Goal: Task Accomplishment & Management: Manage account settings

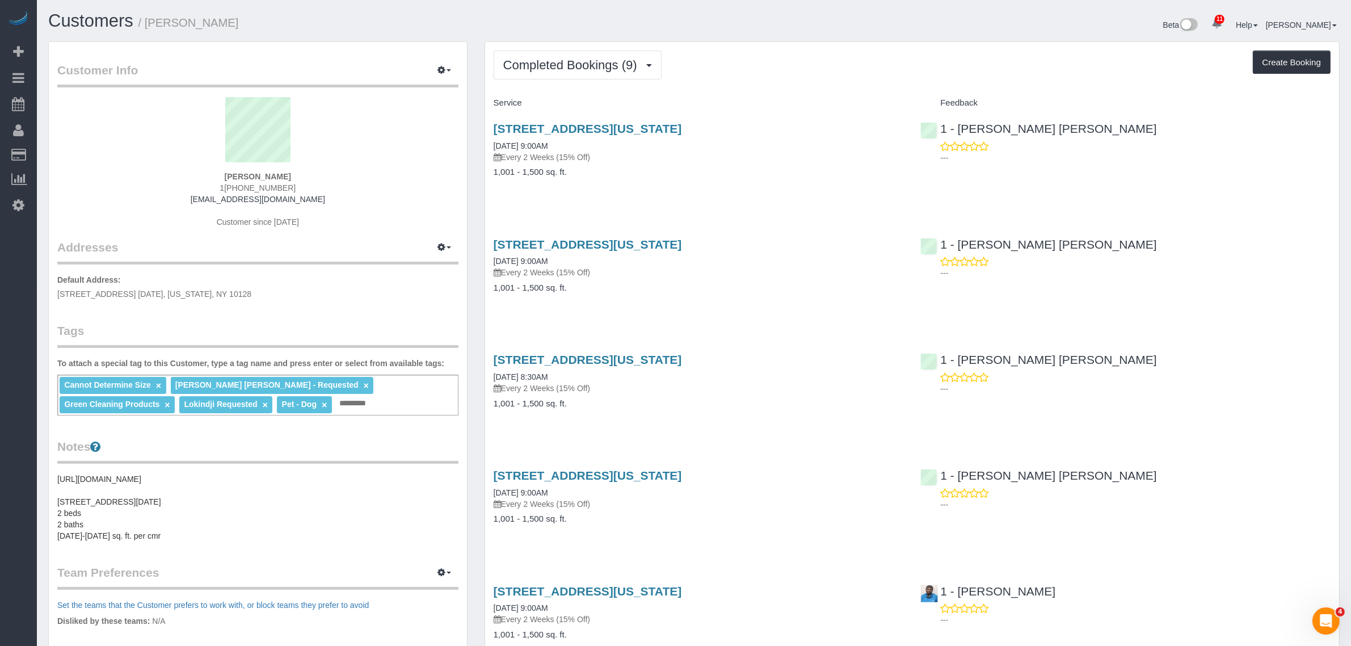
drag, startPoint x: 240, startPoint y: 173, endPoint x: 338, endPoint y: 172, distance: 98.2
click at [338, 172] on div "Seth Schulman-Marcus 1 (516) 672-0997 sethsmarcus@gmail.com Customer since 2025" at bounding box center [257, 168] width 401 height 142
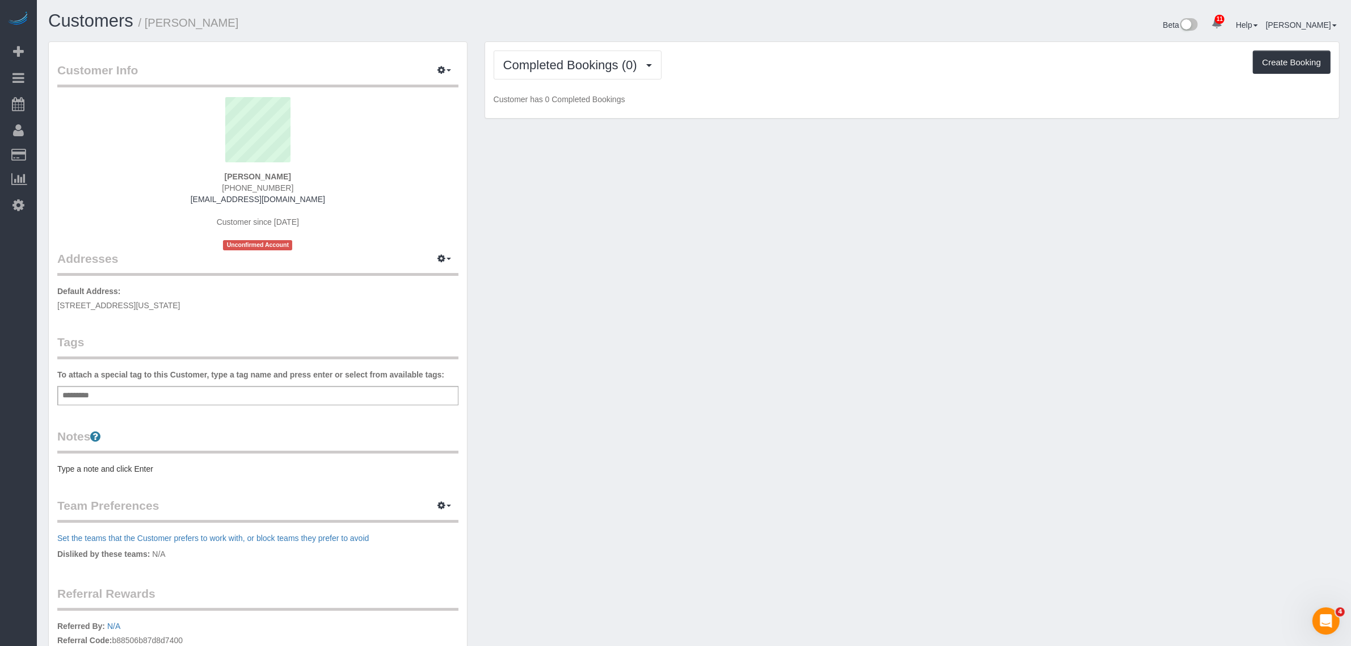
click at [186, 298] on p "Default Address: [STREET_ADDRESS][US_STATE]" at bounding box center [257, 298] width 401 height 26
click at [180, 305] on span "[STREET_ADDRESS][US_STATE]" at bounding box center [118, 305] width 123 height 9
click at [180, 305] on span "213 West 71st Street, 2A, New York, NY 10023" at bounding box center [118, 305] width 123 height 9
copy div "213 West 71st Street, 2A, New York, NY 10023"
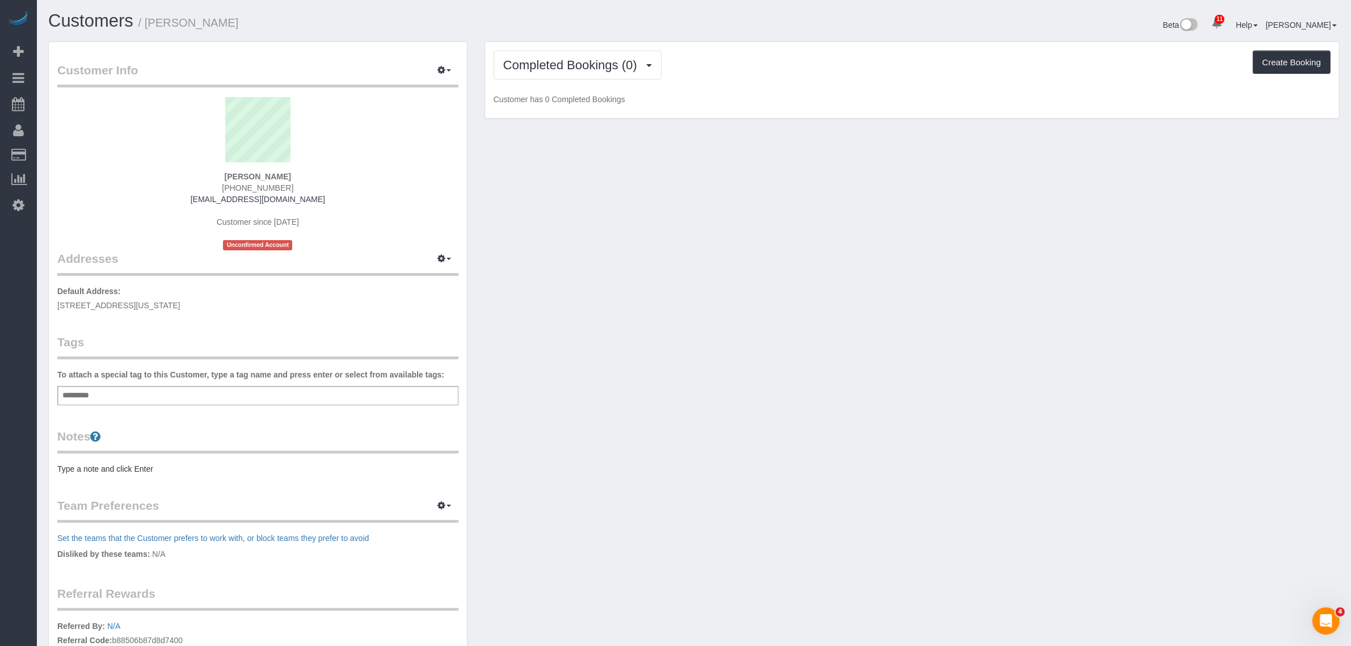
click at [223, 386] on div "Add a tag" at bounding box center [257, 395] width 401 height 19
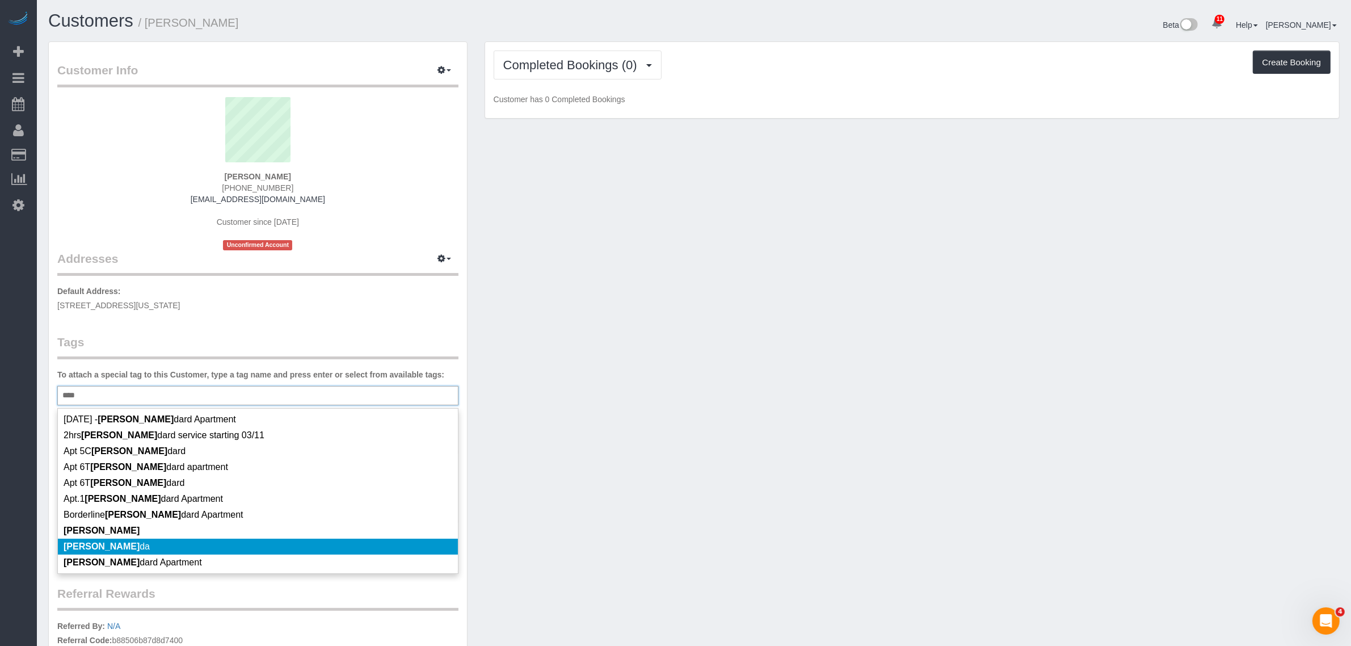
scroll to position [4, 0]
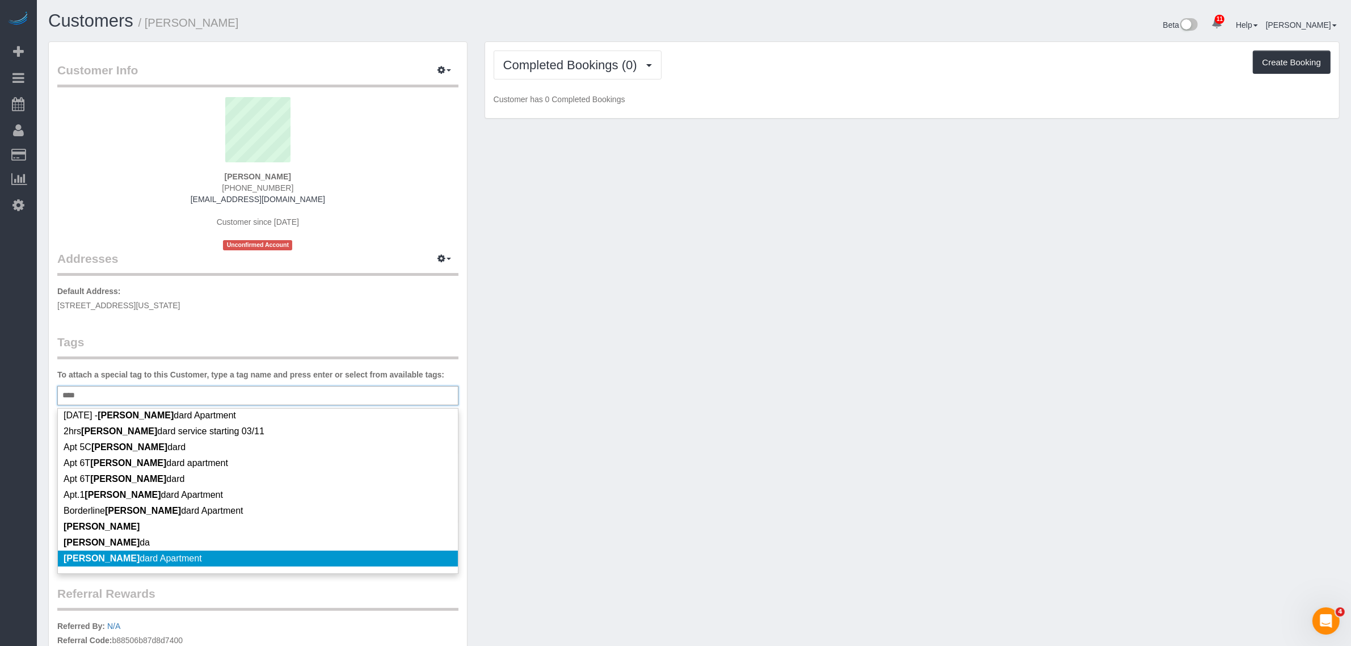
type input "****"
drag, startPoint x: 192, startPoint y: 560, endPoint x: 250, endPoint y: 519, distance: 70.9
click at [193, 560] on li "Stan dard Apartment" at bounding box center [258, 558] width 400 height 16
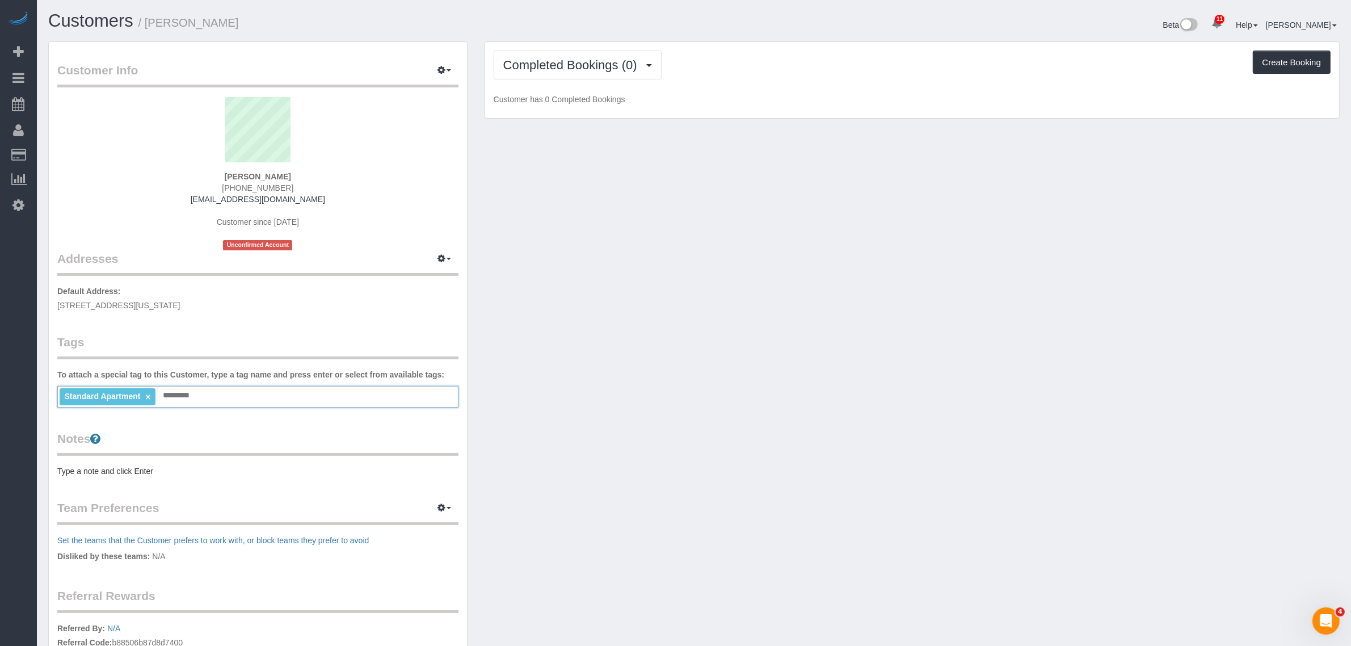
click at [681, 362] on div "Customer Info Edit Contact Info Send Message Email Preferences Special Sales Ta…" at bounding box center [694, 411] width 1309 height 740
drag, startPoint x: 143, startPoint y: 485, endPoint x: 146, endPoint y: 478, distance: 7.4
click at [143, 484] on div "Customer Info Edit Contact Info Send Message Email Preferences Special Sales Ta…" at bounding box center [258, 406] width 418 height 728
click at [146, 477] on div "Customer Info Edit Contact Info Send Message Email Preferences Special Sales Ta…" at bounding box center [258, 406] width 418 height 728
click at [146, 473] on pre "Type a note and click Enter" at bounding box center [257, 470] width 401 height 11
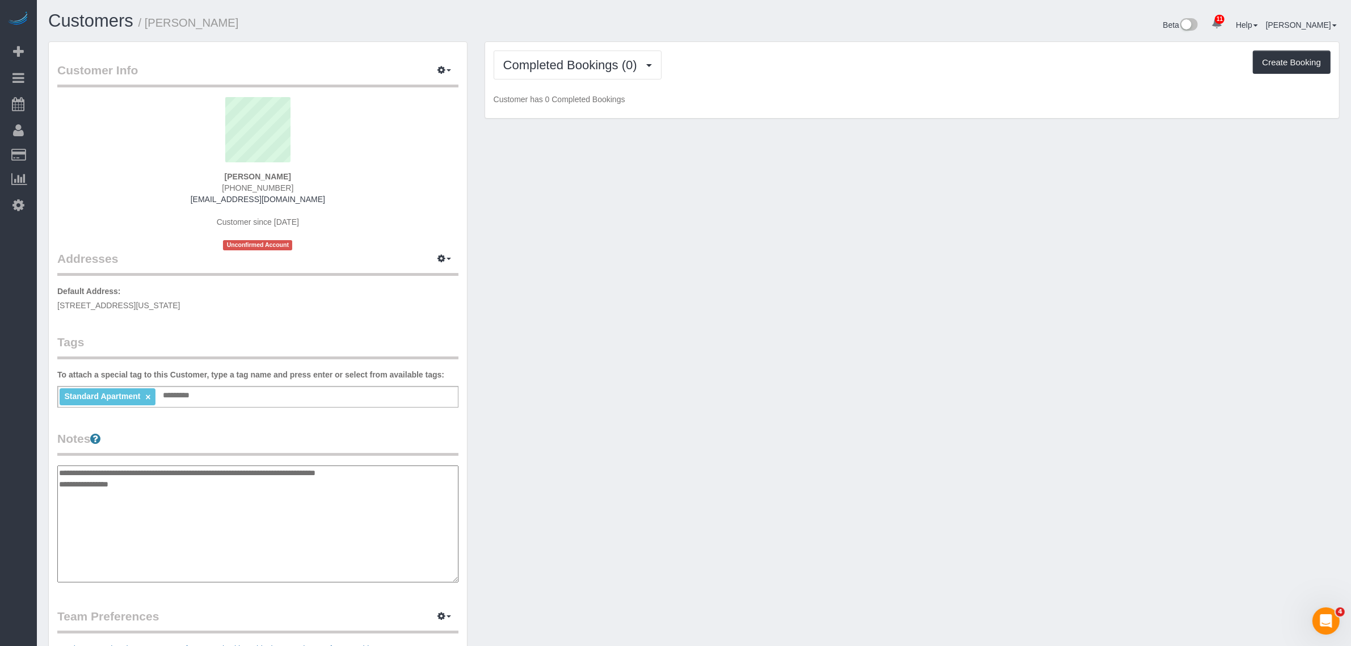
type textarea "**********"
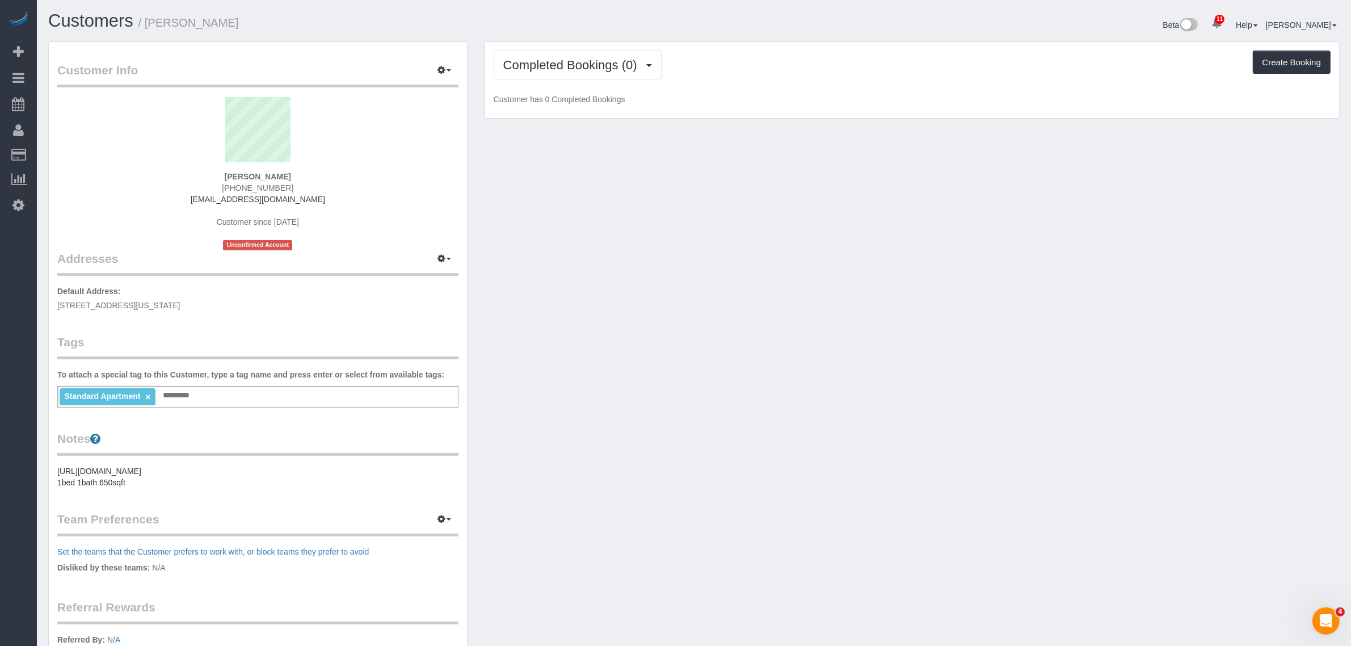
click at [590, 356] on div "Customer Info Edit Contact Info Send Message Email Preferences Special Sales Ta…" at bounding box center [694, 416] width 1309 height 751
drag, startPoint x: 428, startPoint y: 262, endPoint x: 435, endPoint y: 261, distance: 6.9
click at [429, 262] on legend "Addresses Manage Addresses Add New Address" at bounding box center [257, 193] width 401 height 166
click at [436, 260] on button "button" at bounding box center [444, 259] width 28 height 18
click at [429, 276] on button "Manage Addresses" at bounding box center [412, 280] width 92 height 16
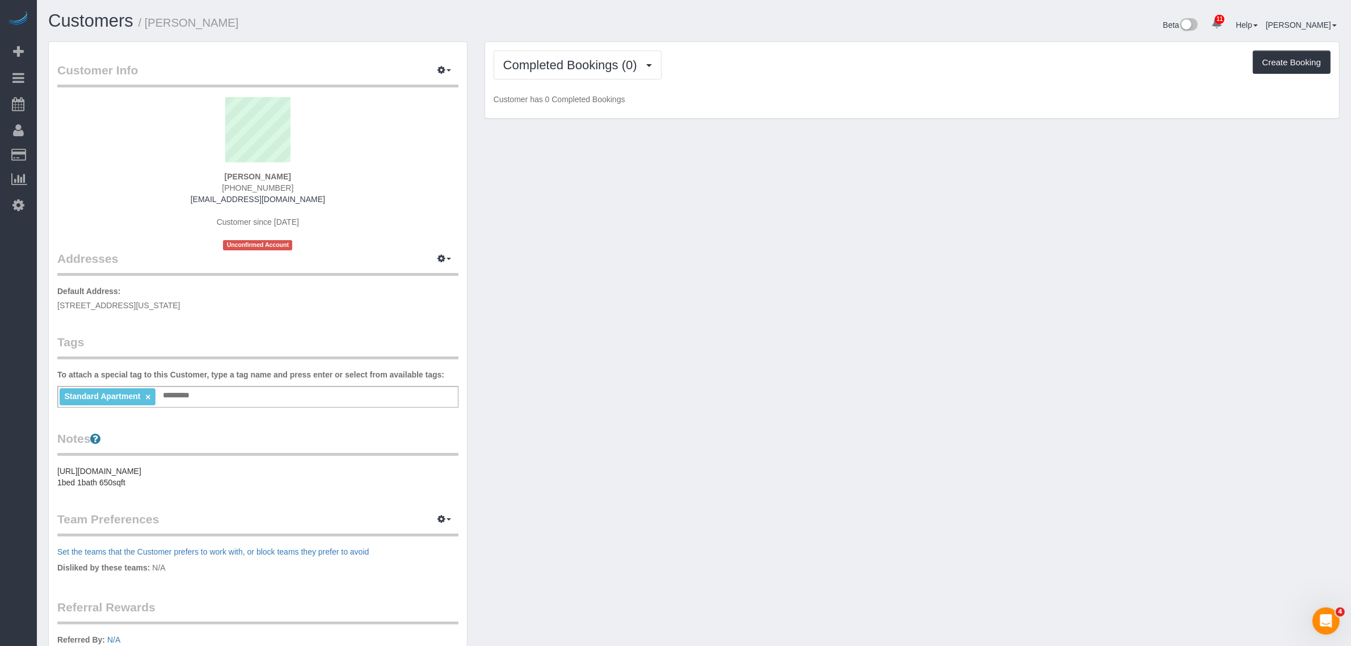
click at [641, 267] on div "Customer Info Edit Contact Info Send Message Email Preferences Special Sales Ta…" at bounding box center [694, 416] width 1309 height 751
select select "NY"
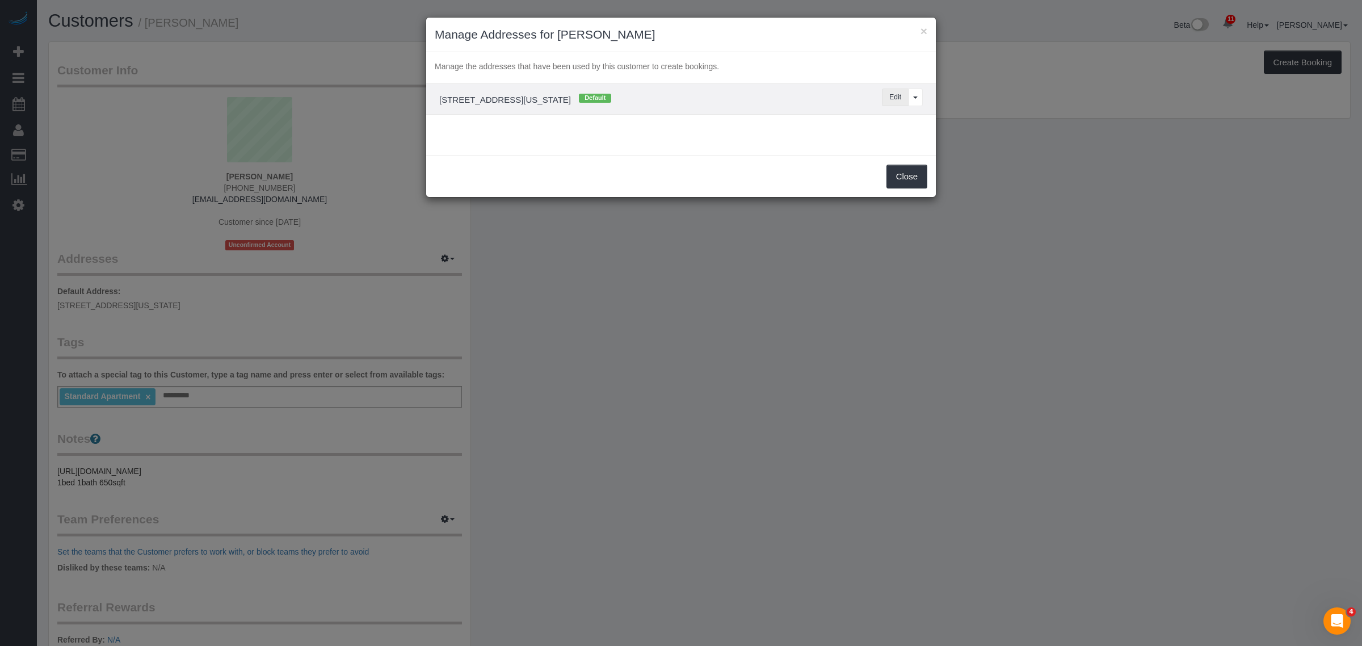
click at [896, 98] on button "Edit" at bounding box center [895, 98] width 27 height 18
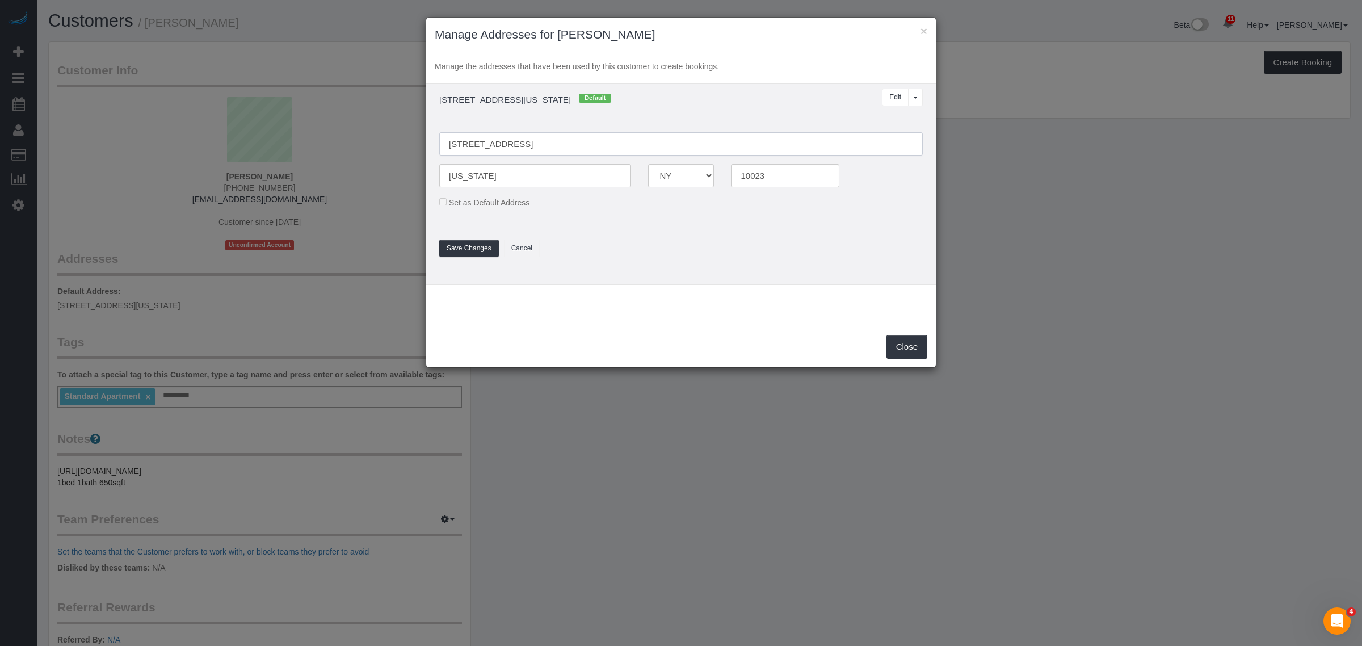
click at [520, 145] on input "213 West 71st Street, 2A" at bounding box center [681, 143] width 484 height 23
click at [528, 145] on input "213 West 71st Street, 2A" at bounding box center [681, 143] width 484 height 23
type input "213 West 71st Street, Apt. 2A"
click at [463, 251] on button "Save Changes" at bounding box center [469, 248] width 60 height 18
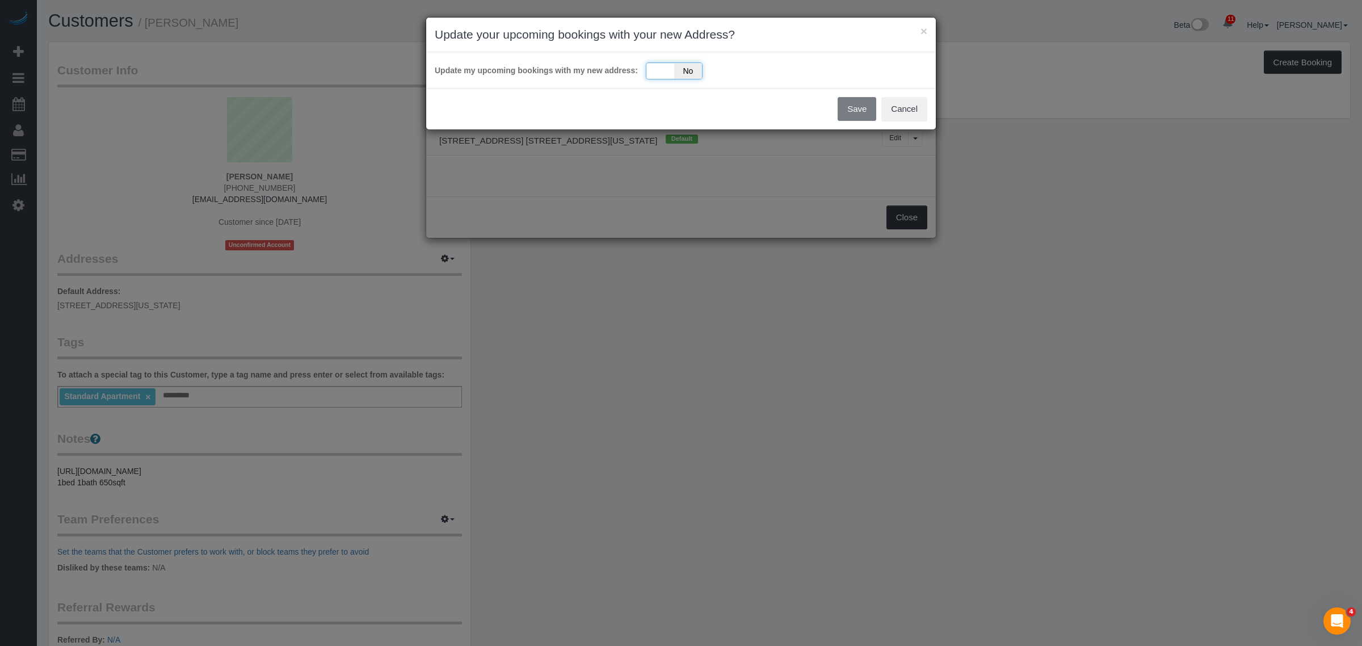
click at [649, 74] on div "Yes No" at bounding box center [674, 70] width 57 height 17
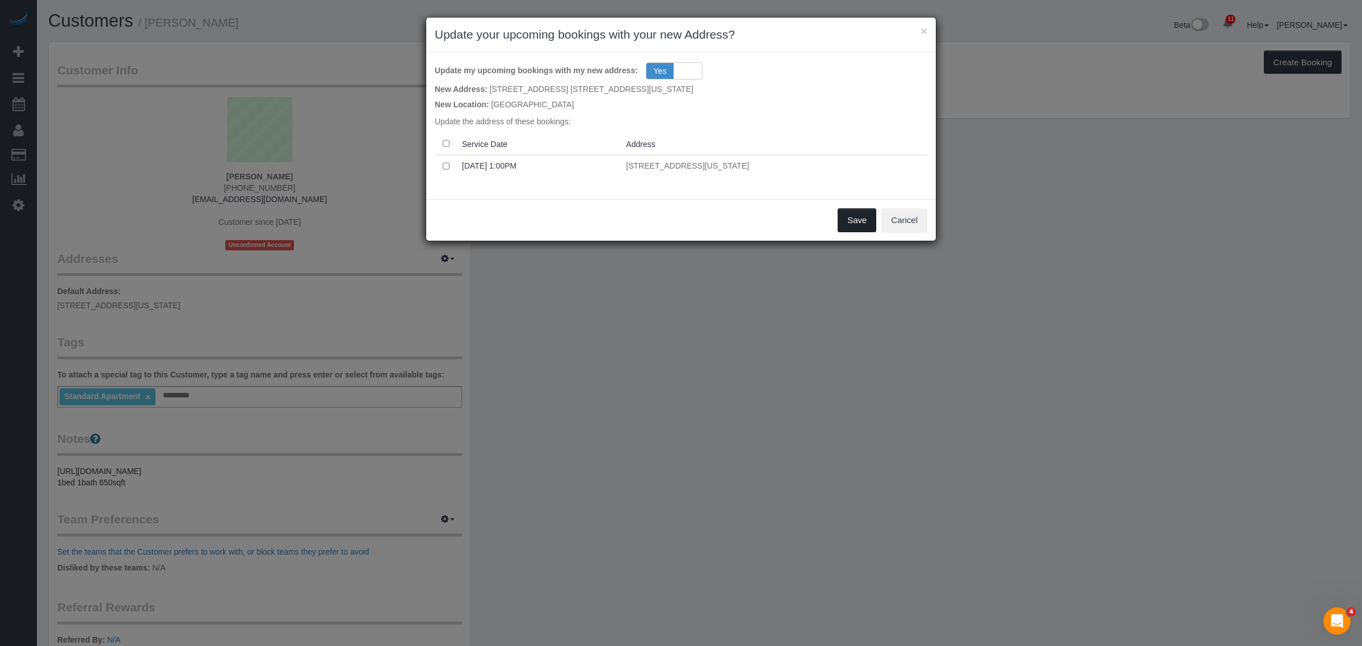
click at [852, 212] on button "Save" at bounding box center [857, 220] width 39 height 24
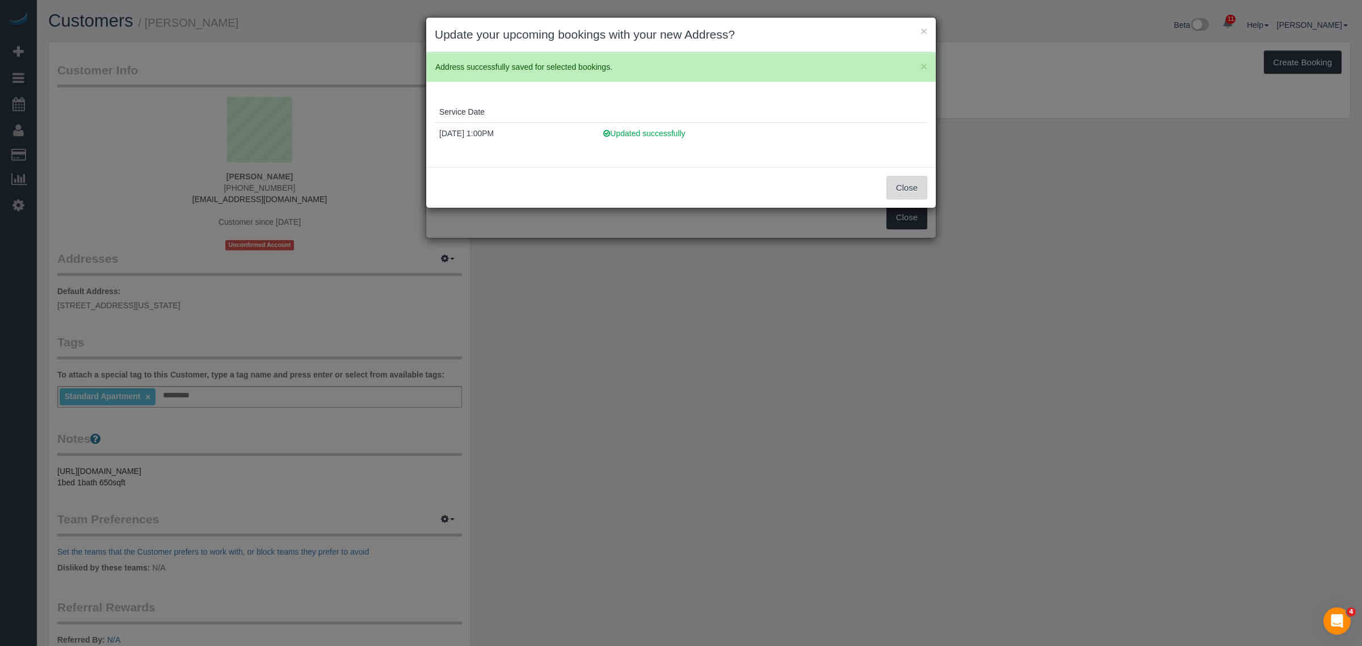
click at [915, 191] on button "Close" at bounding box center [906, 188] width 41 height 24
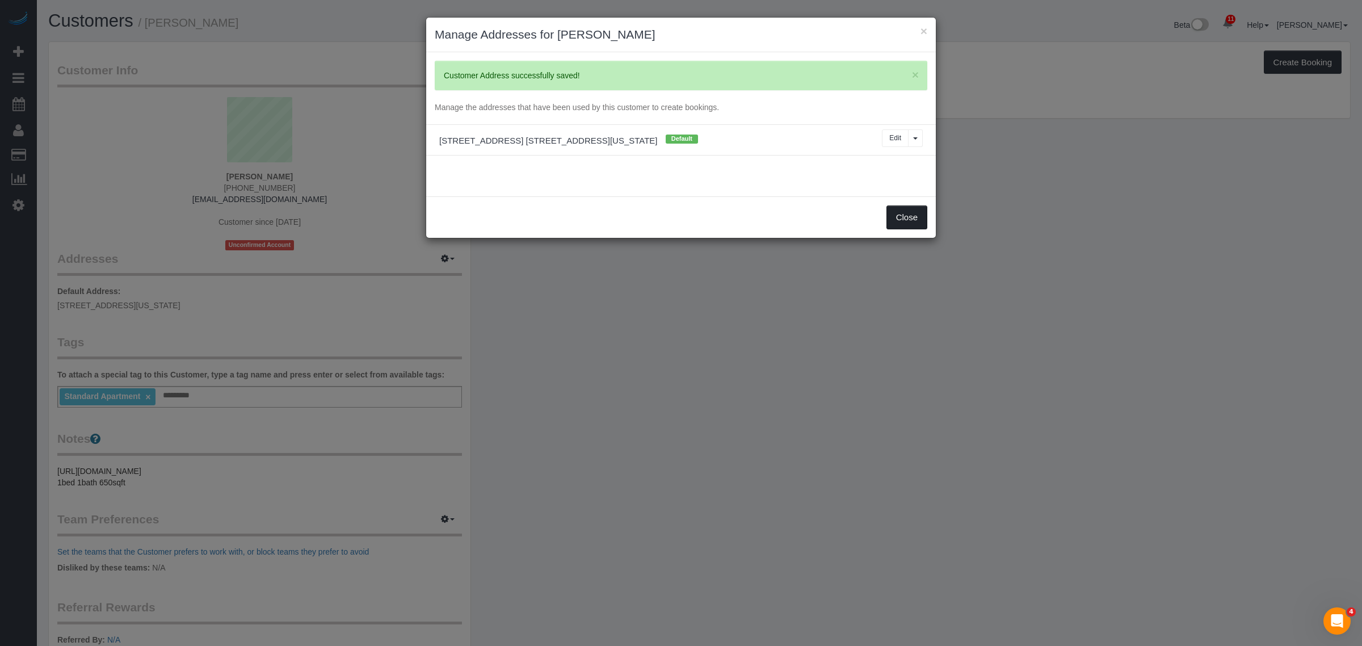
click at [909, 217] on button "Close" at bounding box center [906, 217] width 41 height 24
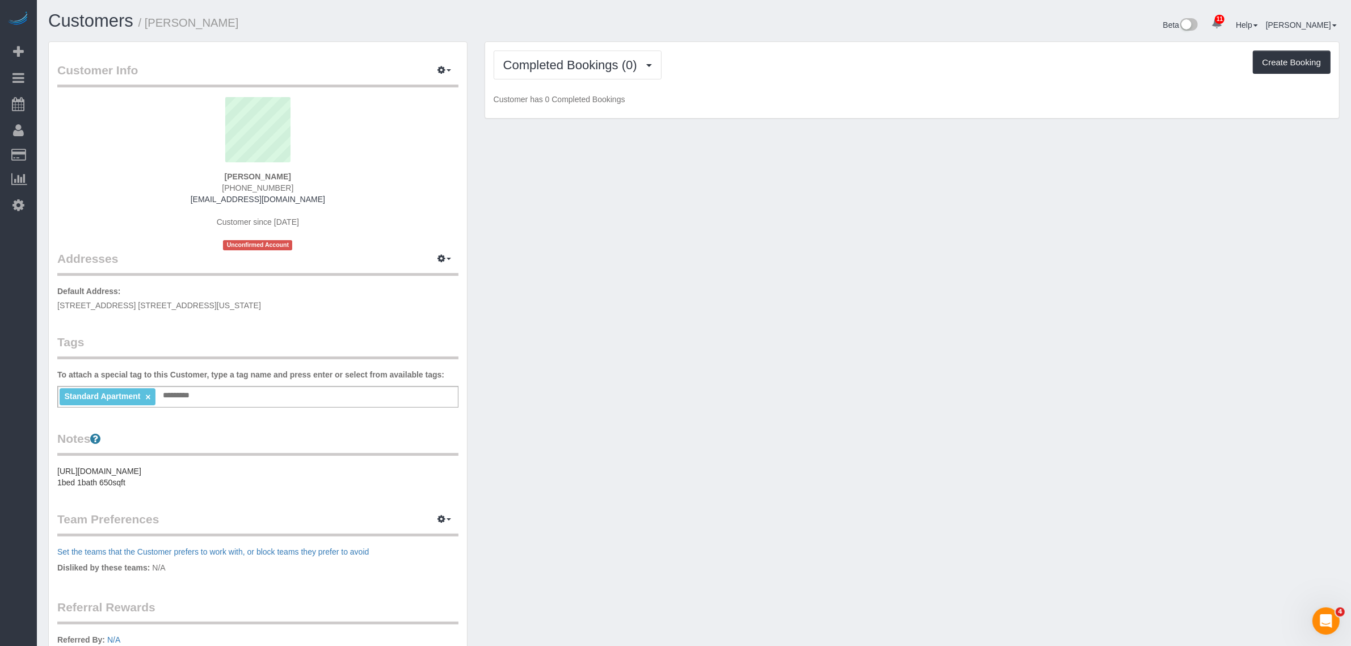
click at [707, 247] on div "Customer Info Edit Contact Info Send Message Email Preferences Special Sales Ta…" at bounding box center [694, 416] width 1309 height 751
drag, startPoint x: 214, startPoint y: 177, endPoint x: 358, endPoint y: 173, distance: 144.2
click at [358, 173] on div "Josh Troyetsky 914-874-3267 jtroyetsky@gmail.com Customer since 2025 Unconfirme…" at bounding box center [257, 173] width 401 height 153
copy strong "Josh Troyetsky"
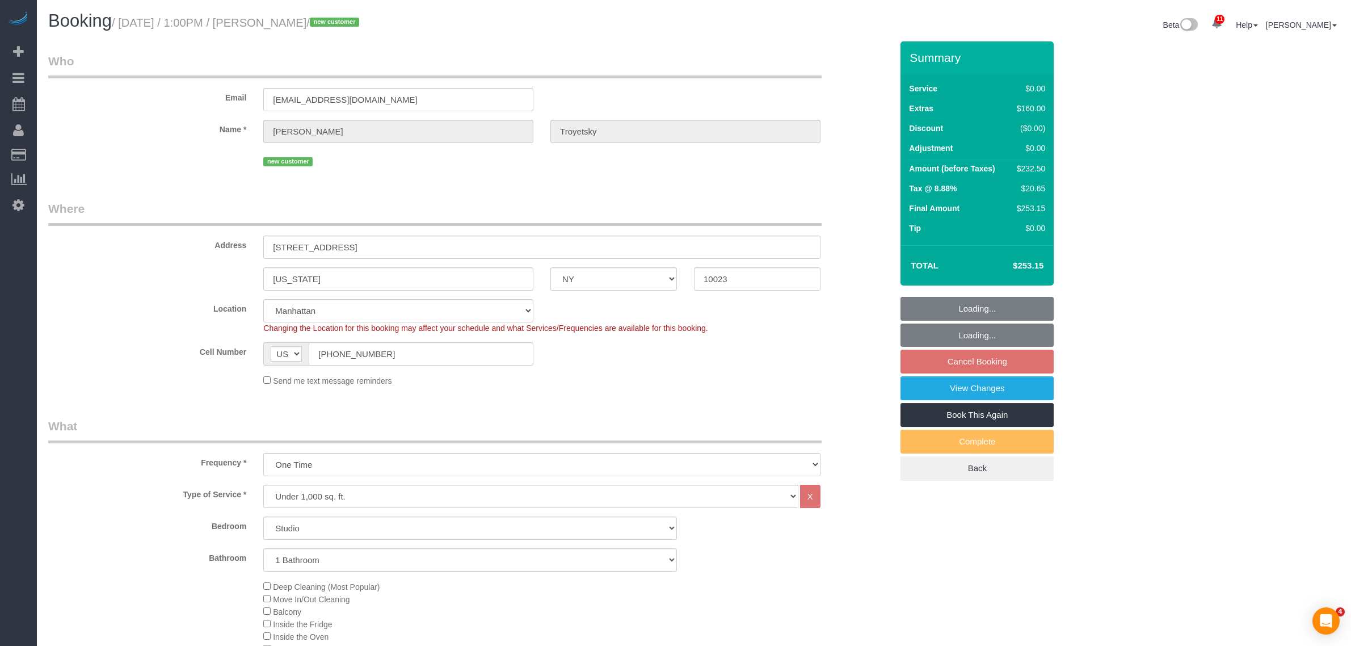
select select "NY"
select select "number:89"
select select "number:90"
select select "number:15"
select select "number:5"
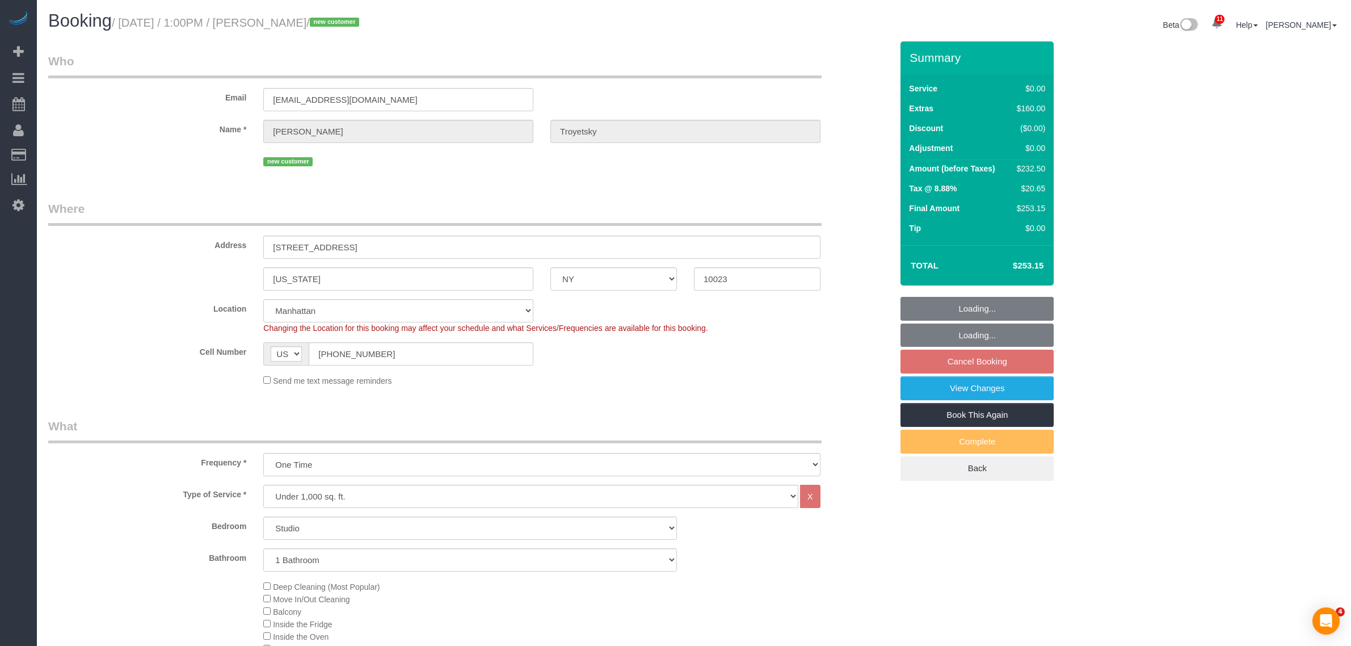
select select "spot6"
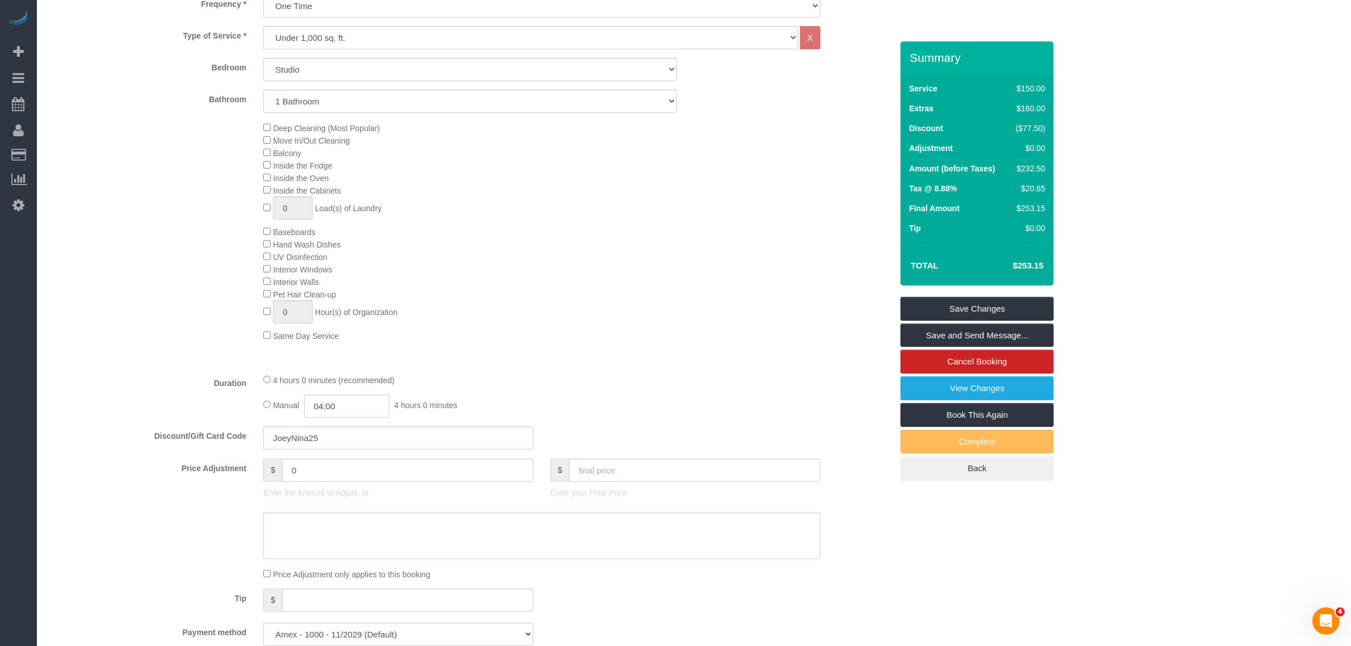
scroll to position [426, 0]
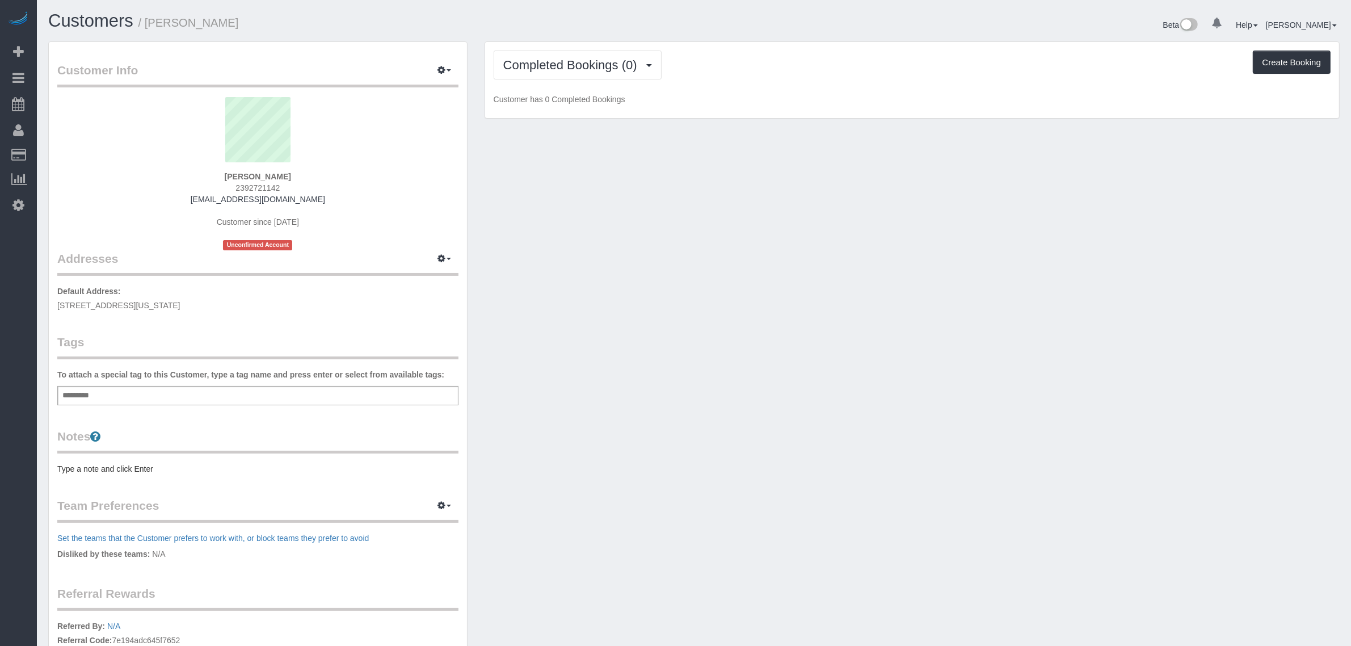
click at [152, 305] on span "[STREET_ADDRESS][US_STATE]" at bounding box center [118, 305] width 123 height 9
click at [152, 305] on span "150 W 82nd St, 7A, New York, NY 10024" at bounding box center [118, 305] width 123 height 9
copy div "150 W 82nd St, 7A, New York, NY 10024"
click at [446, 260] on button "button" at bounding box center [444, 259] width 28 height 18
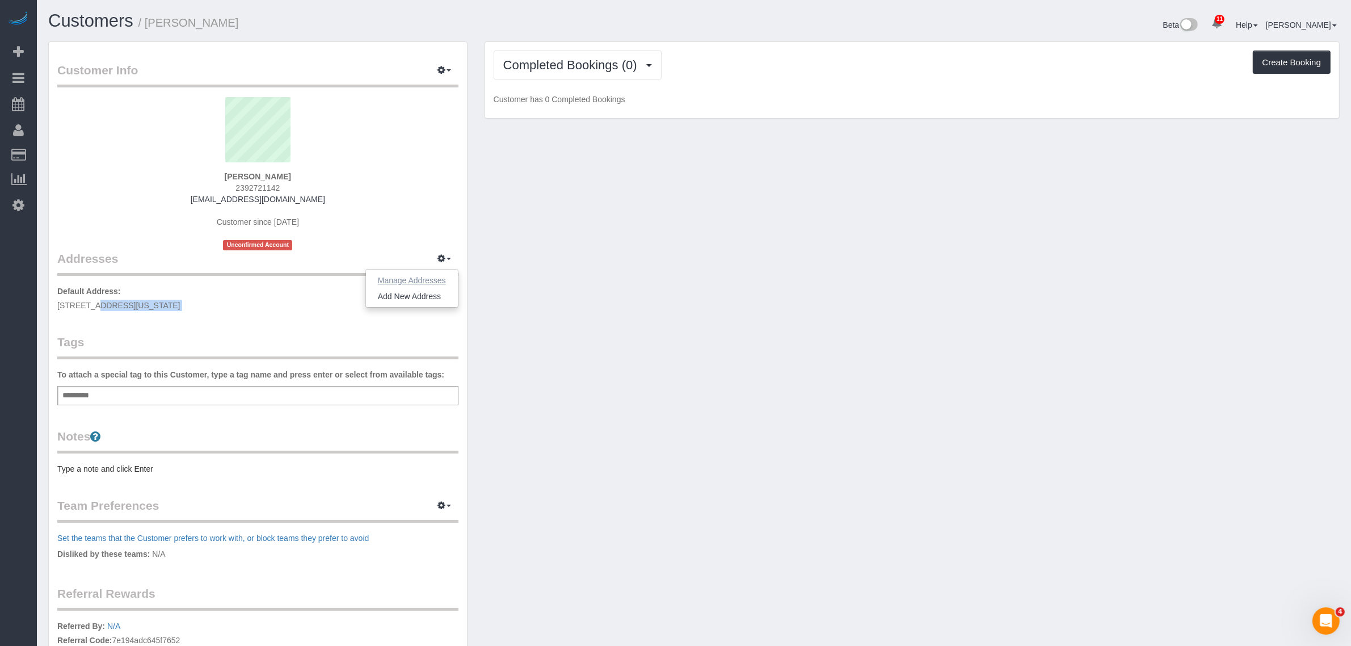
click at [412, 287] on button "Manage Addresses" at bounding box center [412, 280] width 92 height 16
select select "NY"
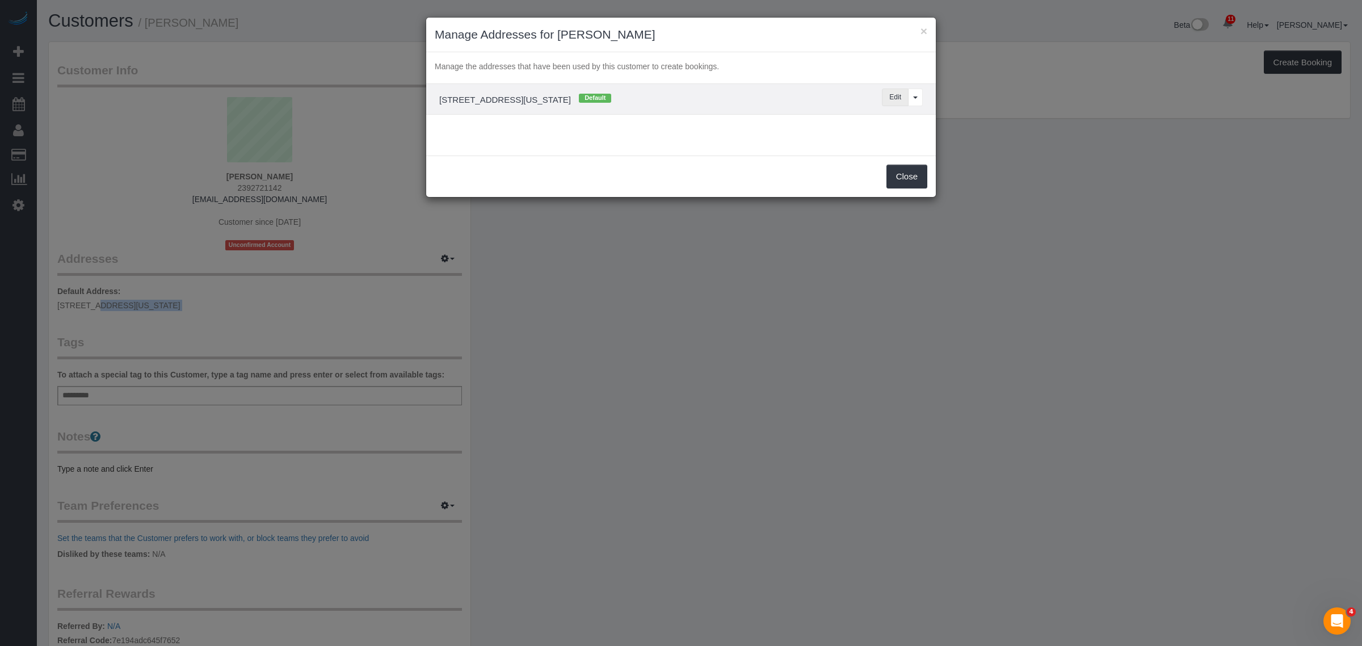
drag, startPoint x: 897, startPoint y: 98, endPoint x: 798, endPoint y: 142, distance: 108.7
click at [897, 98] on button "Edit" at bounding box center [895, 98] width 27 height 18
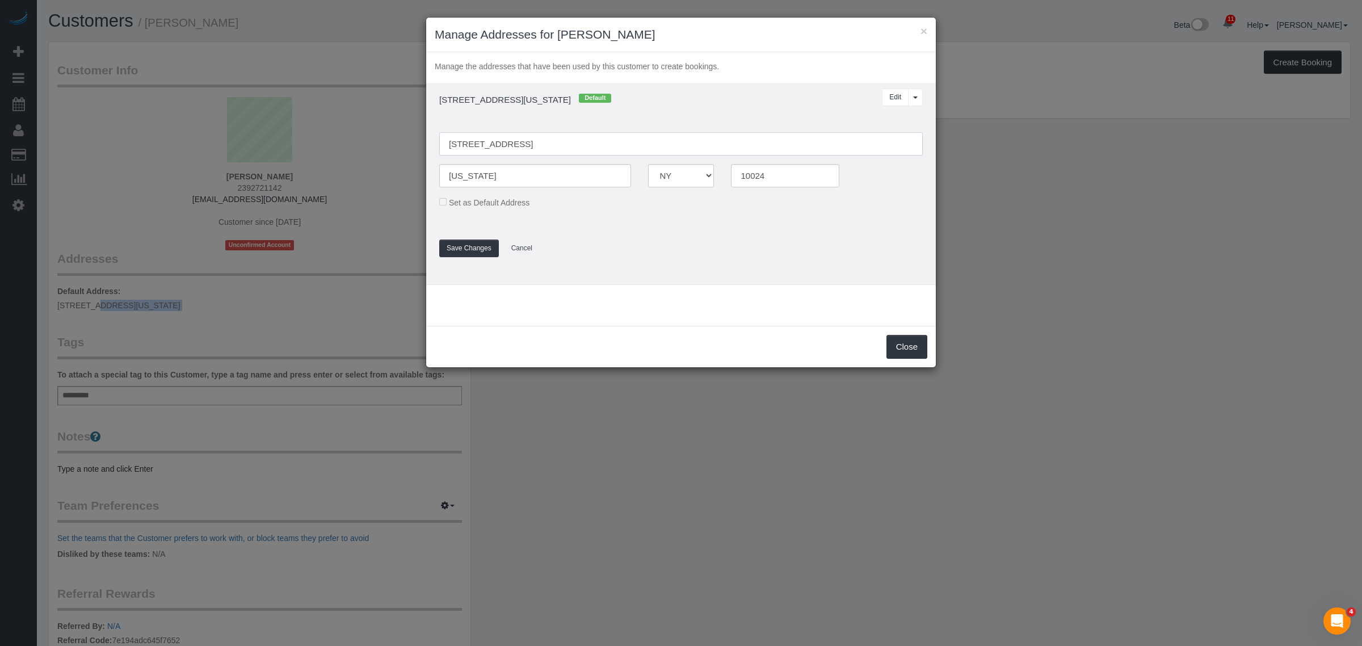
click at [466, 146] on input "150 W 82nd St, 7A" at bounding box center [681, 143] width 484 height 23
type input "150 West 82nd Street, Apt. 7A"
click at [474, 250] on button "Save Changes" at bounding box center [469, 248] width 60 height 18
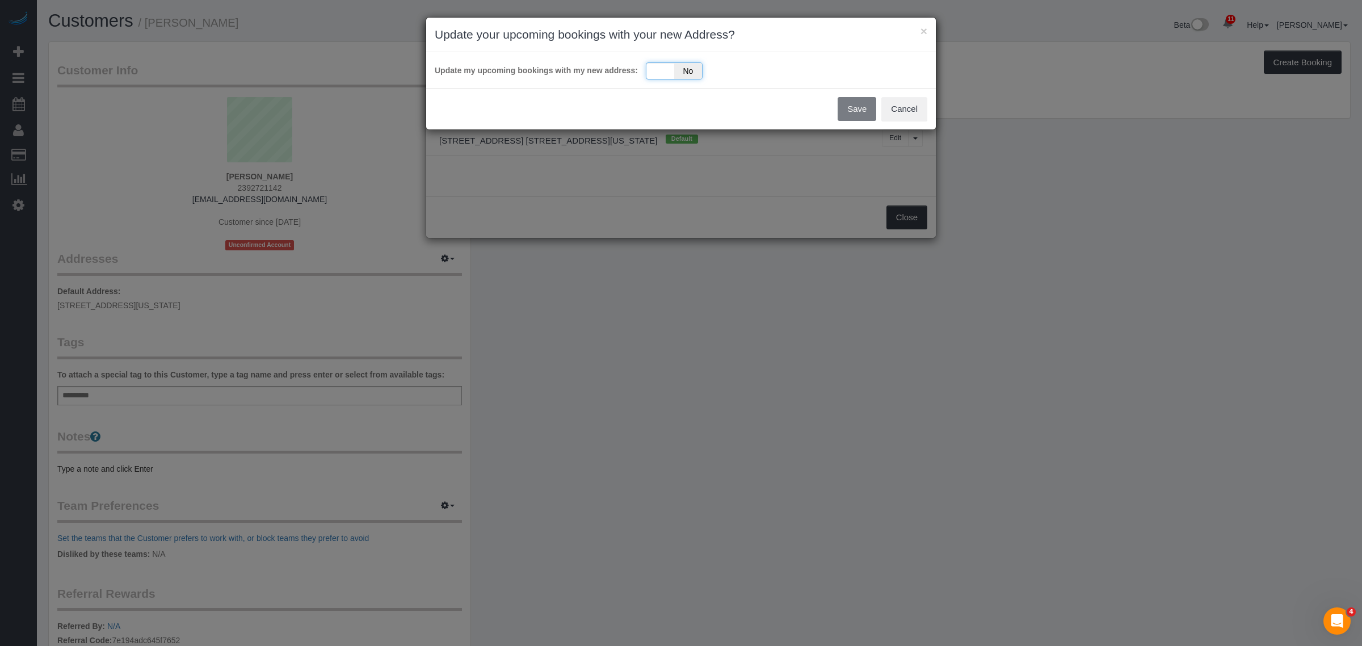
click at [651, 69] on div "Yes No" at bounding box center [674, 70] width 57 height 17
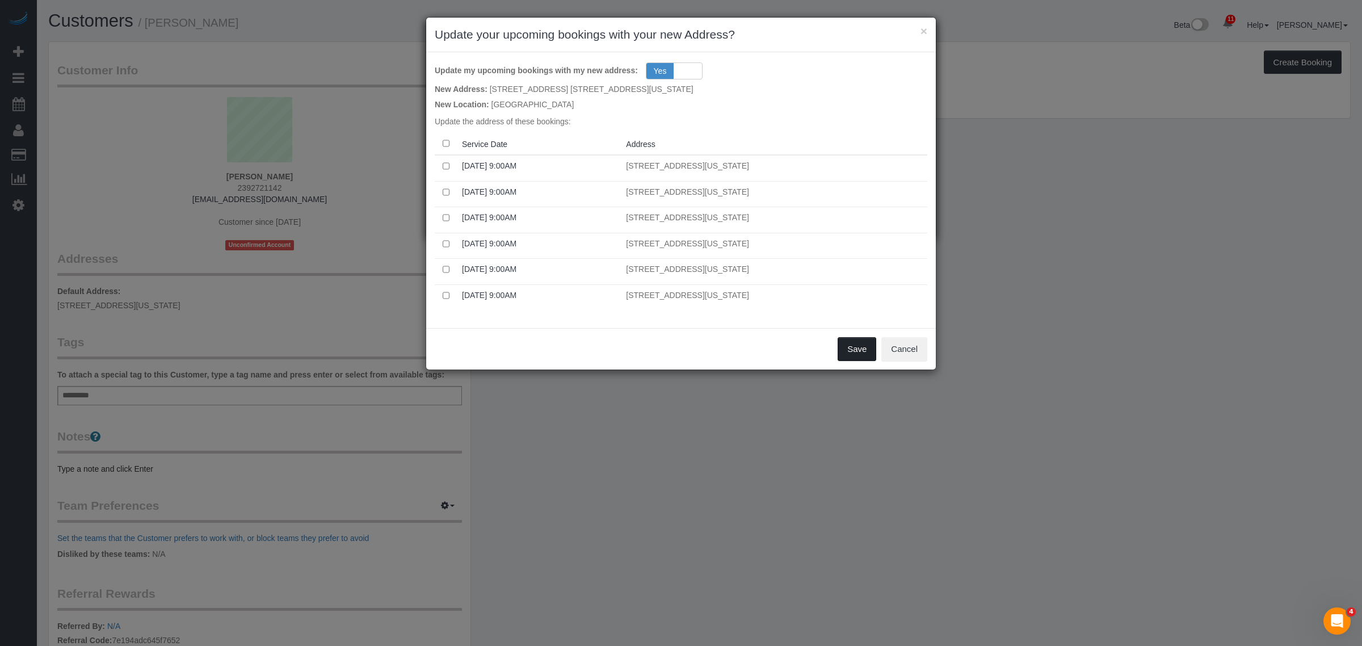
click at [852, 349] on button "Save" at bounding box center [857, 349] width 39 height 24
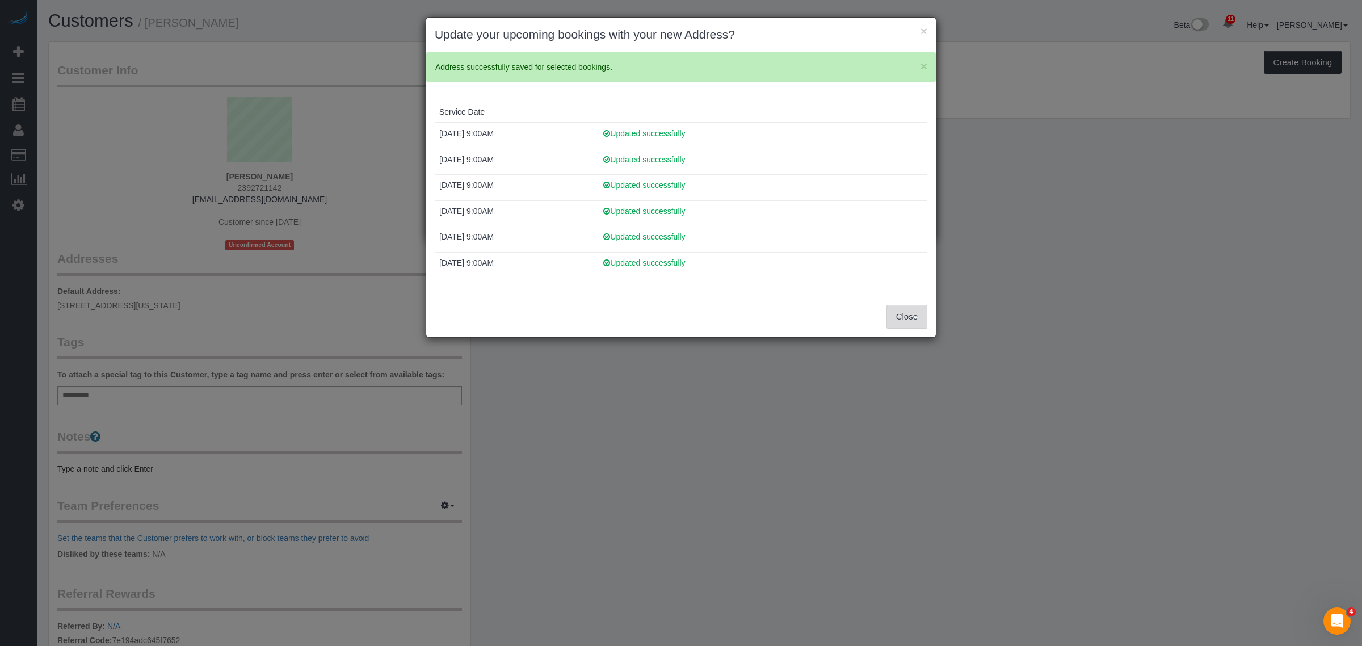
click at [911, 310] on button "Close" at bounding box center [906, 317] width 41 height 24
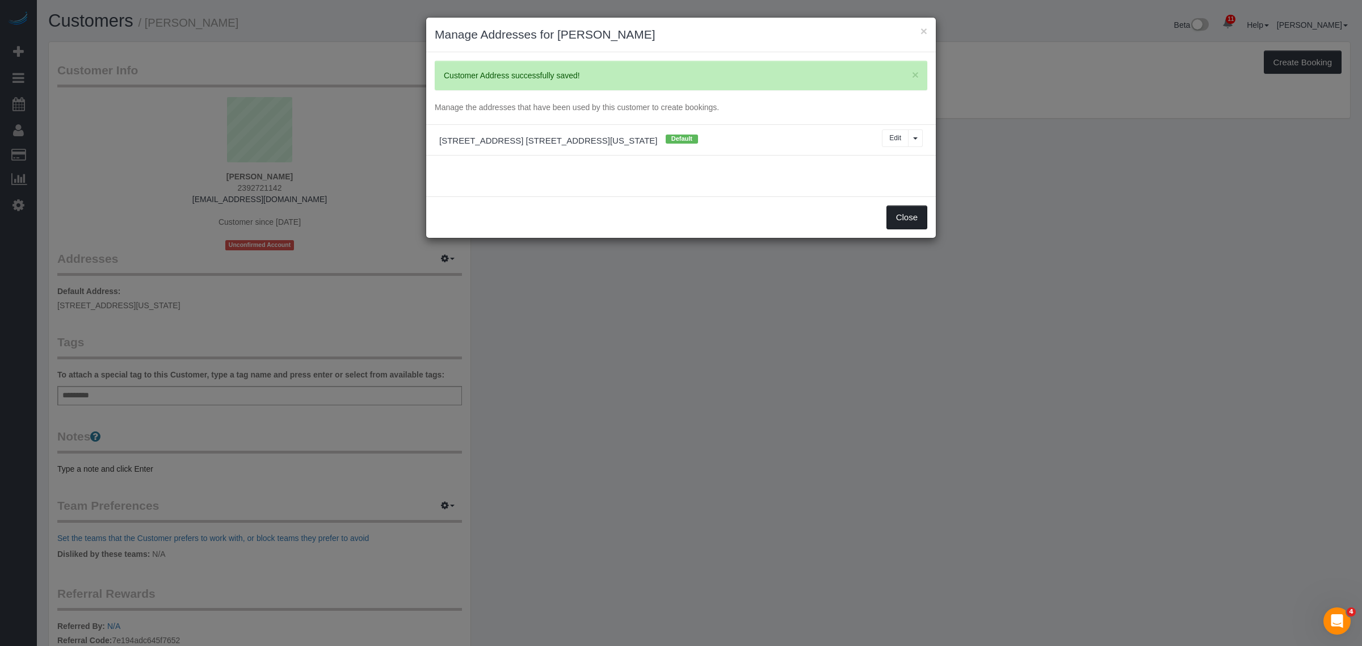
click at [892, 219] on button "Close" at bounding box center [906, 217] width 41 height 24
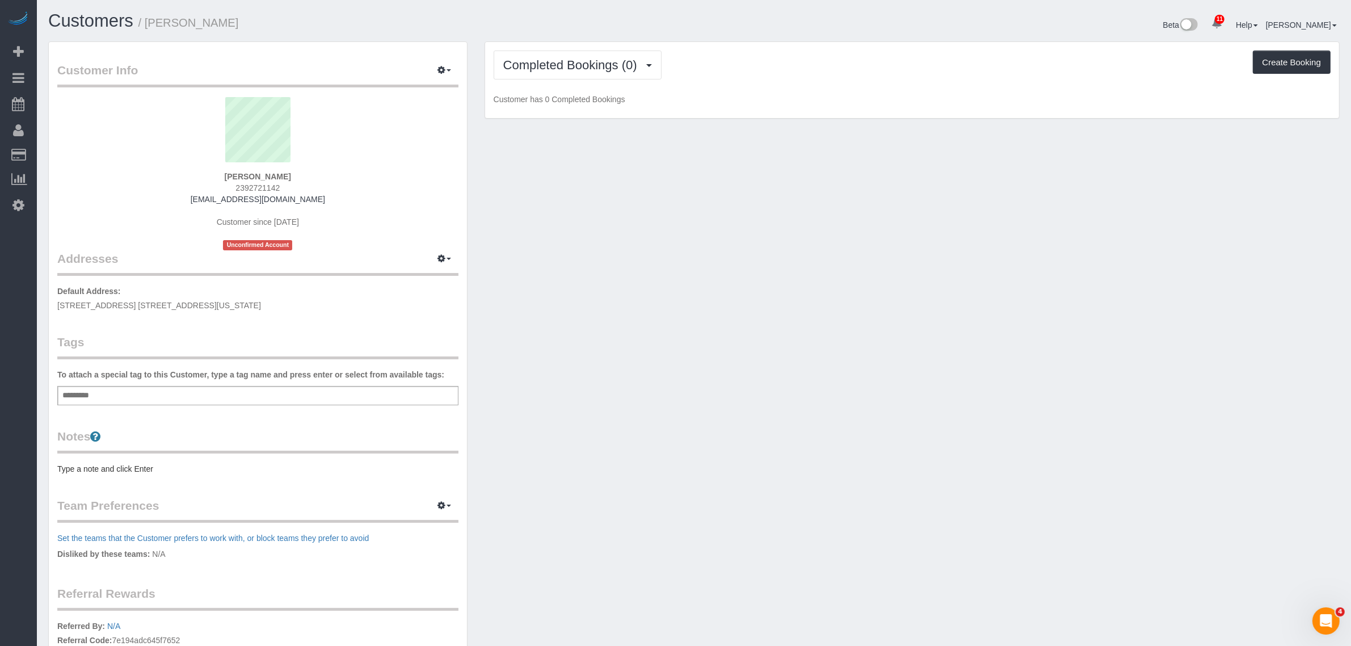
click at [239, 393] on div "Add a tag" at bounding box center [257, 395] width 401 height 19
type input "*"
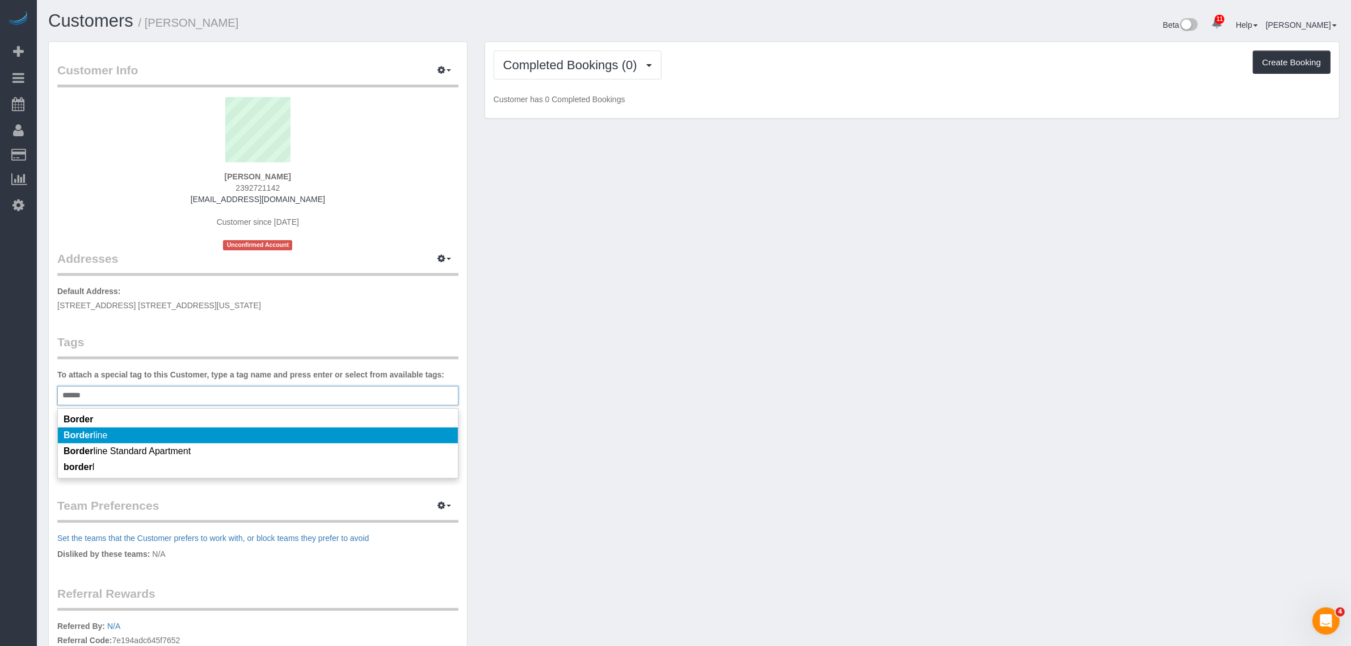
type input "******"
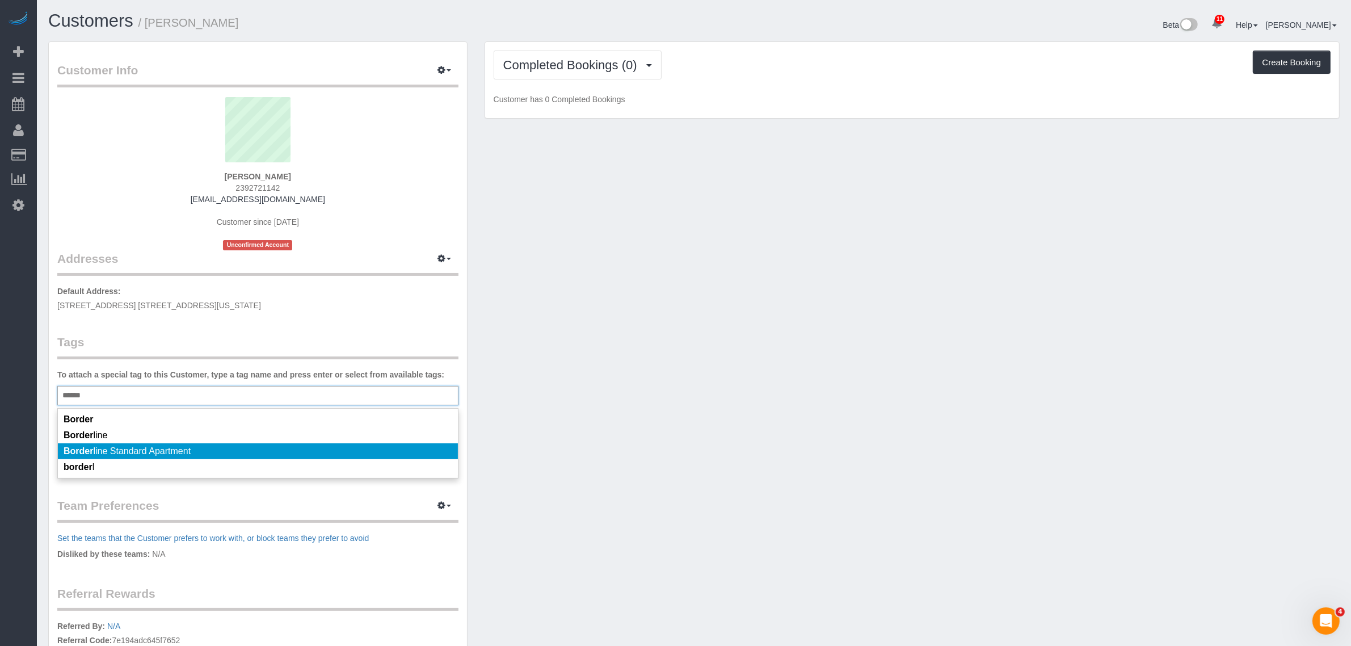
click at [214, 447] on li "Border line Standard Apartment" at bounding box center [258, 451] width 400 height 16
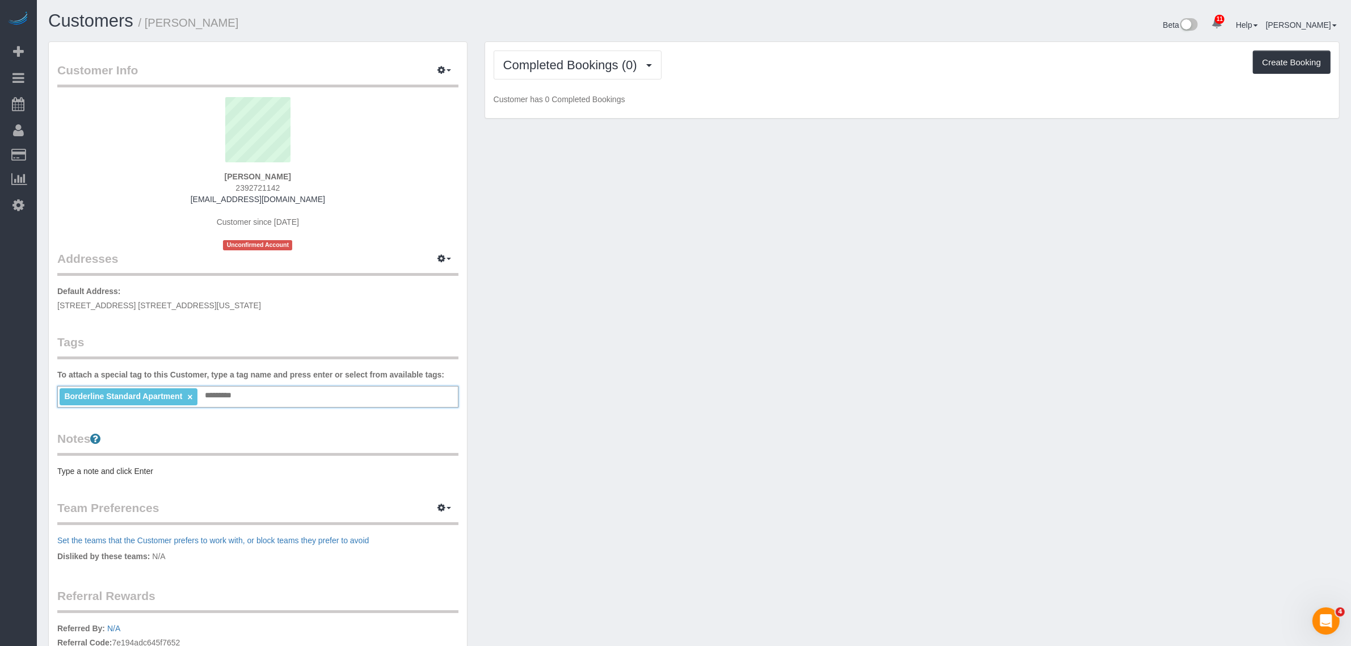
click at [182, 469] on pre "Type a note and click Enter" at bounding box center [257, 470] width 401 height 11
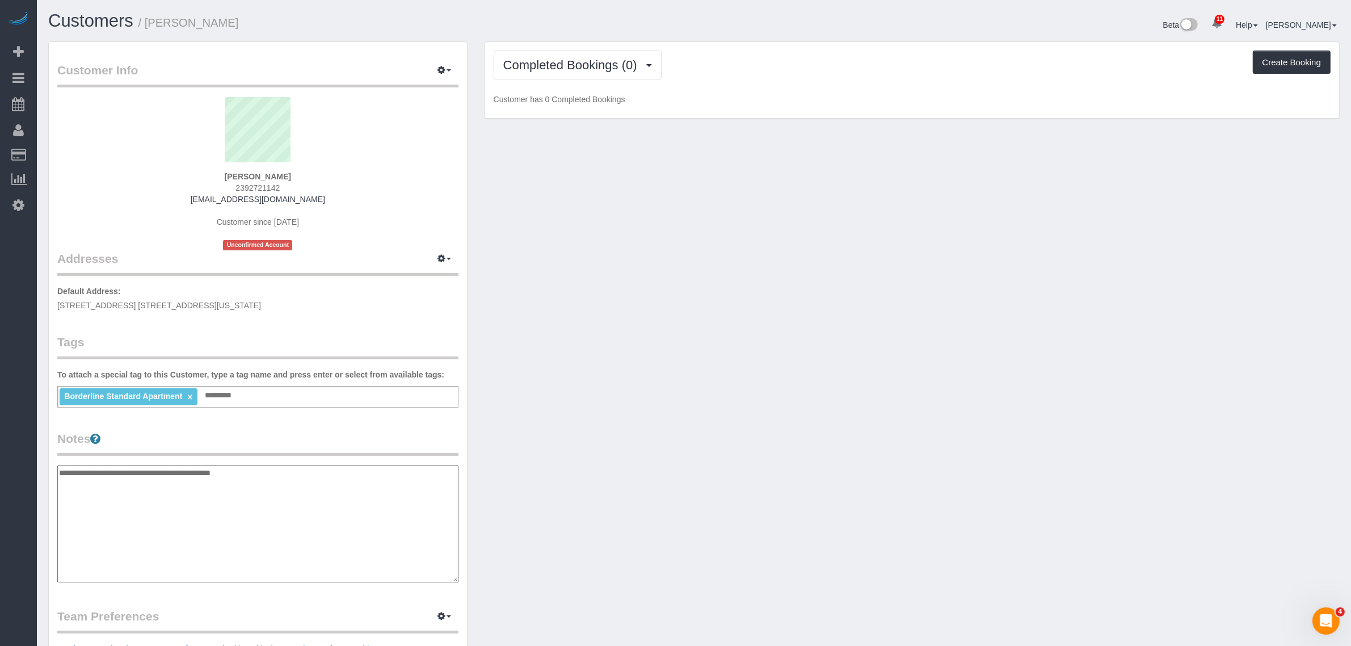
type textarea "**********"
drag, startPoint x: 650, startPoint y: 444, endPoint x: 674, endPoint y: 315, distance: 131.0
click at [651, 444] on div "Customer Info Edit Contact Info Send Message Email Preferences Special Sales Ta…" at bounding box center [694, 465] width 1309 height 848
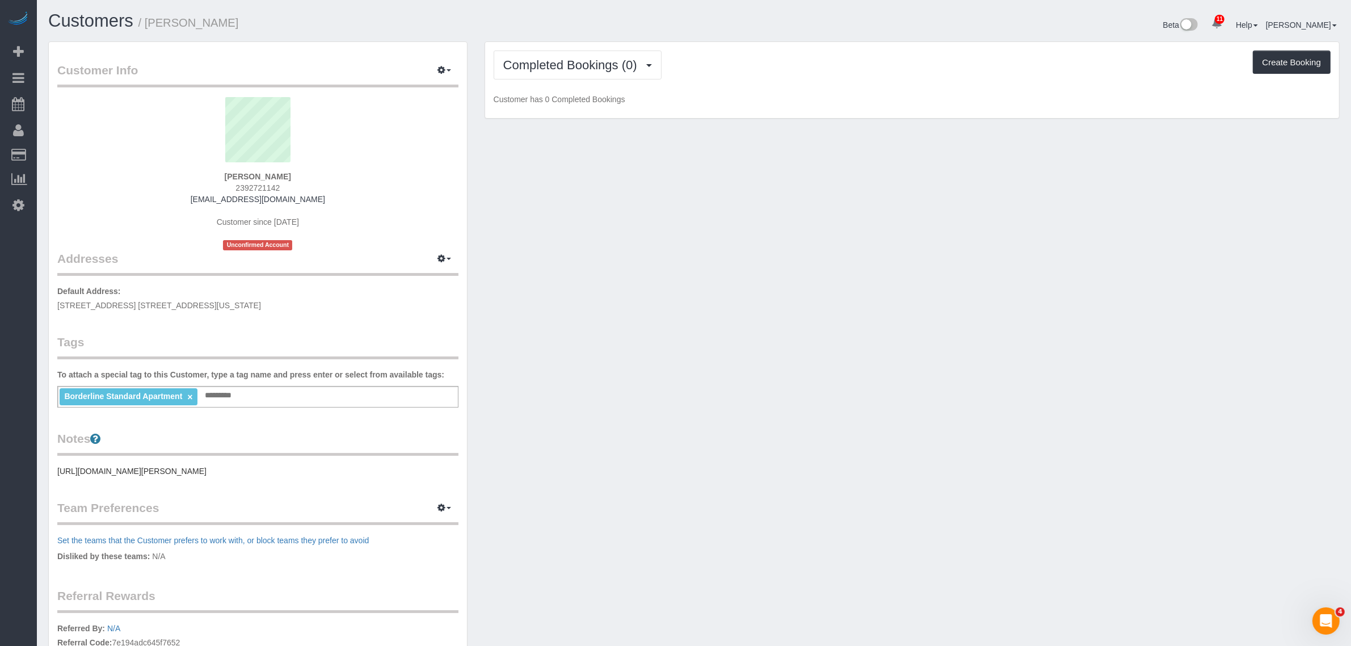
click at [277, 468] on pre "https://streeteasy.com/building/marlow-condominium/7a" at bounding box center [257, 470] width 401 height 11
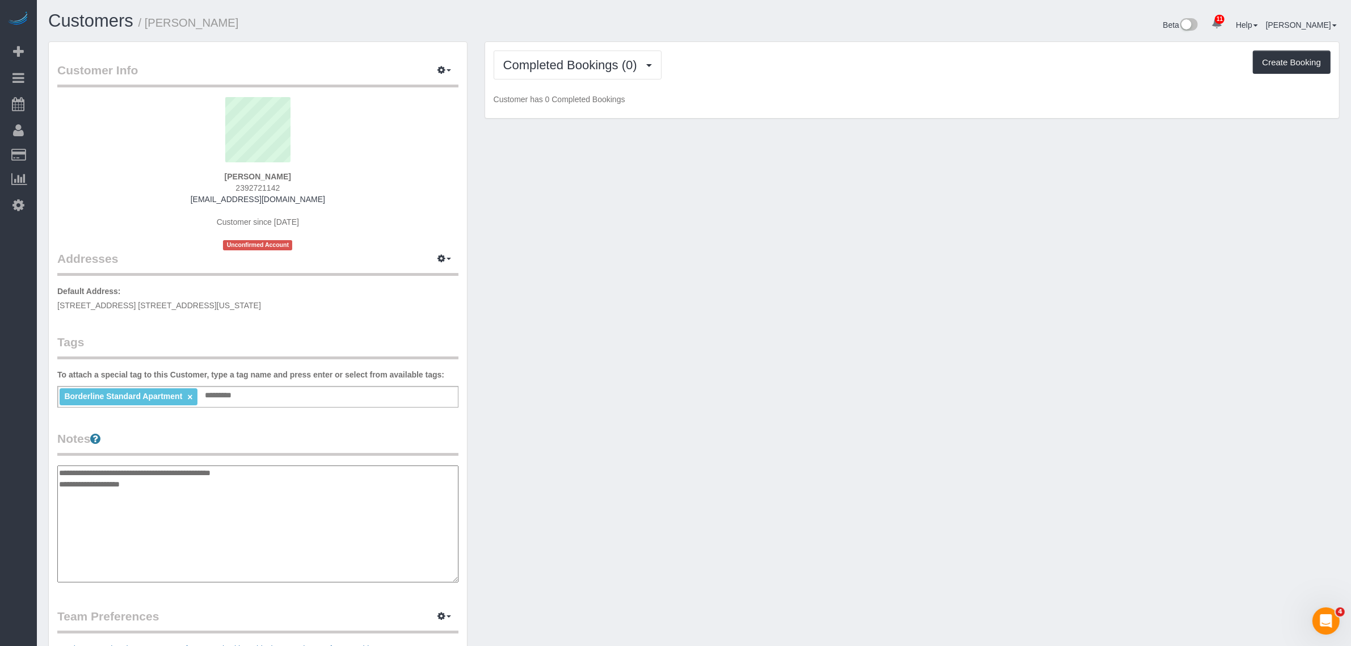
type textarea "**********"
drag, startPoint x: 730, startPoint y: 396, endPoint x: 714, endPoint y: 334, distance: 64.0
click at [731, 396] on div "Customer Info Edit Contact Info Send Message Email Preferences Special Sales Ta…" at bounding box center [694, 465] width 1309 height 848
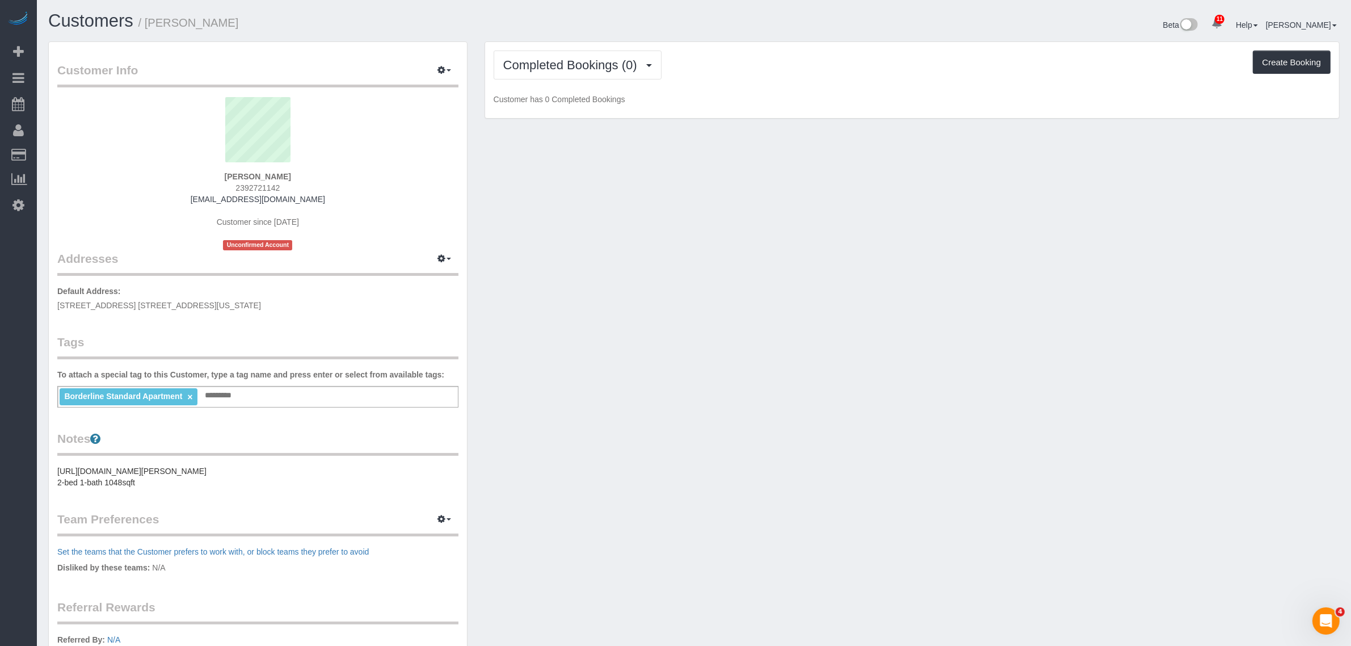
click at [383, 330] on div "Customer Info Edit Contact Info Send Message Email Preferences Special Sales Ta…" at bounding box center [258, 411] width 418 height 739
click at [750, 361] on div "Customer Info Edit Contact Info Send Message Email Preferences Special Sales Ta…" at bounding box center [694, 416] width 1309 height 751
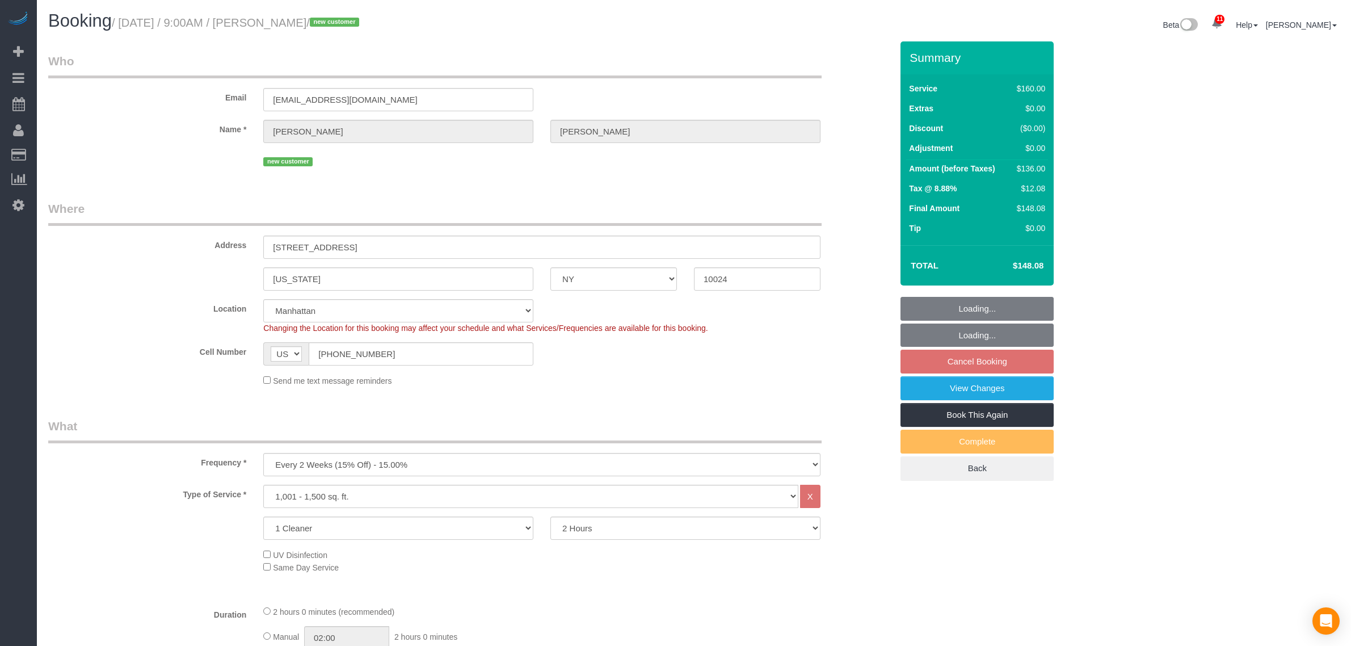
select select "NY"
select select "spot2"
select select "number:89"
select select "number:90"
select select "number:15"
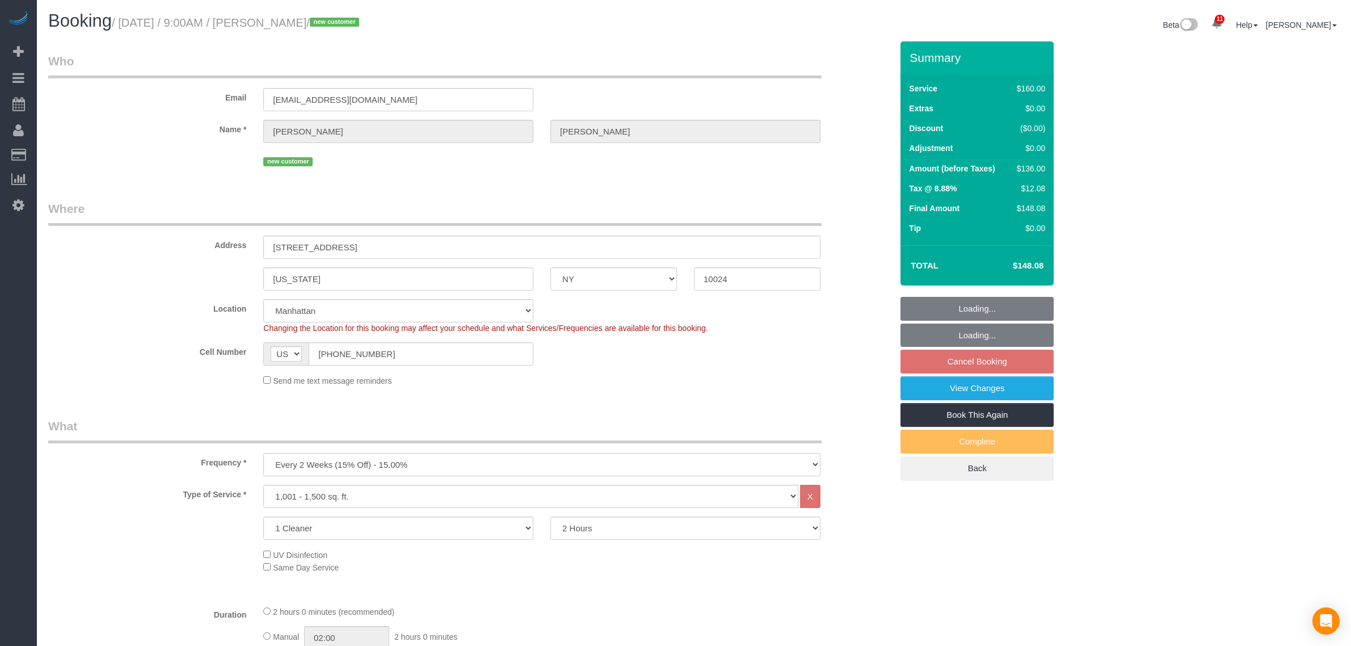
select select "number:5"
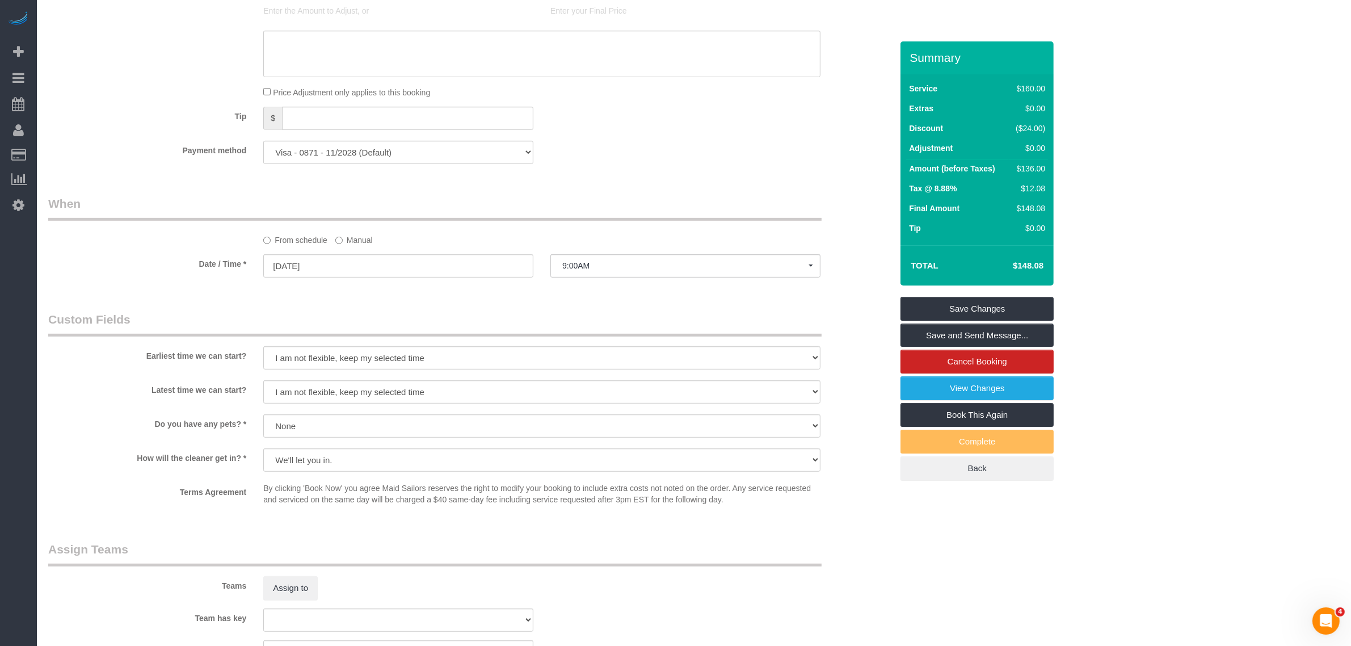
scroll to position [288, 0]
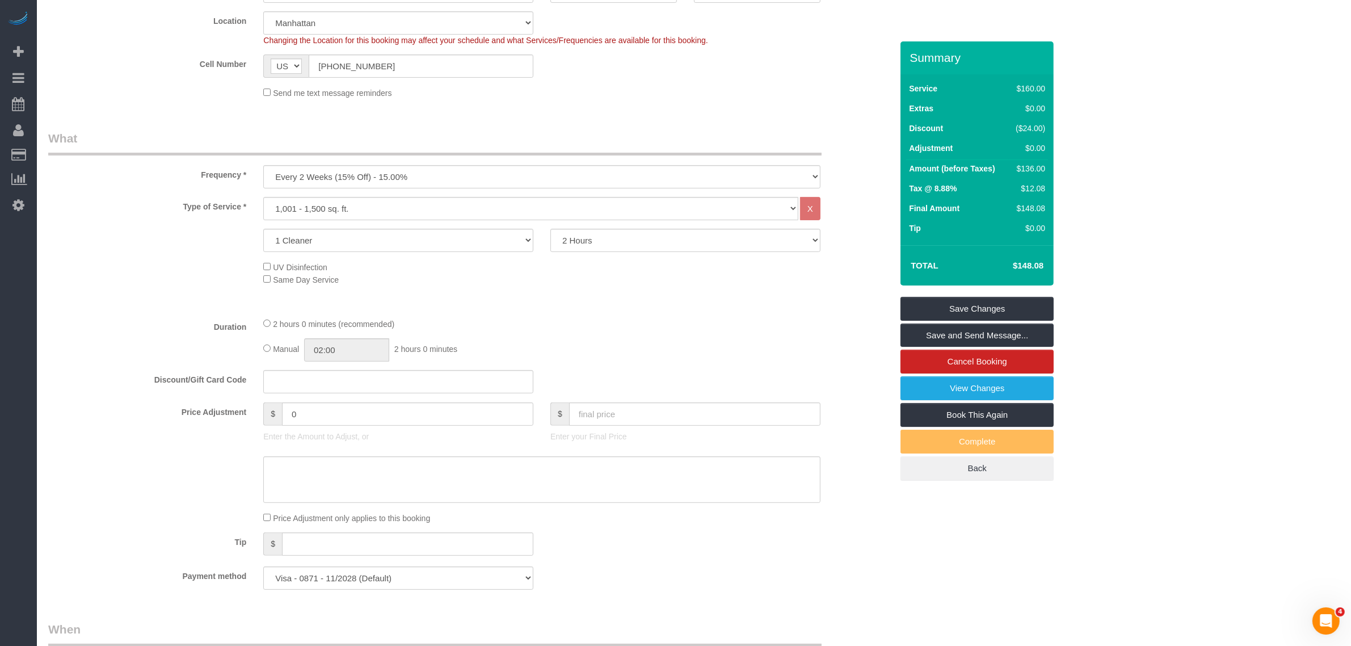
click at [684, 292] on div "Type of Service * Under 1,000 sq. ft. 1,001 - 1,500 sq. ft. 1,500+ sq. ft. Cust…" at bounding box center [470, 252] width 844 height 111
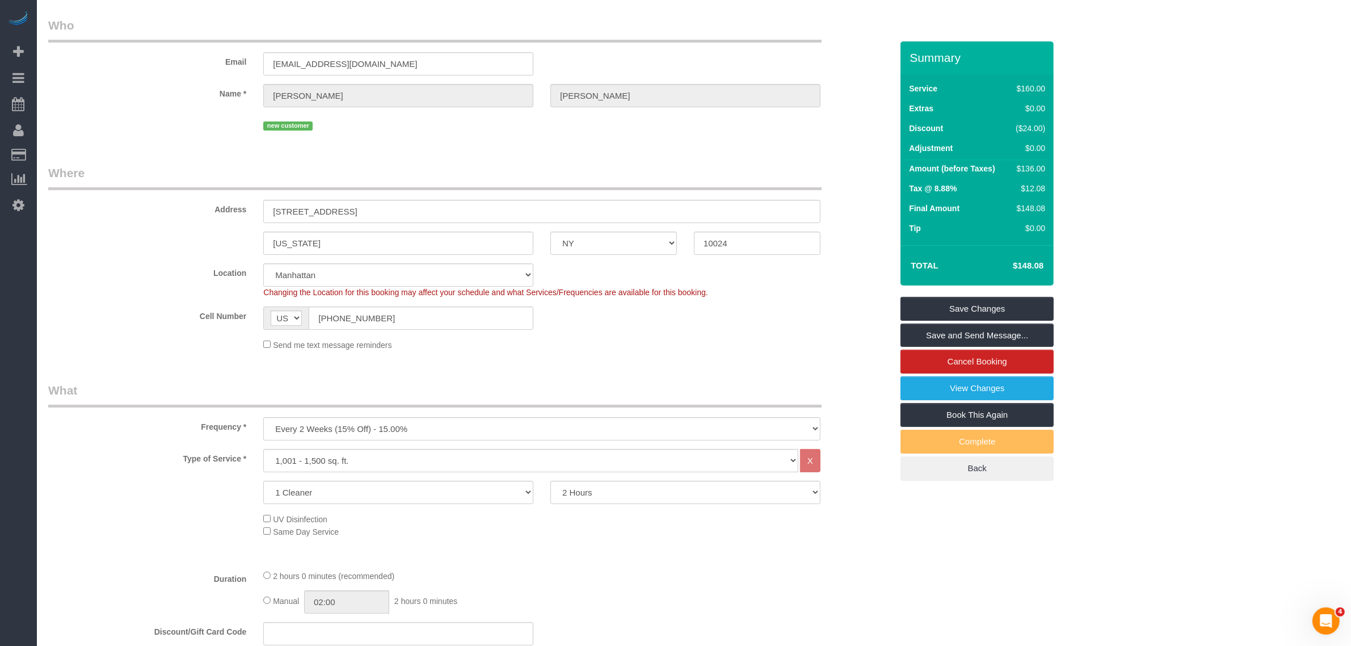
scroll to position [0, 0]
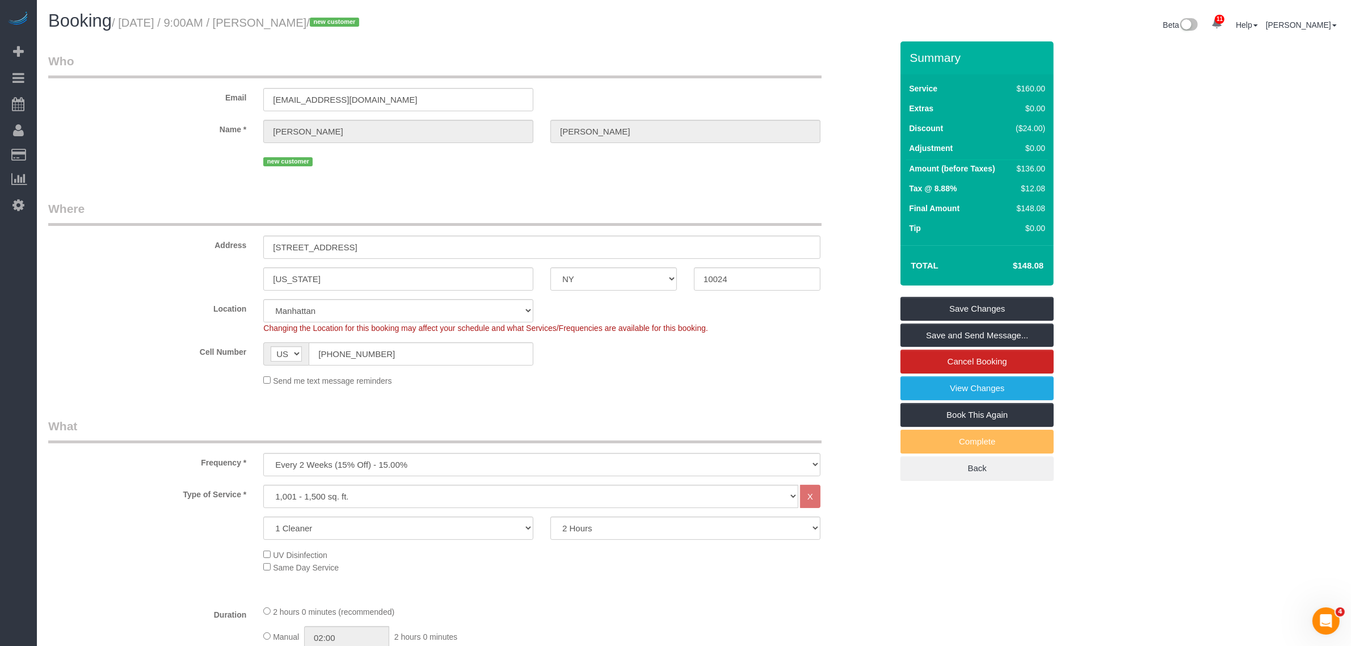
click at [541, 211] on legend "Where" at bounding box center [435, 213] width 774 height 26
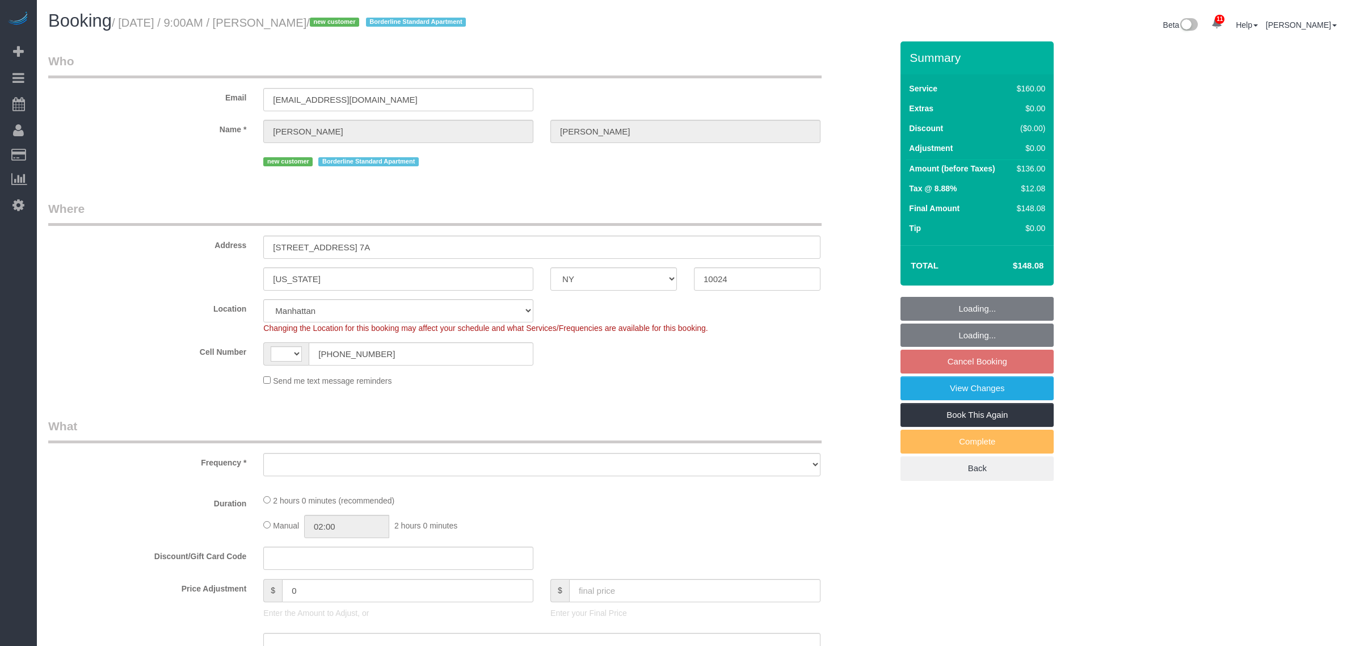
select select "NY"
select select "spot2"
select select "number:89"
select select "number:90"
select select "number:15"
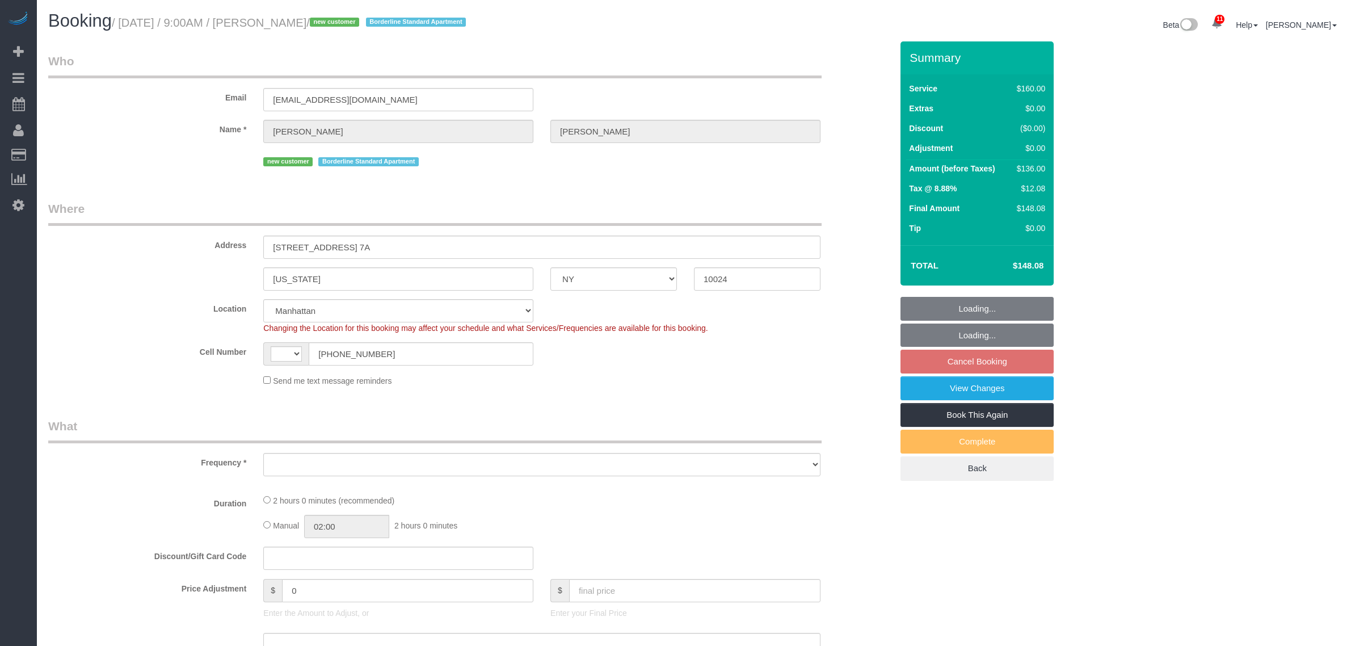
select select "number:5"
select select "string:US"
select select "object:869"
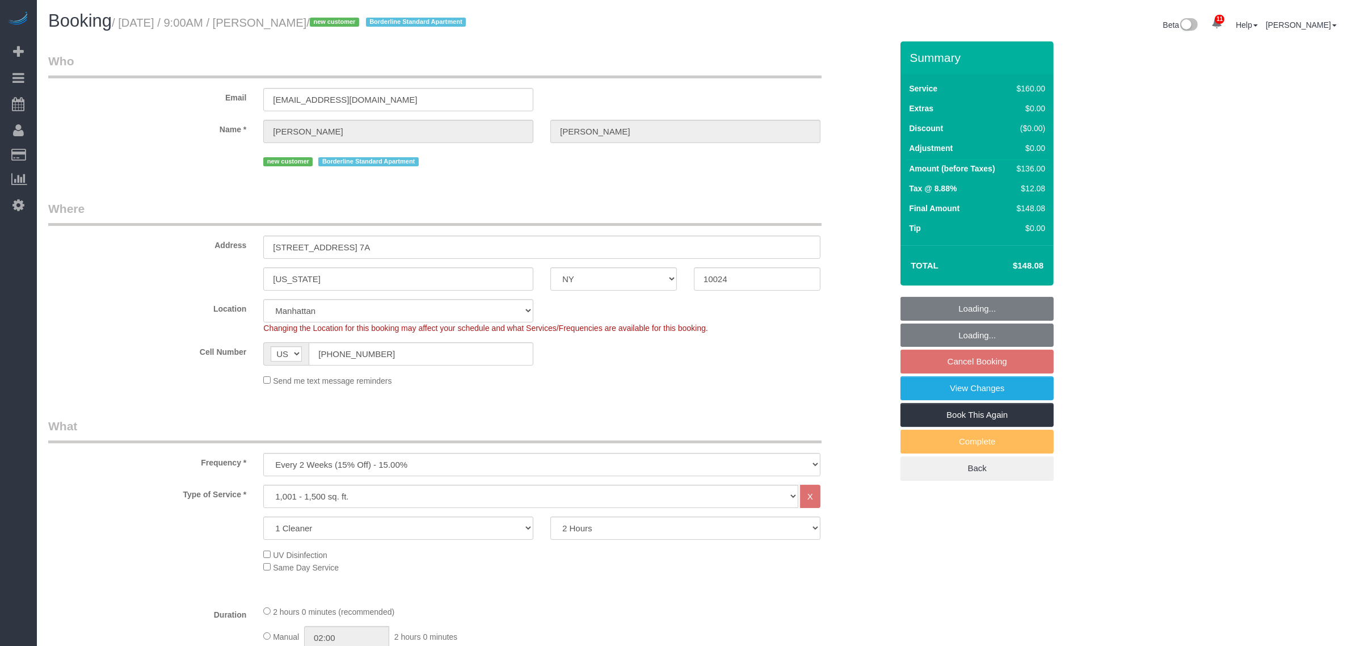
select select "string:stripe-pm_1RxG3D4VGloSiKo7JLQddXfy"
select select "object:1370"
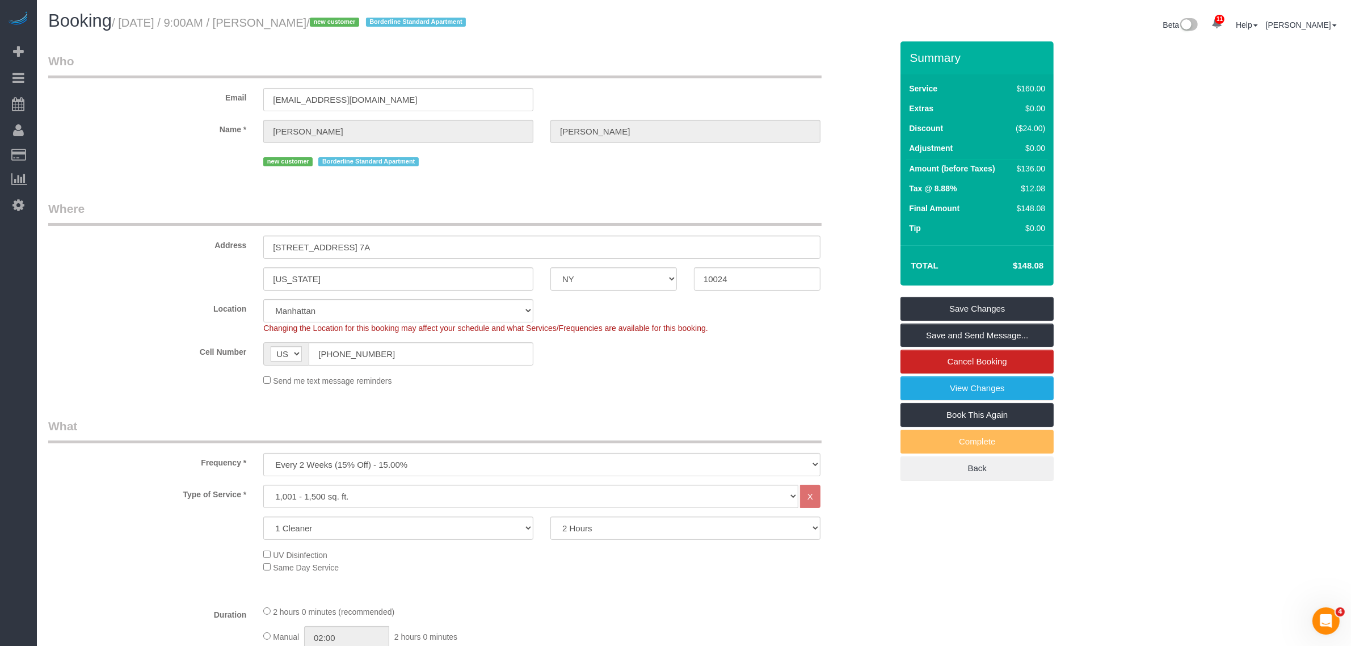
click at [630, 75] on legend "Who" at bounding box center [435, 66] width 774 height 26
drag, startPoint x: 207, startPoint y: 98, endPoint x: 165, endPoint y: 102, distance: 42.2
click at [162, 100] on div "Email xgarcia238@gmail.com" at bounding box center [470, 82] width 861 height 58
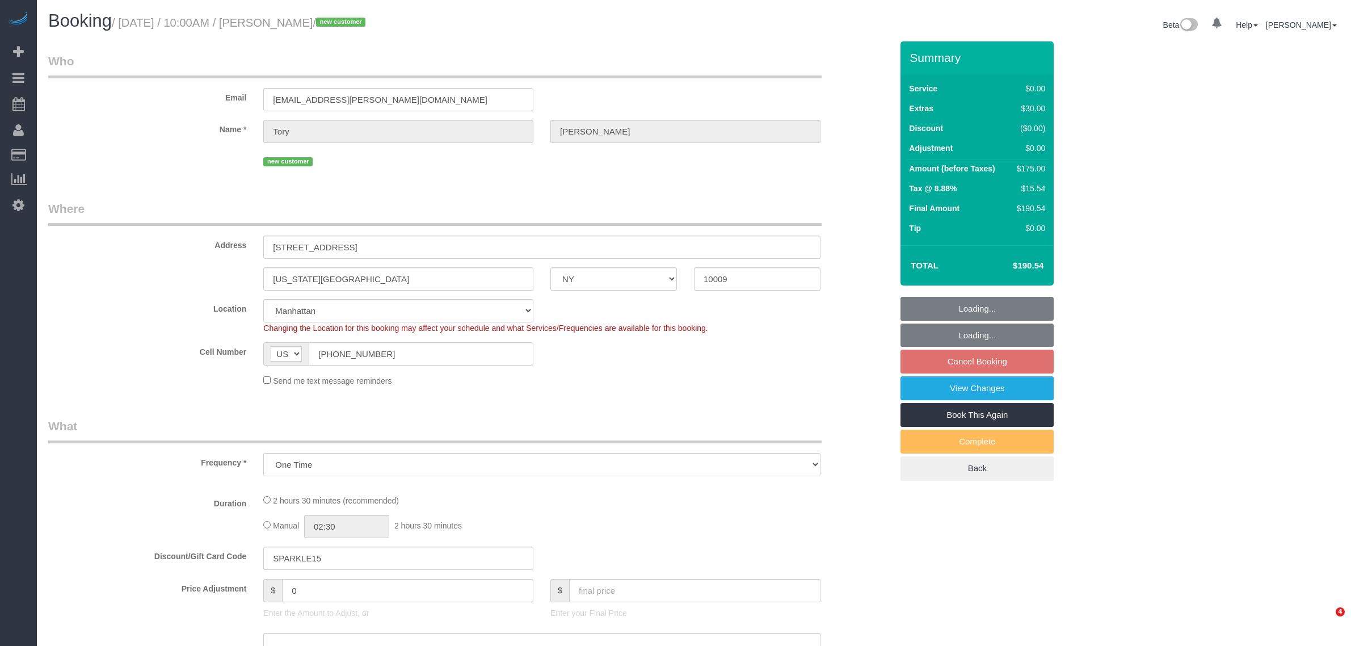
select select "NY"
select select "number:89"
select select "number:75"
select select "number:14"
select select "number:5"
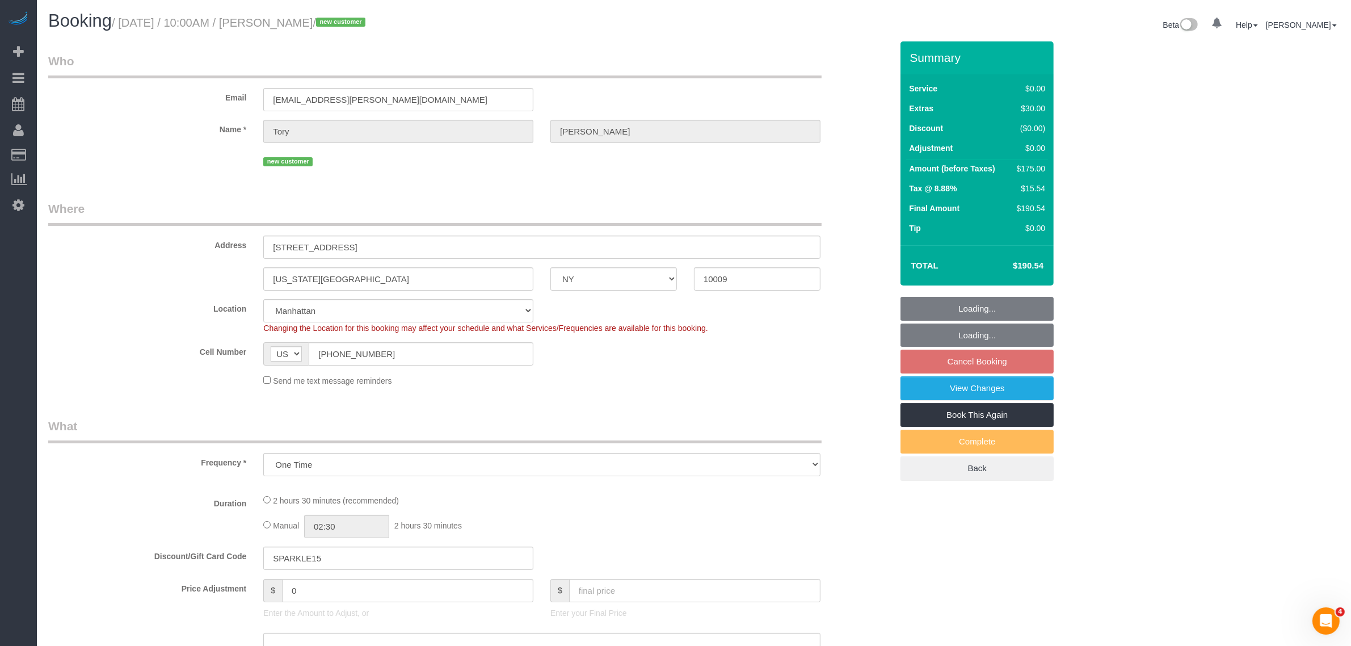
select select "string:stripe-pm_1RxHIa4VGloSiKo7JxJurlNU"
select select "spot3"
select select "object:972"
select select "1"
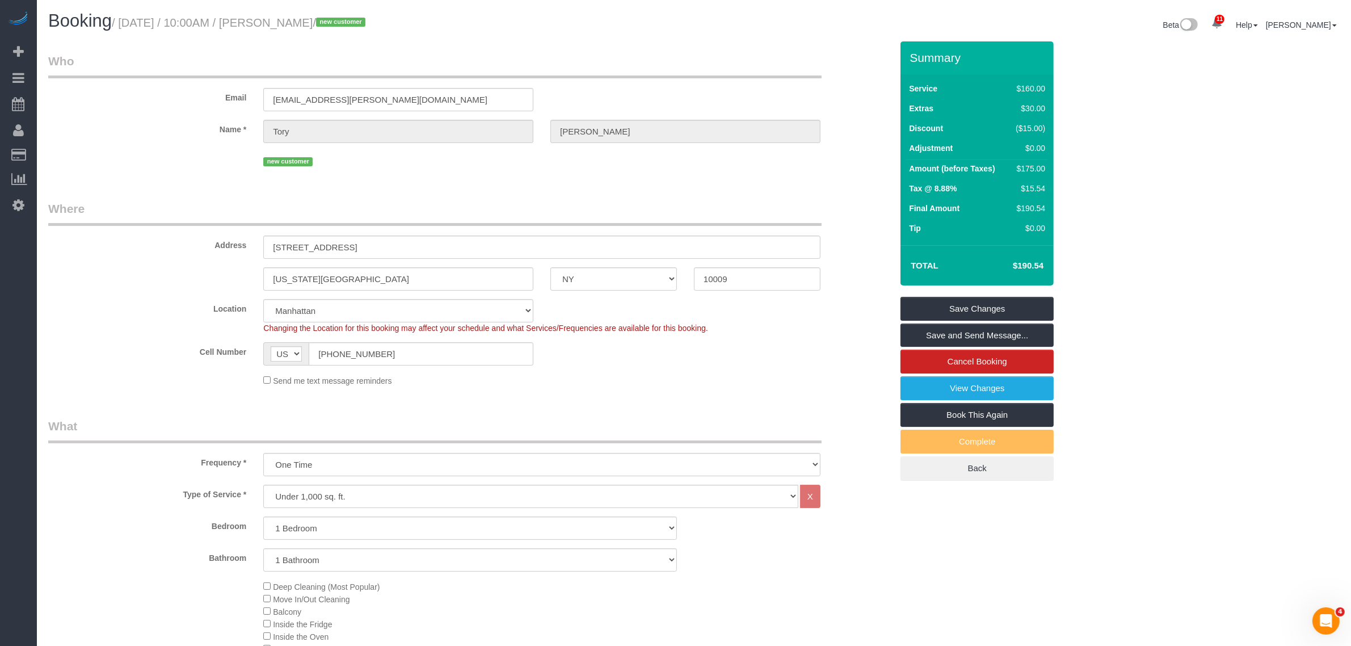
scroll to position [338, 0]
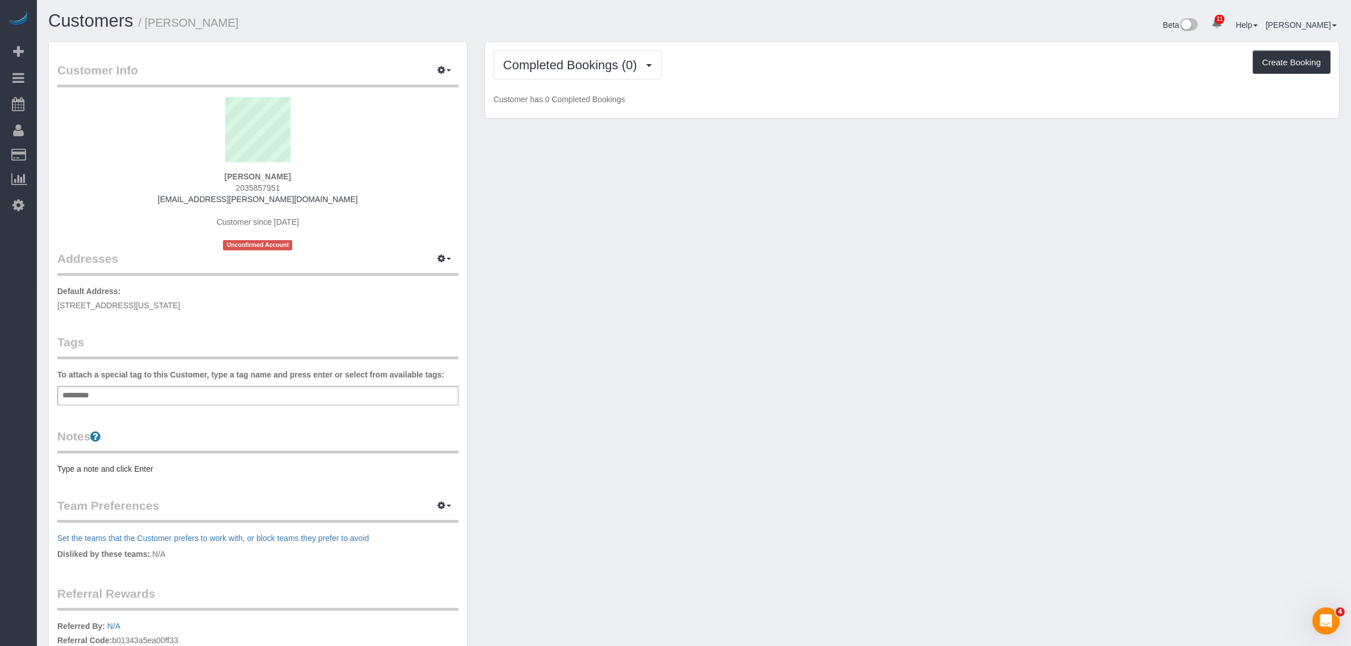
click at [729, 151] on div "Customer Info Edit Contact Info Send Message Email Preferences Special Sales Ta…" at bounding box center [694, 410] width 1309 height 738
click at [169, 393] on div "Add a tag" at bounding box center [257, 395] width 401 height 19
type input "*"
type input "******"
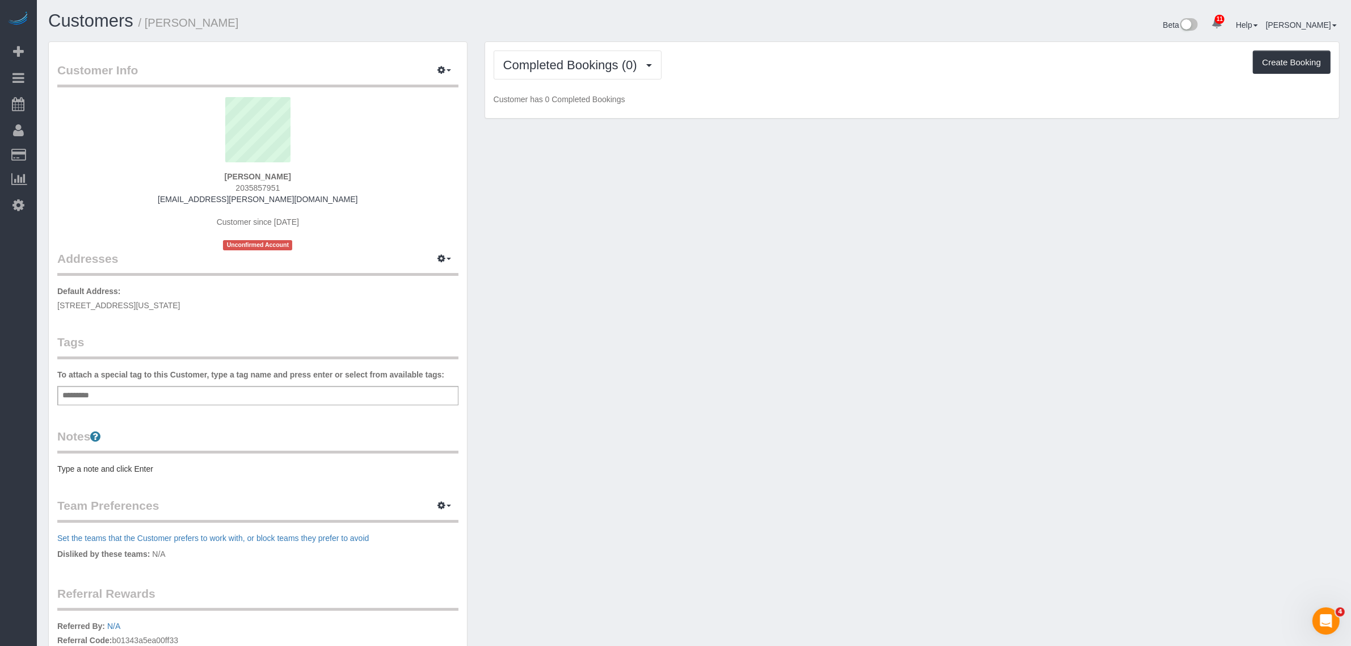
click at [201, 388] on div "Add a tag" at bounding box center [257, 395] width 401 height 19
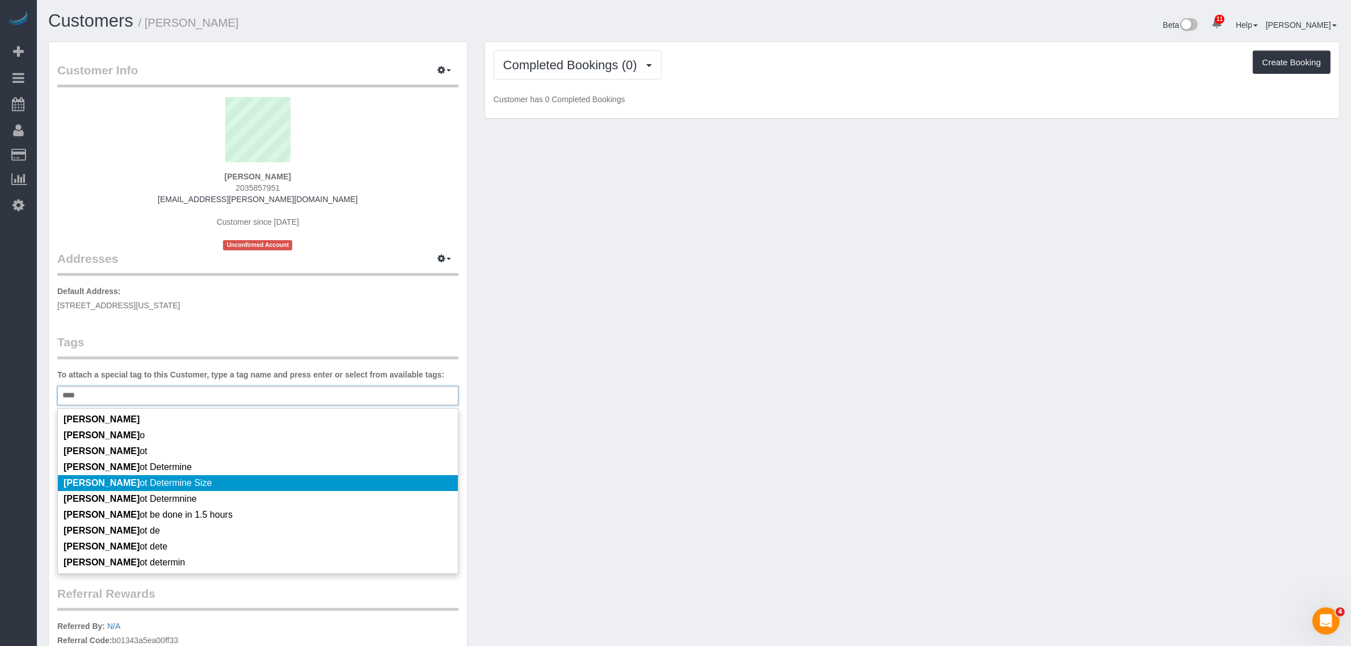
type input "****"
click at [245, 480] on li "Cann ot Determine Size" at bounding box center [258, 483] width 400 height 16
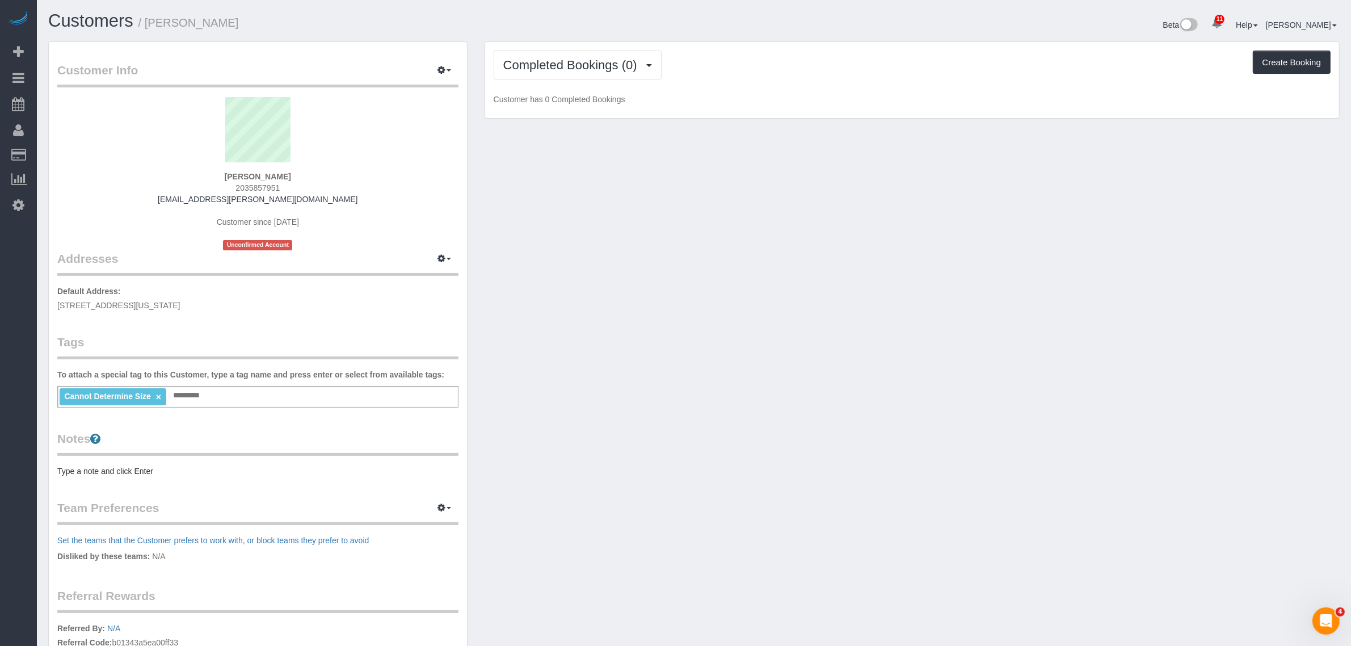
drag, startPoint x: 331, startPoint y: 313, endPoint x: 356, endPoint y: 309, distance: 25.2
click at [333, 313] on div "Customer Info Edit Contact Info Send Message Email Preferences Special Sales Ta…" at bounding box center [258, 406] width 418 height 728
click at [450, 258] on span "button" at bounding box center [449, 259] width 5 height 2
click at [435, 281] on button "Manage Addresses" at bounding box center [412, 280] width 92 height 16
select select "NY"
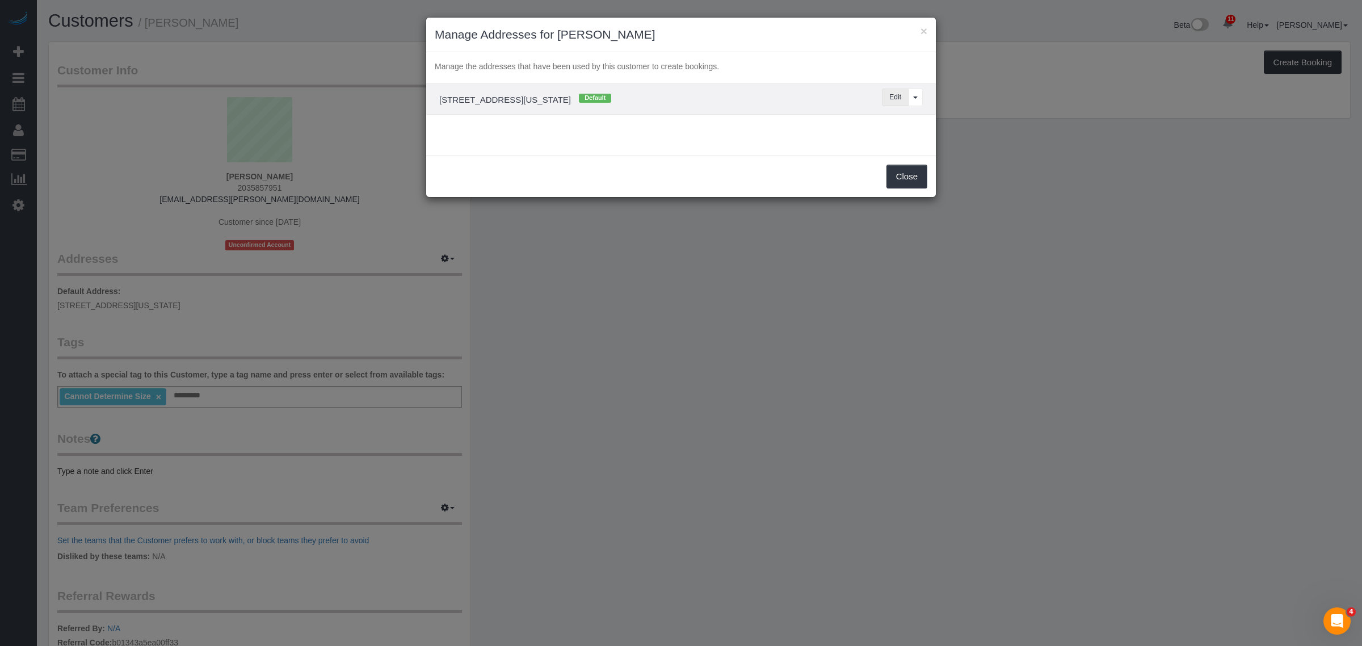
click at [889, 97] on button "Edit" at bounding box center [895, 98] width 27 height 18
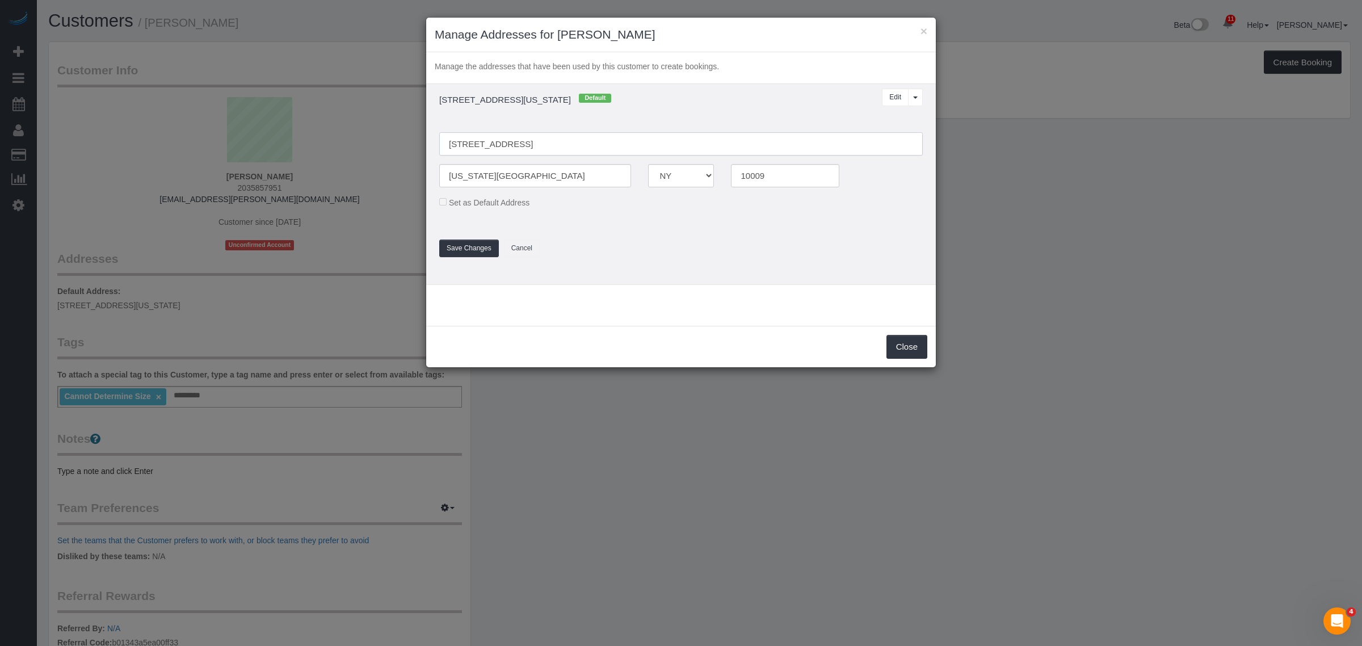
click at [463, 146] on input "528 E 6th St, 5A" at bounding box center [681, 143] width 484 height 23
type input "528 East 6th Street, Apt. 5A"
click at [493, 179] on input "New York City" at bounding box center [535, 175] width 192 height 23
type input "[US_STATE]"
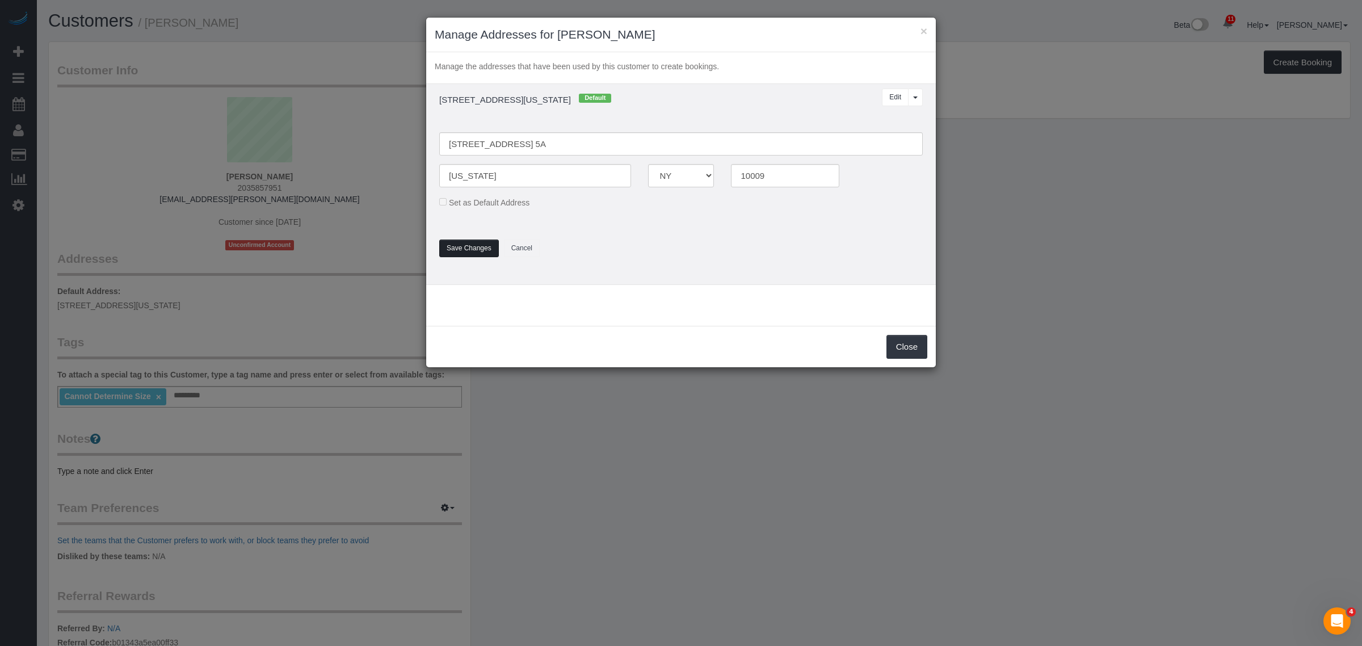
click at [464, 253] on button "Save Changes" at bounding box center [469, 248] width 60 height 18
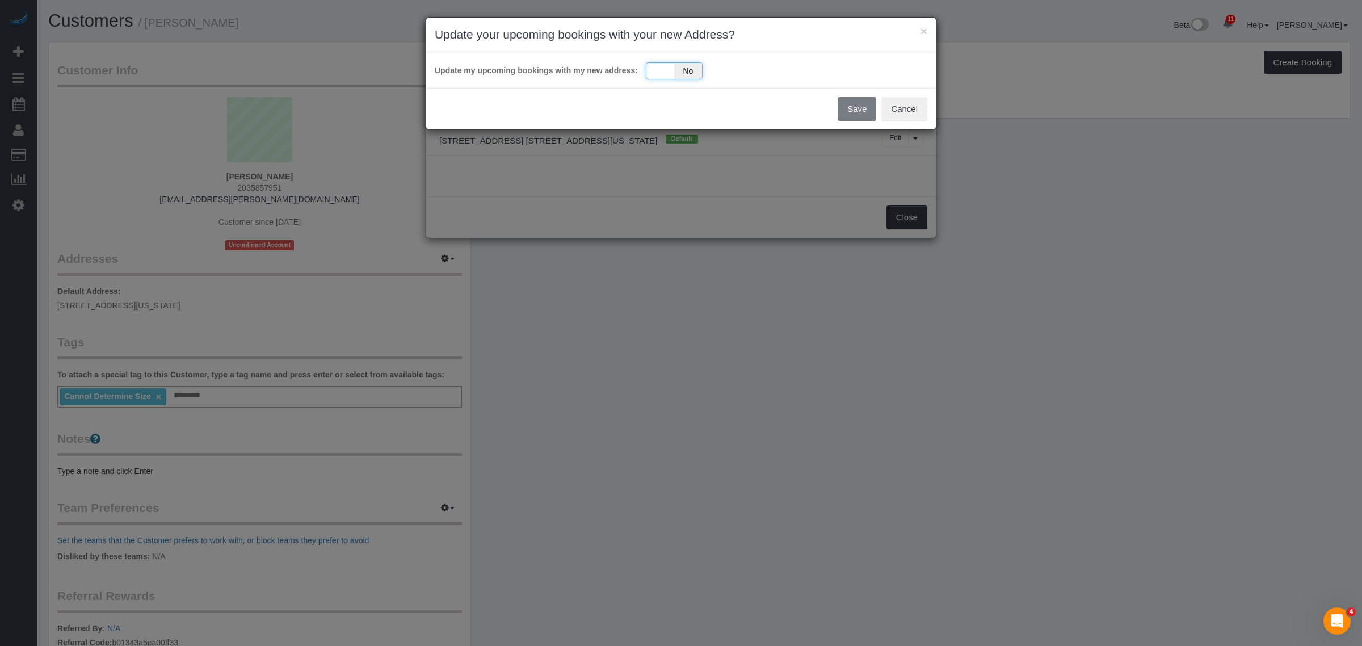
click at [659, 68] on div "Yes No" at bounding box center [674, 70] width 57 height 17
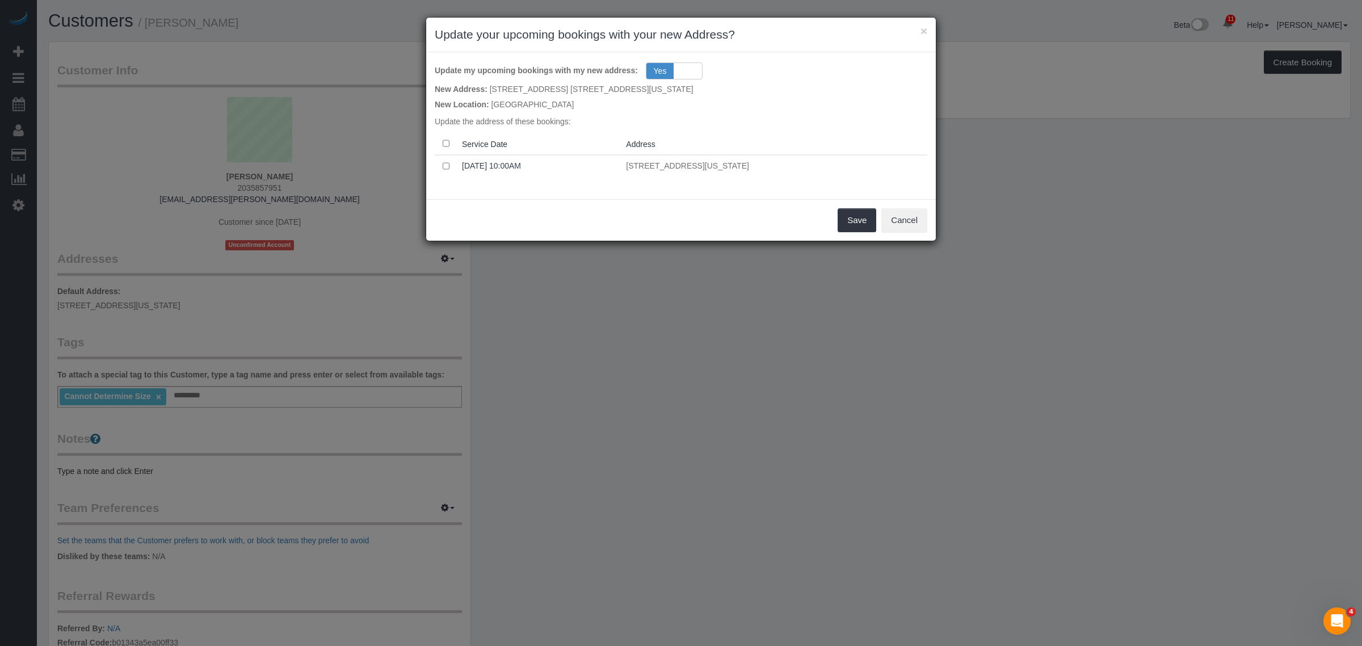
click at [850, 207] on div "Save Cancel" at bounding box center [681, 219] width 510 height 41
click at [855, 213] on button "Save" at bounding box center [857, 220] width 39 height 24
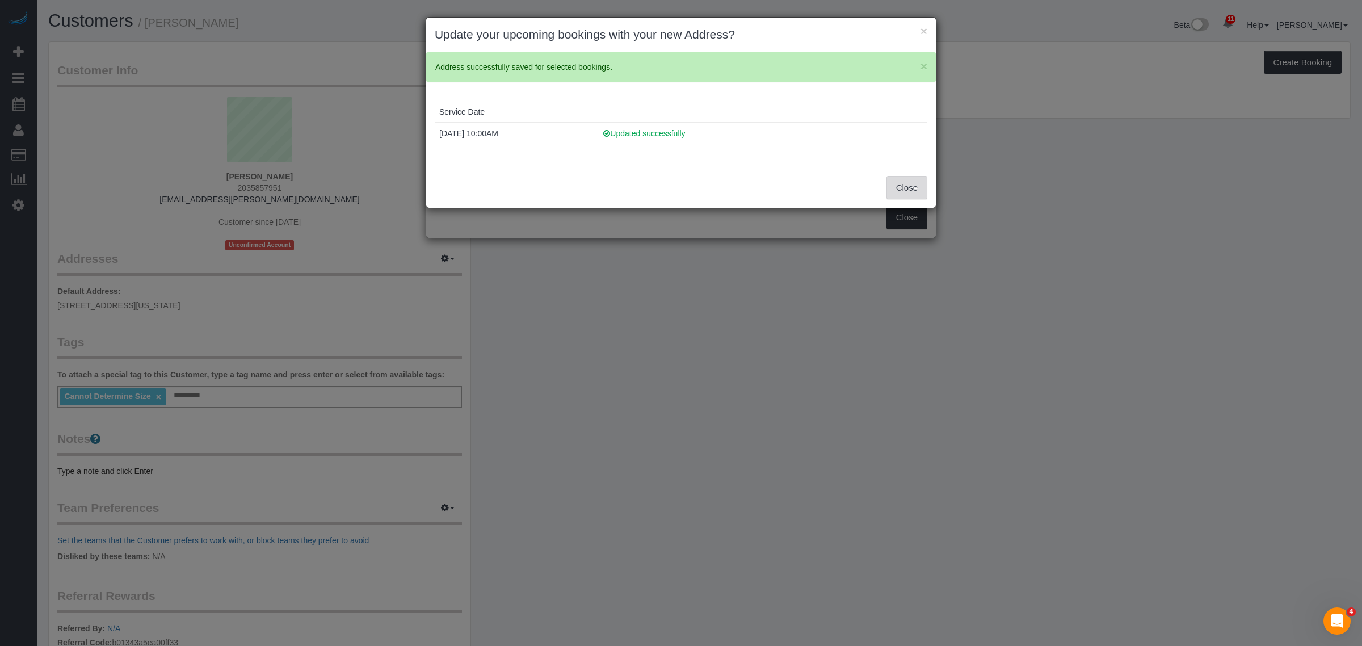
click at [909, 183] on button "Close" at bounding box center [906, 188] width 41 height 24
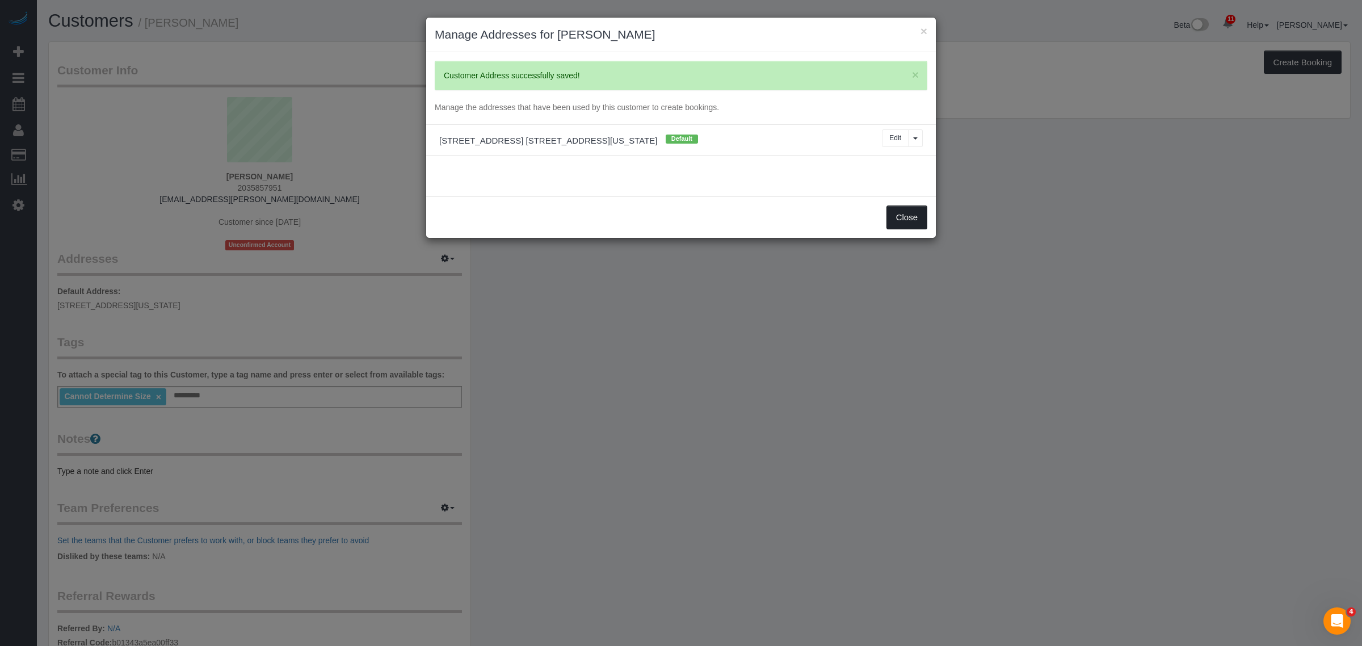
click at [917, 224] on button "Close" at bounding box center [906, 217] width 41 height 24
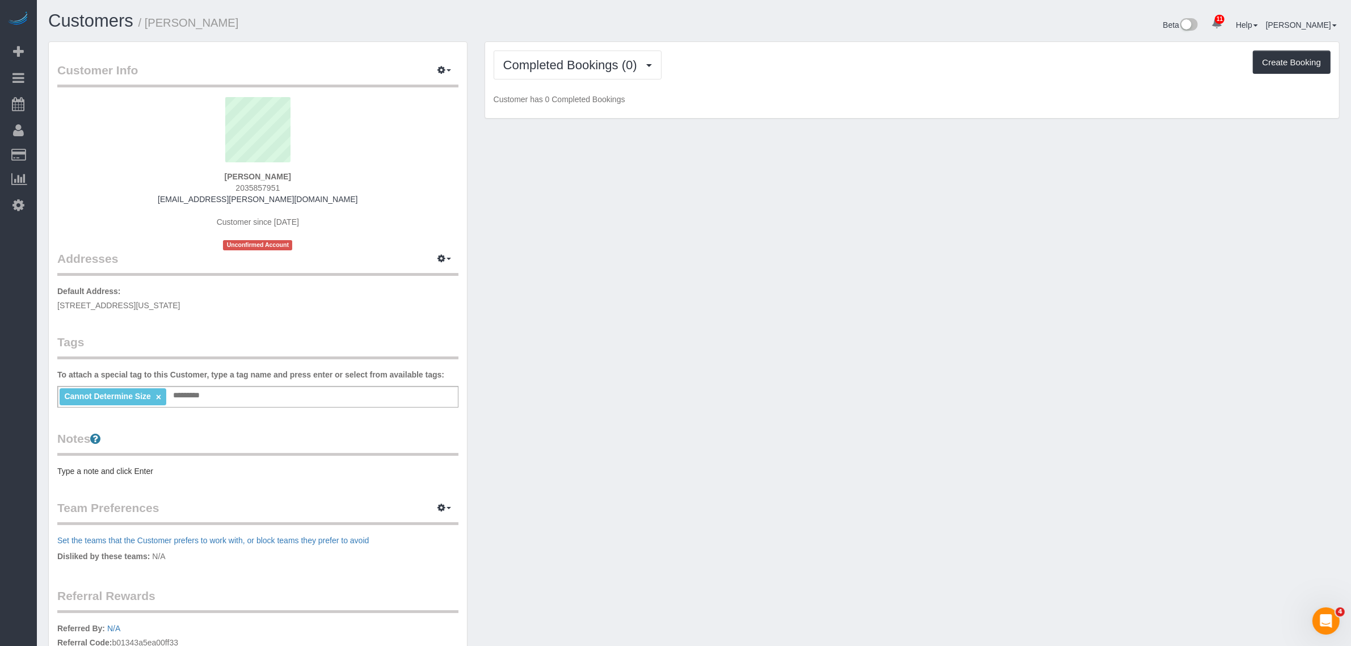
drag, startPoint x: 953, startPoint y: 209, endPoint x: 884, endPoint y: 112, distance: 119.1
click at [952, 206] on div "× Manage Addresses for Tory Hoffmeister × Customer Address successfully saved! …" at bounding box center [675, 323] width 1351 height 646
click at [222, 388] on div "Cannot Determine Size × Add a tag" at bounding box center [257, 397] width 401 height 22
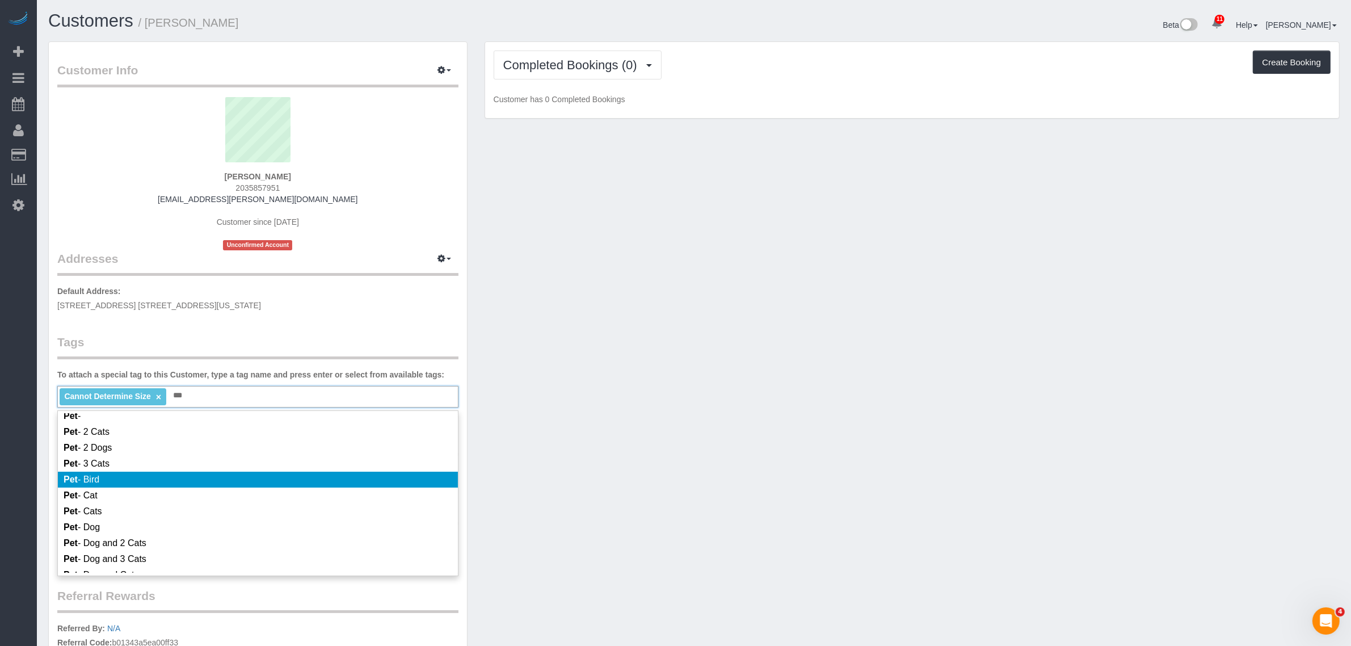
scroll to position [142, 0]
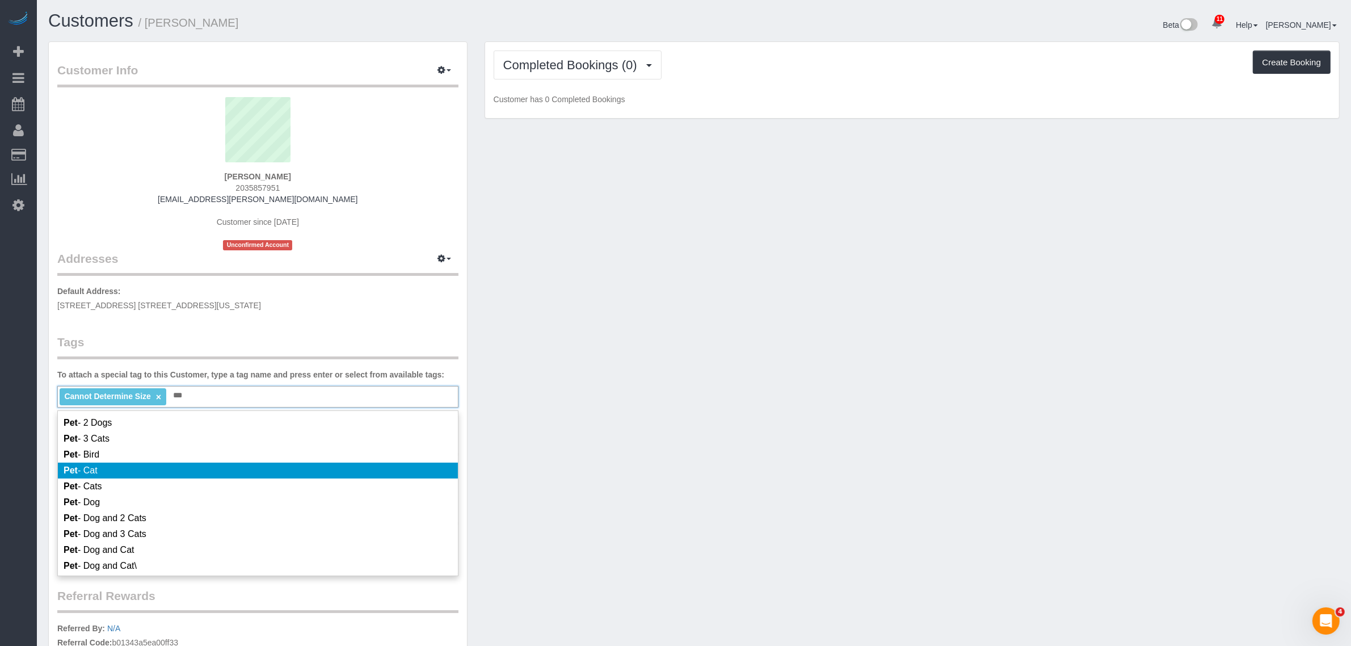
type input "***"
click at [255, 478] on li "Pet - Cat" at bounding box center [258, 471] width 400 height 16
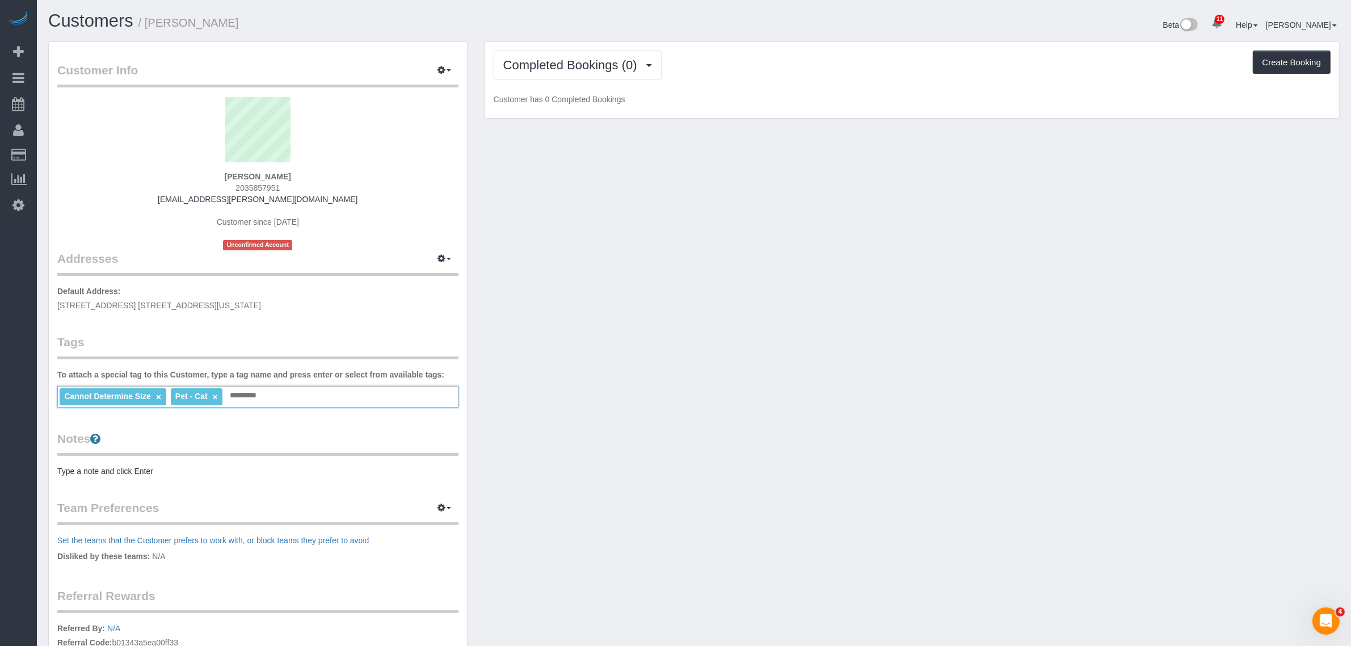
click at [734, 396] on div "Customer Info Edit Contact Info Send Message Email Preferences Special Sales Ta…" at bounding box center [694, 411] width 1309 height 740
drag, startPoint x: 663, startPoint y: 279, endPoint x: 654, endPoint y: 196, distance: 82.8
click at [664, 279] on div "Customer Info Edit Contact Info Send Message Email Preferences Special Sales Ta…" at bounding box center [694, 411] width 1309 height 740
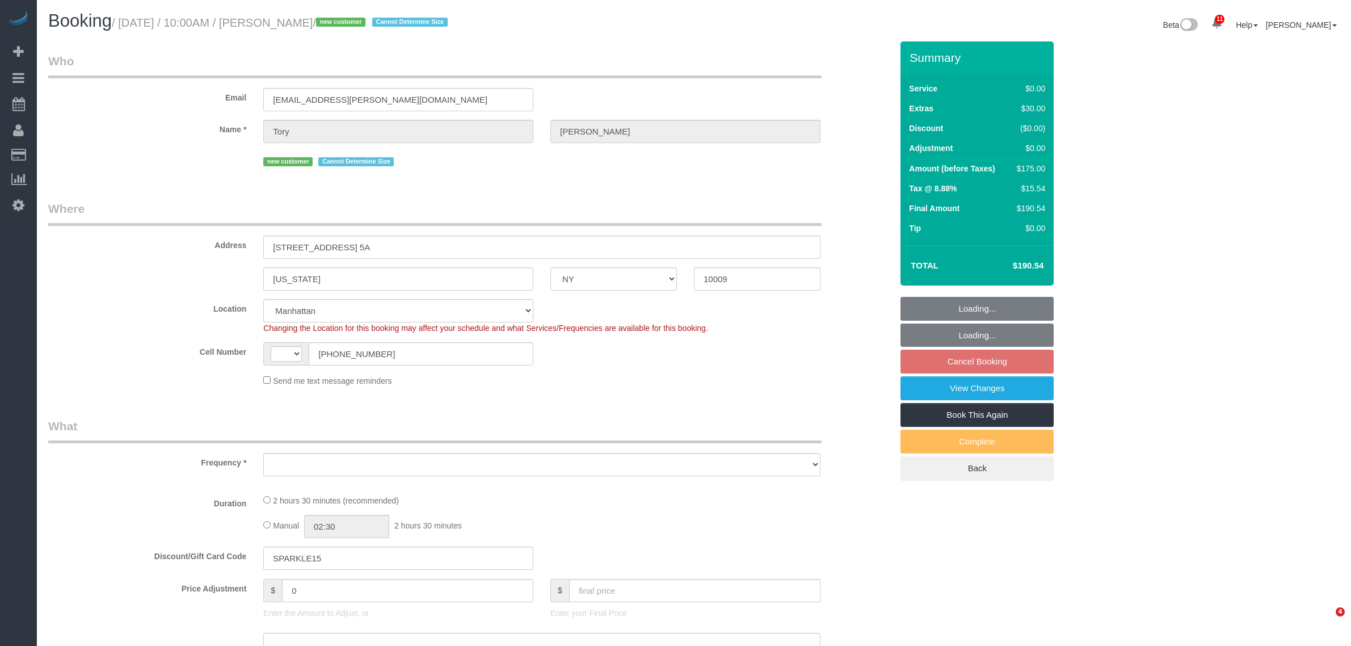
select select "NY"
select select "number:89"
select select "number:75"
select select "number:14"
select select "number:5"
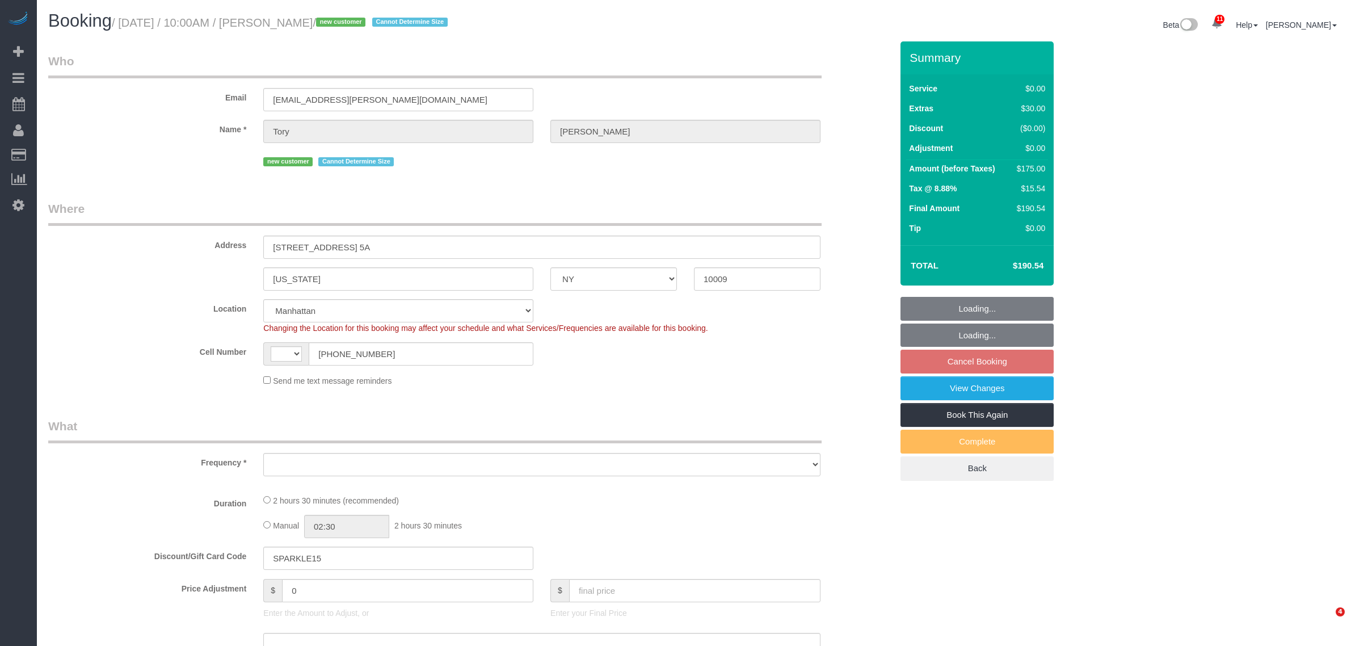
select select "string:[GEOGRAPHIC_DATA]"
select select "object:1388"
select select "1"
select select "spot3"
select select "object:1428"
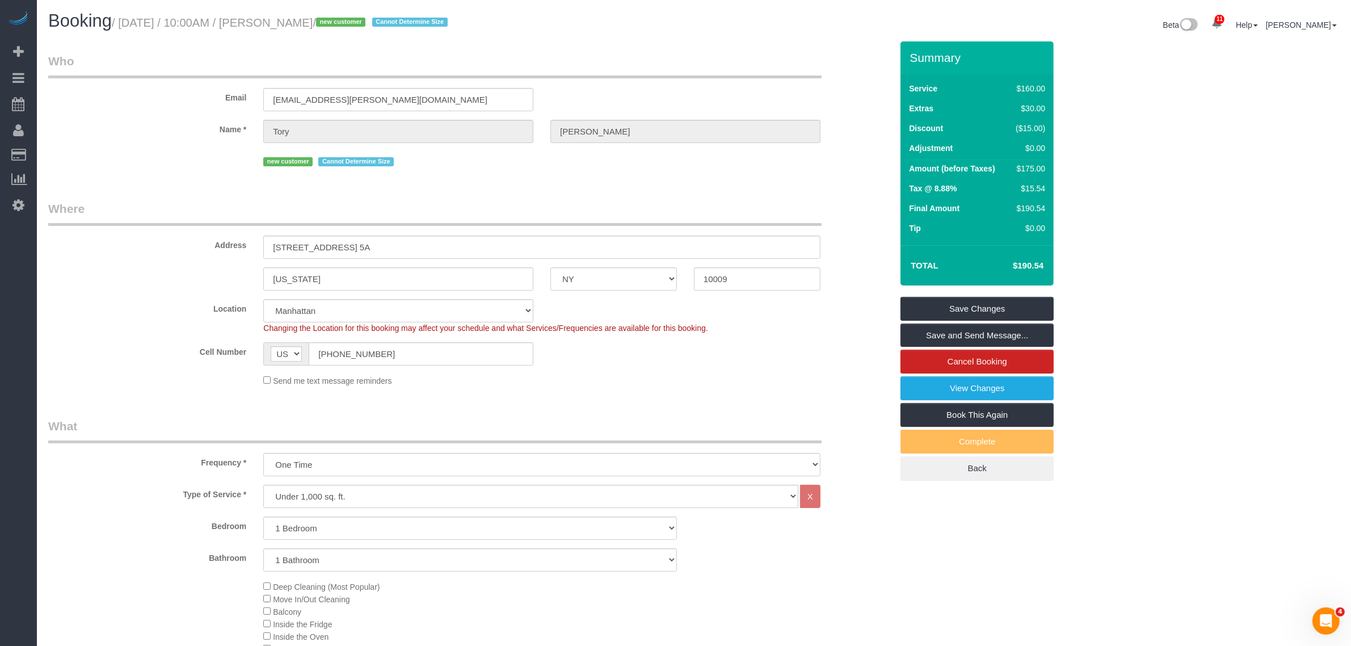
click at [649, 57] on legend "Who" at bounding box center [435, 66] width 774 height 26
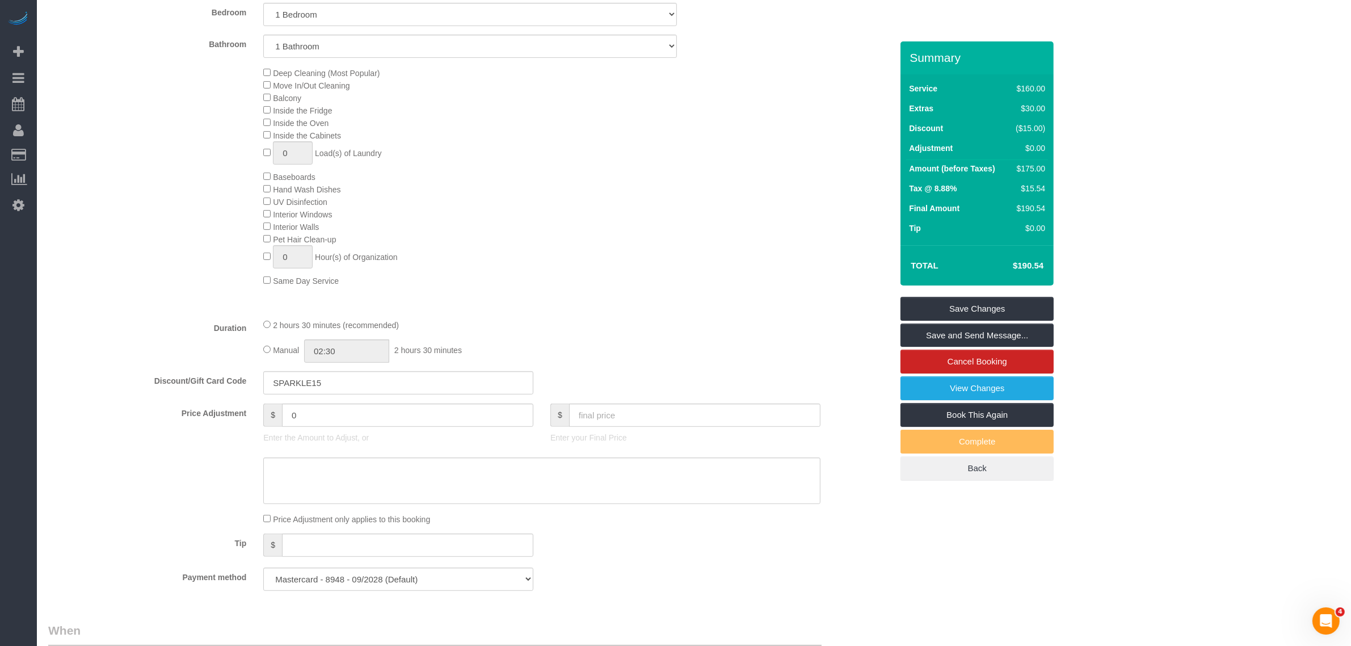
scroll to position [284, 0]
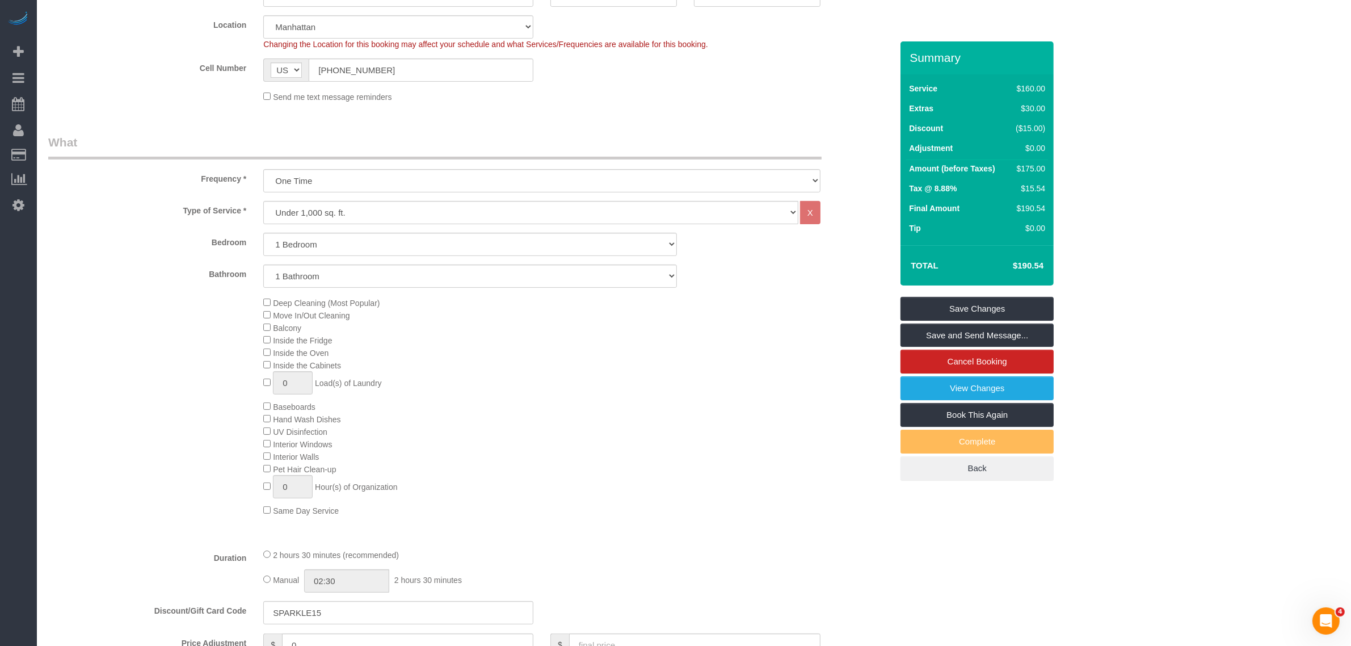
click at [648, 166] on div "Frequency * One Time Weekly (20% Off) - 20.00% Every 2 Weeks (15% Off) - 15.00%…" at bounding box center [470, 163] width 861 height 58
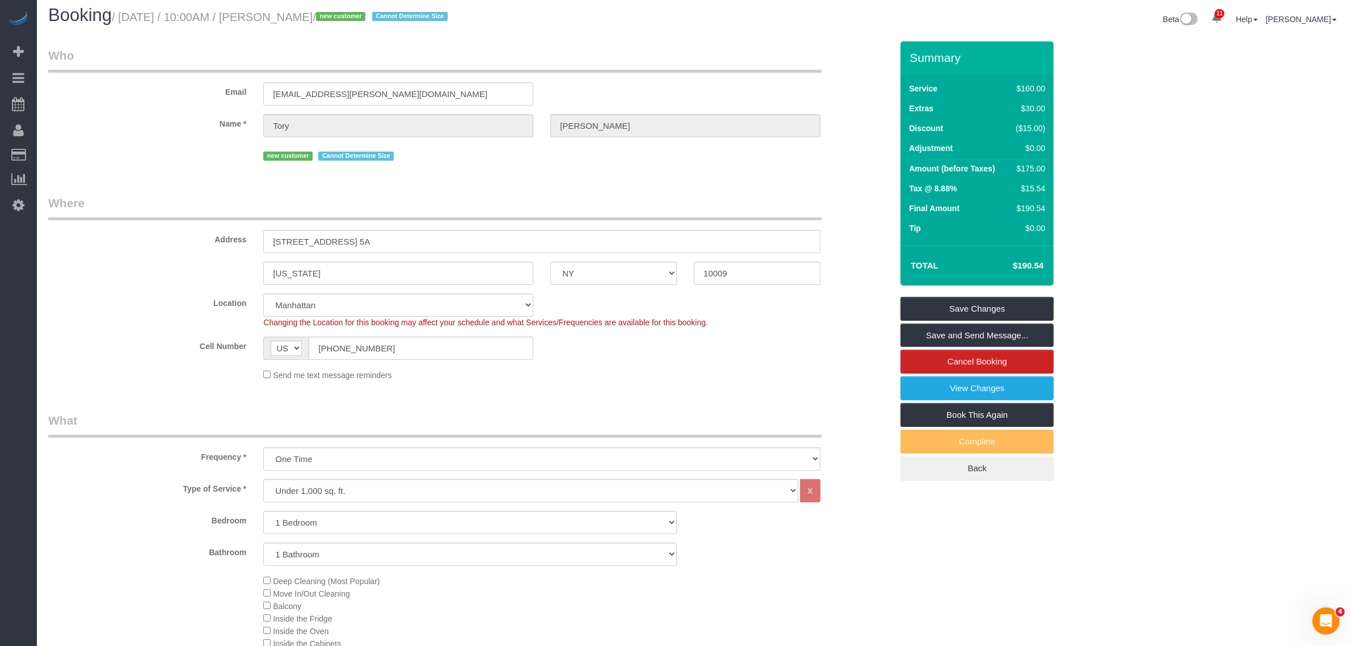
scroll to position [0, 0]
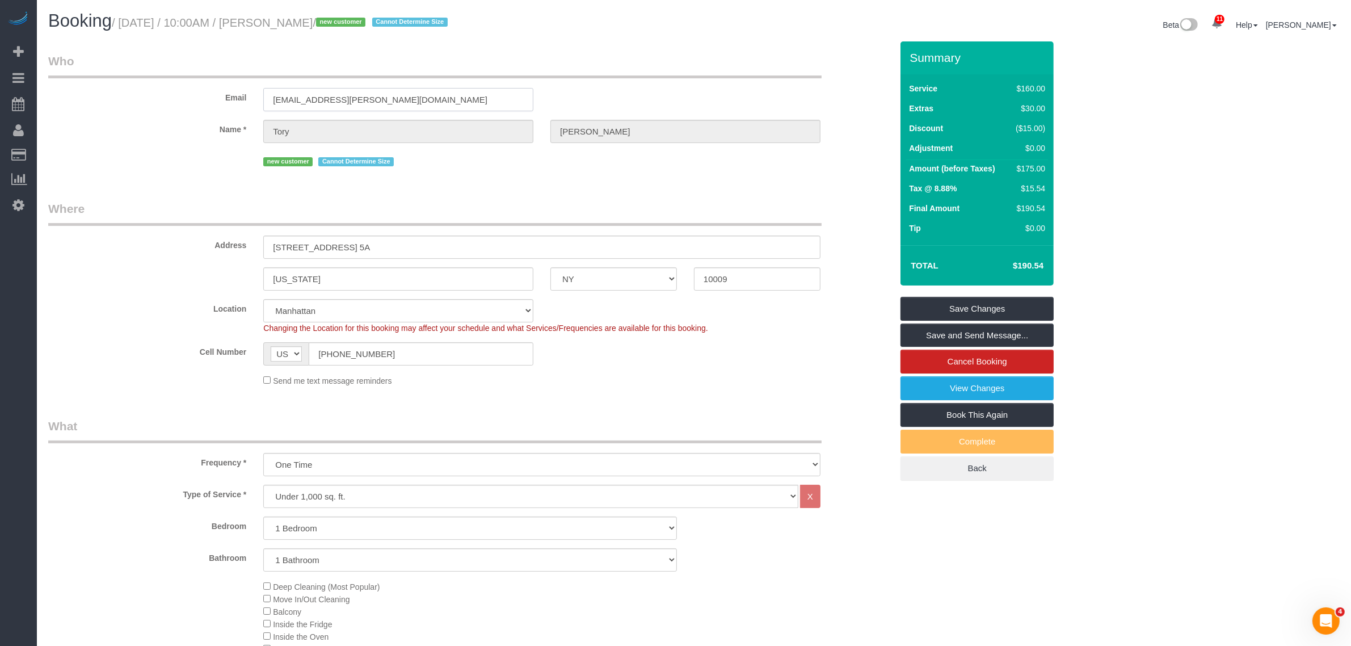
drag, startPoint x: 423, startPoint y: 87, endPoint x: 120, endPoint y: 97, distance: 303.2
click at [119, 97] on div "Email victoria.m.hoffmeister@gmail.com" at bounding box center [470, 82] width 861 height 58
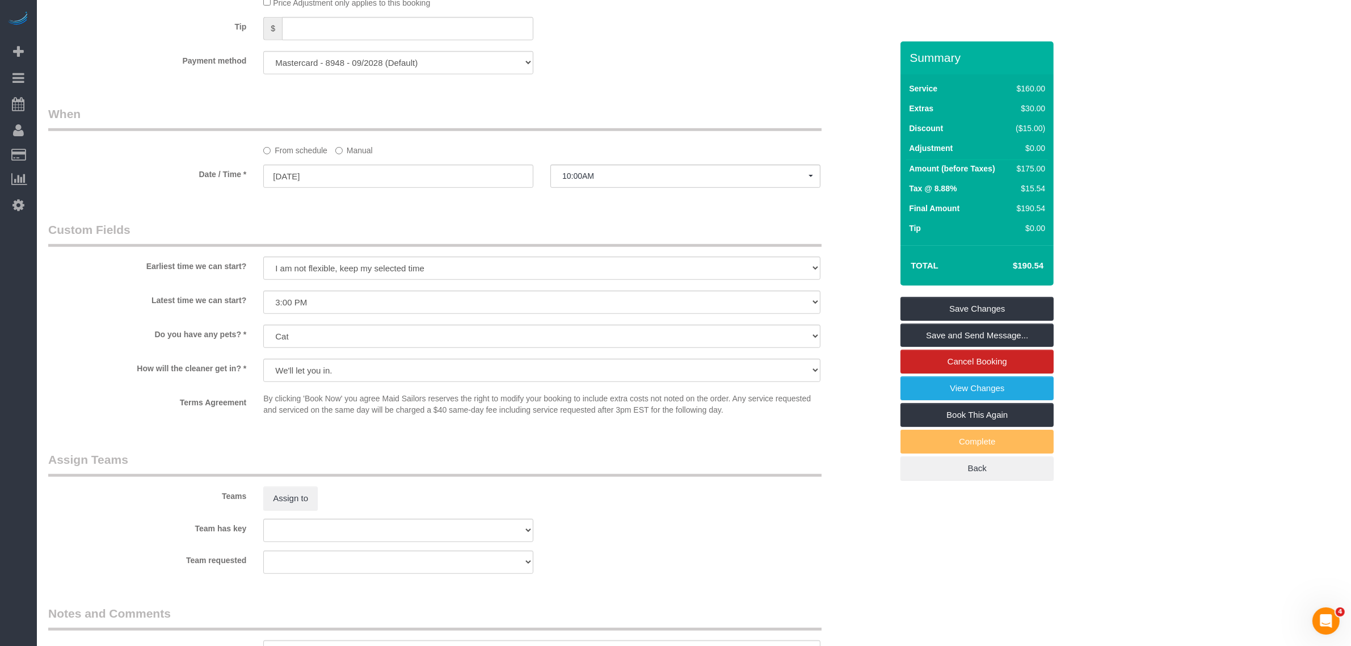
scroll to position [1277, 0]
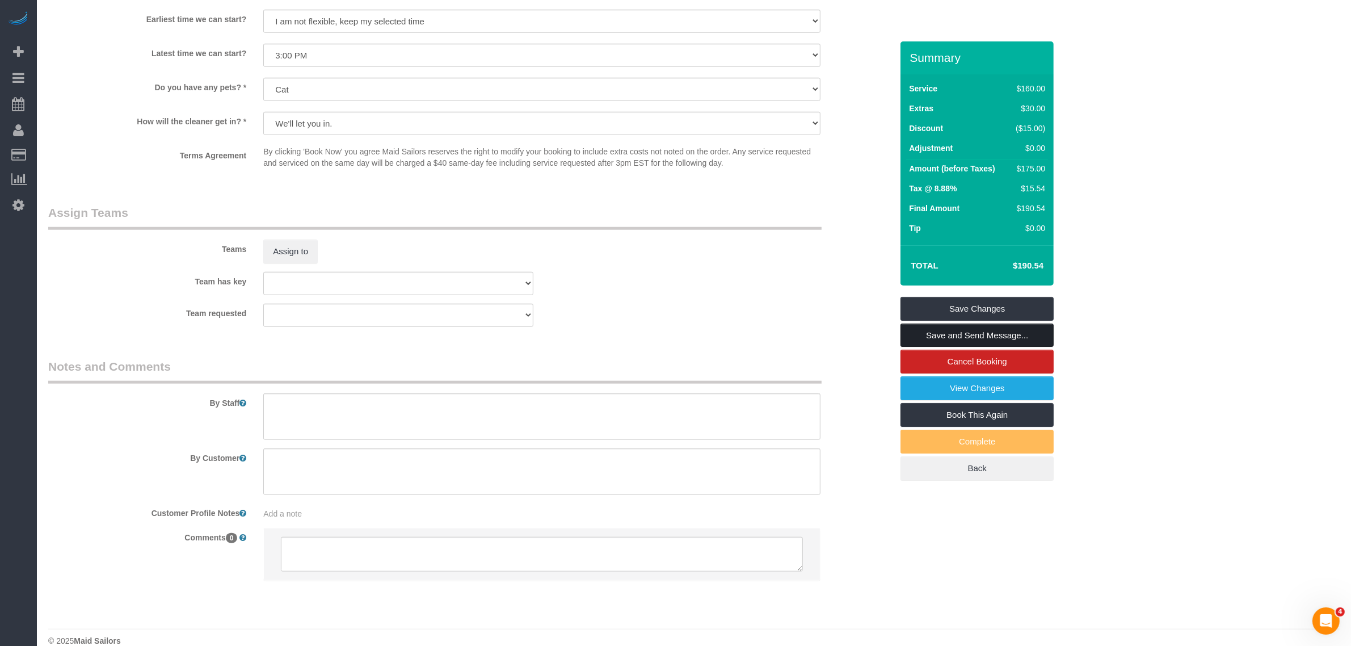
drag, startPoint x: 968, startPoint y: 330, endPoint x: 873, endPoint y: 327, distance: 94.8
click at [968, 330] on link "Save and Send Message..." at bounding box center [977, 335] width 153 height 24
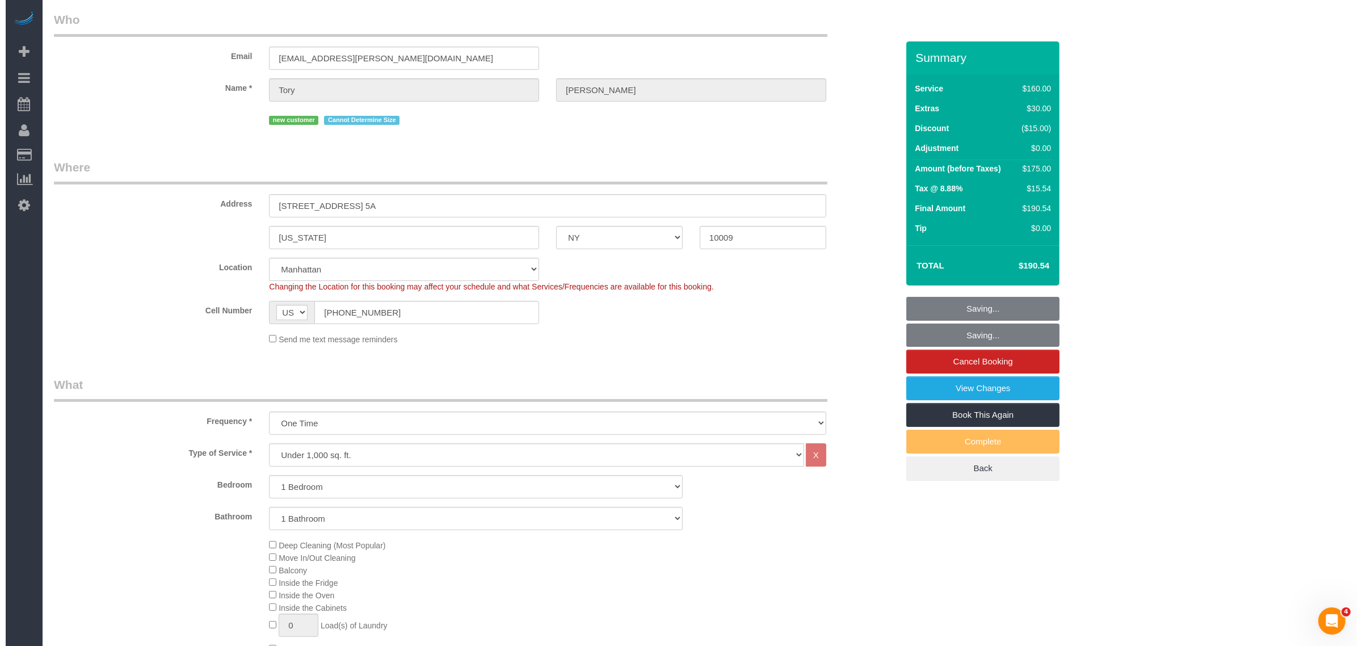
scroll to position [0, 0]
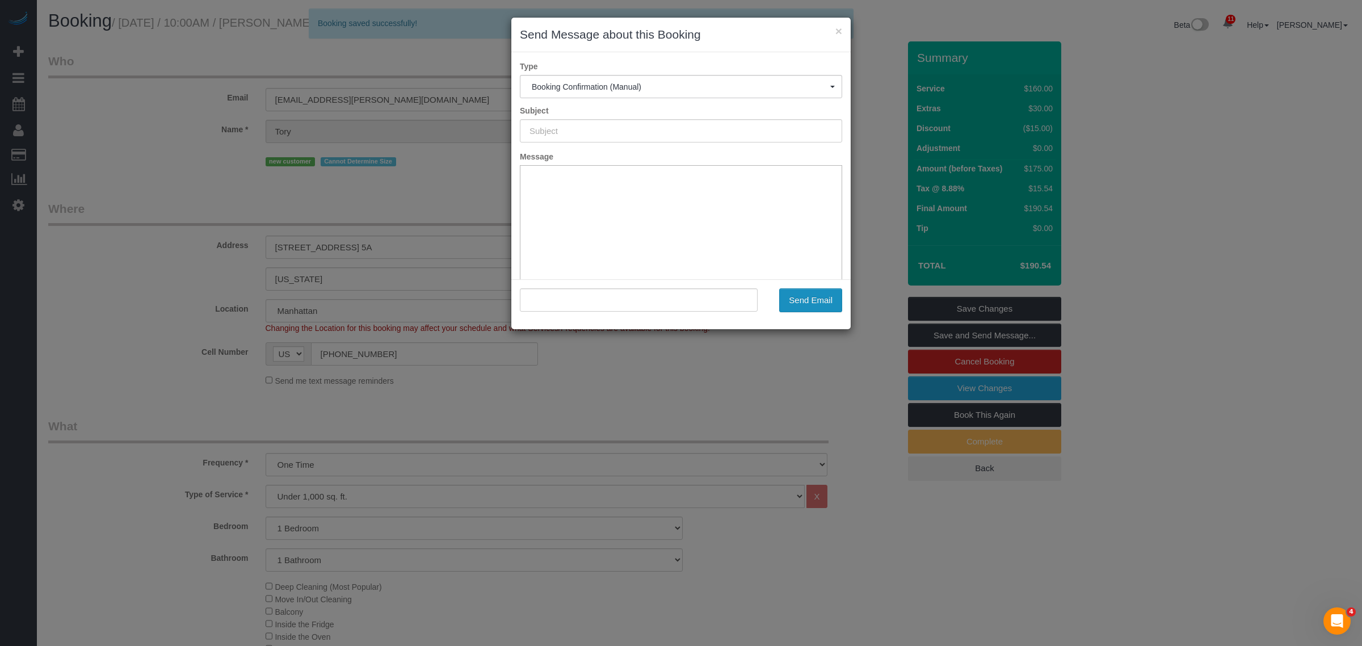
type input "Cleaning Confirmed for 08/22/2025 at 10:00am"
type input ""Tory Hoffmeister" <victoria.m.hoffmeister@gmail.com>"
click at [796, 301] on button "Send Email" at bounding box center [810, 300] width 63 height 24
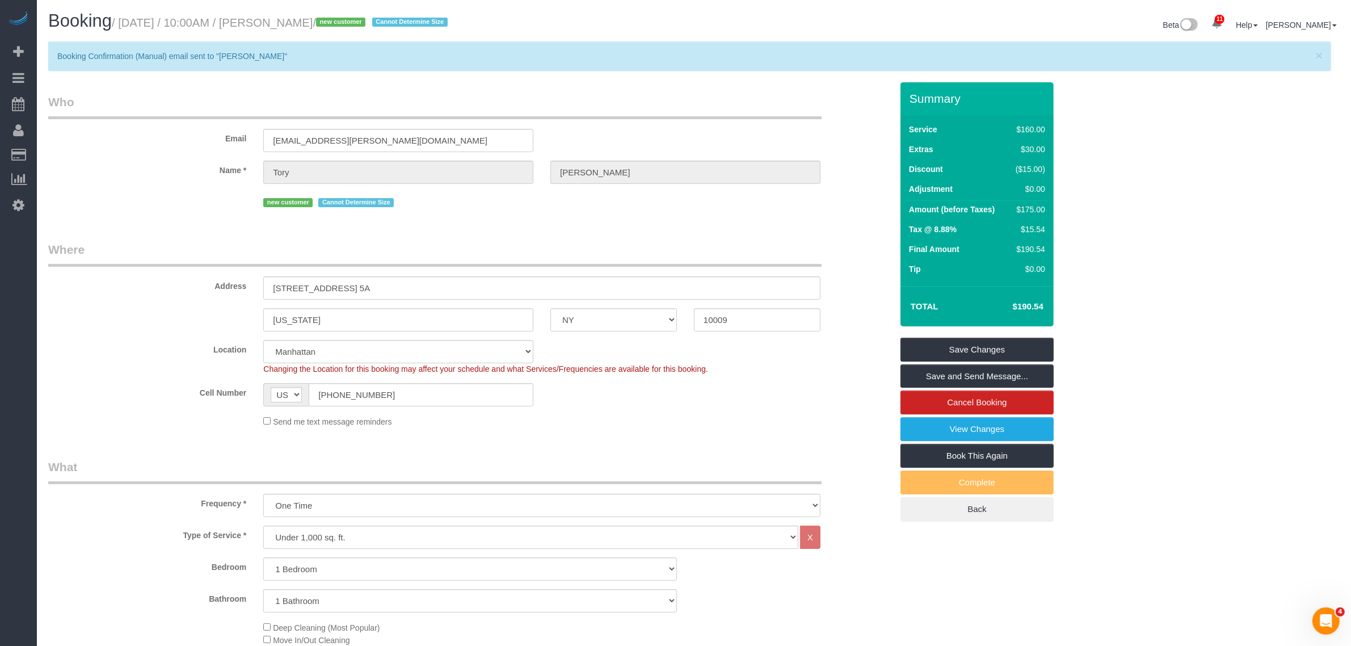
click at [640, 115] on legend "Who" at bounding box center [435, 107] width 774 height 26
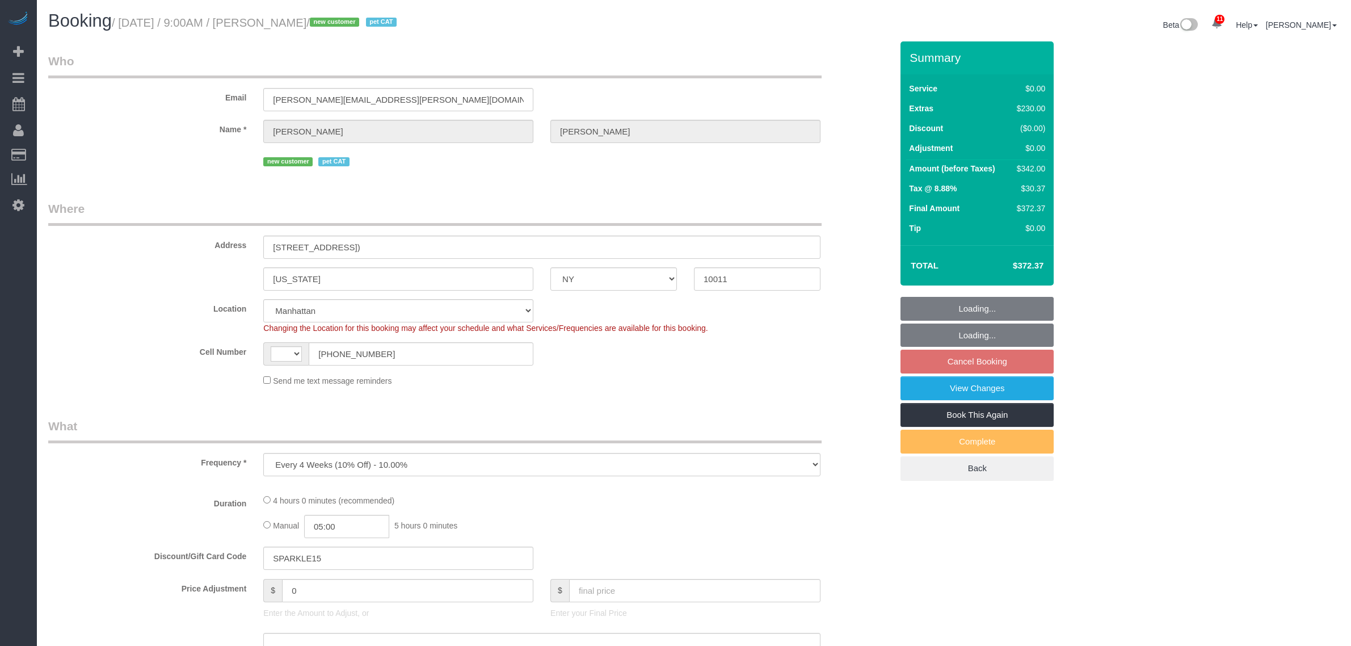
select select "NY"
select select "number:89"
select select "number:70"
select select "number:14"
select select "number:6"
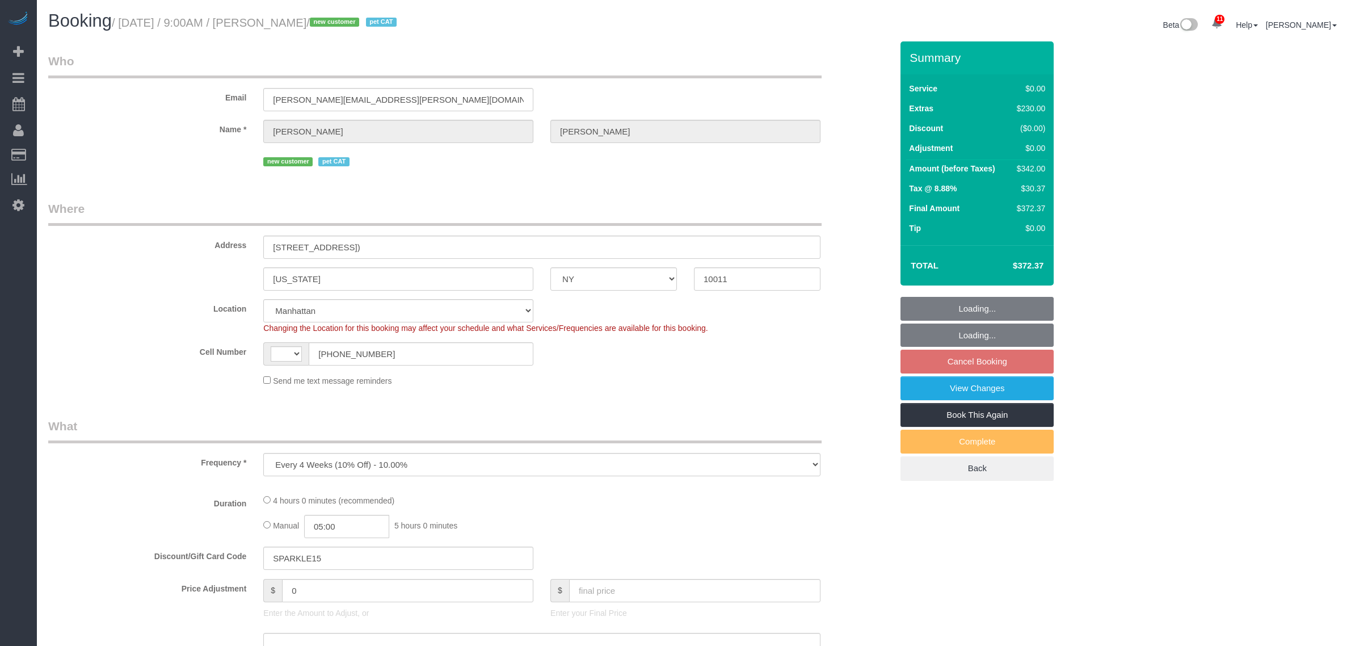
select select "object:882"
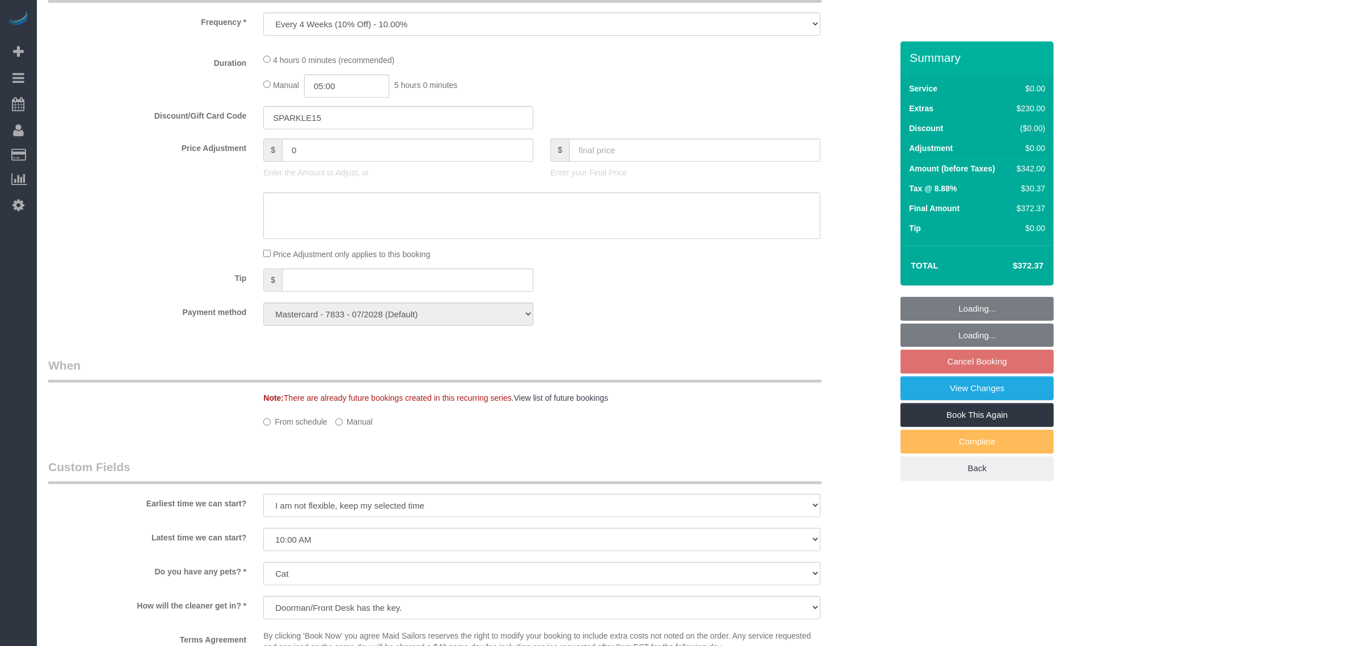
select select "string:[GEOGRAPHIC_DATA]"
select select "spot2"
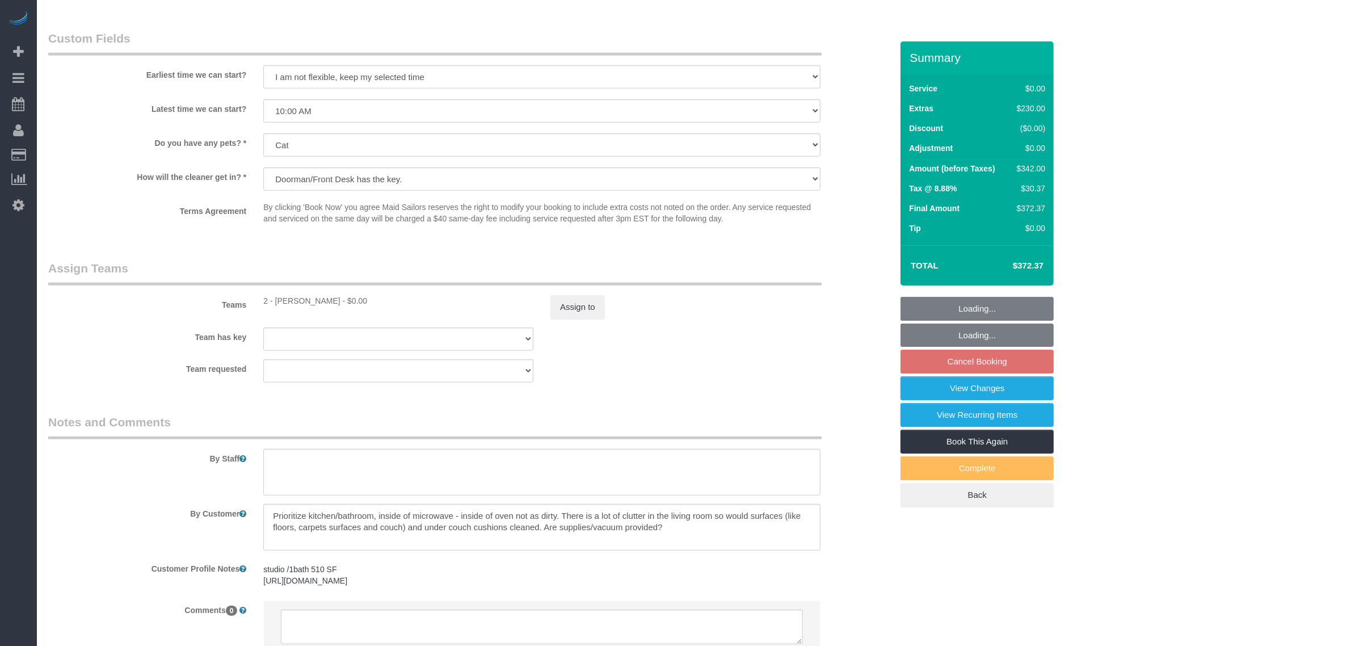
scroll to position [1260, 0]
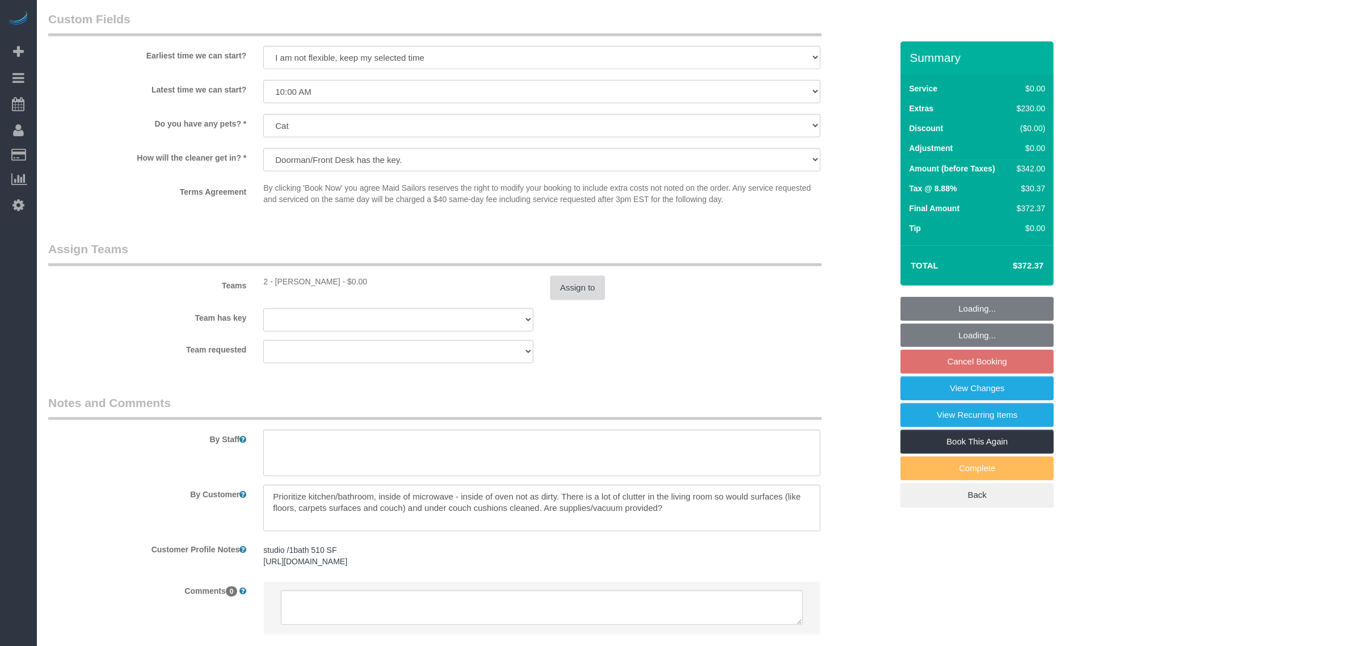
click at [580, 279] on button "Assign to" at bounding box center [577, 288] width 54 height 24
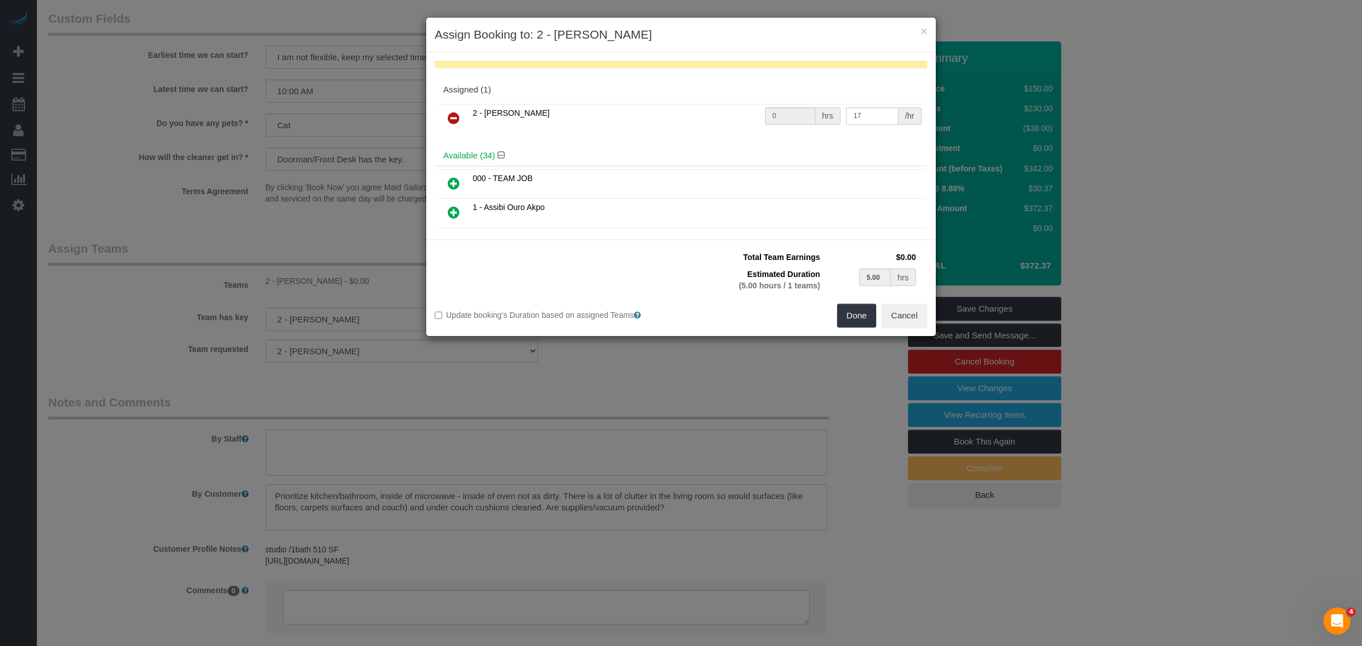
scroll to position [142, 0]
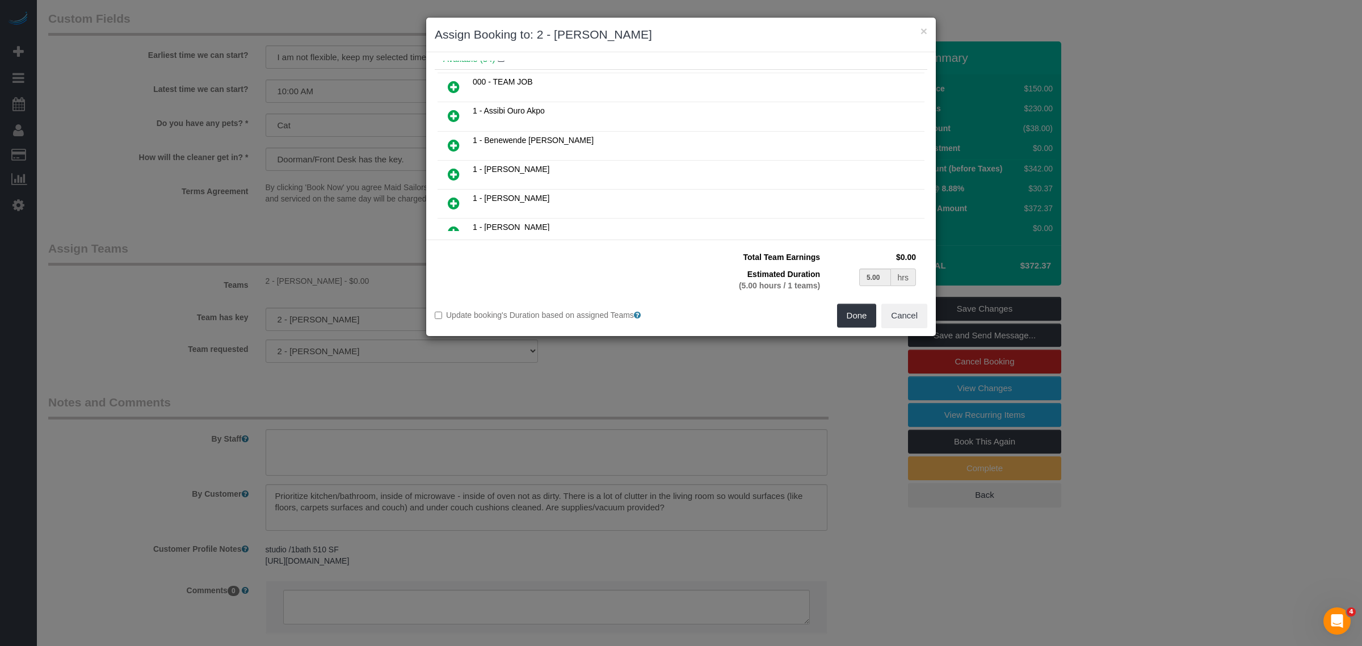
click at [455, 84] on icon at bounding box center [454, 87] width 12 height 14
type input "2.50"
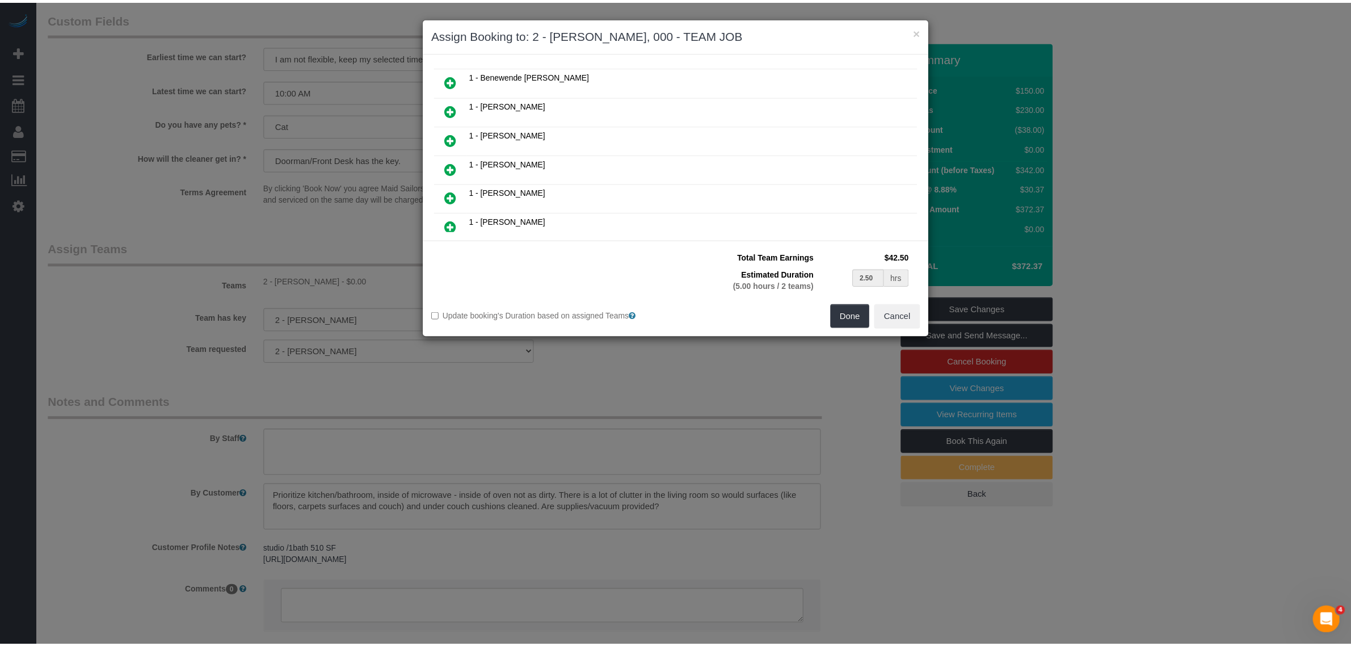
scroll to position [106, 0]
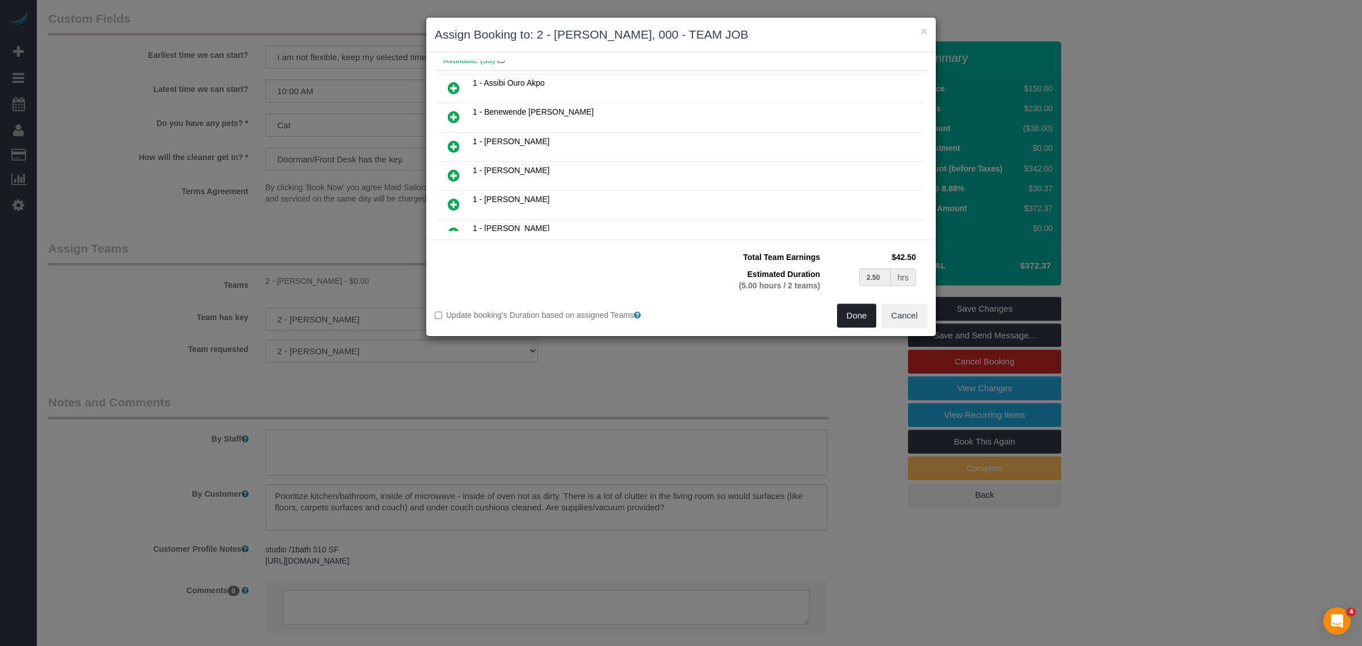
click at [844, 314] on button "Done" at bounding box center [857, 316] width 40 height 24
type input "02:30"
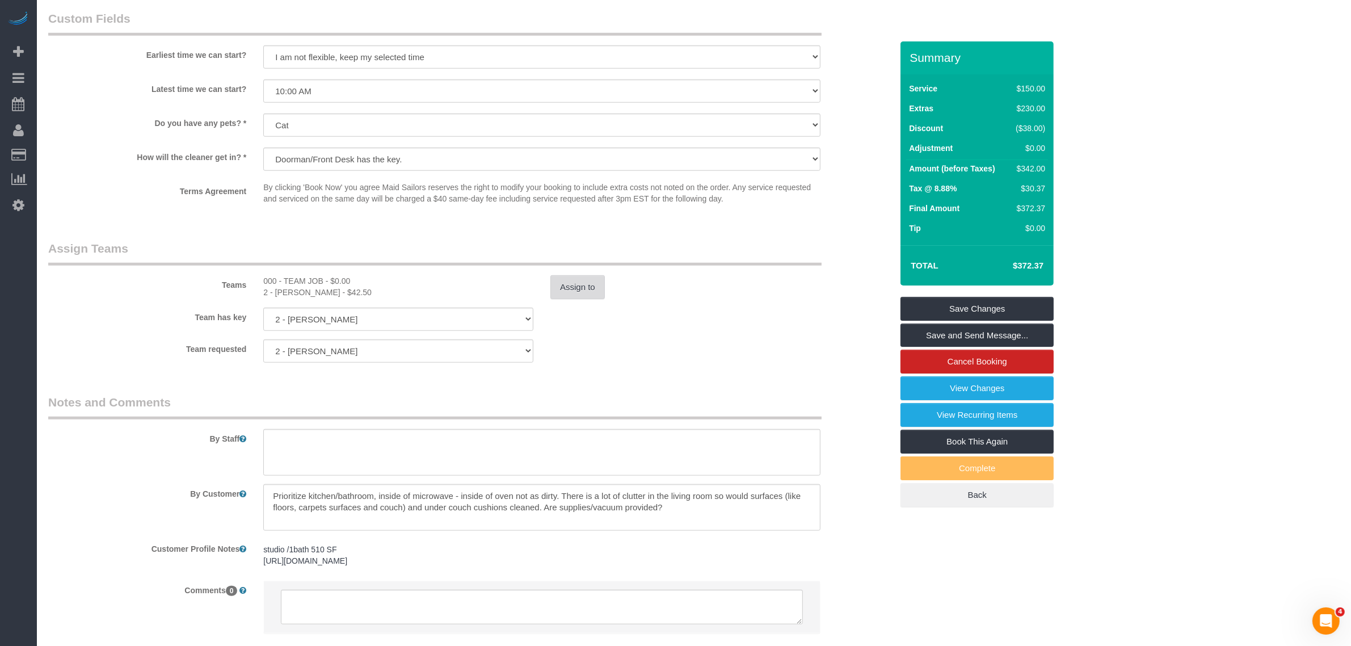
select select "spot61"
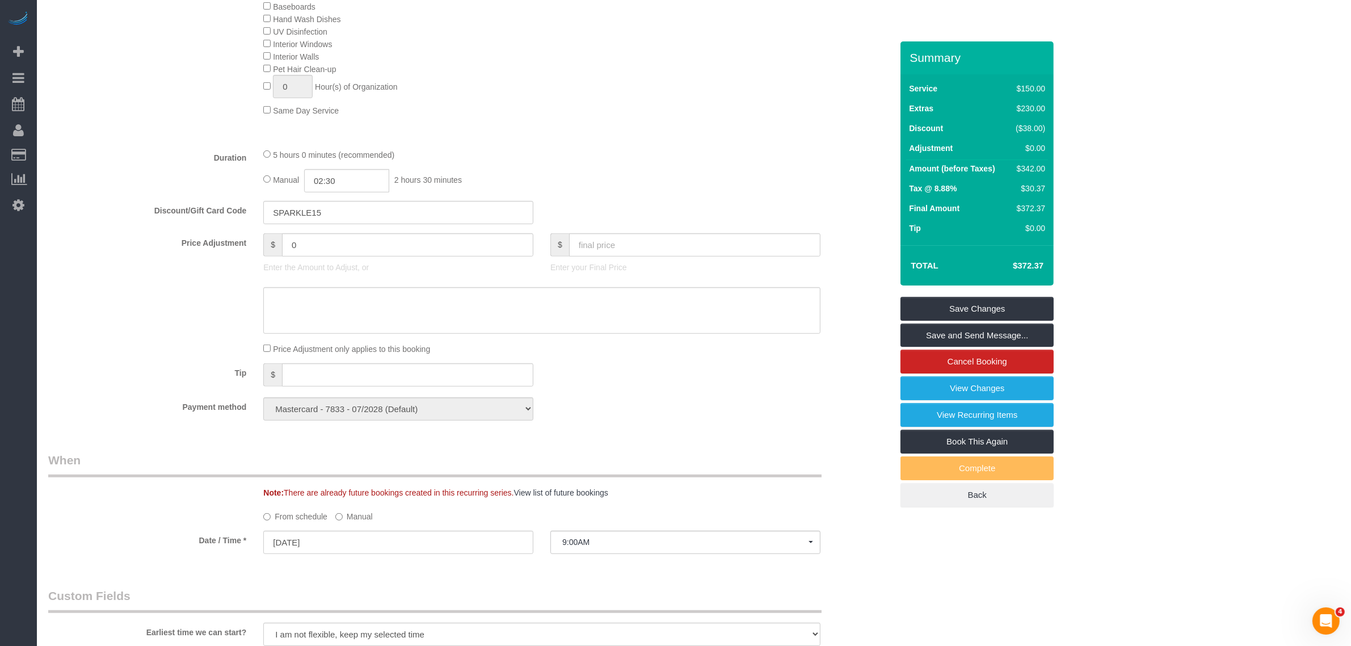
scroll to position [552, 0]
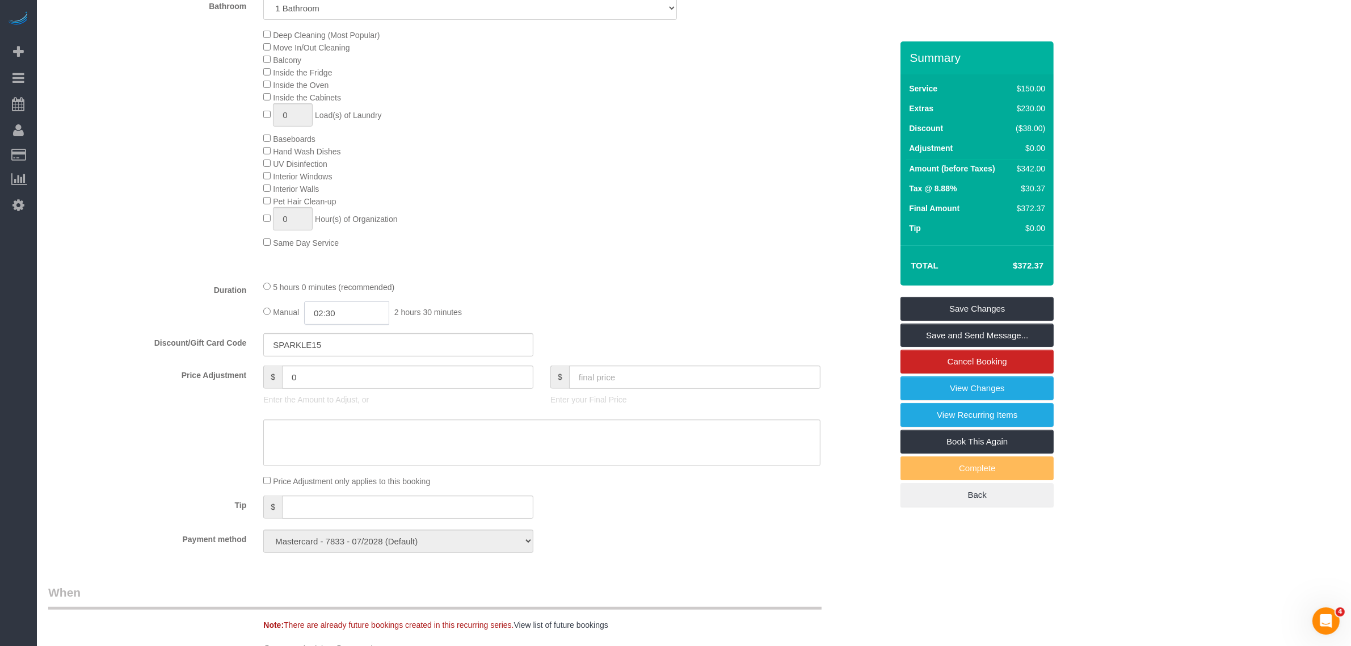
click at [327, 309] on input "02:30" at bounding box center [346, 312] width 85 height 23
click at [548, 299] on div "5 hours 0 minutes (recommended) Manual 02:30 2 hours 30 minutes" at bounding box center [542, 302] width 574 height 44
click at [1007, 312] on link "Save Changes" at bounding box center [977, 309] width 153 height 24
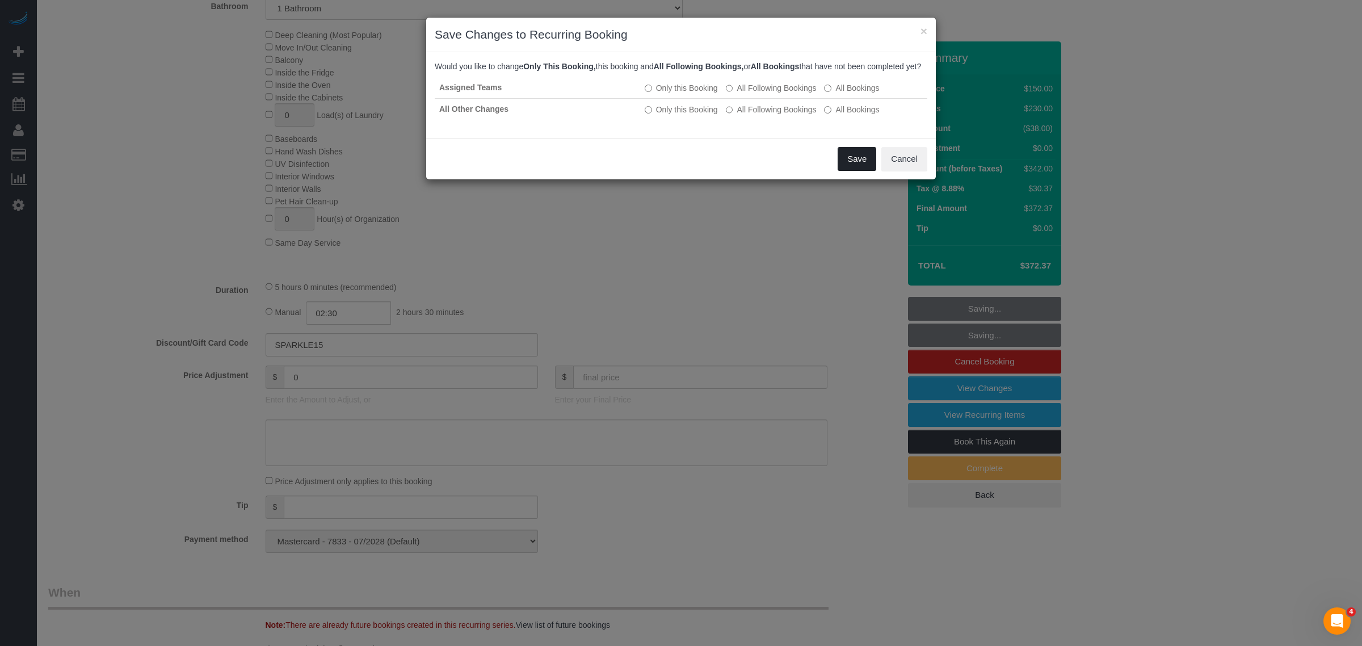
click at [853, 171] on button "Save" at bounding box center [857, 159] width 39 height 24
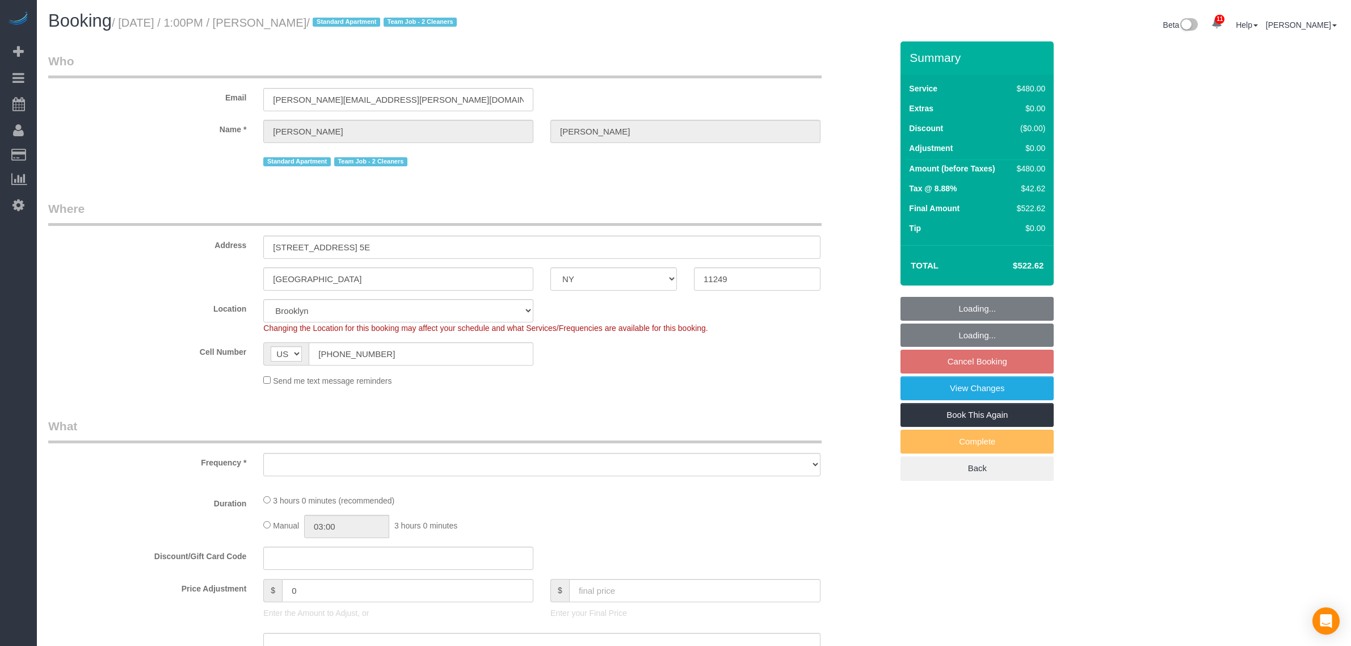
select select "NY"
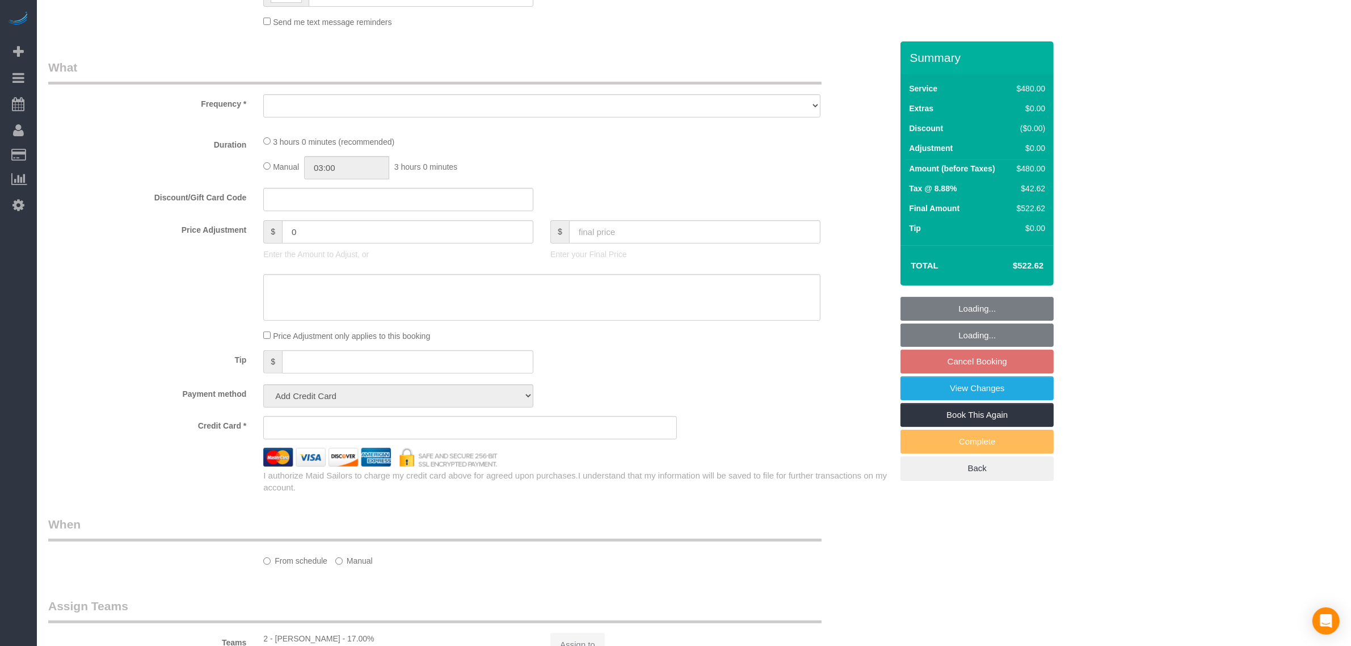
select select "object:863"
select select "2"
select select "180"
select select "spot6"
select select "number:89"
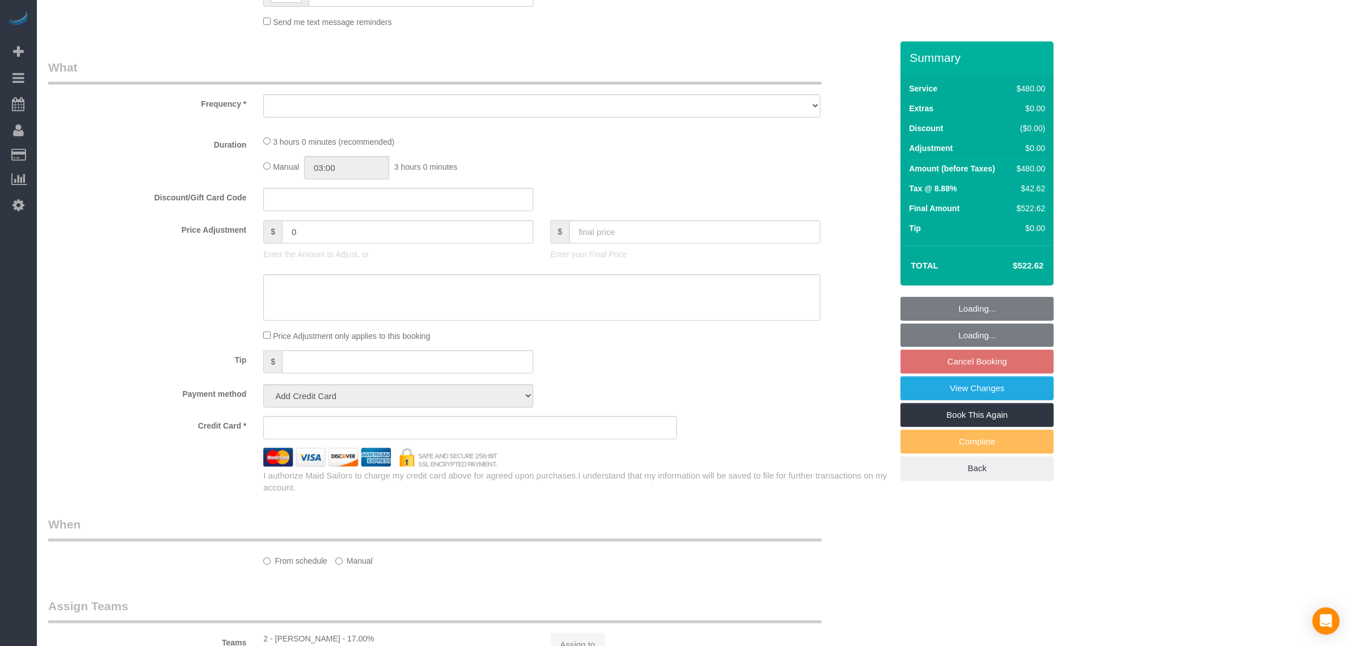
select select "number:90"
select select "number:15"
select select "number:7"
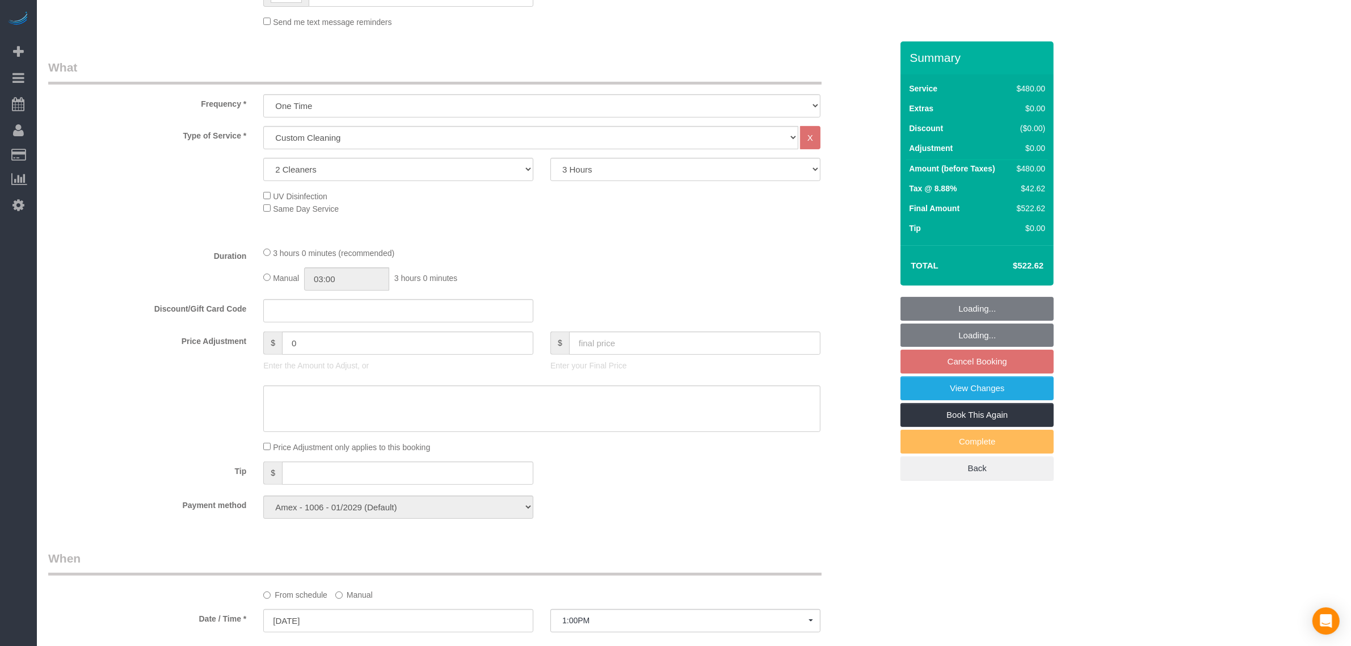
select select "string:stripe-pm_1PK3kH4VGloSiKo7s3UYEN32"
select select "object:1412"
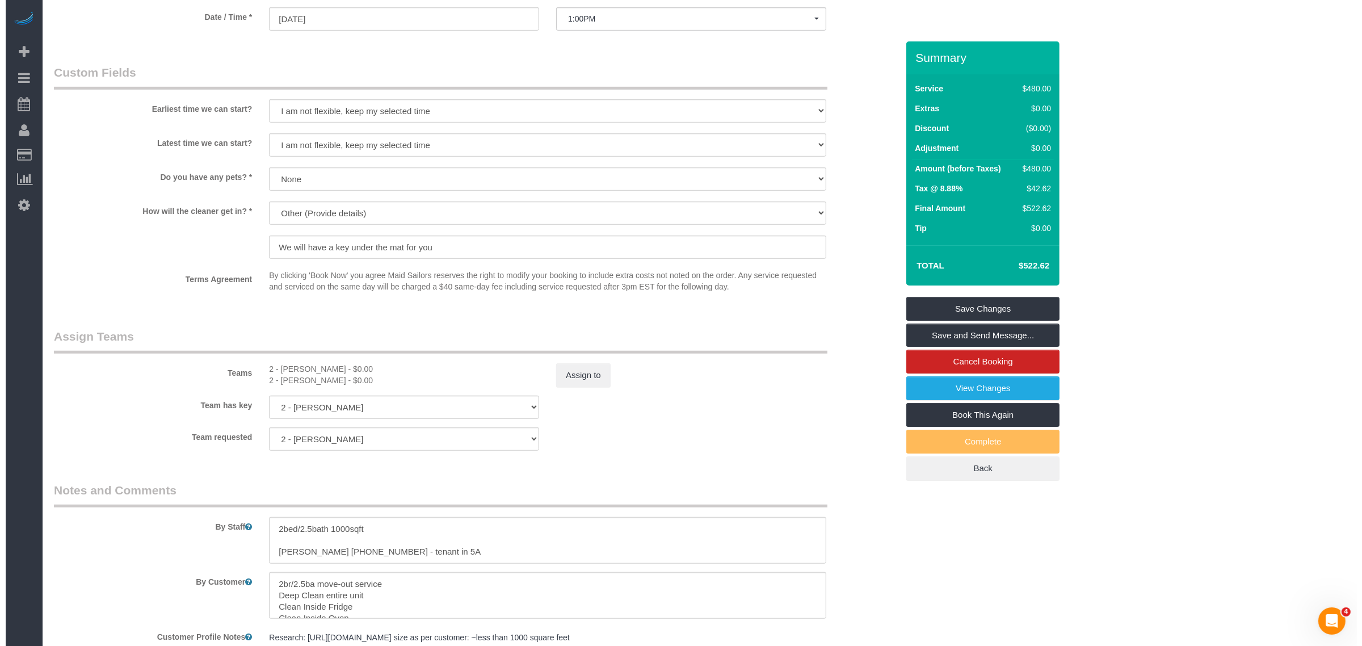
scroll to position [1107, 0]
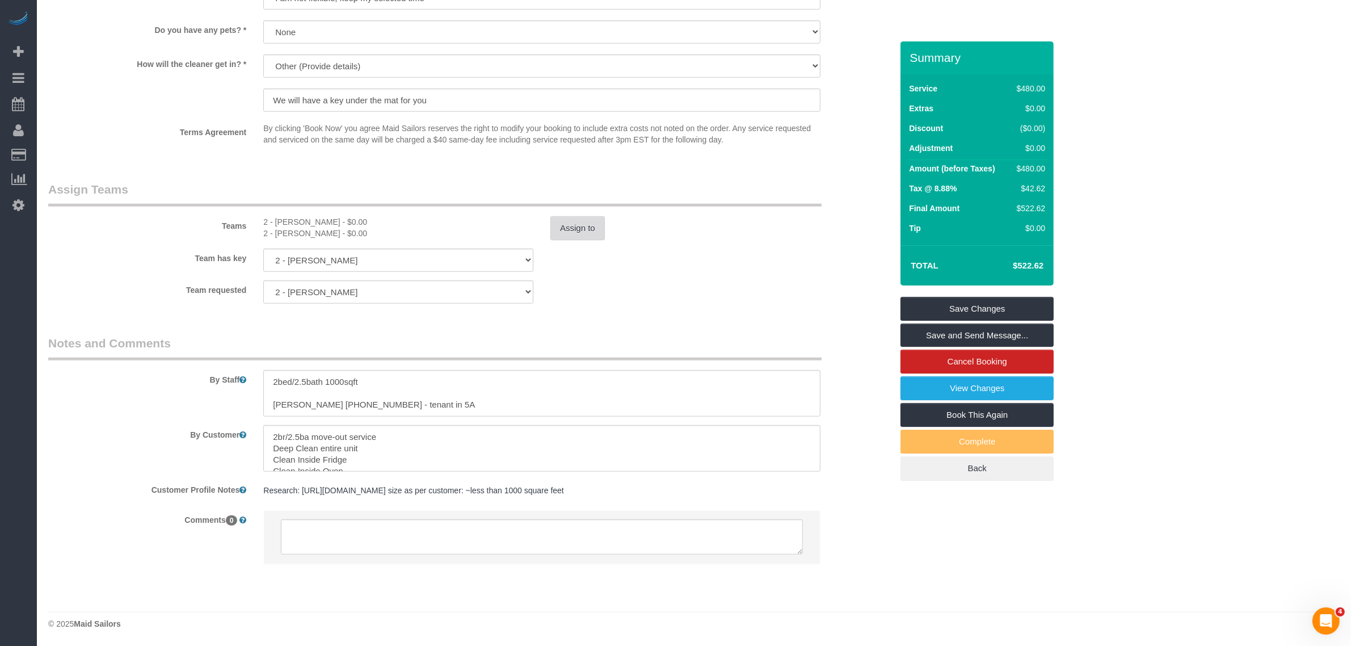
click at [551, 222] on button "Assign to" at bounding box center [577, 228] width 54 height 24
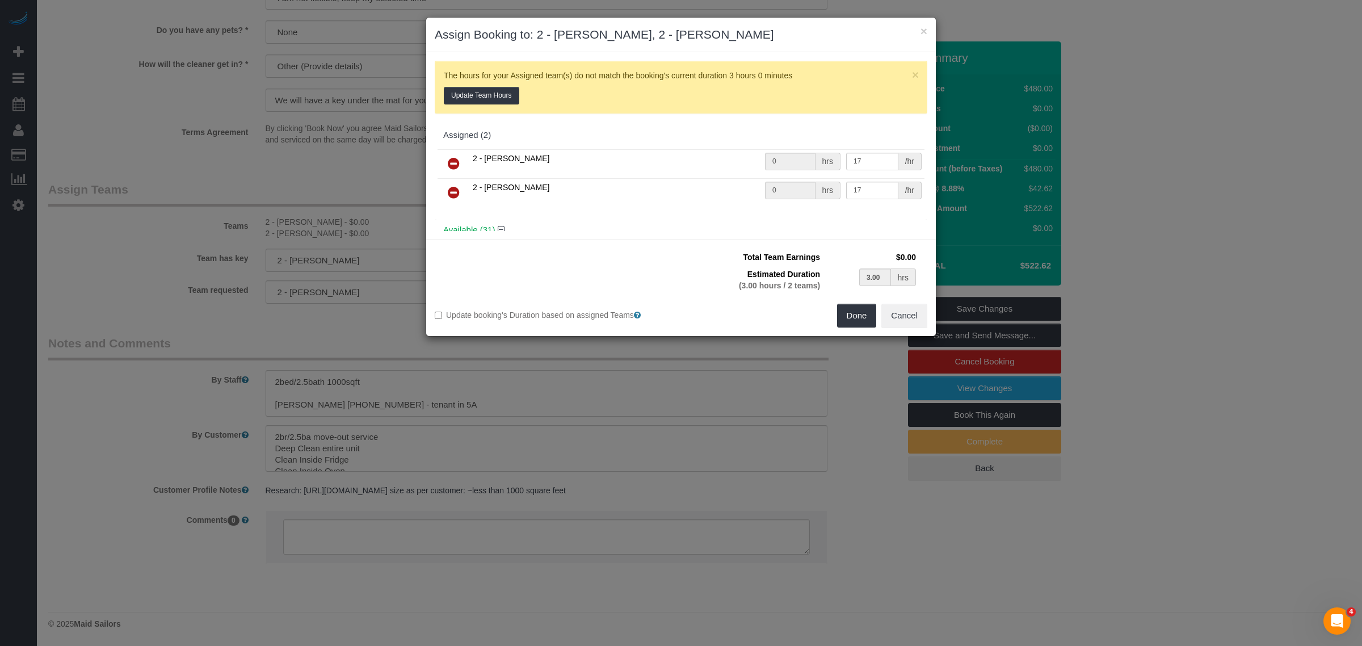
click at [450, 162] on icon at bounding box center [454, 164] width 12 height 14
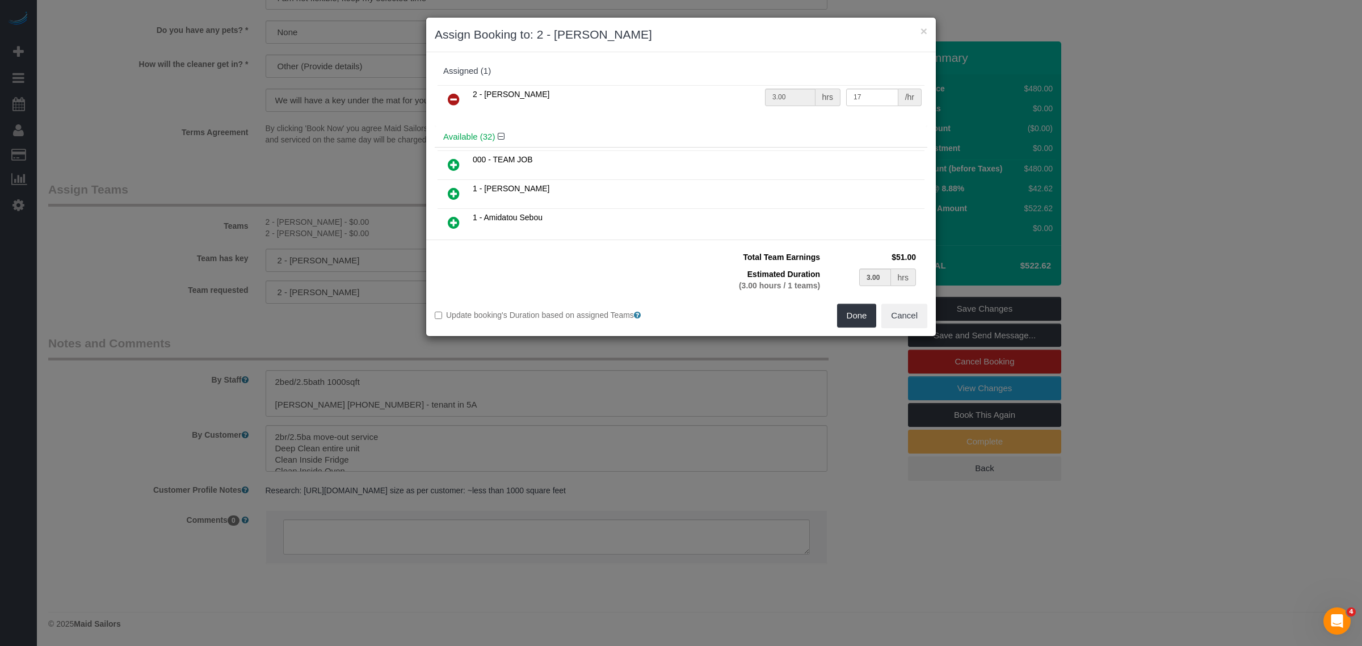
click at [449, 154] on link at bounding box center [453, 165] width 27 height 23
type input "1.50"
click at [453, 104] on icon at bounding box center [454, 100] width 12 height 14
type input "3.00"
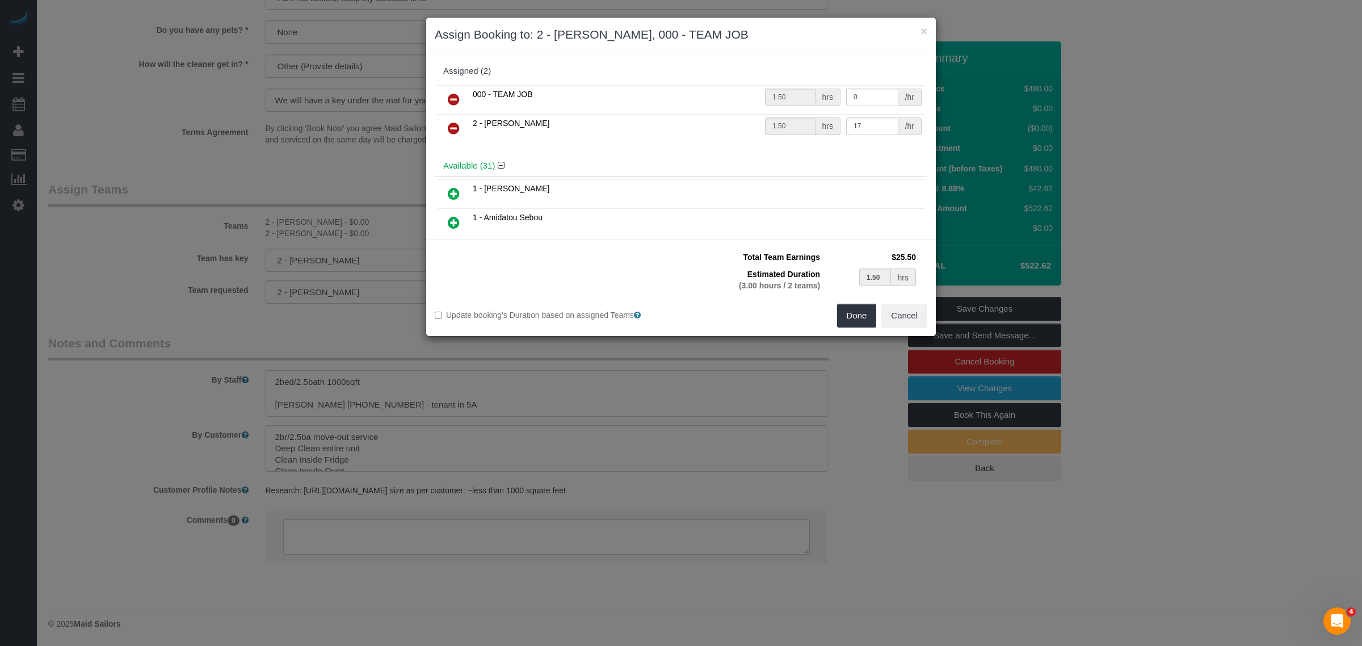
type input "3.00"
click at [448, 102] on icon at bounding box center [454, 100] width 12 height 14
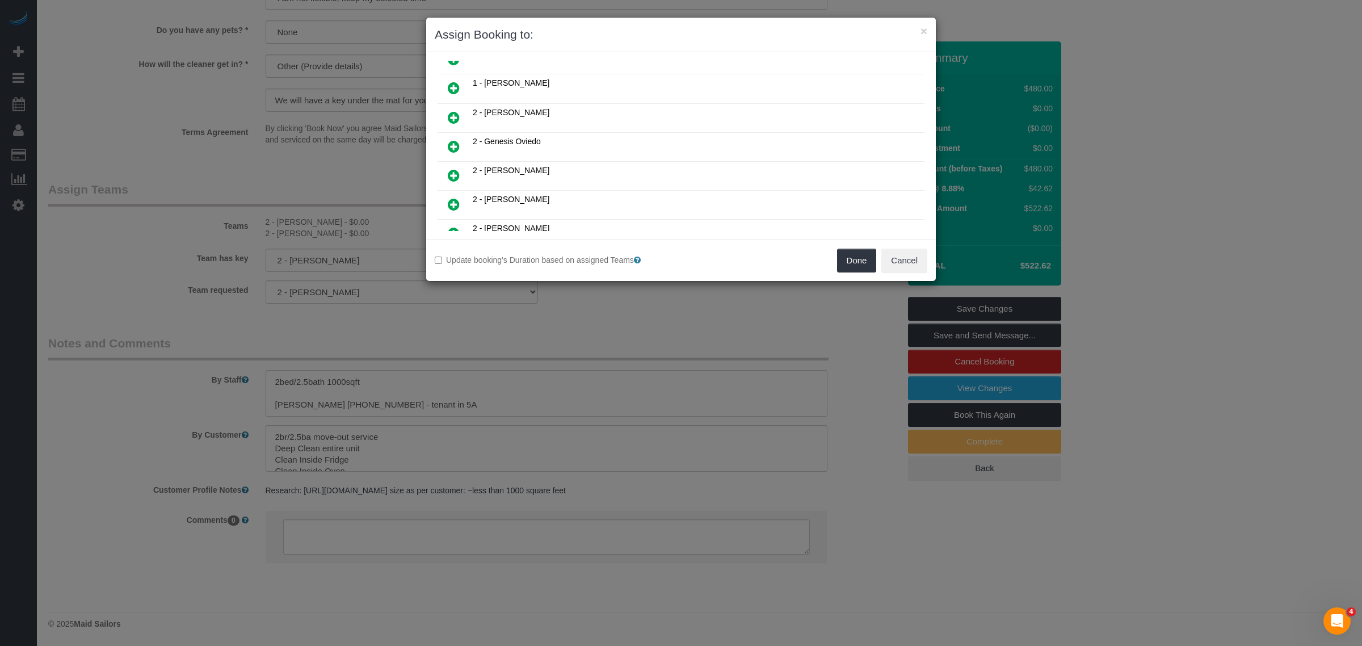
scroll to position [567, 0]
click at [451, 201] on icon at bounding box center [454, 208] width 12 height 14
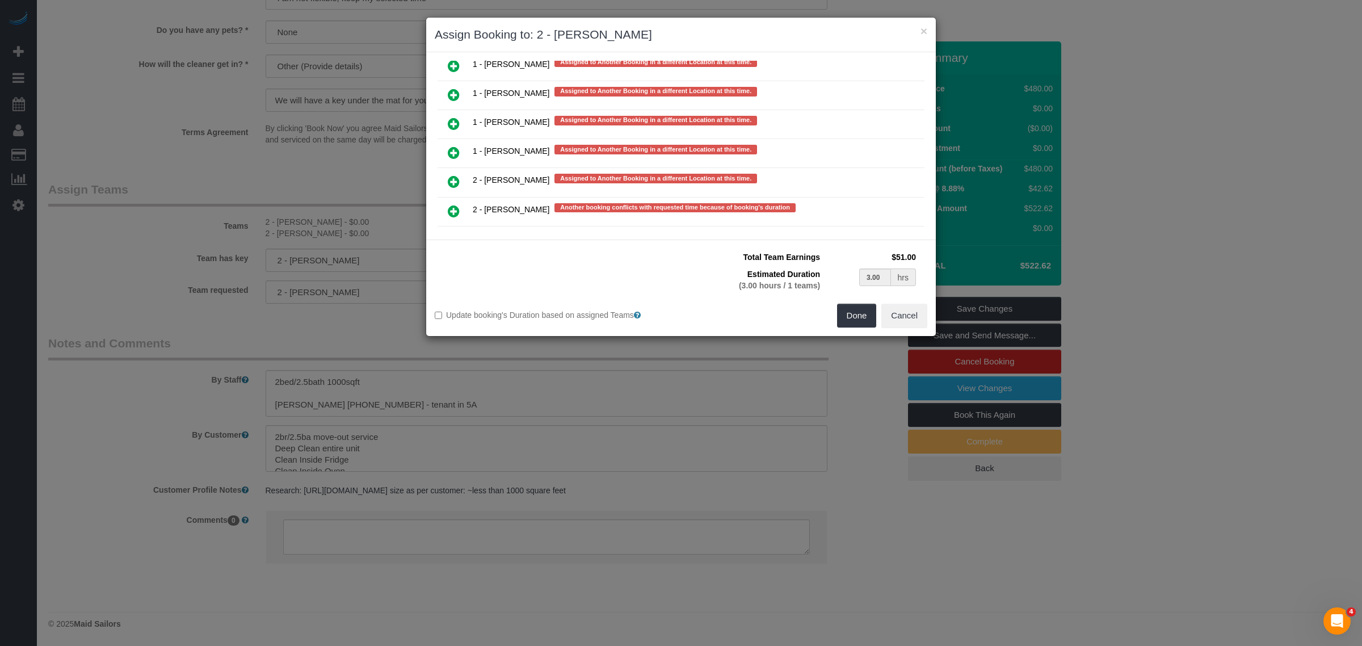
scroll to position [2214, 0]
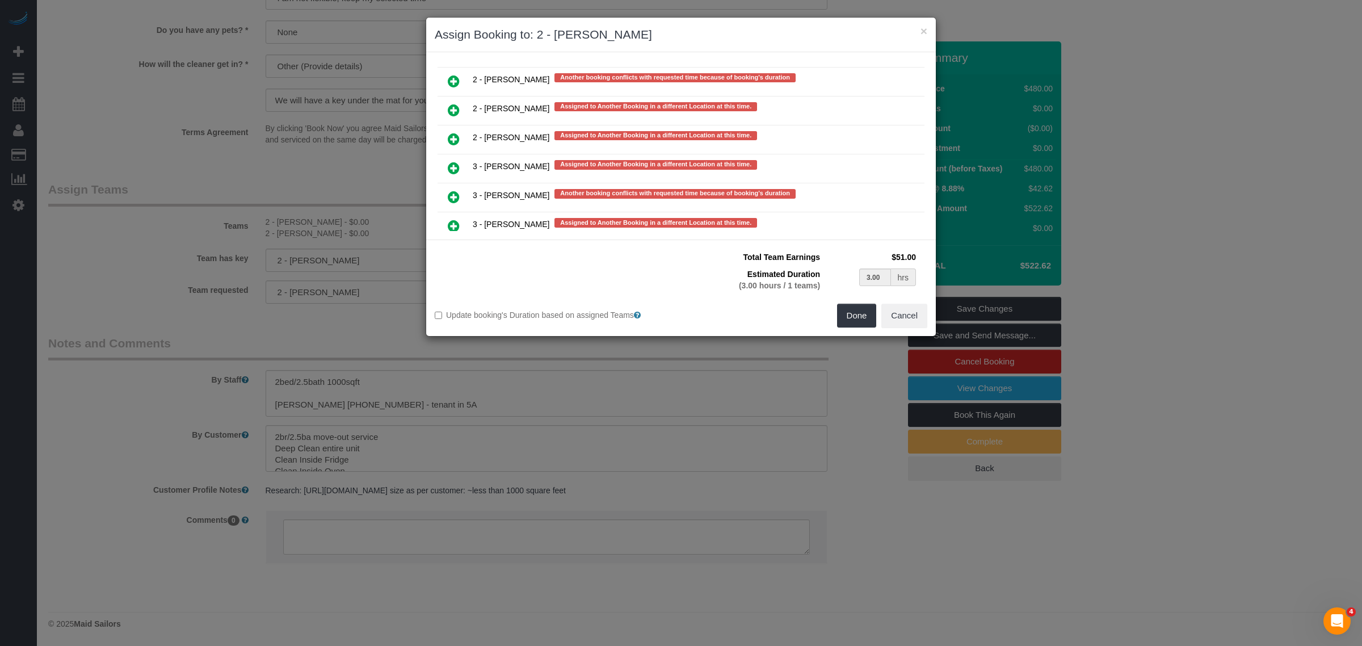
click at [466, 128] on link at bounding box center [453, 139] width 27 height 23
type input "1.50"
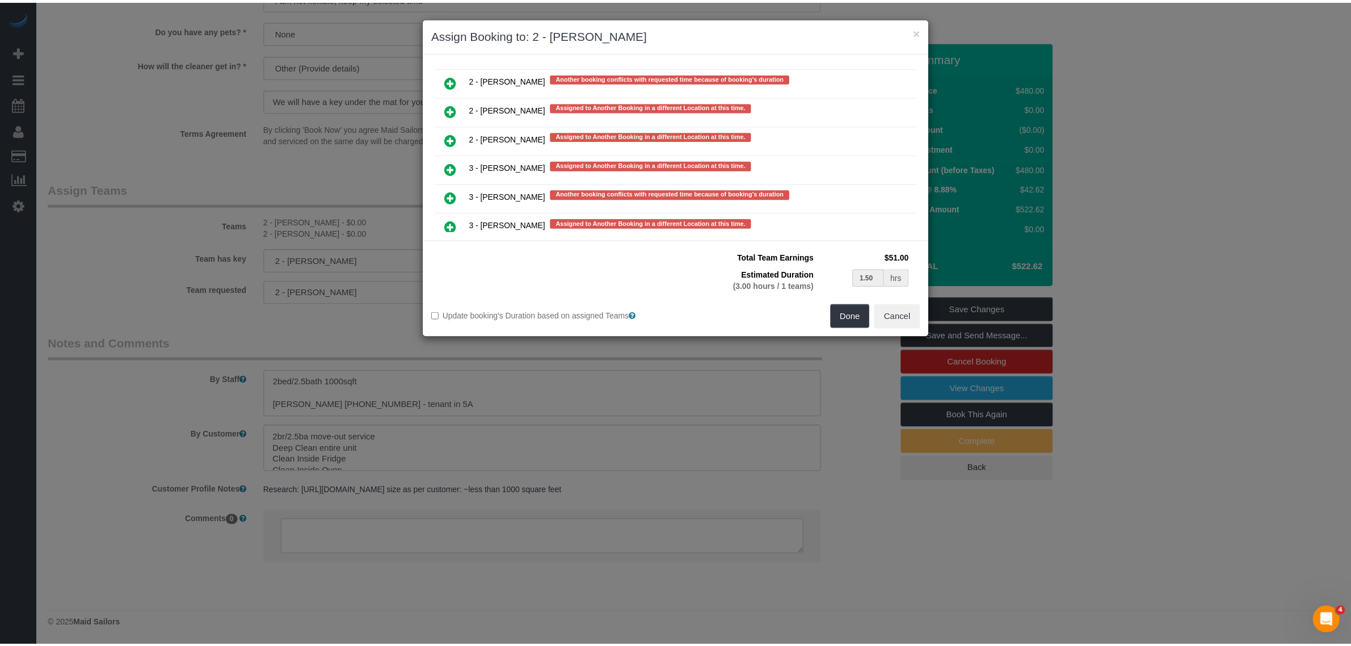
scroll to position [2218, 0]
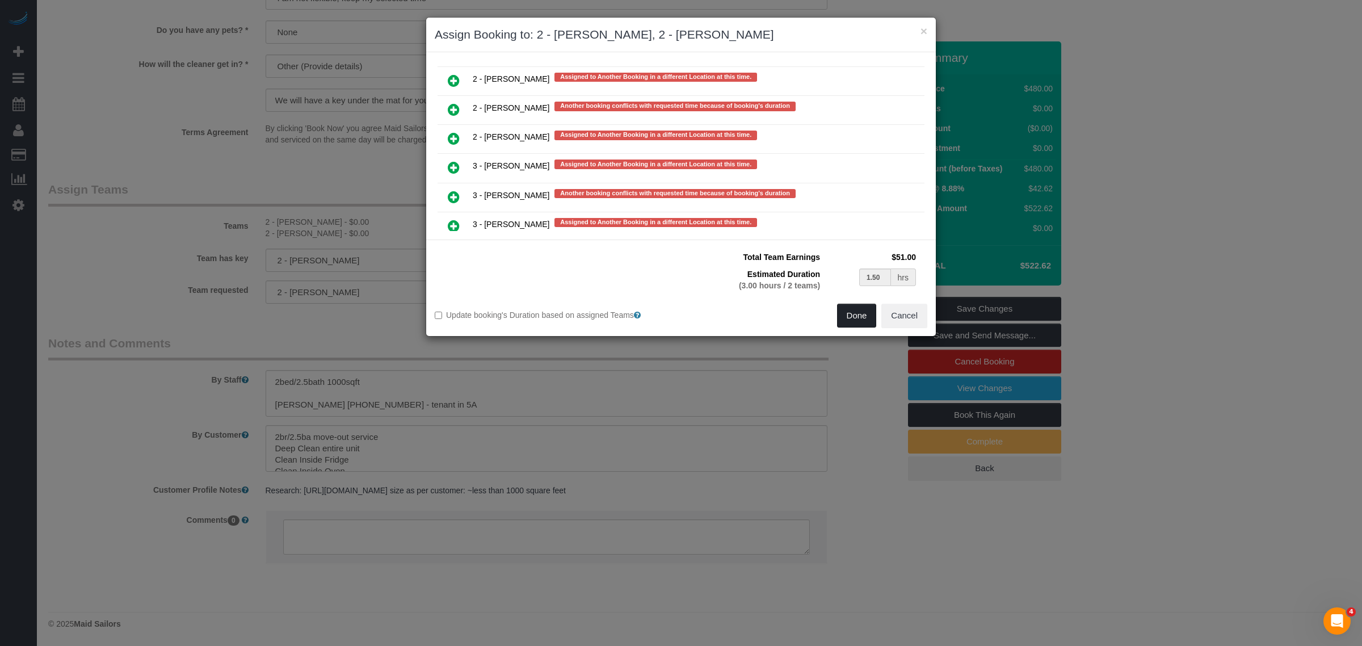
click at [855, 324] on button "Done" at bounding box center [857, 316] width 40 height 24
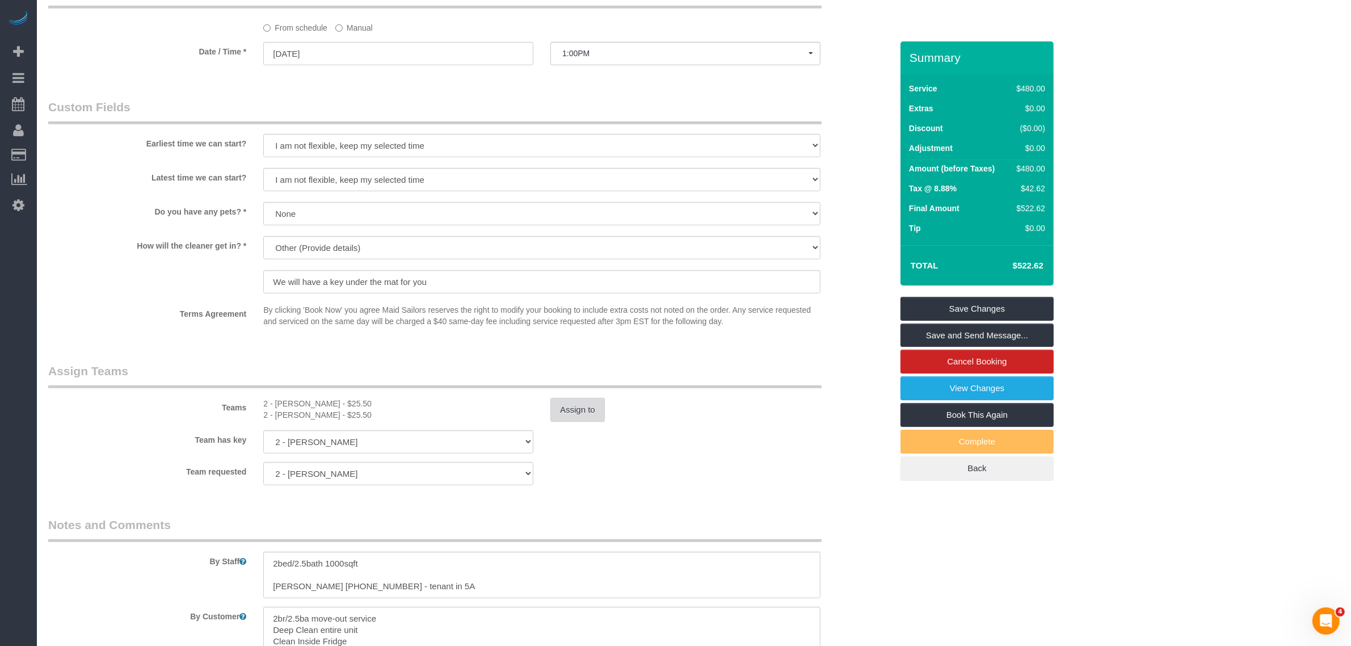
select select "spot66"
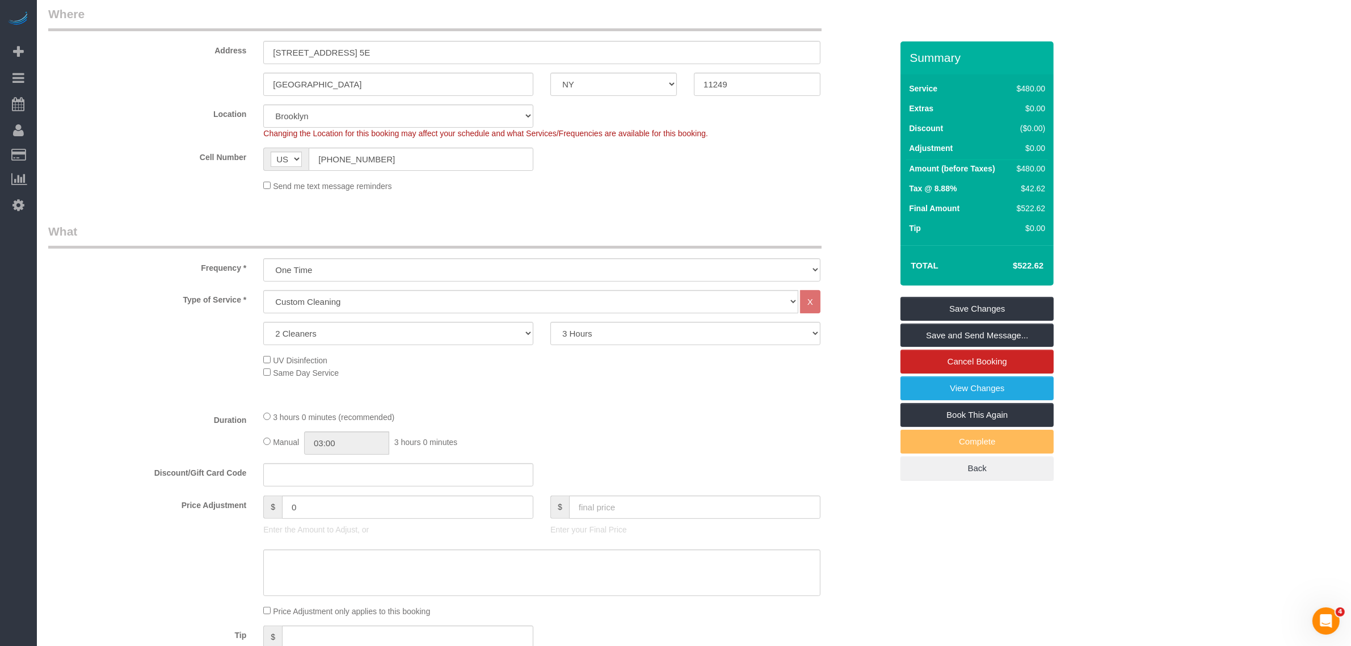
scroll to position [327, 0]
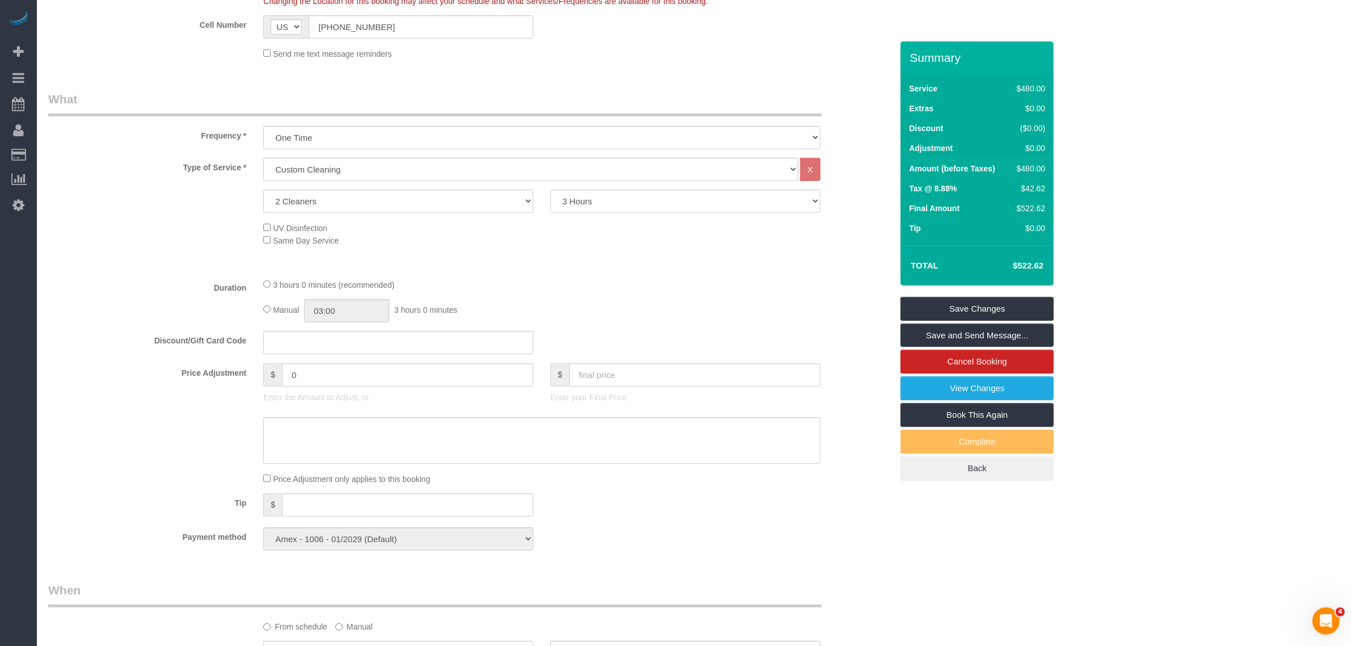
select select "spot126"
click at [267, 279] on div "3 hours 0 minutes (recommended)" at bounding box center [541, 284] width 557 height 12
click at [570, 278] on div "3 hours 0 minutes (recommended)" at bounding box center [541, 284] width 557 height 12
click at [1003, 307] on link "Save Changes" at bounding box center [977, 309] width 153 height 24
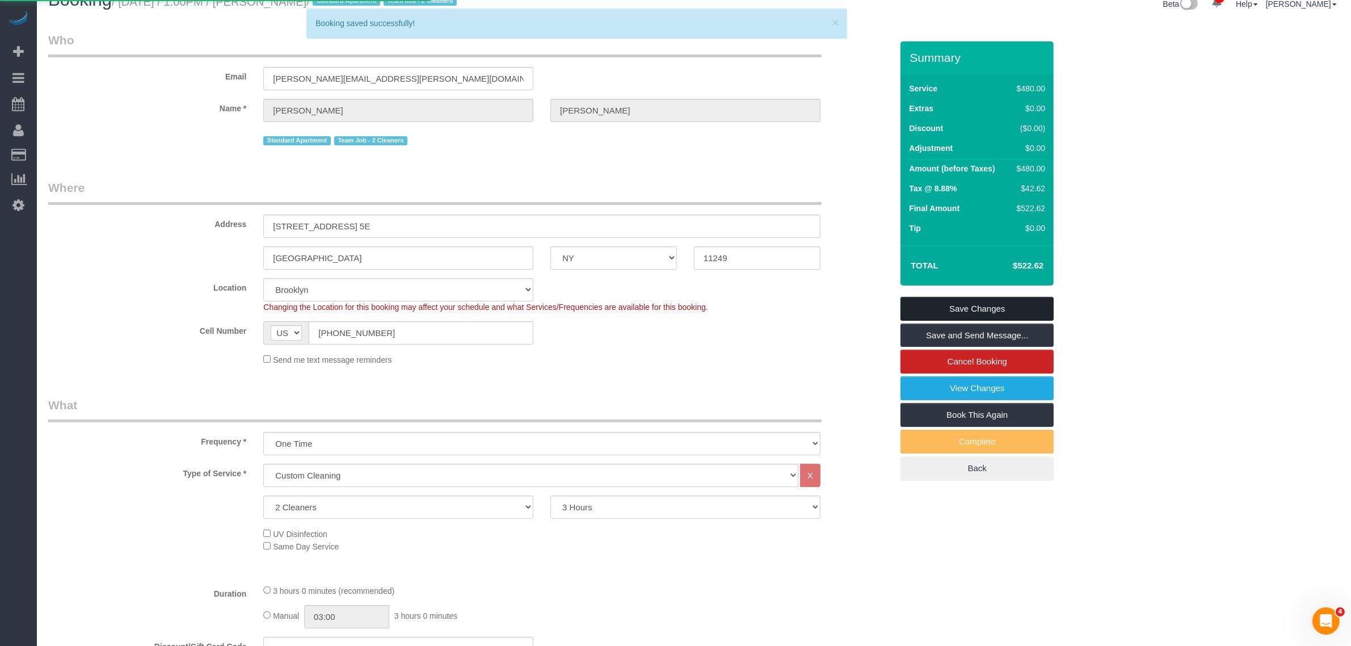
scroll to position [0, 0]
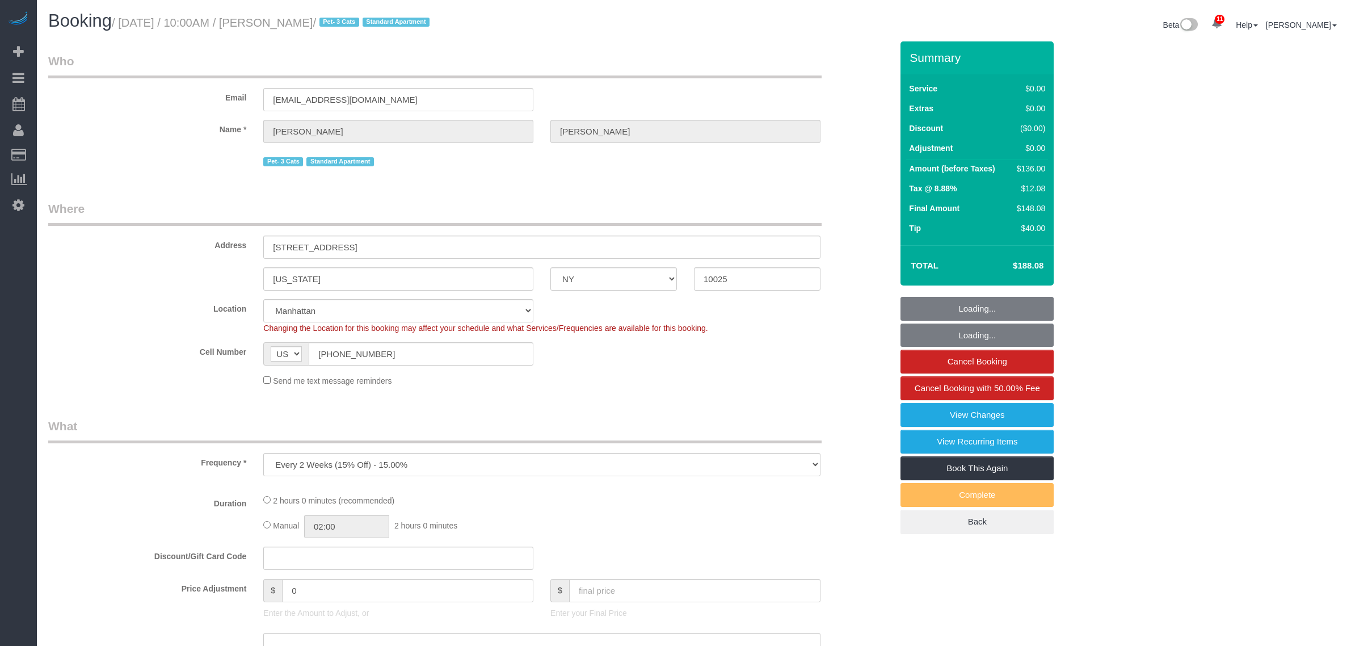
select select "NY"
select select "spot1"
select select "number:56"
select select "number:73"
select select "number:14"
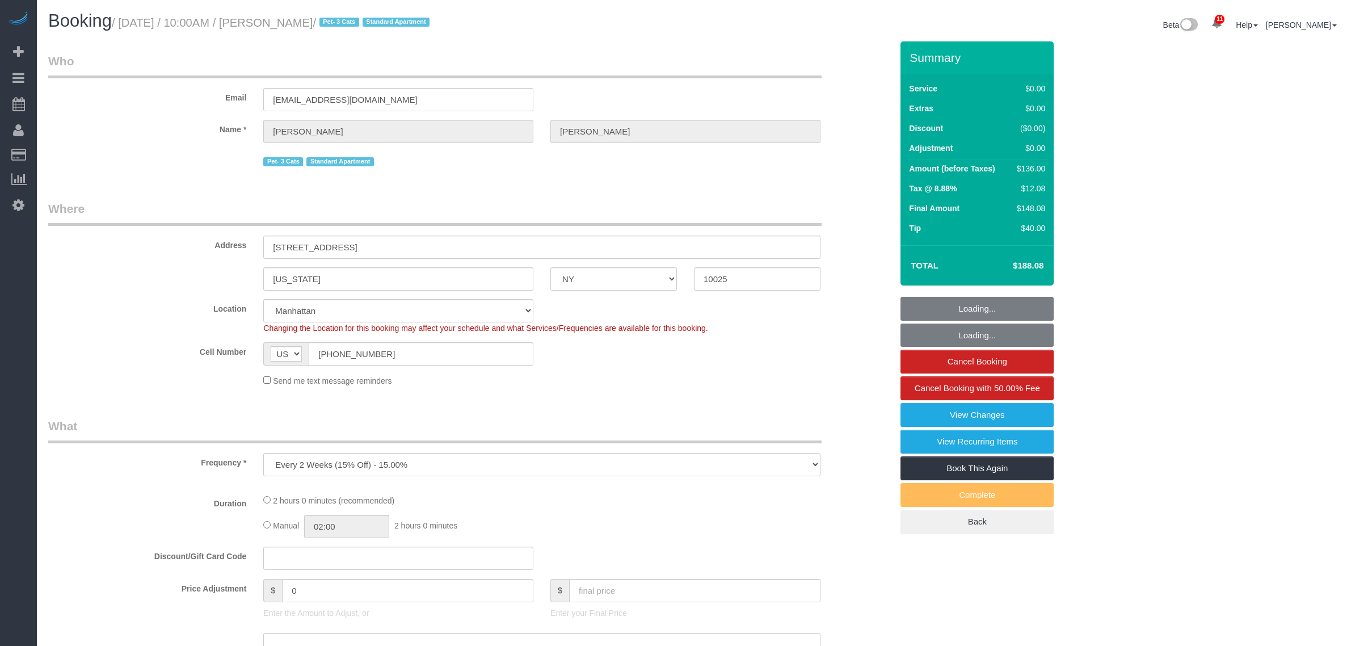
select select "number:6"
select select "string:stripe-pm_1P8RUe4VGloSiKo7HuCvSYae"
select select "1"
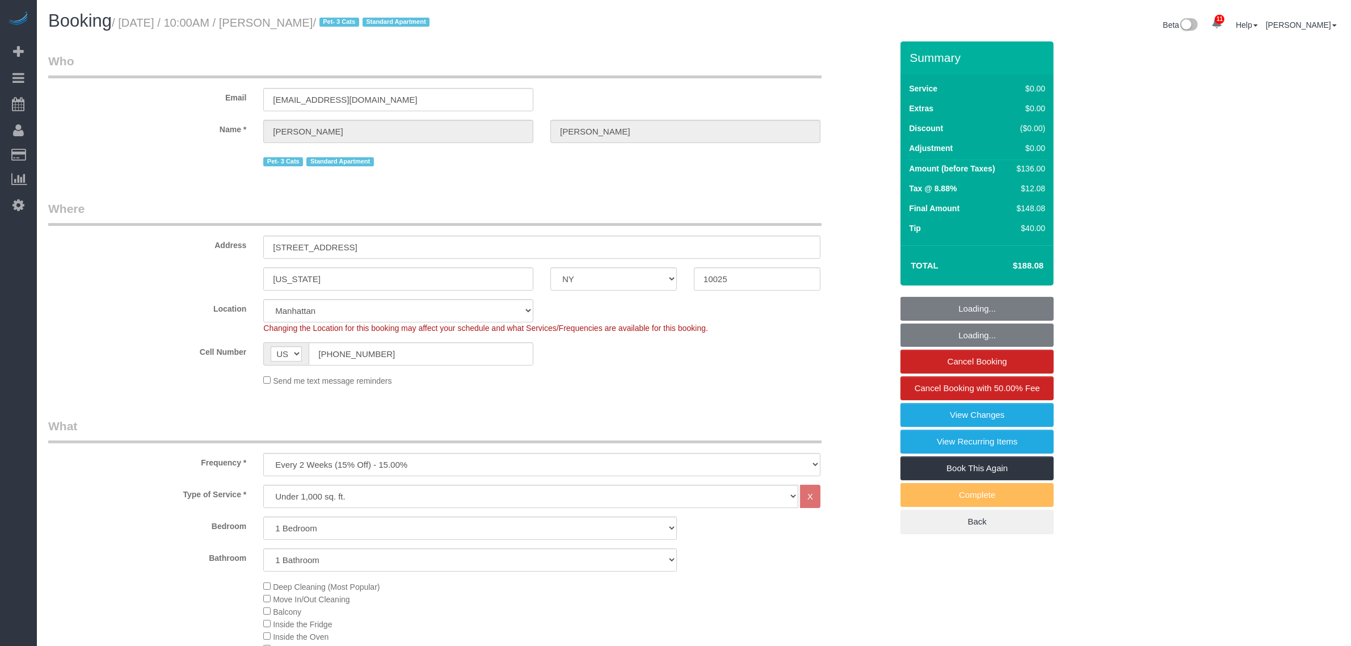
select select "object:1415"
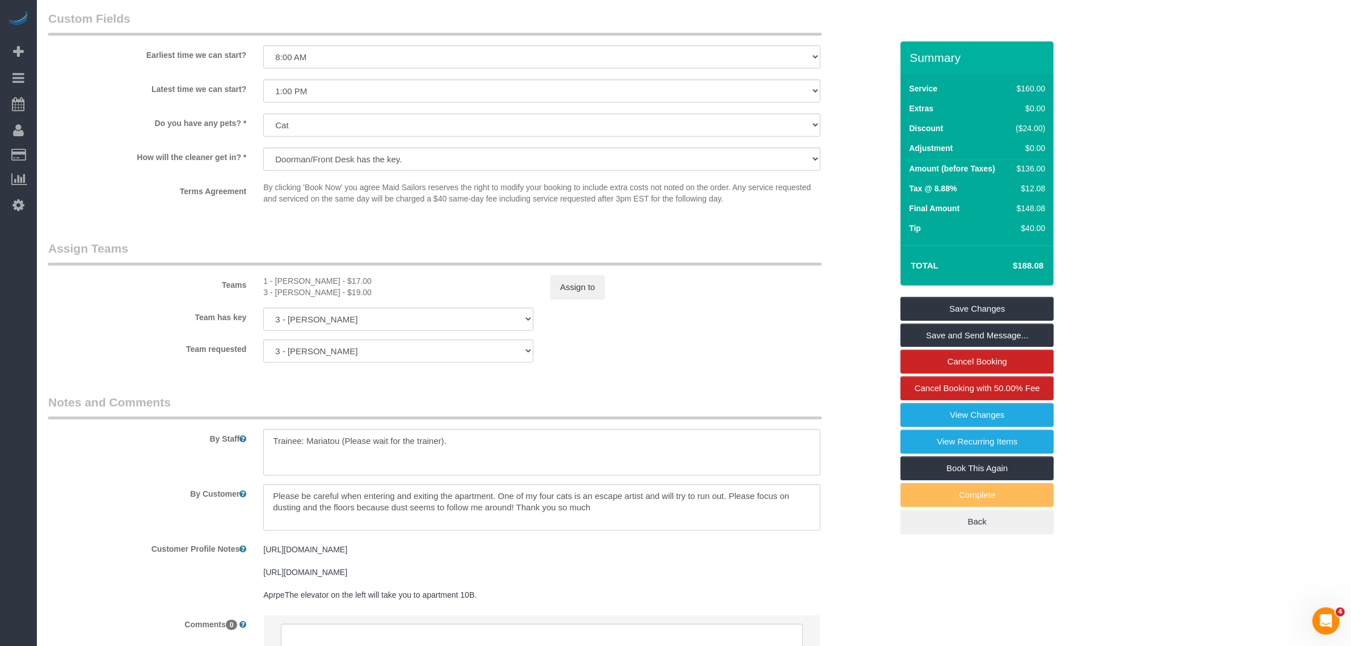
scroll to position [1377, 0]
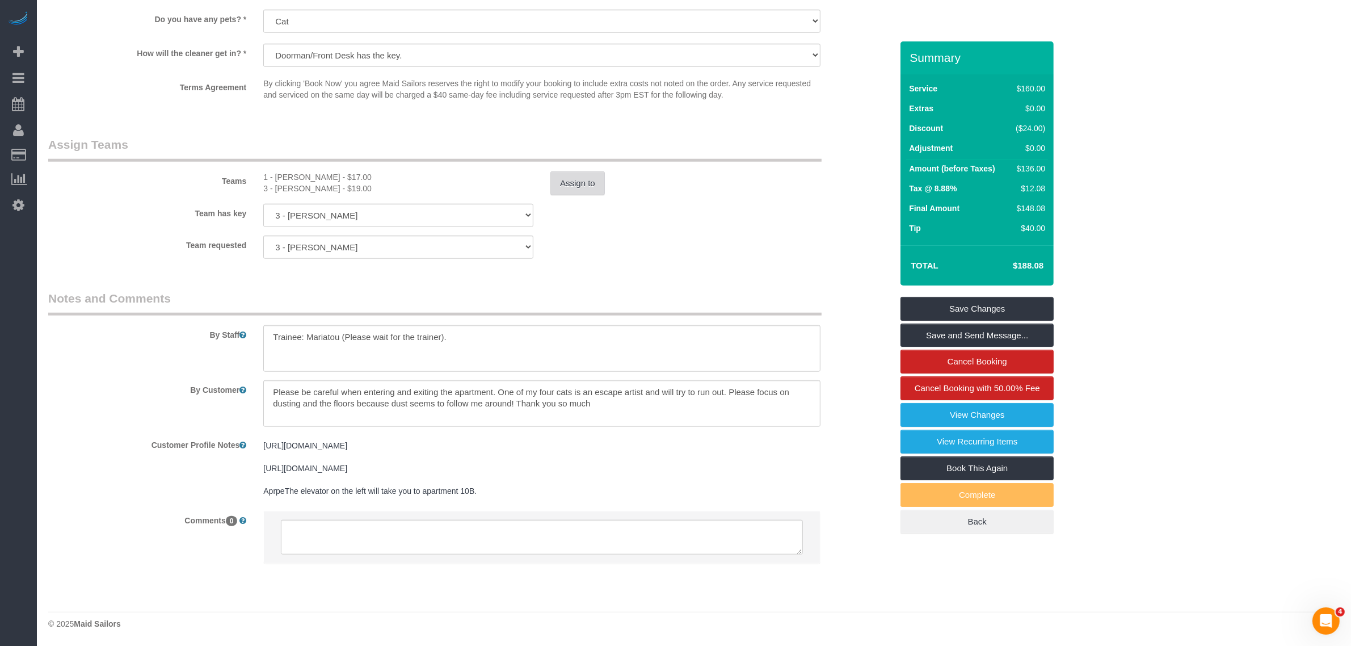
click at [572, 171] on button "Assign to" at bounding box center [577, 183] width 54 height 24
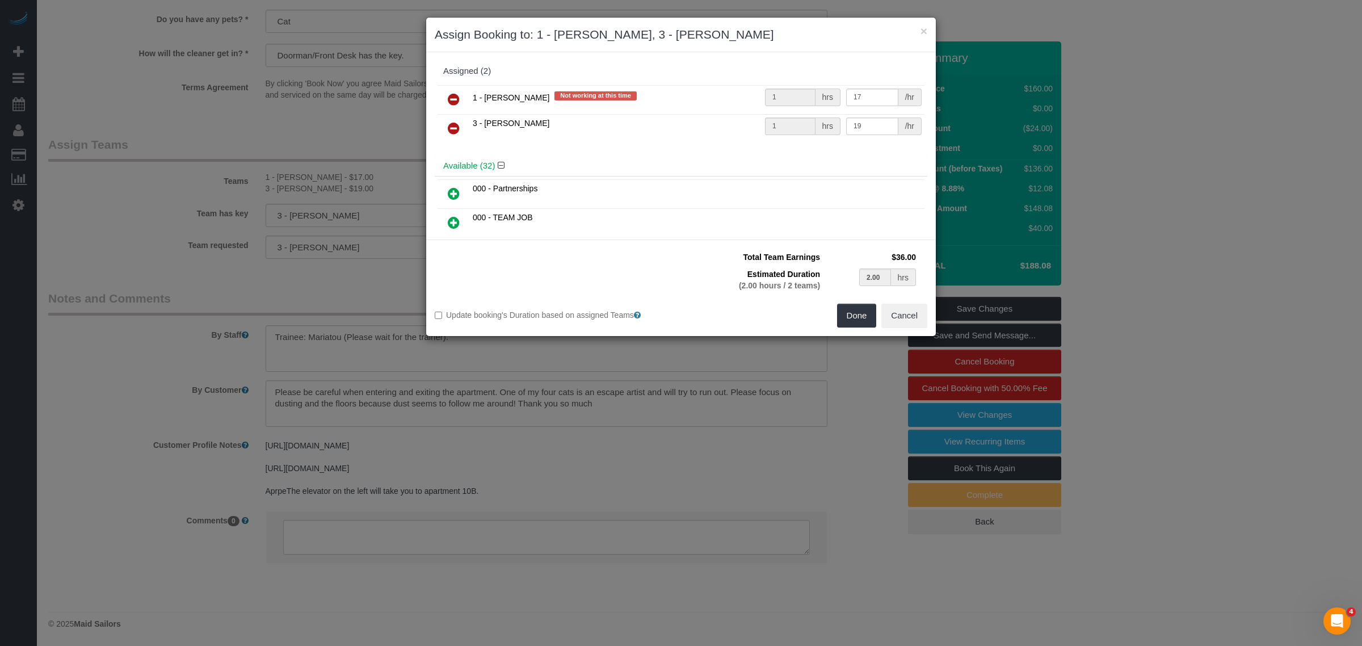
click at [456, 99] on icon at bounding box center [454, 100] width 12 height 14
type input "2.00"
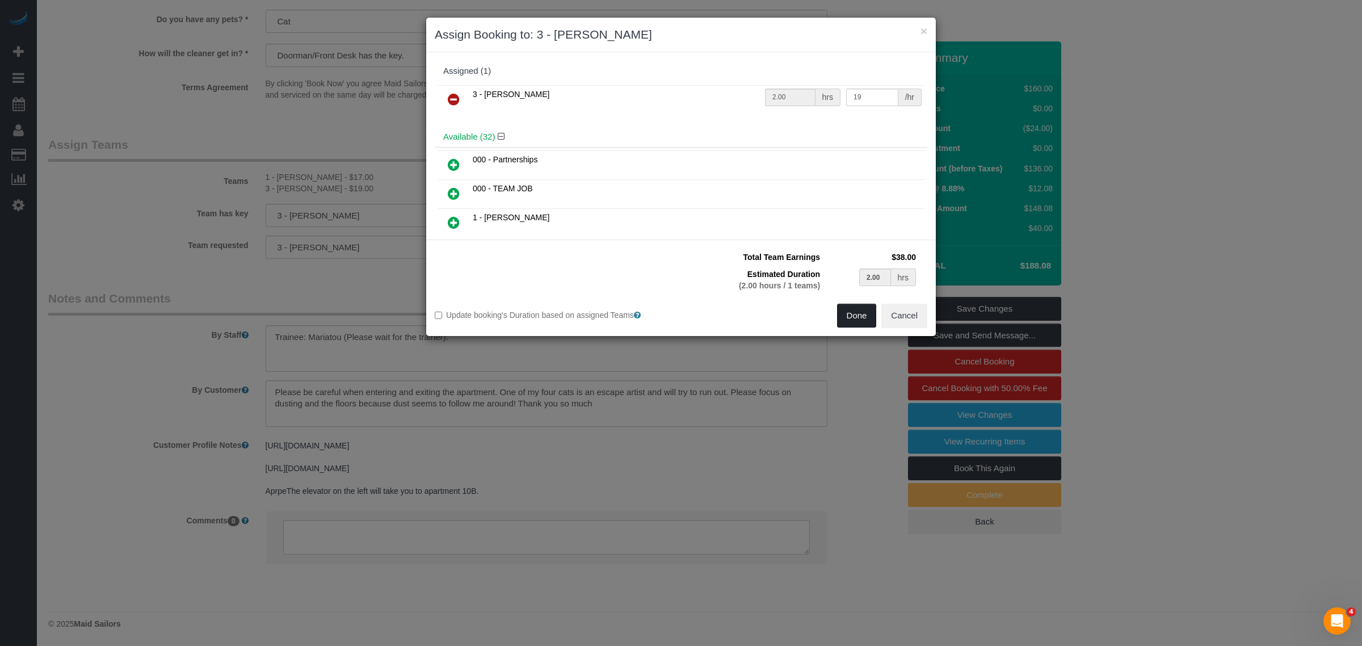
click at [846, 318] on button "Done" at bounding box center [857, 316] width 40 height 24
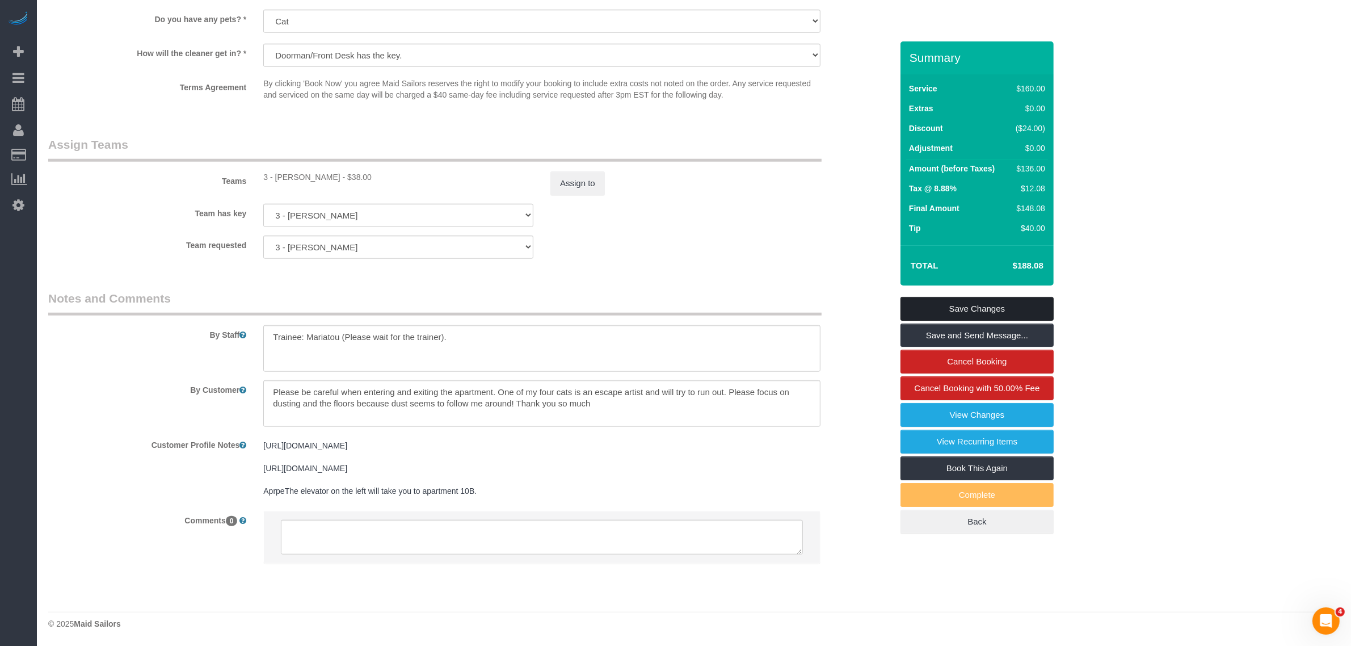
click at [991, 307] on link "Save Changes" at bounding box center [977, 309] width 153 height 24
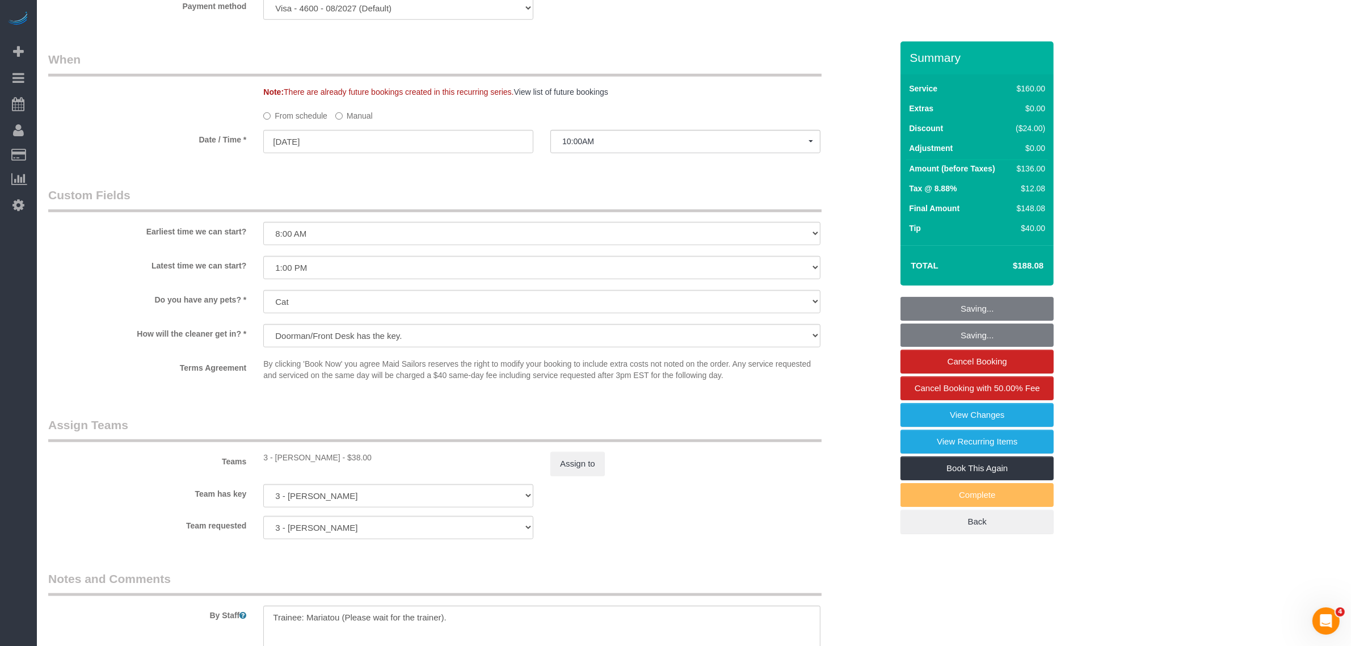
scroll to position [880, 0]
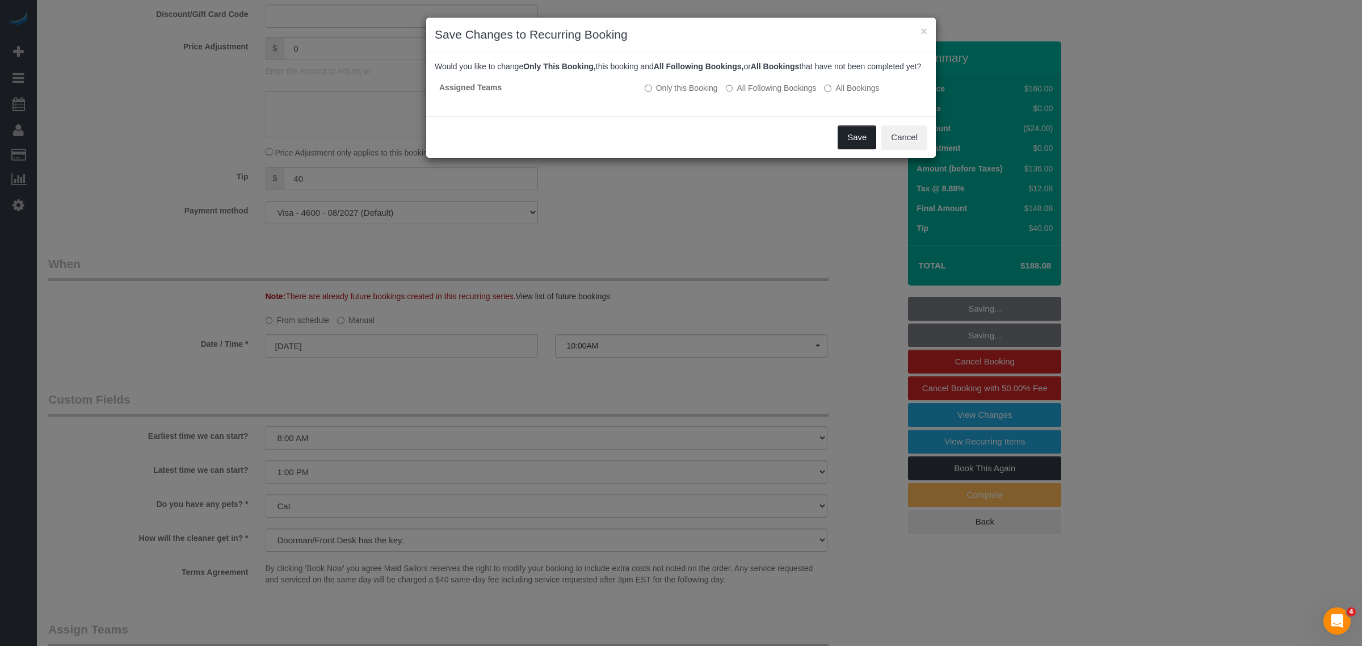
click at [855, 148] on button "Save" at bounding box center [857, 137] width 39 height 24
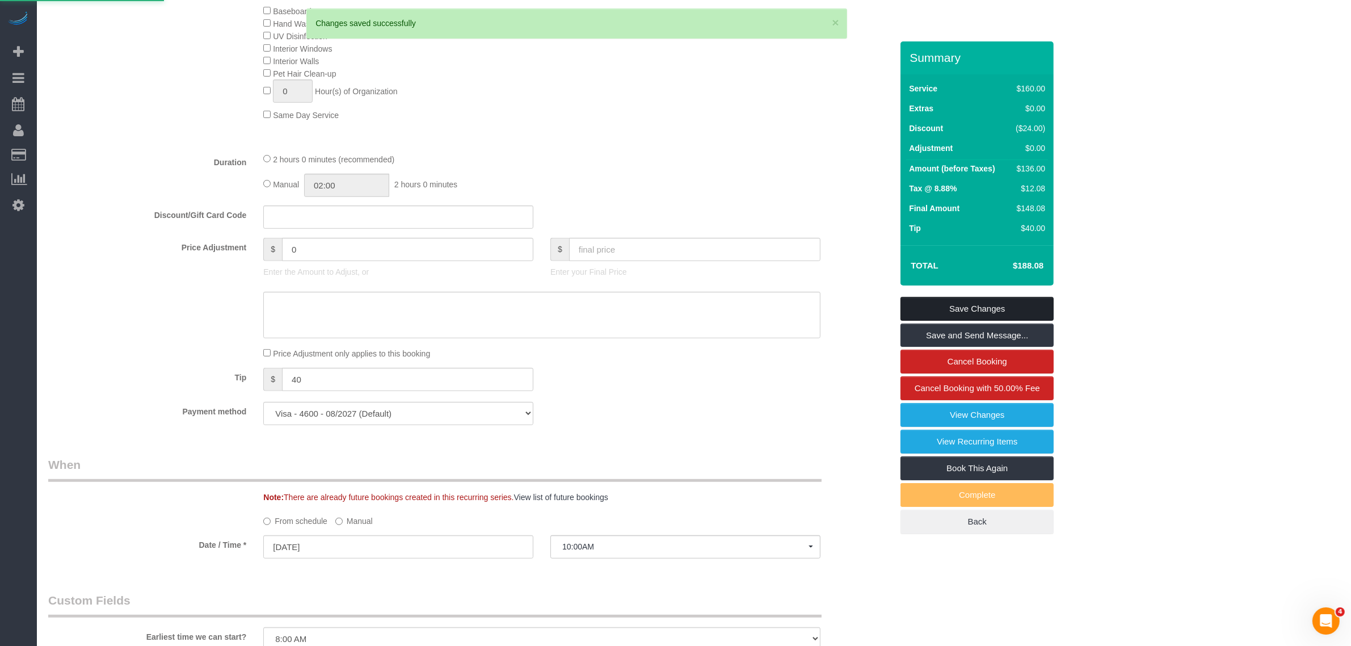
scroll to position [455, 0]
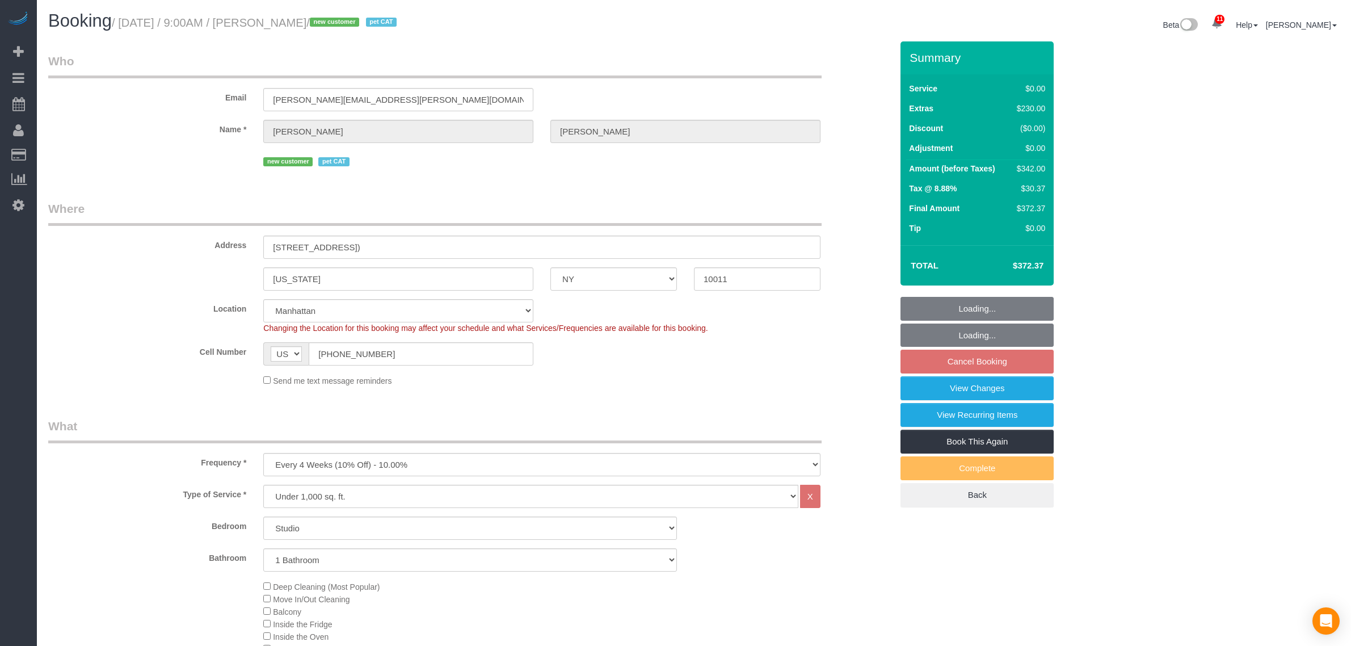
select select "NY"
select select "spot2"
select select "number:89"
select select "number:70"
select select "number:14"
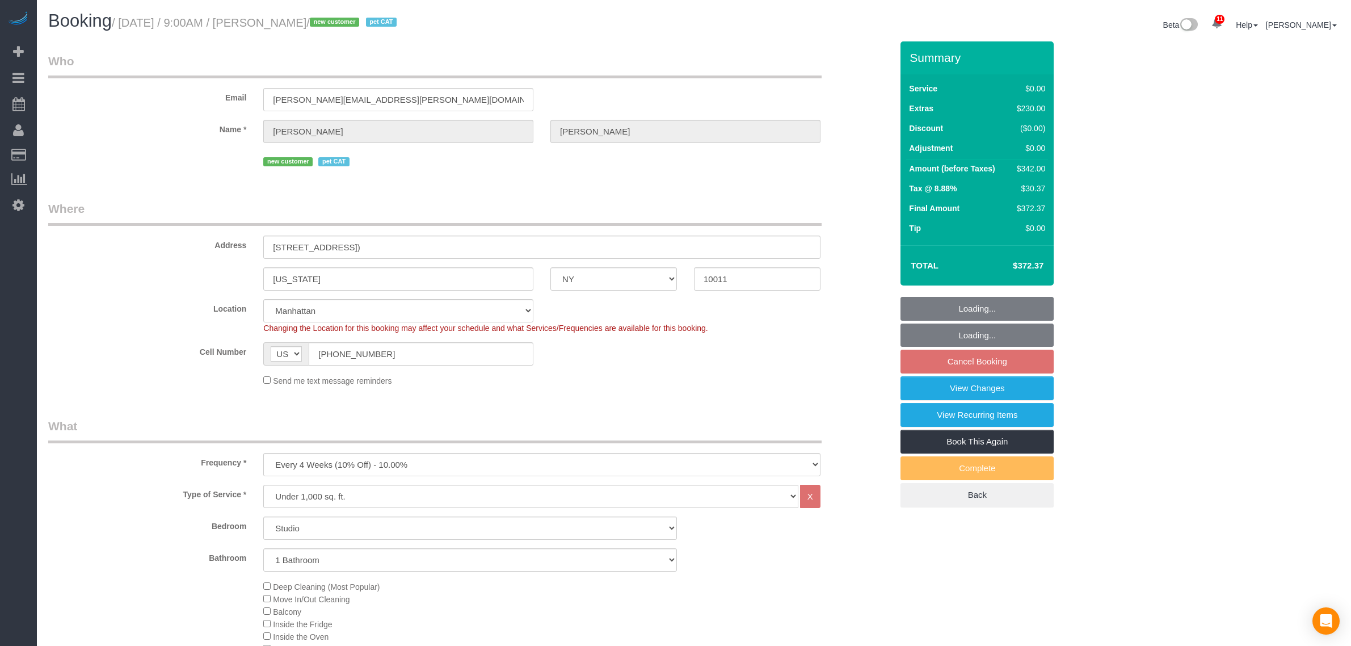
select select "number:6"
select select "object:1411"
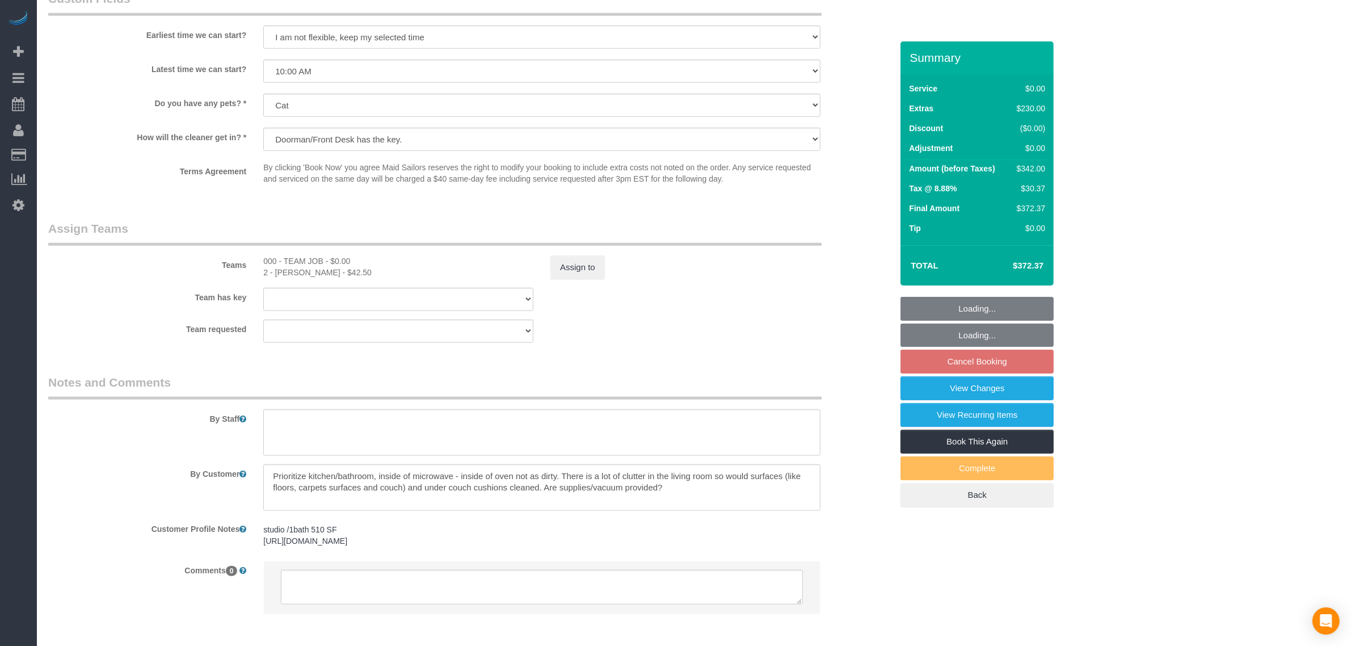
scroll to position [1331, 0]
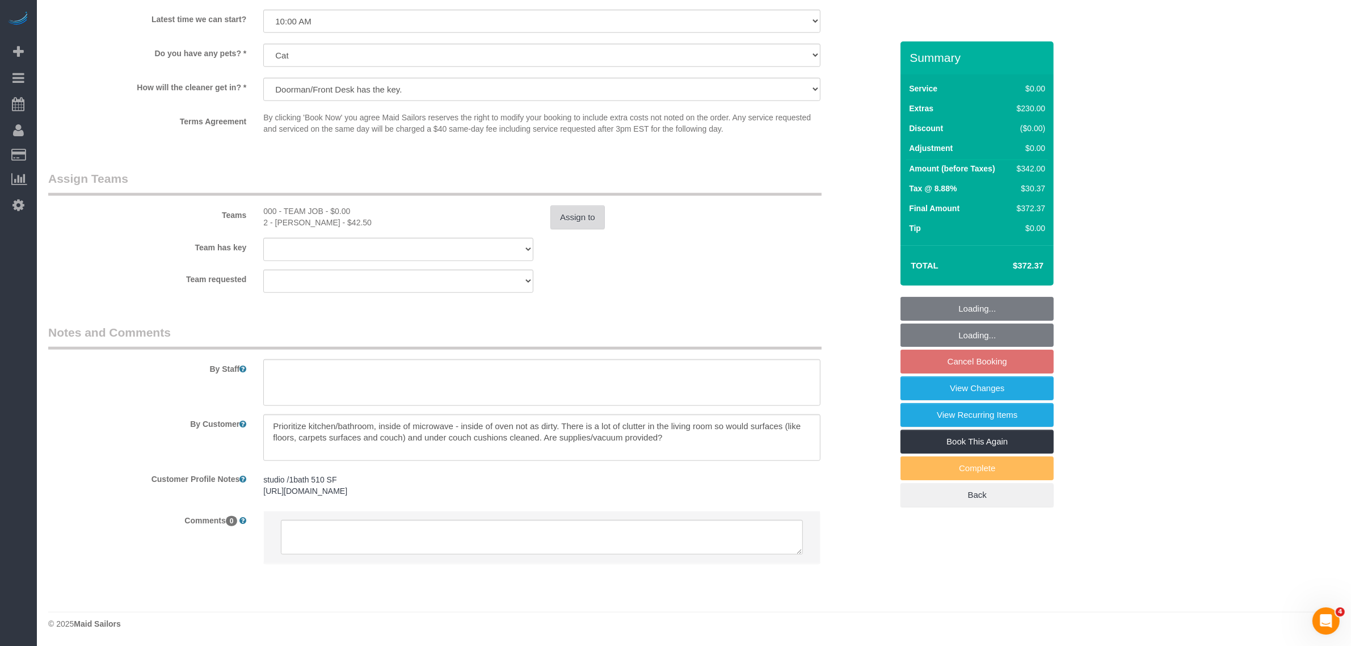
click at [570, 208] on button "Assign to" at bounding box center [577, 217] width 54 height 24
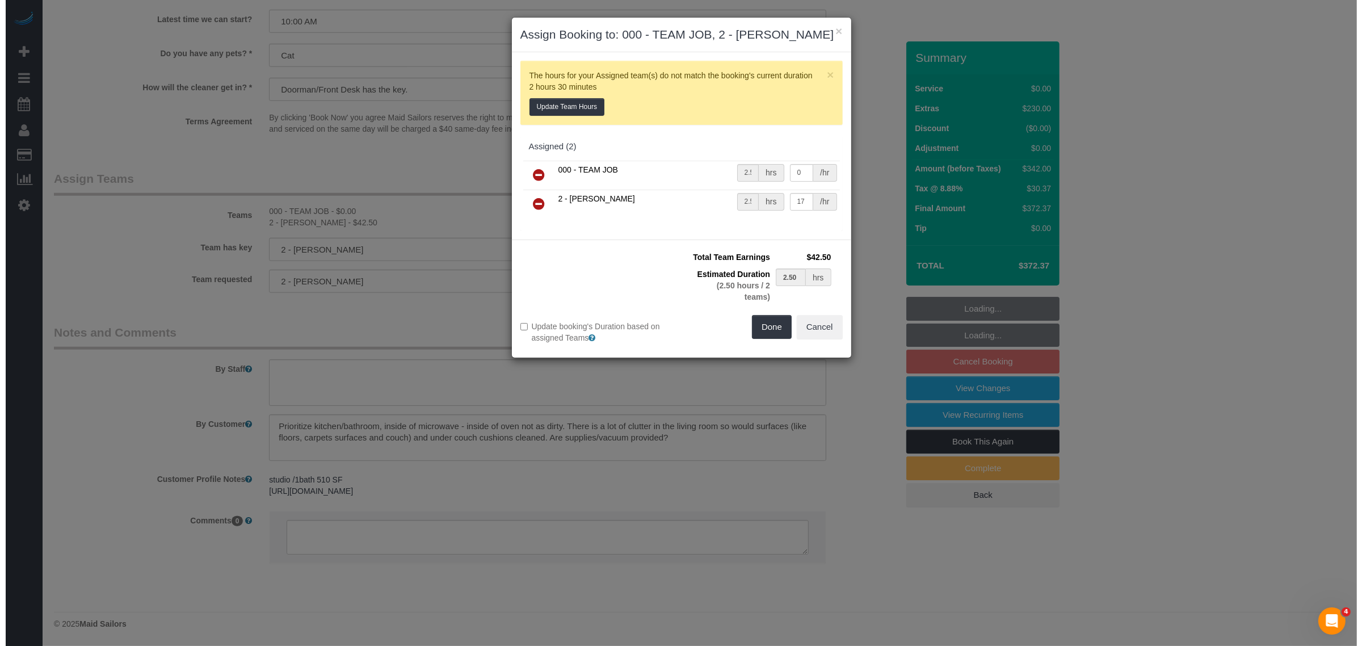
scroll to position [0, 0]
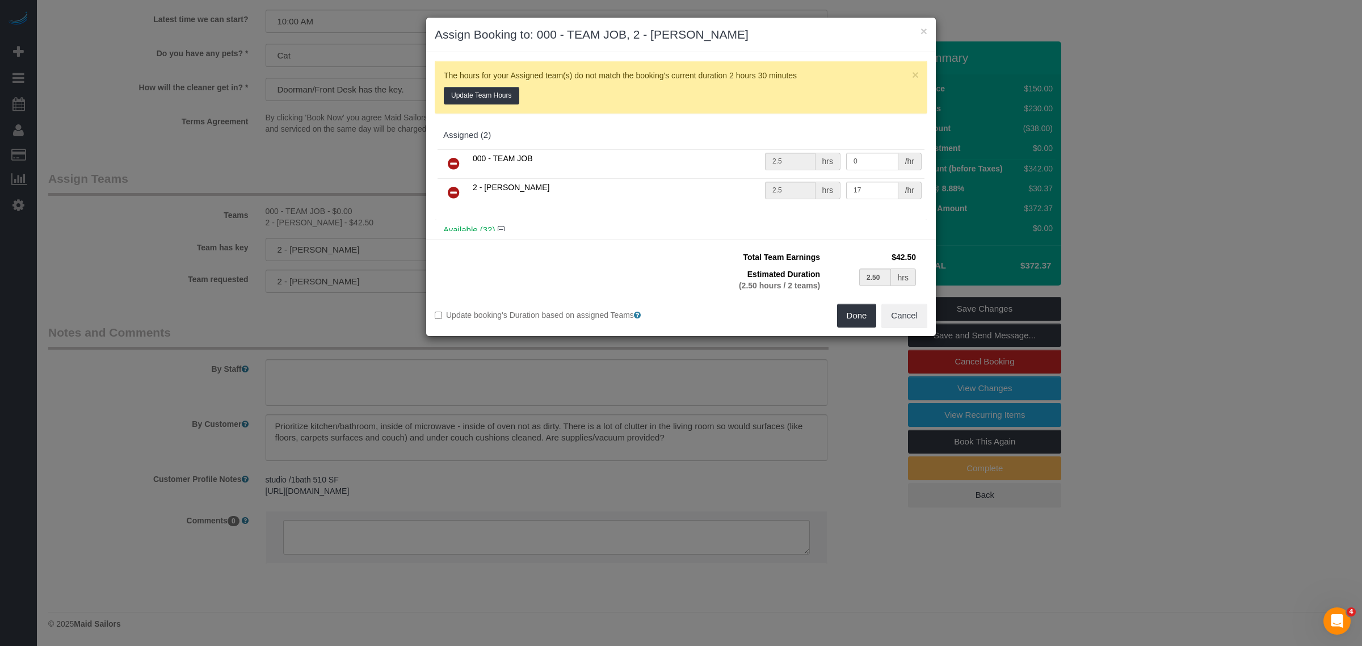
click at [452, 157] on icon at bounding box center [454, 164] width 12 height 14
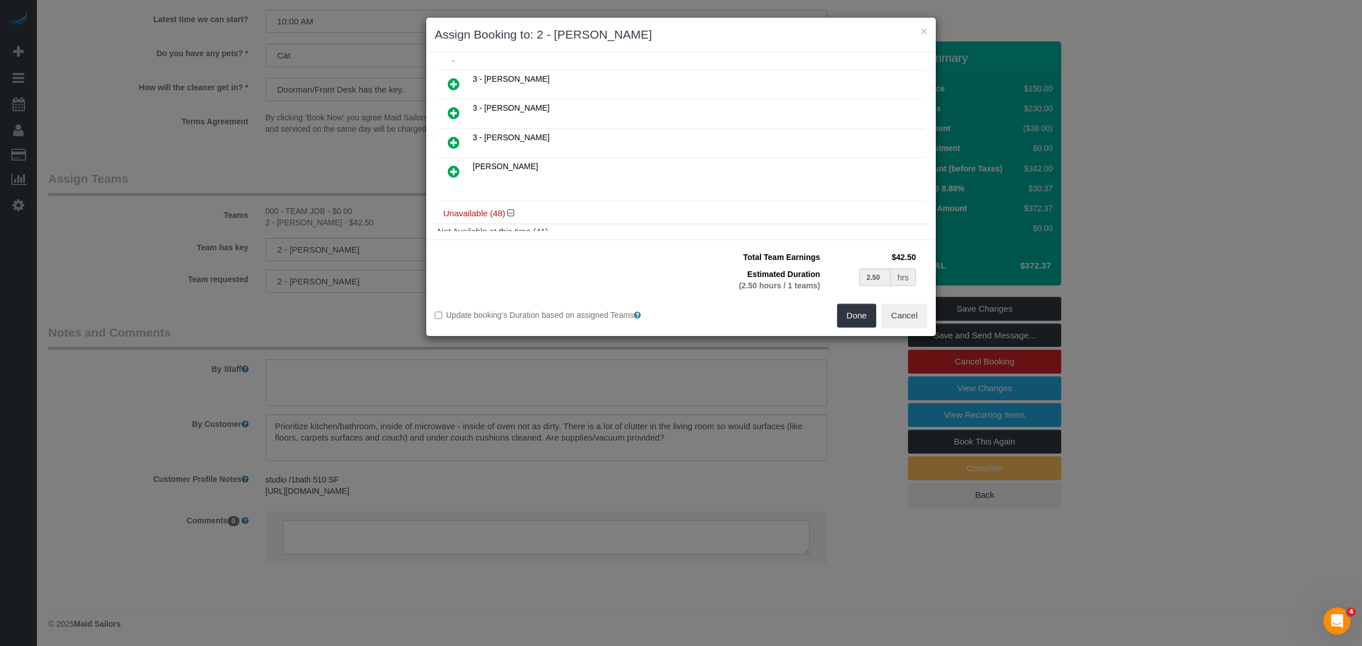
scroll to position [1064, 0]
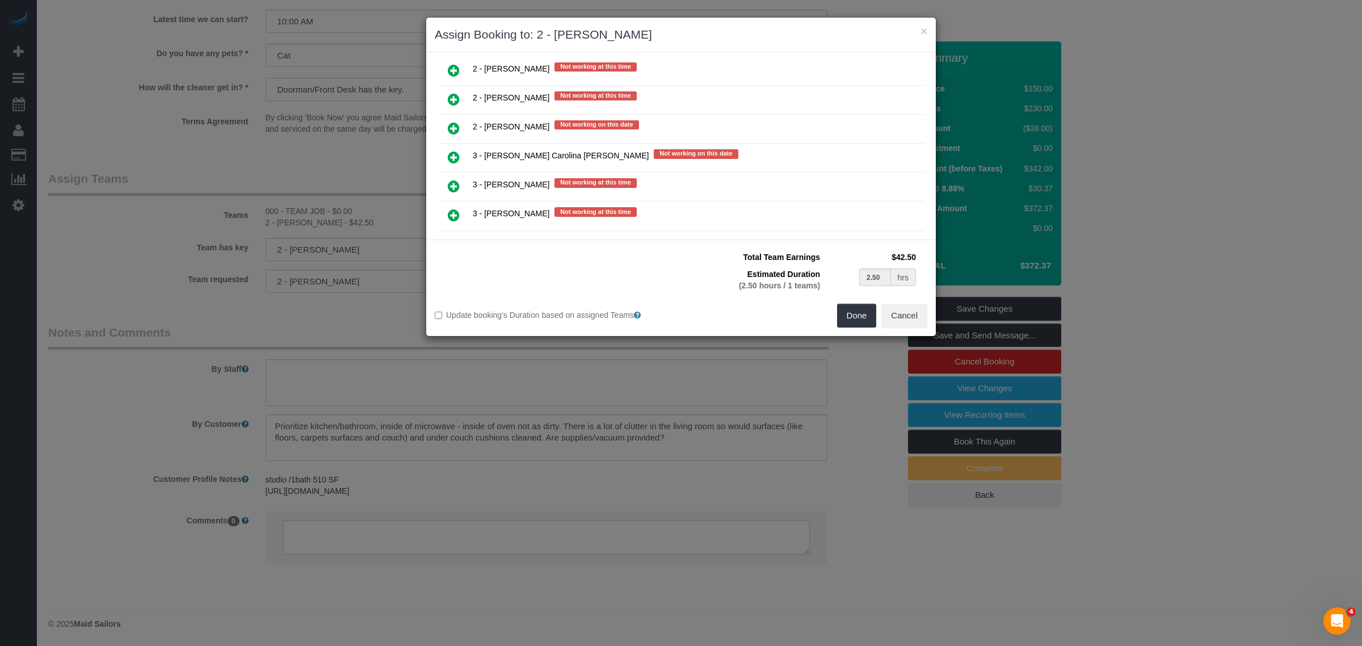
click at [457, 150] on icon at bounding box center [454, 157] width 12 height 14
type input "1.25"
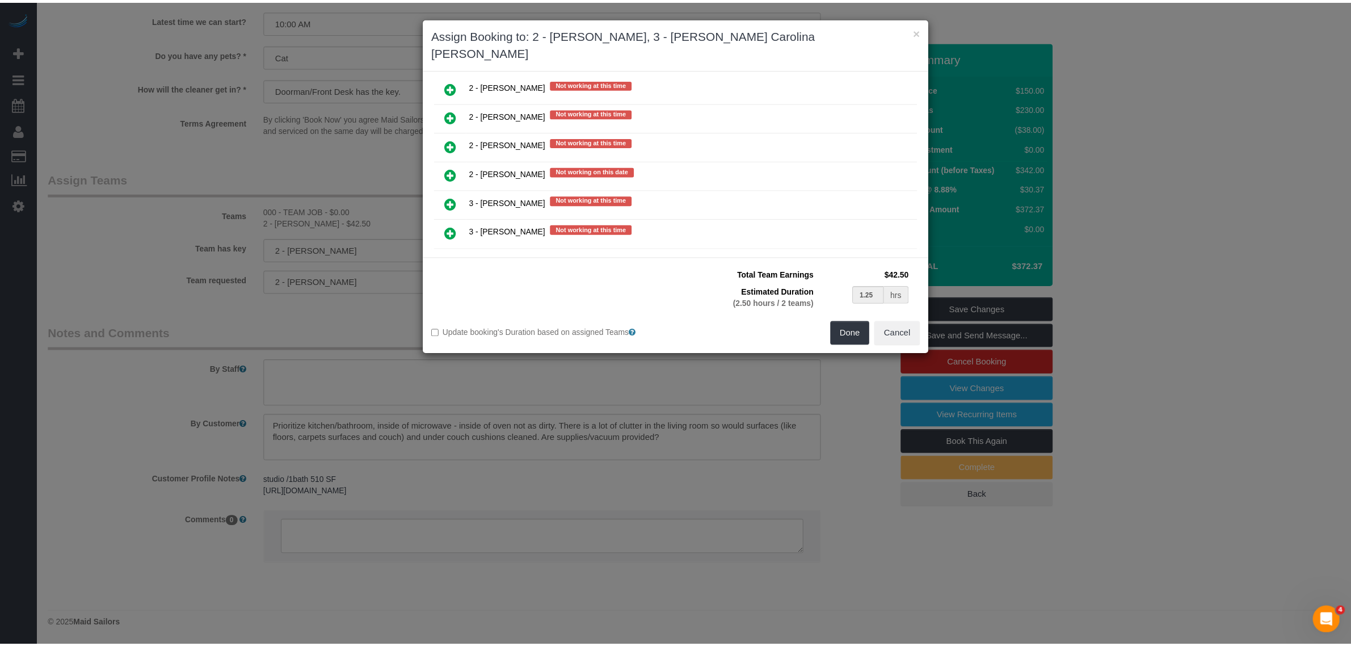
scroll to position [1944, 0]
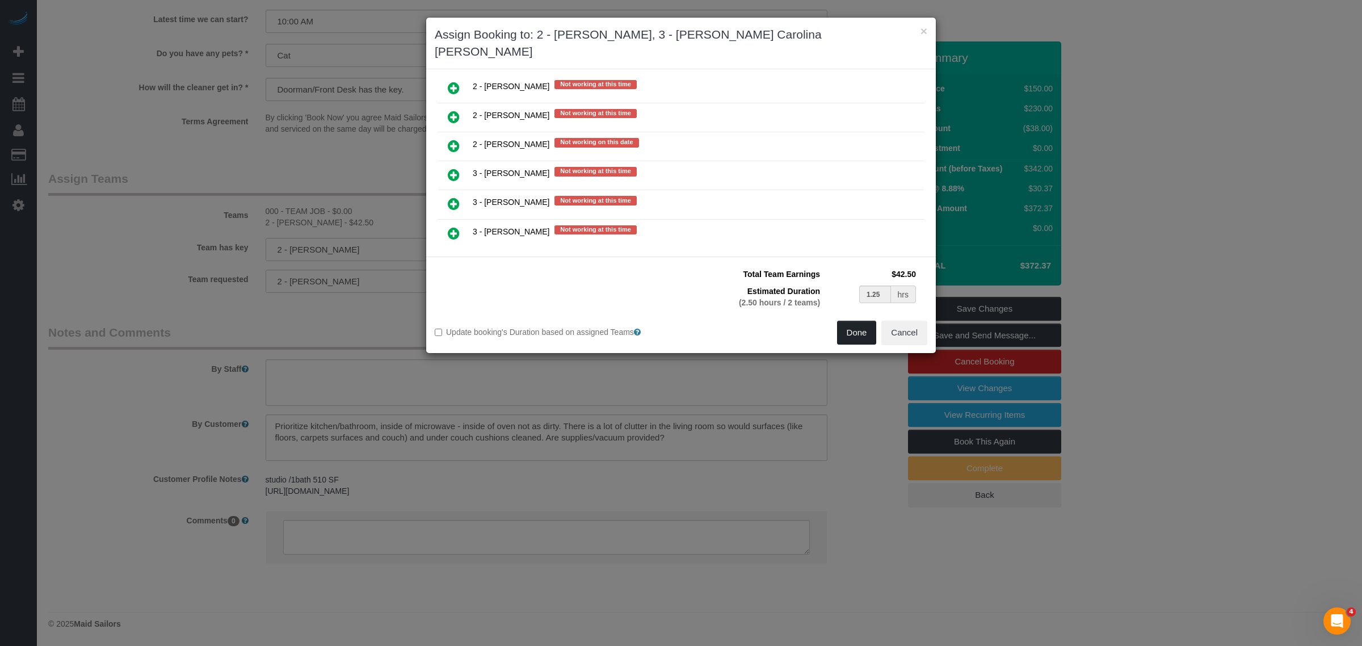
click at [852, 321] on button "Done" at bounding box center [857, 333] width 40 height 24
type input "01:15"
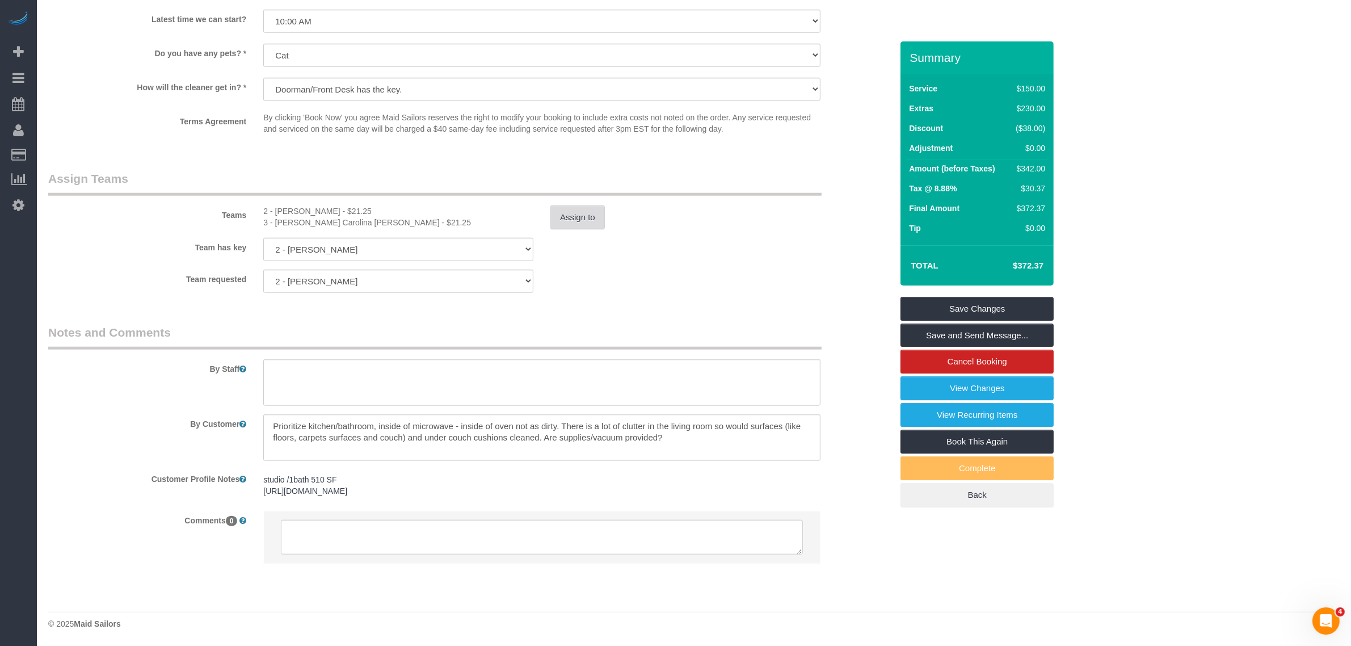
select select "spot61"
click at [575, 216] on button "Assign to" at bounding box center [577, 217] width 54 height 24
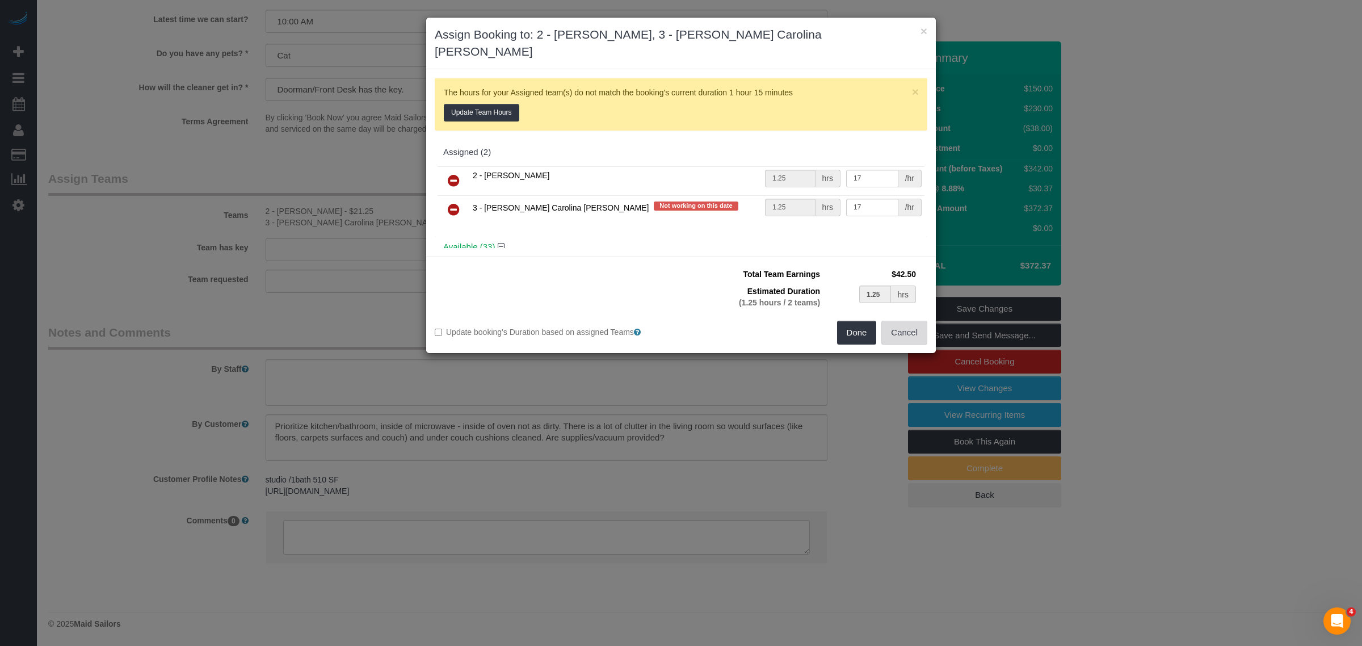
click at [906, 321] on button "Cancel" at bounding box center [904, 333] width 46 height 24
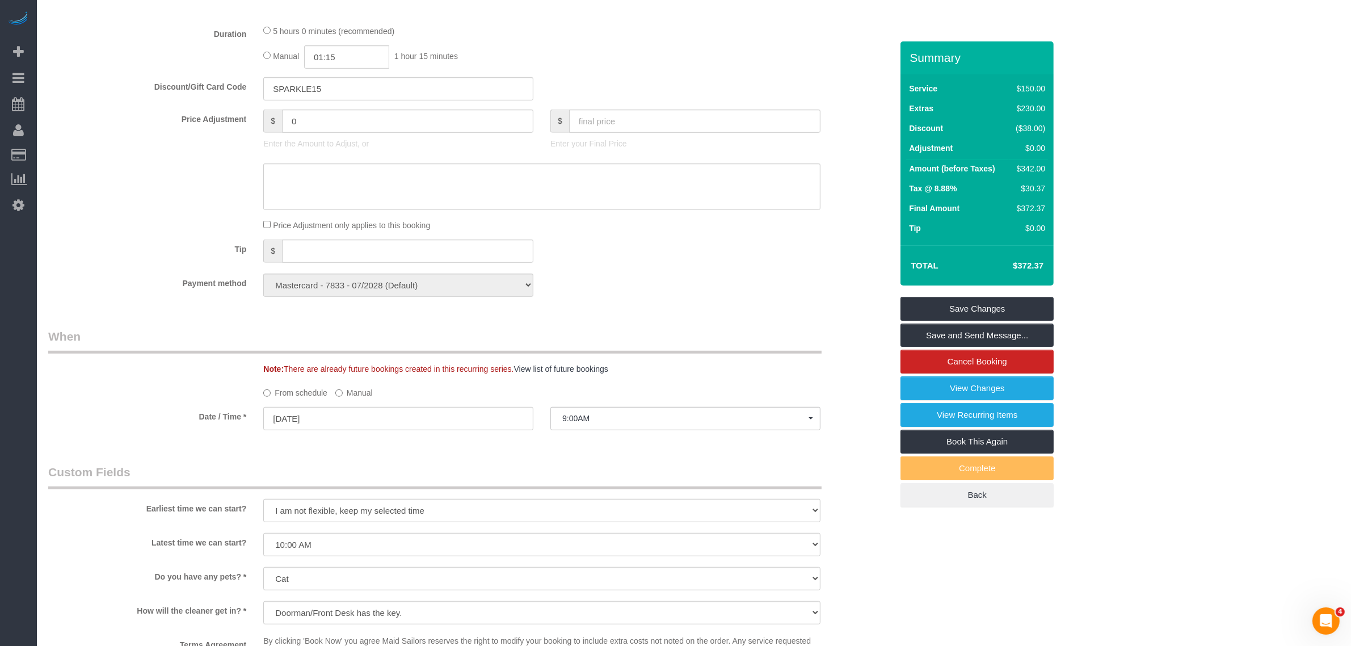
scroll to position [622, 0]
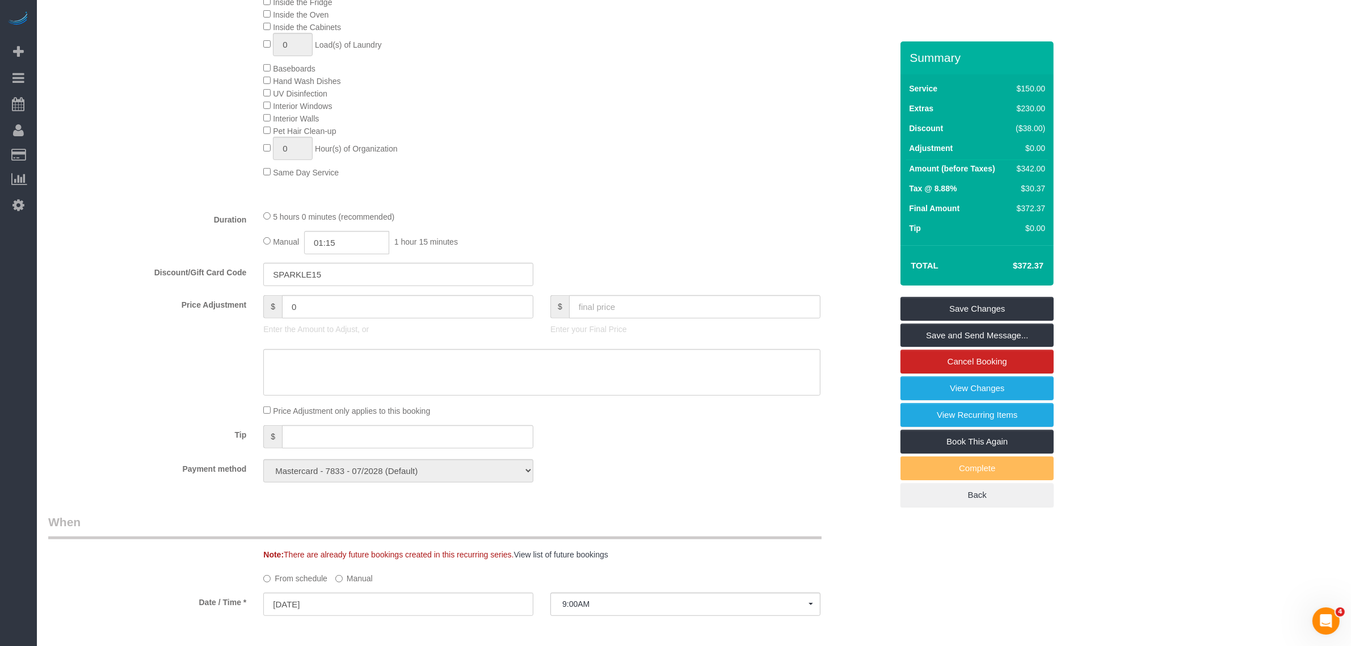
click at [271, 217] on div "5 hours 0 minutes (recommended)" at bounding box center [541, 216] width 557 height 12
type input "05:00"
select select "spot120"
click at [341, 239] on input "05:00" at bounding box center [346, 242] width 85 height 23
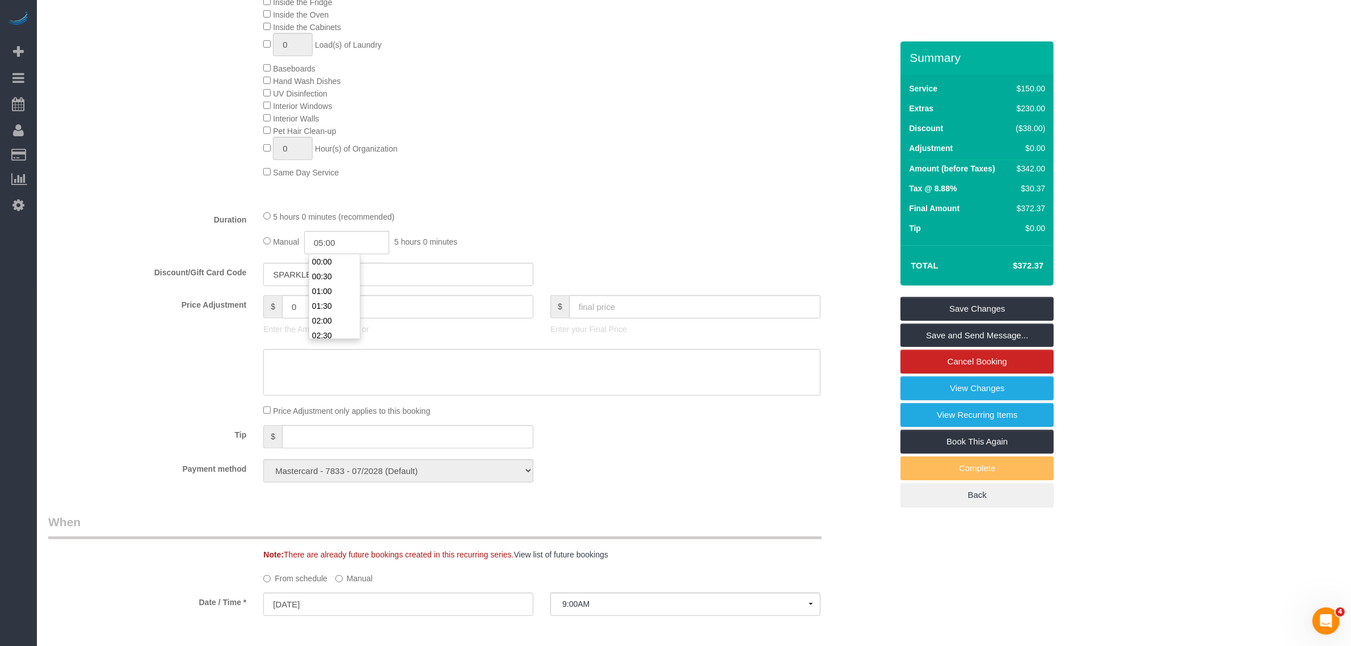
click at [333, 331] on li "02:30" at bounding box center [334, 335] width 51 height 15
type input "02:30"
click at [582, 234] on div "Manual 02:30 2 hours 30 minutes" at bounding box center [541, 242] width 557 height 23
select select "spot179"
click at [948, 301] on link "Save Changes" at bounding box center [977, 309] width 153 height 24
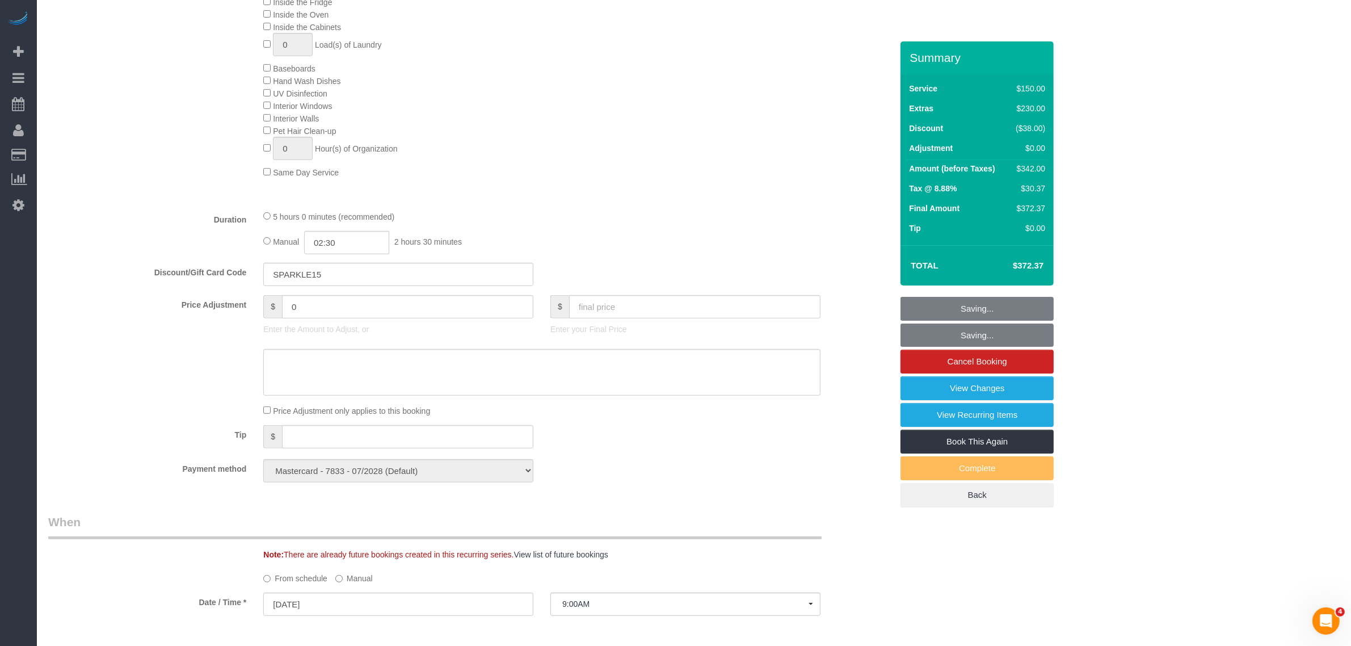
click at [655, 163] on div "Deep Cleaning (Most Popular) Move In/Out Cleaning Balcony Inside the Fridge Ins…" at bounding box center [578, 68] width 646 height 220
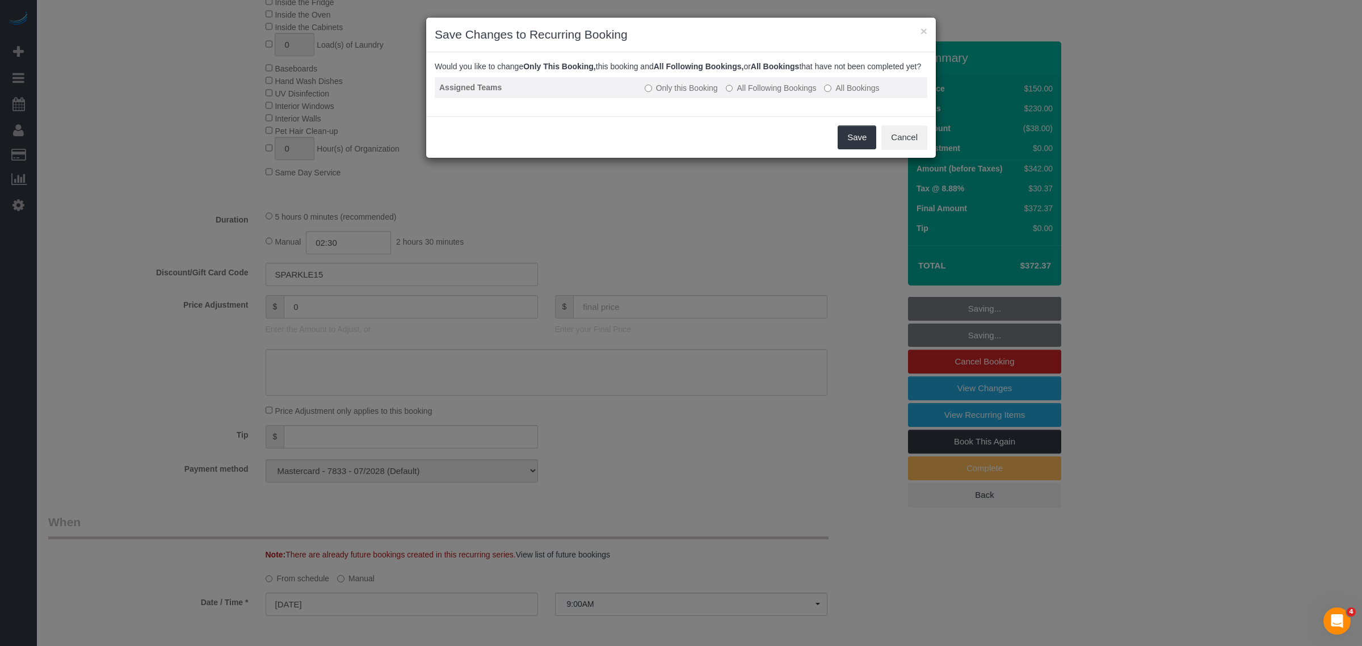
click at [764, 94] on label "All Following Bookings" at bounding box center [771, 87] width 91 height 11
click at [853, 146] on button "Save" at bounding box center [857, 137] width 39 height 24
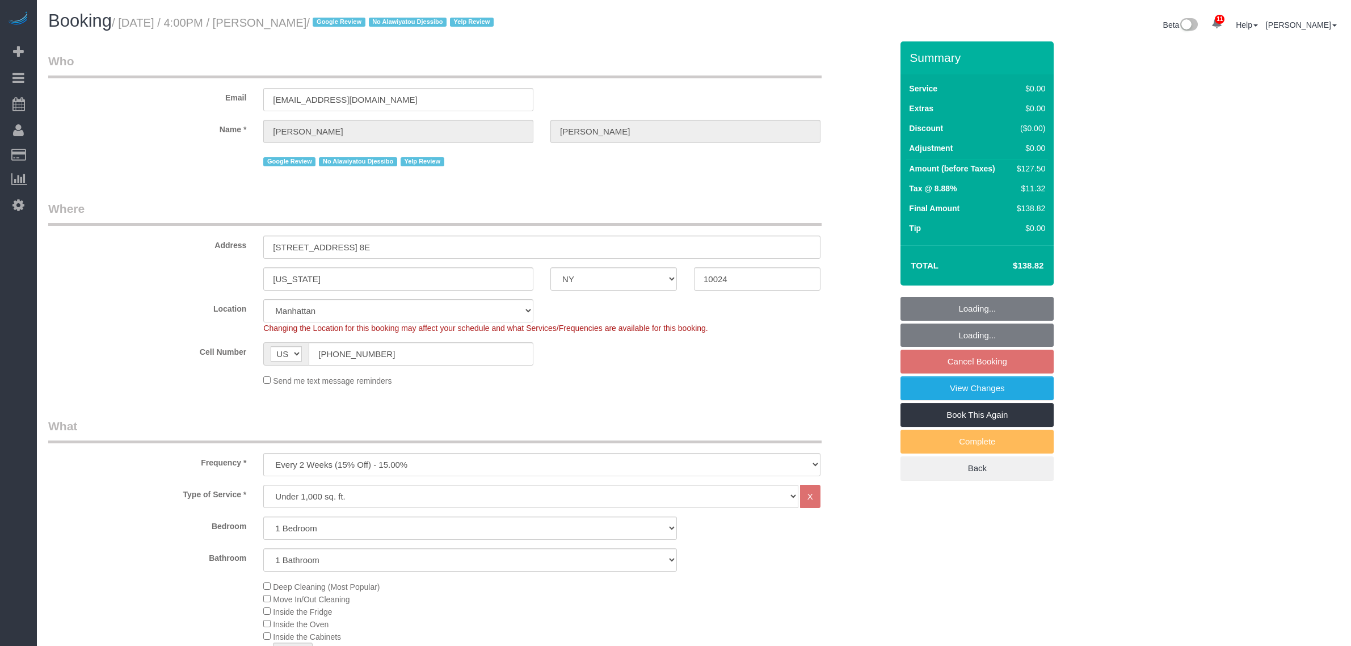
select select "NY"
select select "1"
select select "spot9"
select select "number:89"
select select "number:90"
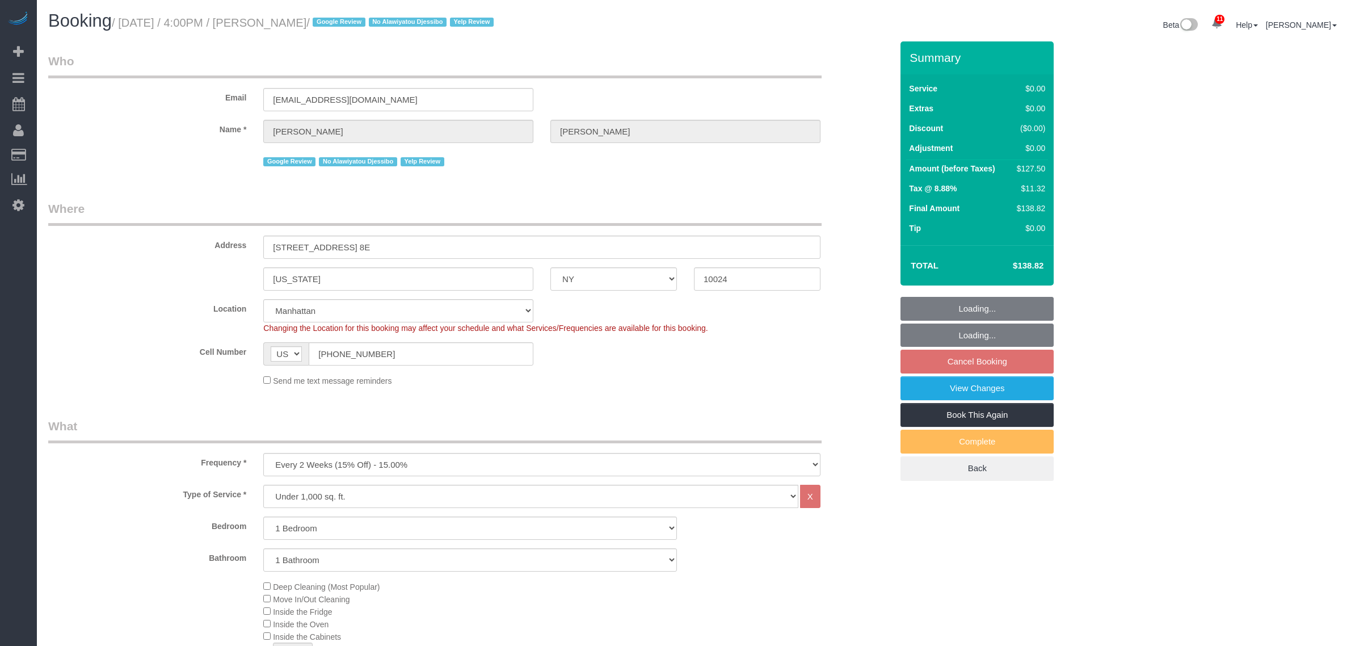
select select "number:15"
select select "number:5"
select select "number:21"
select select "object:1474"
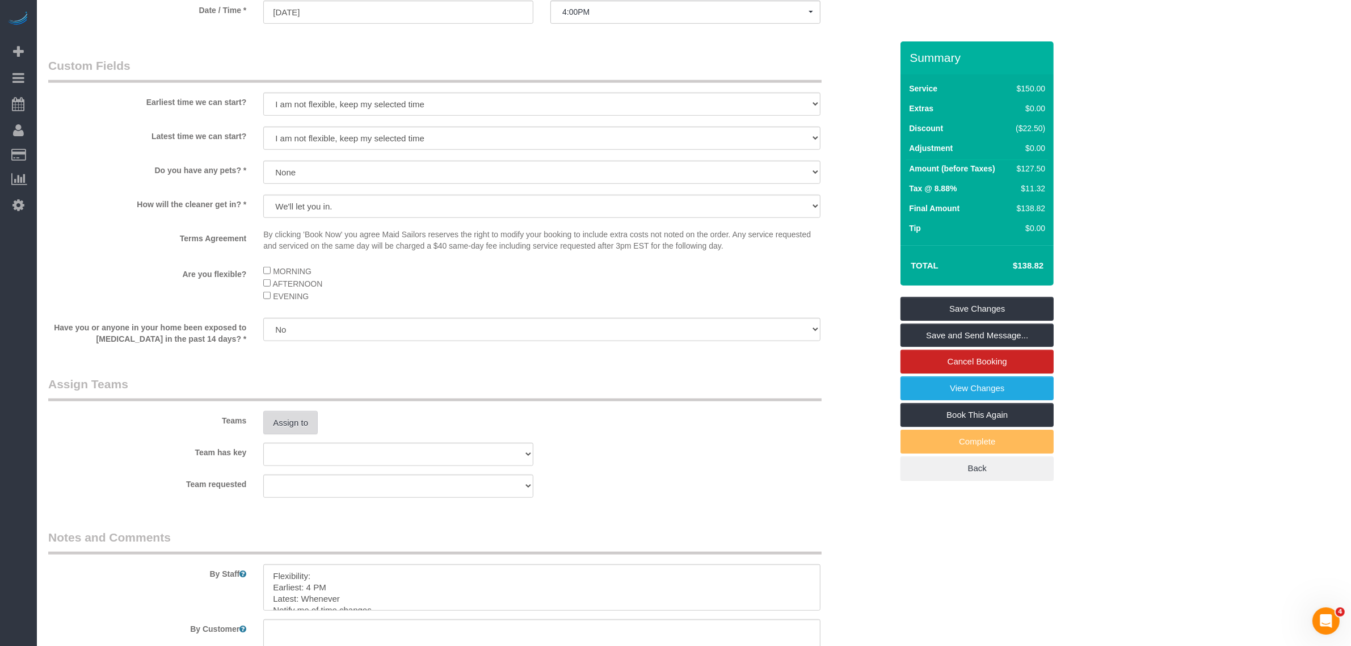
click at [299, 423] on button "Assign to" at bounding box center [290, 423] width 54 height 24
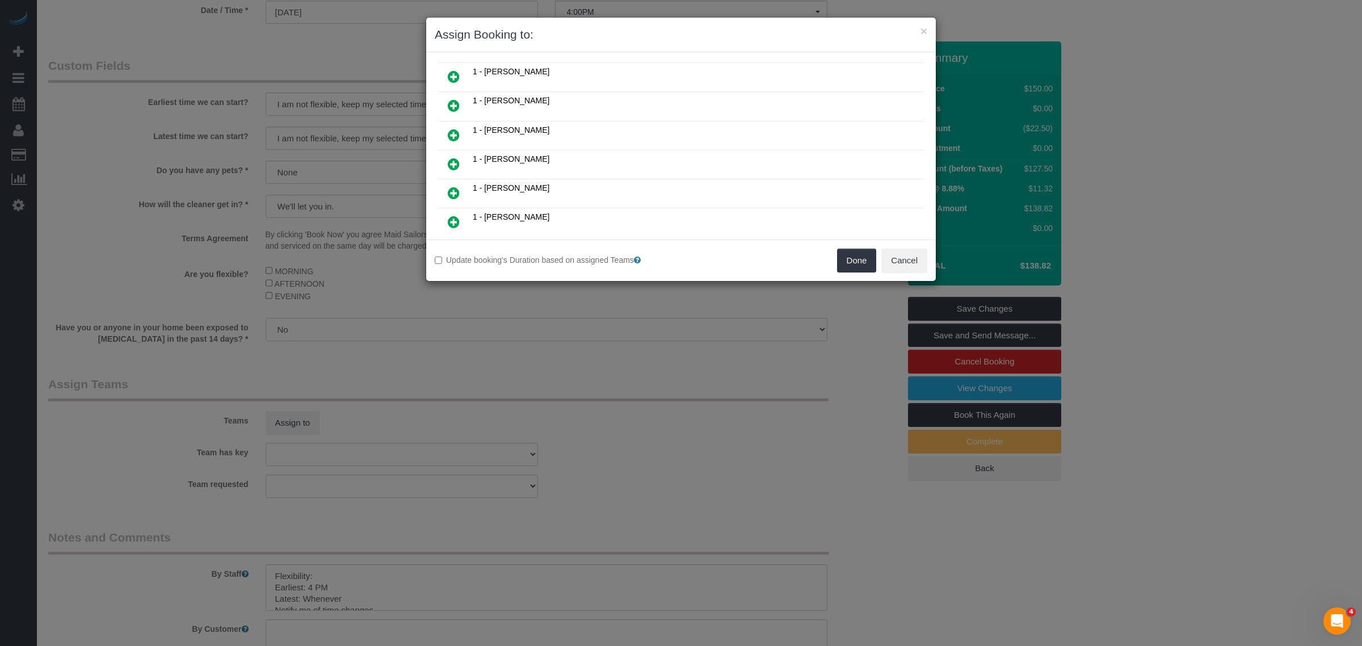
scroll to position [355, 0]
drag, startPoint x: 453, startPoint y: 72, endPoint x: 831, endPoint y: 174, distance: 392.2
click at [453, 72] on icon at bounding box center [454, 73] width 12 height 14
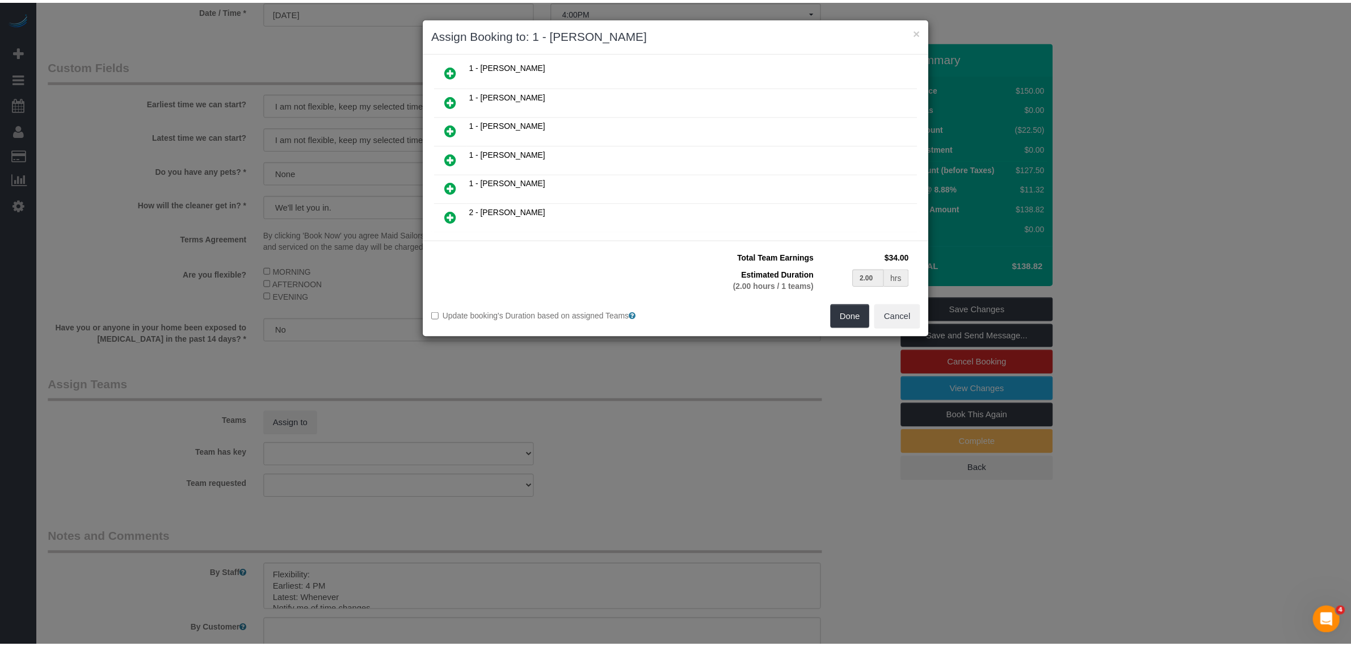
scroll to position [353, 0]
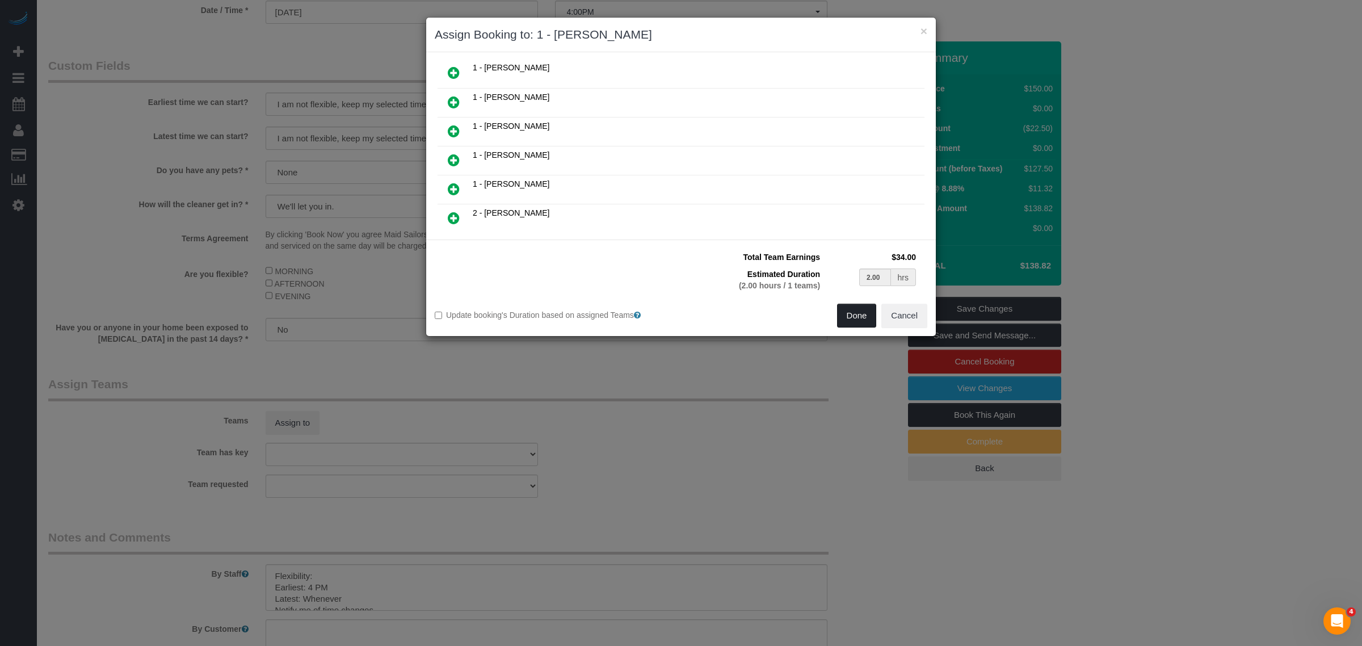
click at [851, 314] on button "Done" at bounding box center [857, 316] width 40 height 24
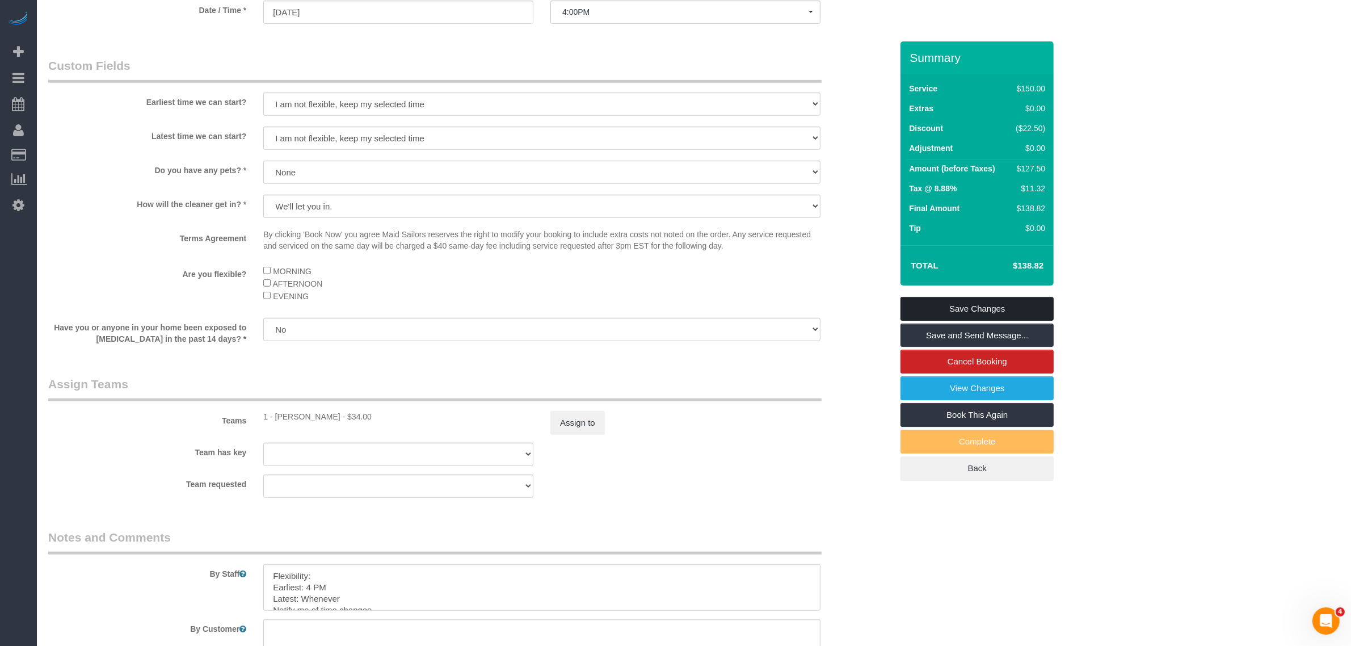
drag, startPoint x: 1006, startPoint y: 311, endPoint x: 895, endPoint y: 308, distance: 111.3
click at [1006, 310] on link "Save Changes" at bounding box center [977, 309] width 153 height 24
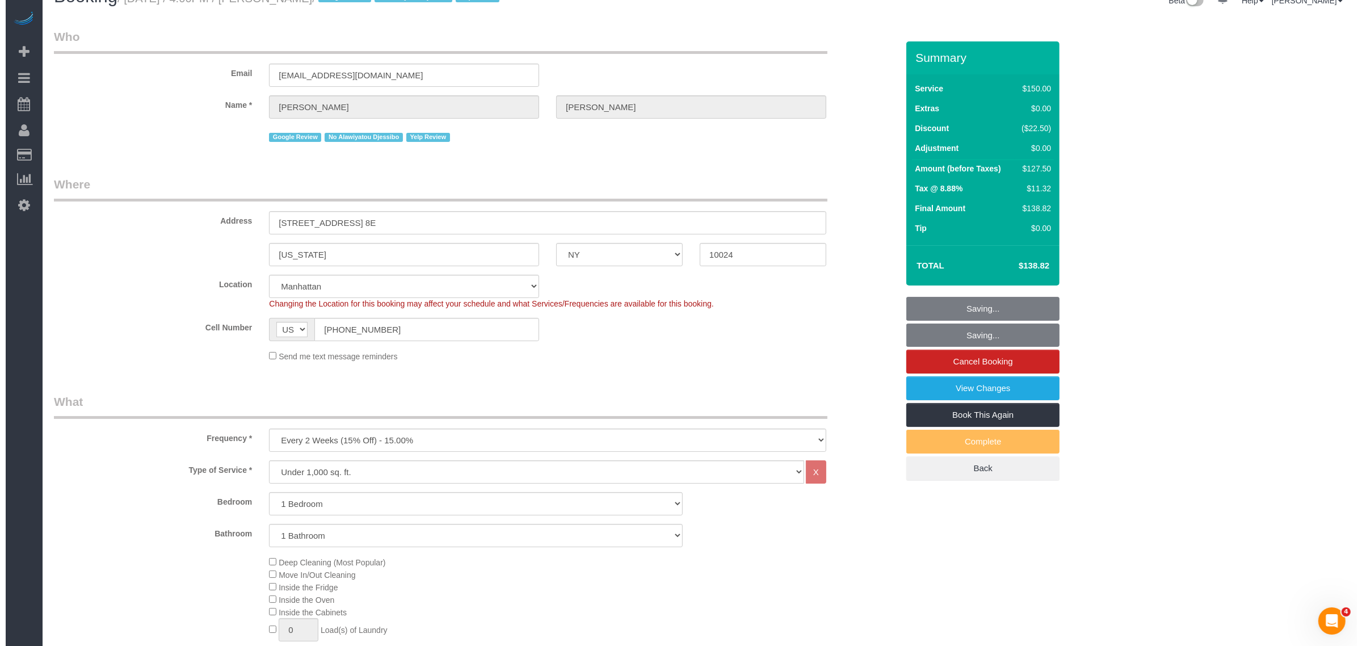
scroll to position [0, 0]
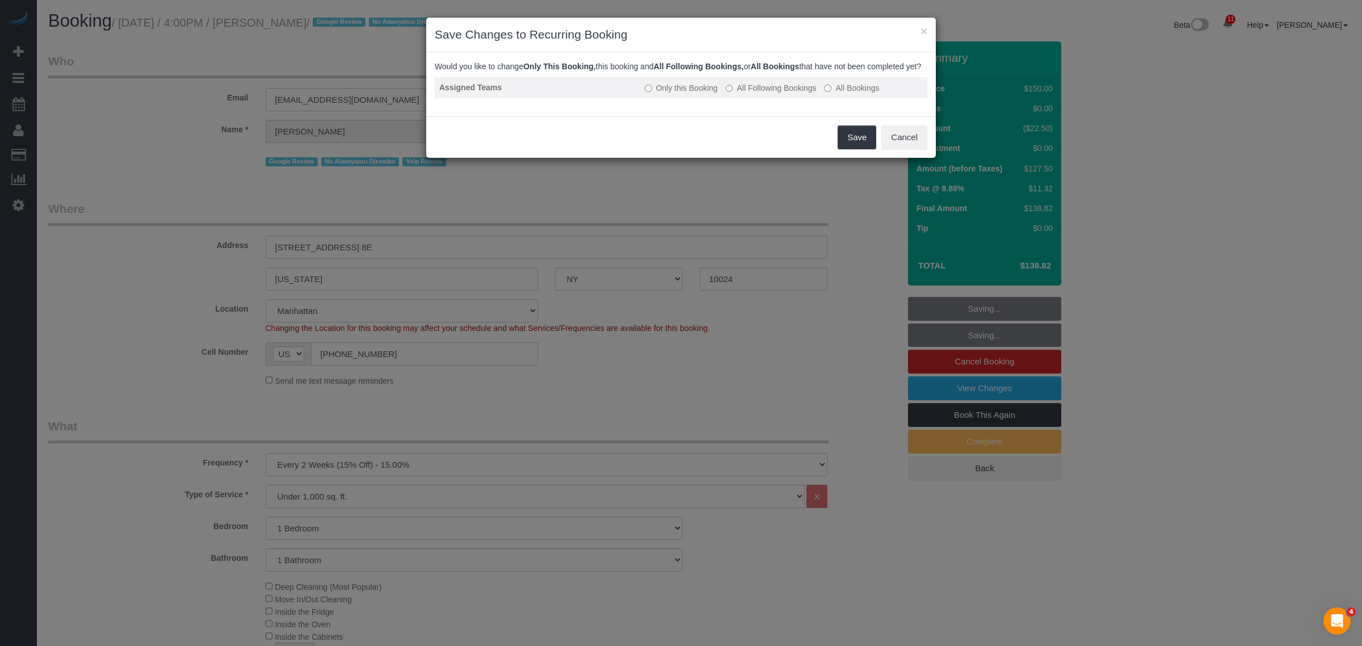
click at [772, 94] on label "All Following Bookings" at bounding box center [771, 87] width 91 height 11
click at [857, 149] on button "Save" at bounding box center [857, 137] width 39 height 24
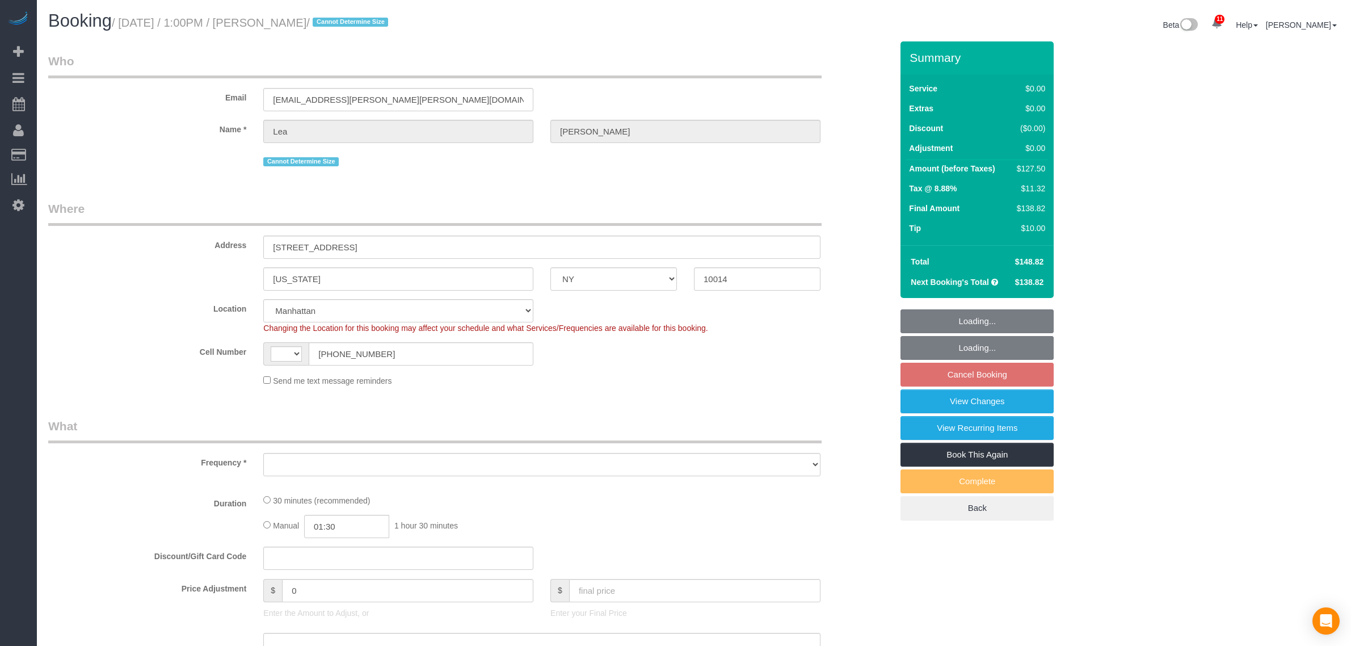
select select "NY"
select select "string:[GEOGRAPHIC_DATA]"
select select "number:89"
select select "number:90"
select select "number:15"
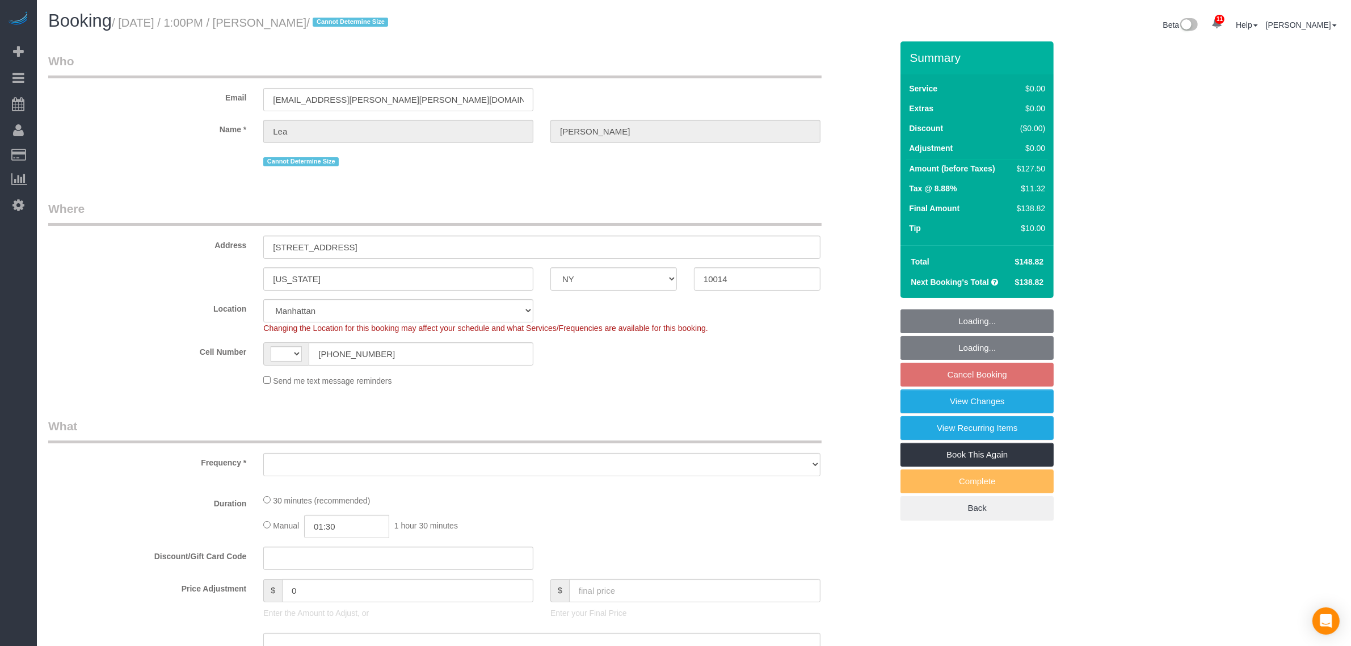
select select "number:5"
select select "object:1392"
select select "spot6"
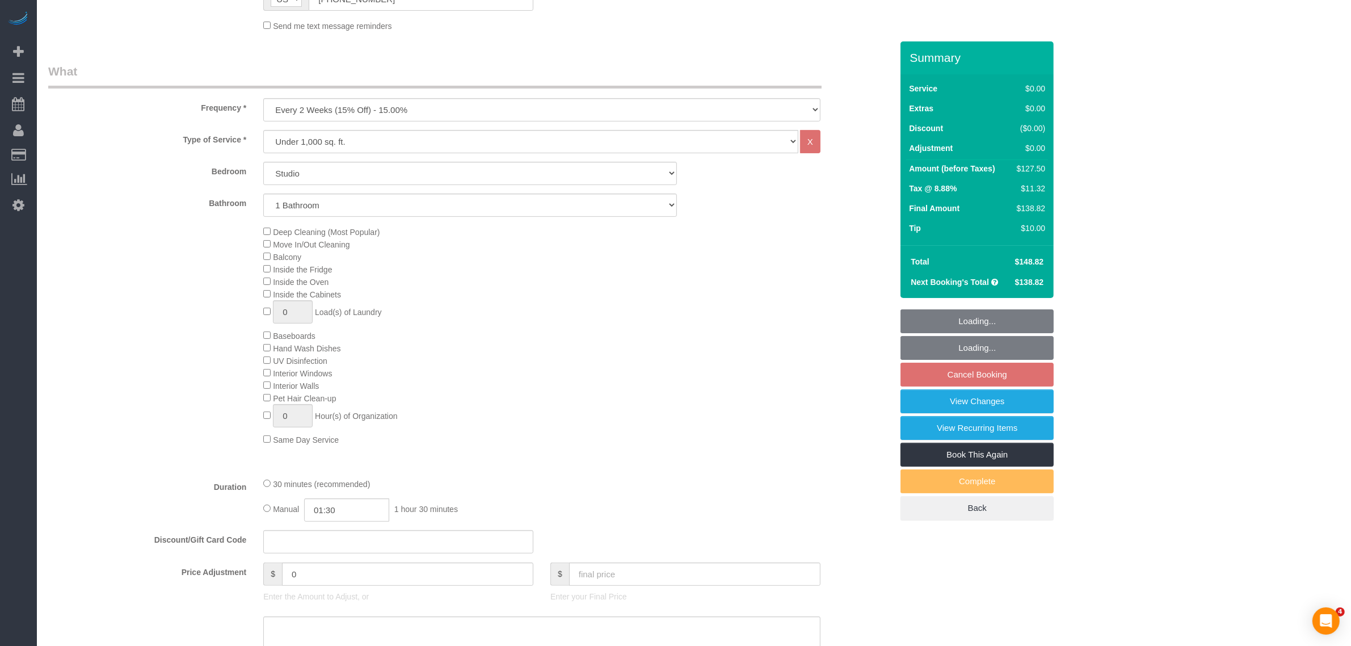
select select "object:1432"
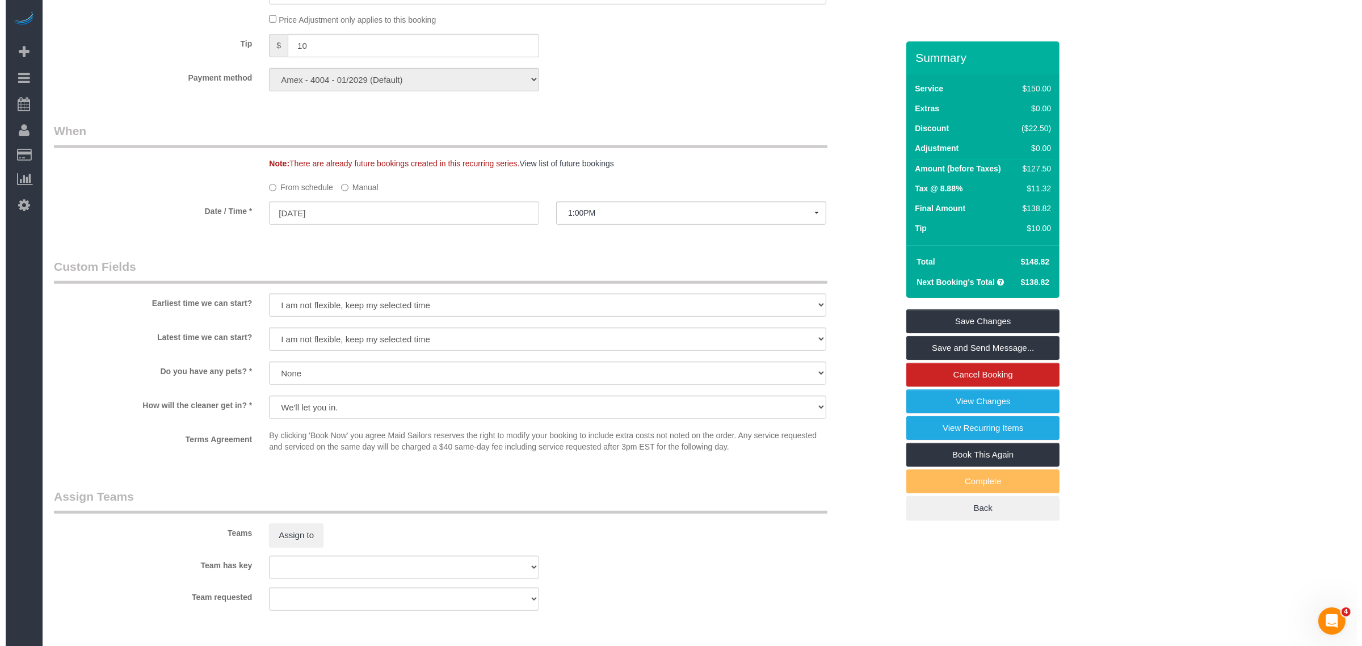
scroll to position [1065, 0]
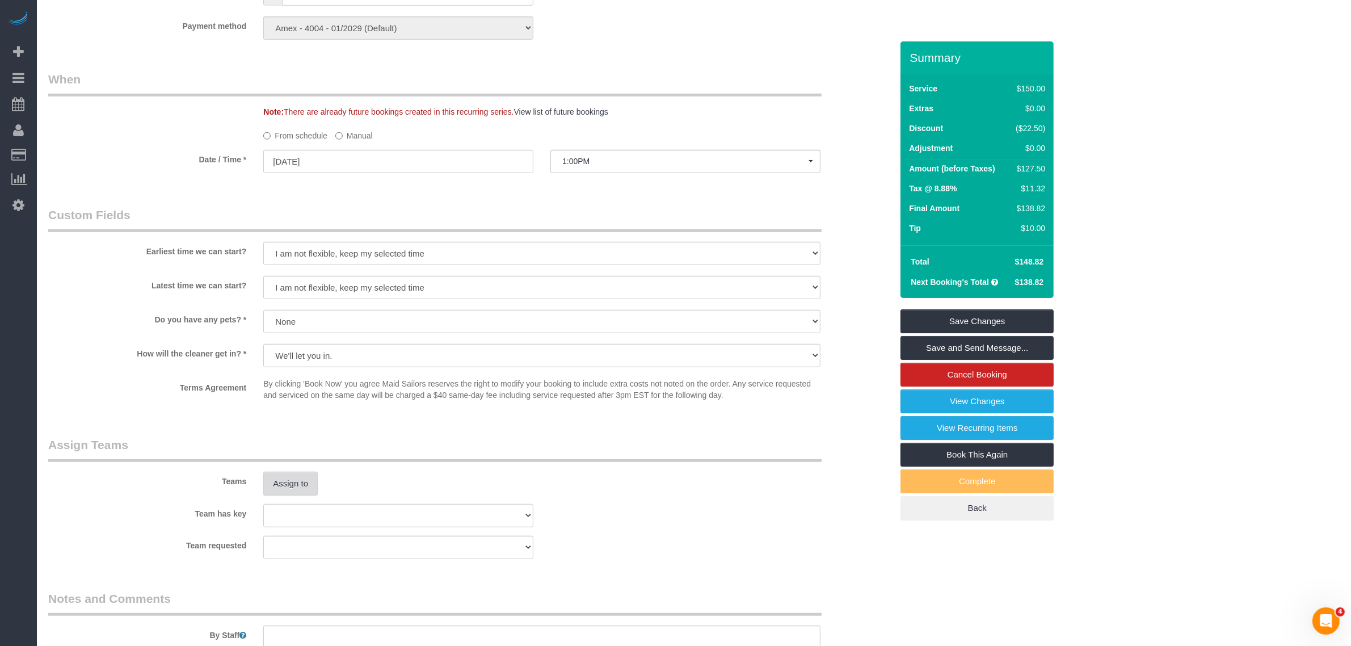
click at [288, 474] on button "Assign to" at bounding box center [290, 484] width 54 height 24
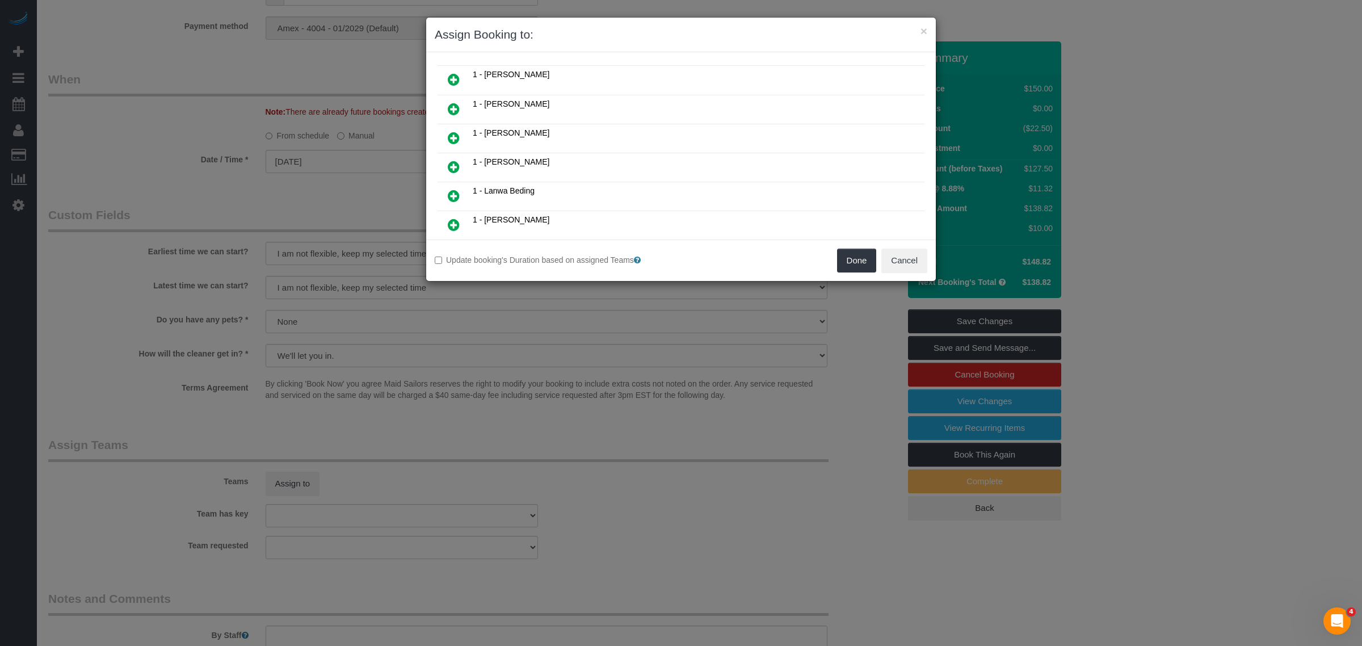
scroll to position [355, 0]
drag, startPoint x: 459, startPoint y: 71, endPoint x: 502, endPoint y: 77, distance: 44.1
click at [459, 71] on icon at bounding box center [454, 73] width 12 height 14
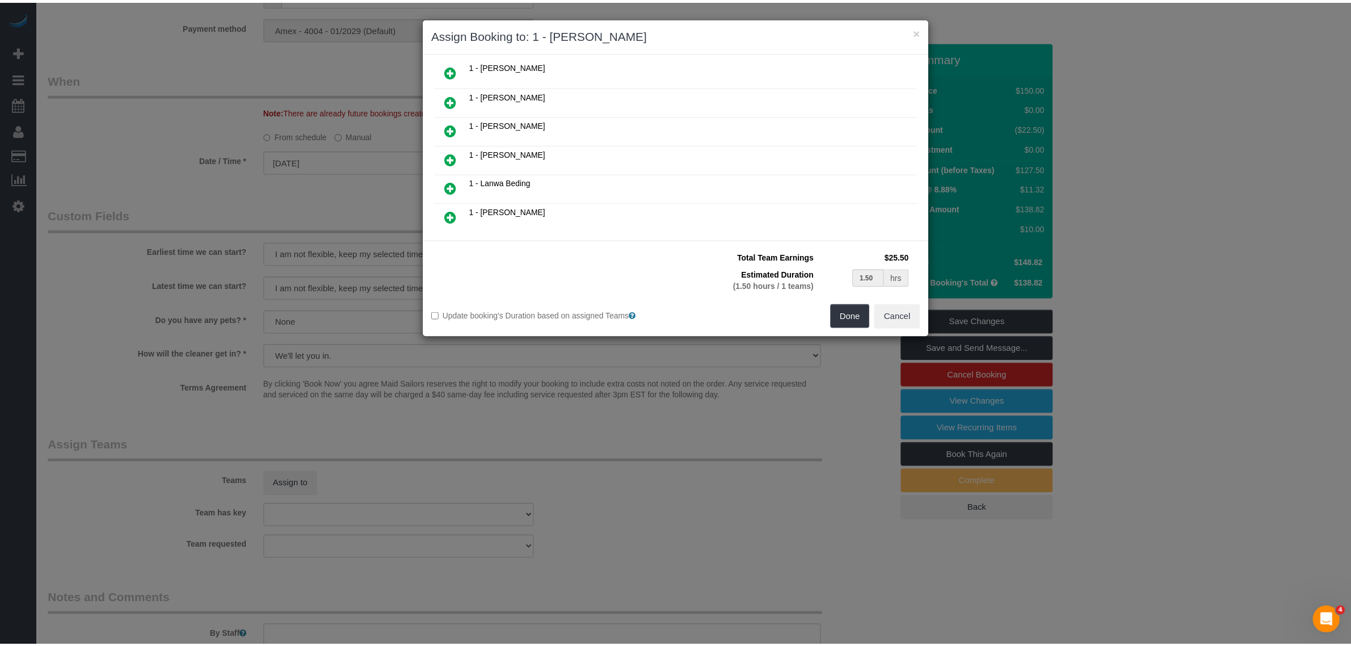
scroll to position [353, 0]
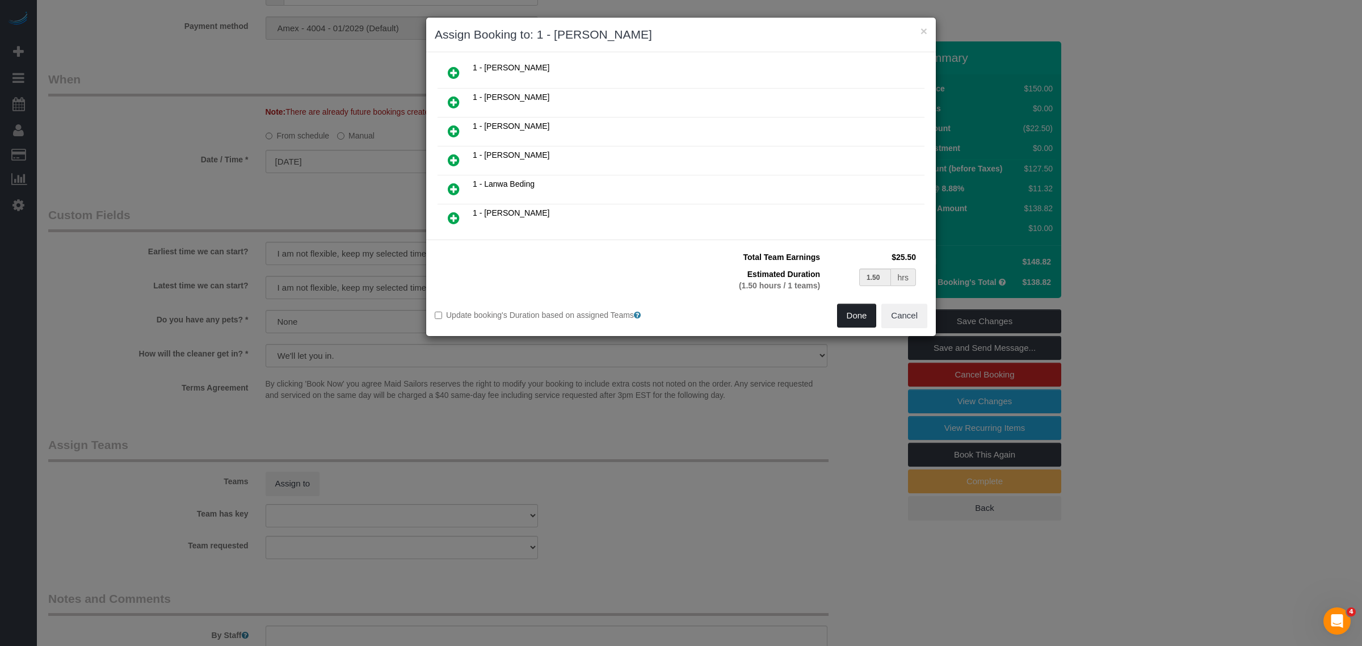
click at [863, 313] on button "Done" at bounding box center [857, 316] width 40 height 24
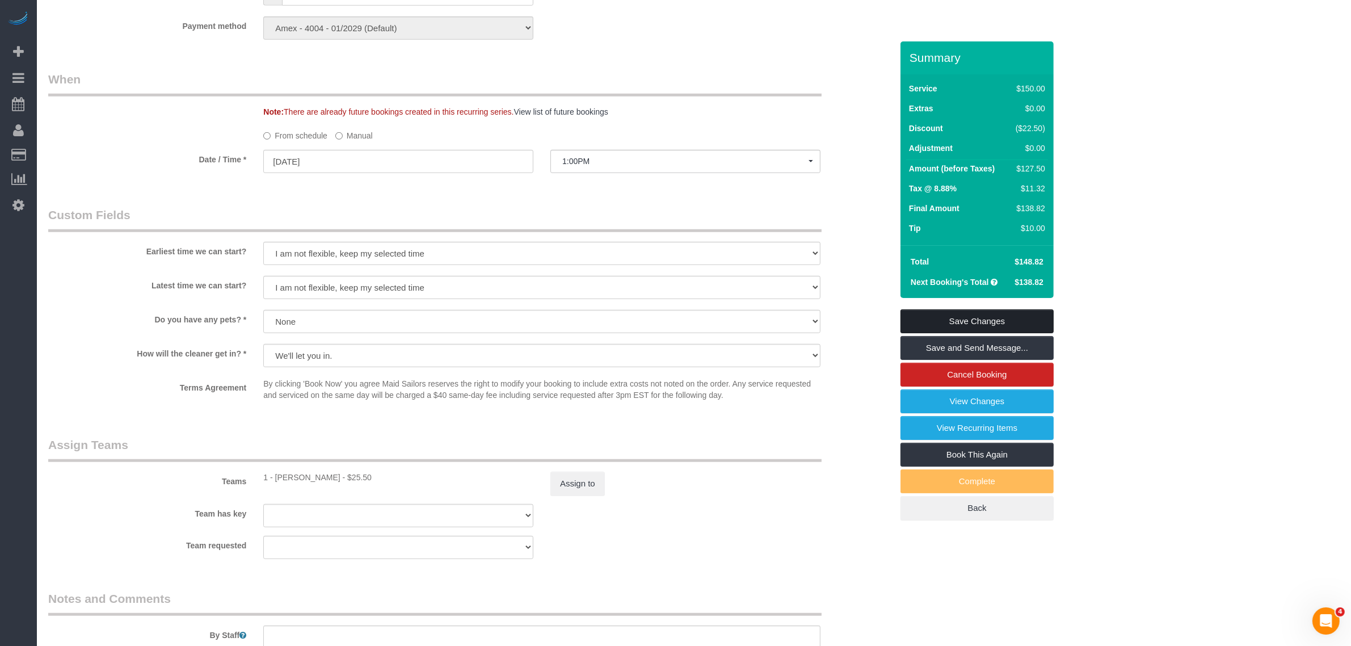
click at [989, 314] on link "Save Changes" at bounding box center [977, 321] width 153 height 24
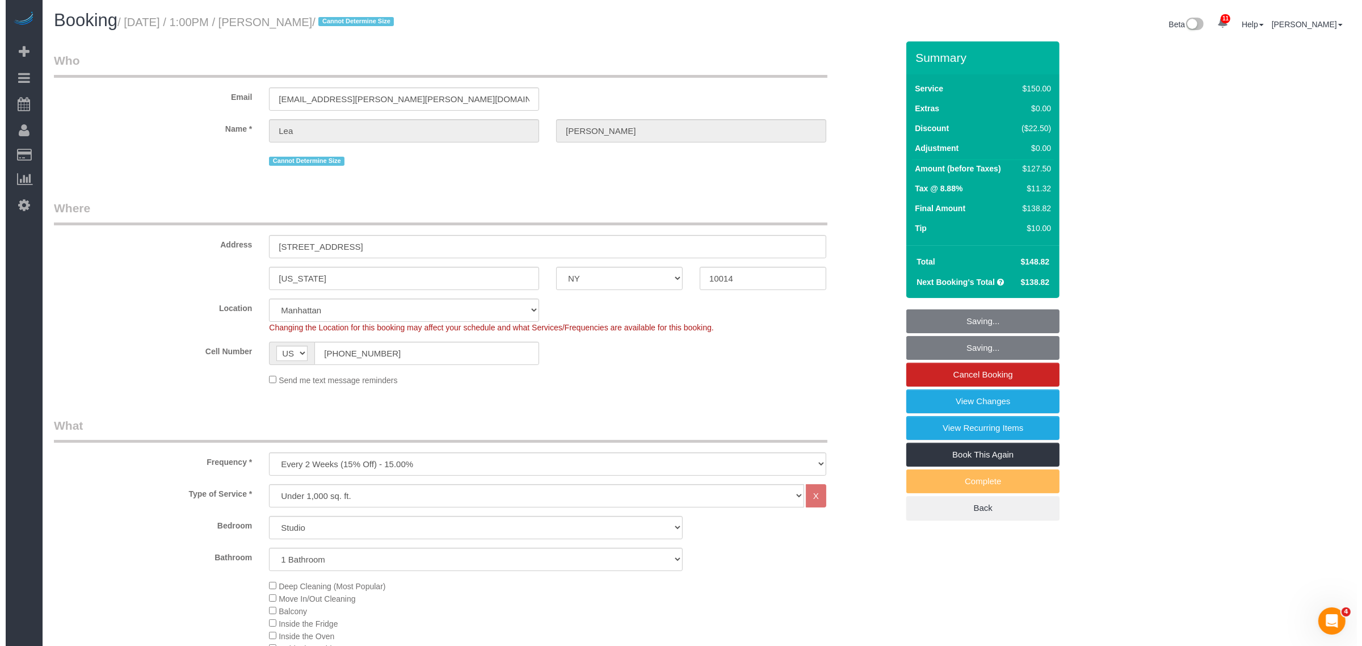
scroll to position [0, 0]
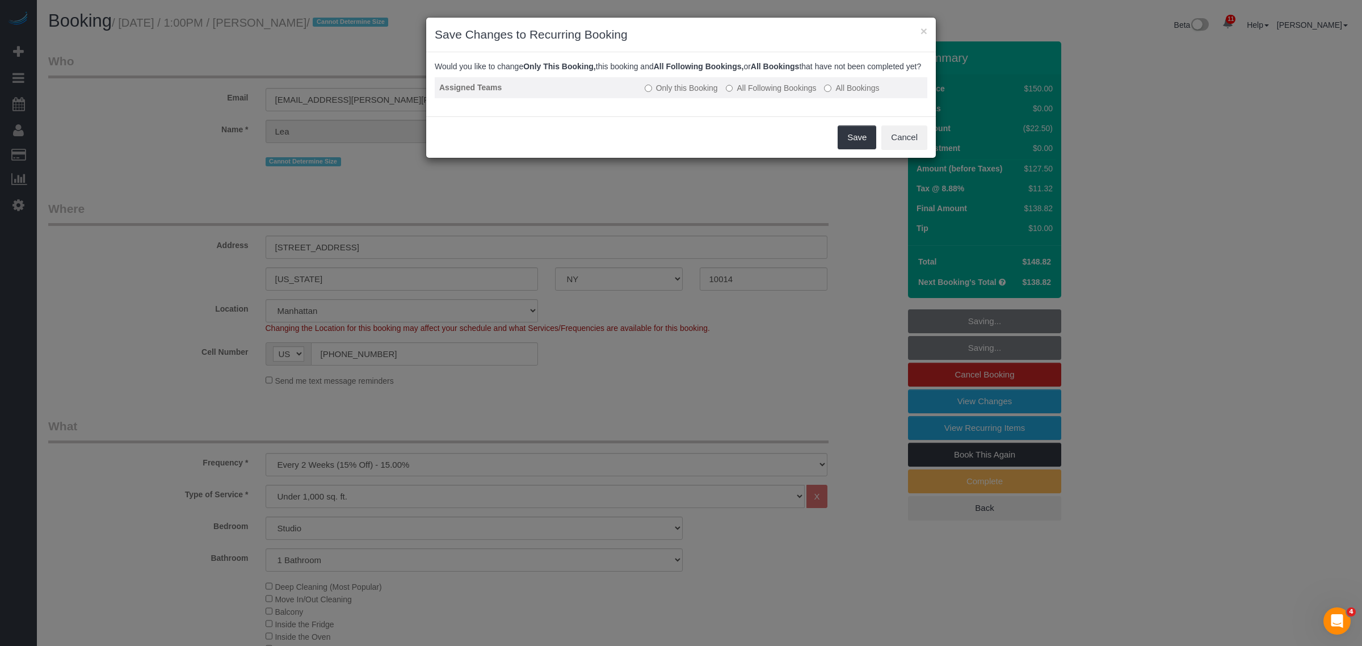
click at [766, 94] on label "All Following Bookings" at bounding box center [771, 87] width 91 height 11
click at [841, 148] on button "Save" at bounding box center [857, 137] width 39 height 24
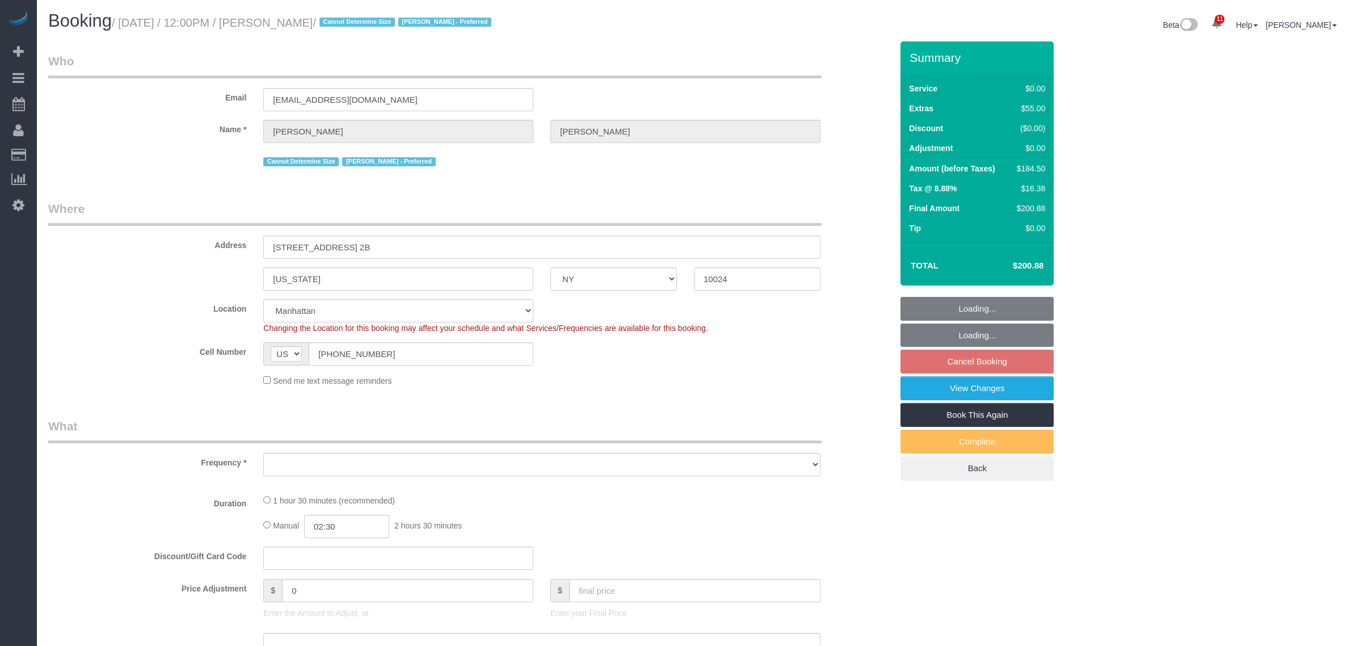
select select "NY"
select select "number:89"
select select "number:90"
select select "number:15"
select select "number:5"
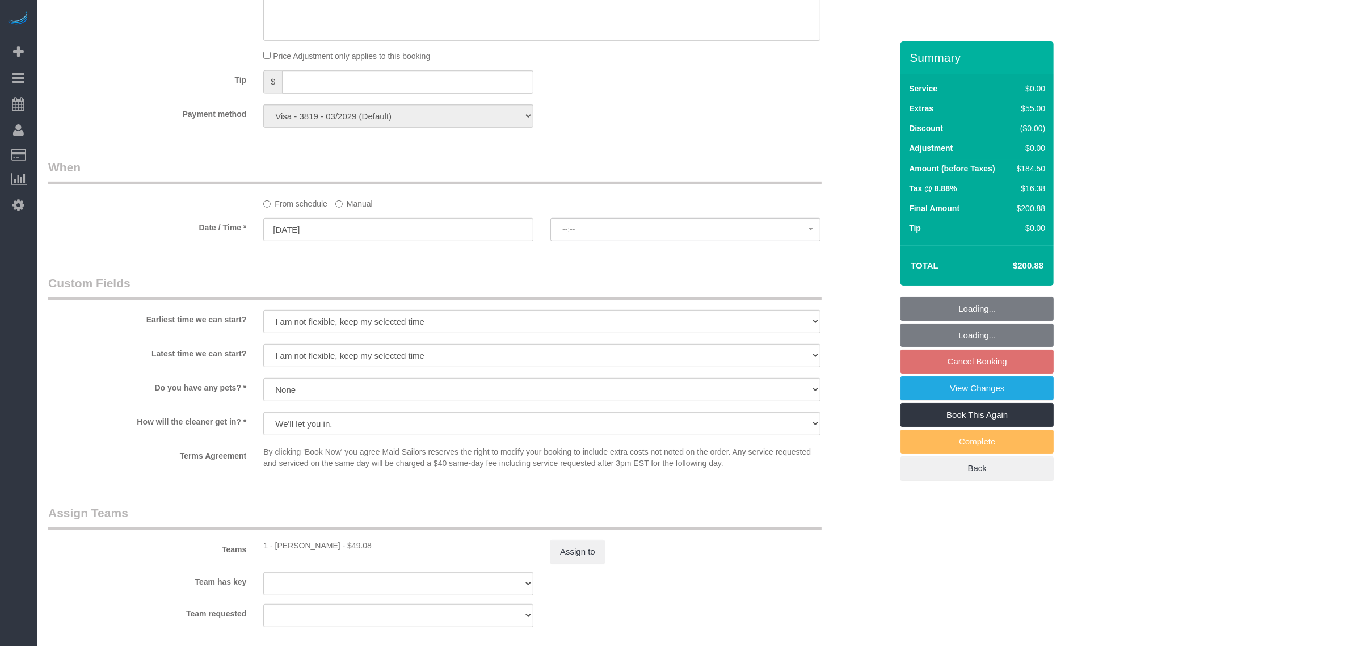
scroll to position [638, 0]
select select "spot5"
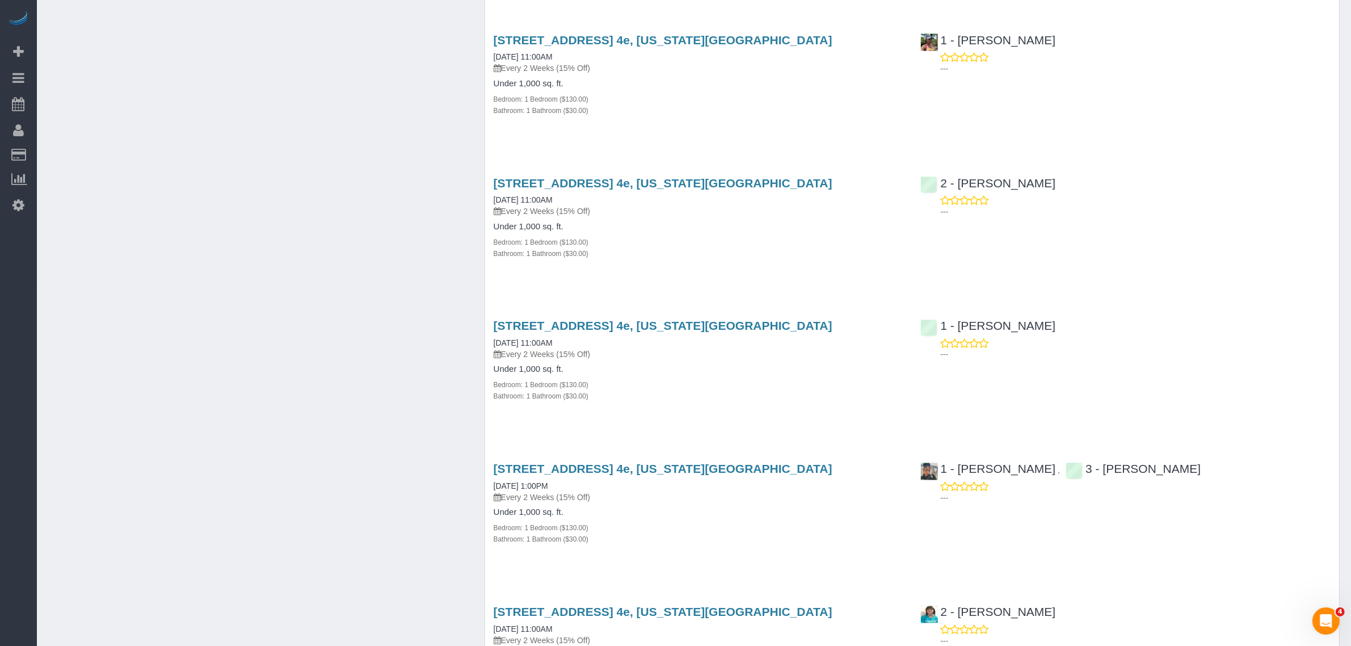
scroll to position [2412, 0]
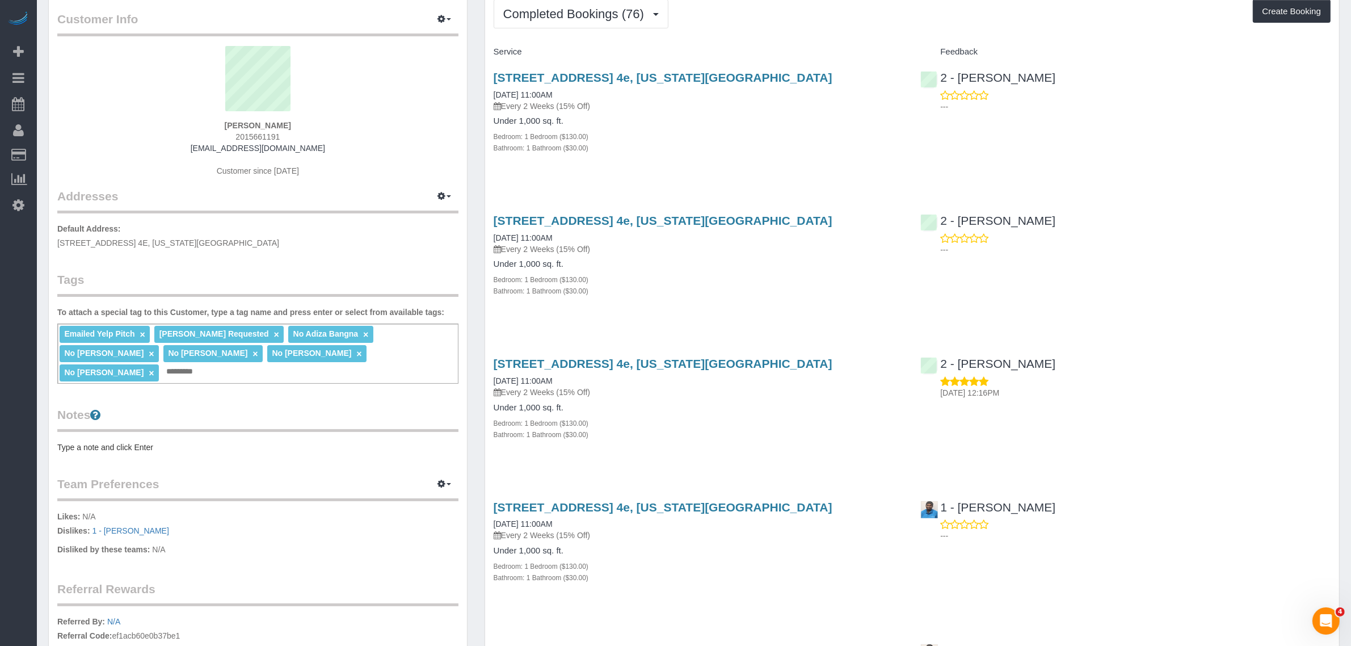
scroll to position [0, 0]
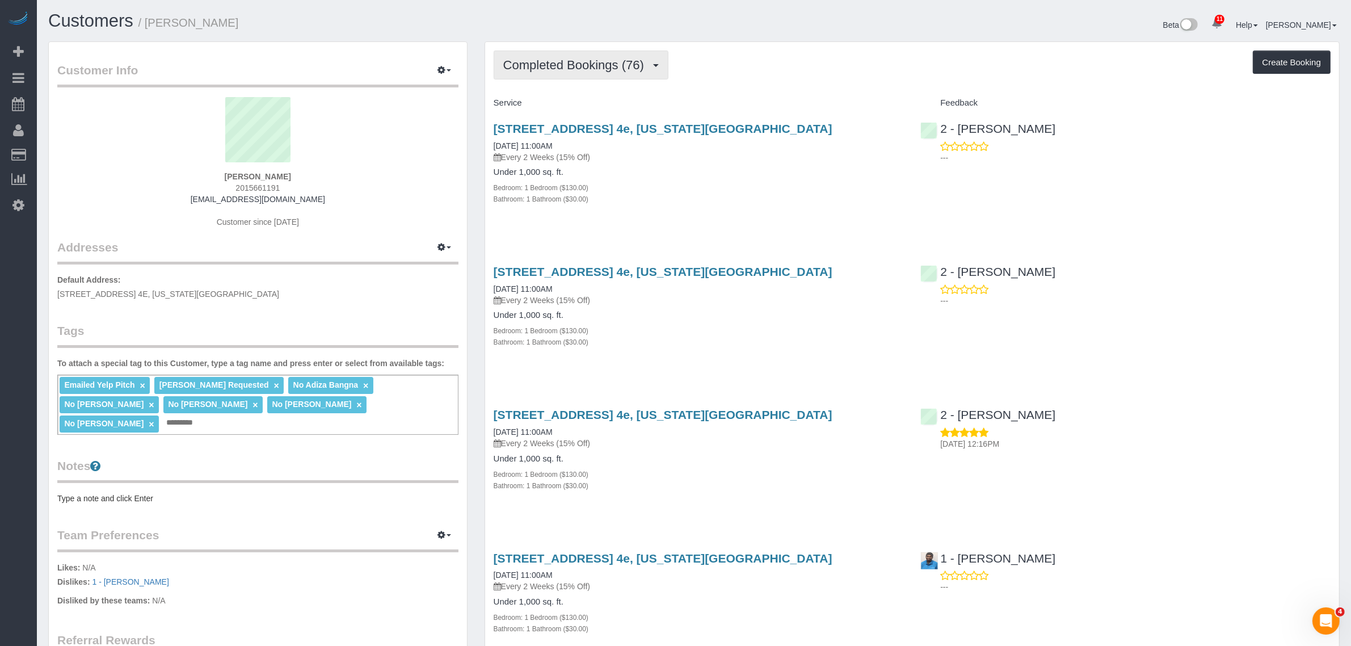
click at [564, 58] on span "Completed Bookings (76)" at bounding box center [576, 65] width 146 height 14
click at [564, 108] on link "Upcoming Bookings (7)" at bounding box center [555, 106] width 123 height 15
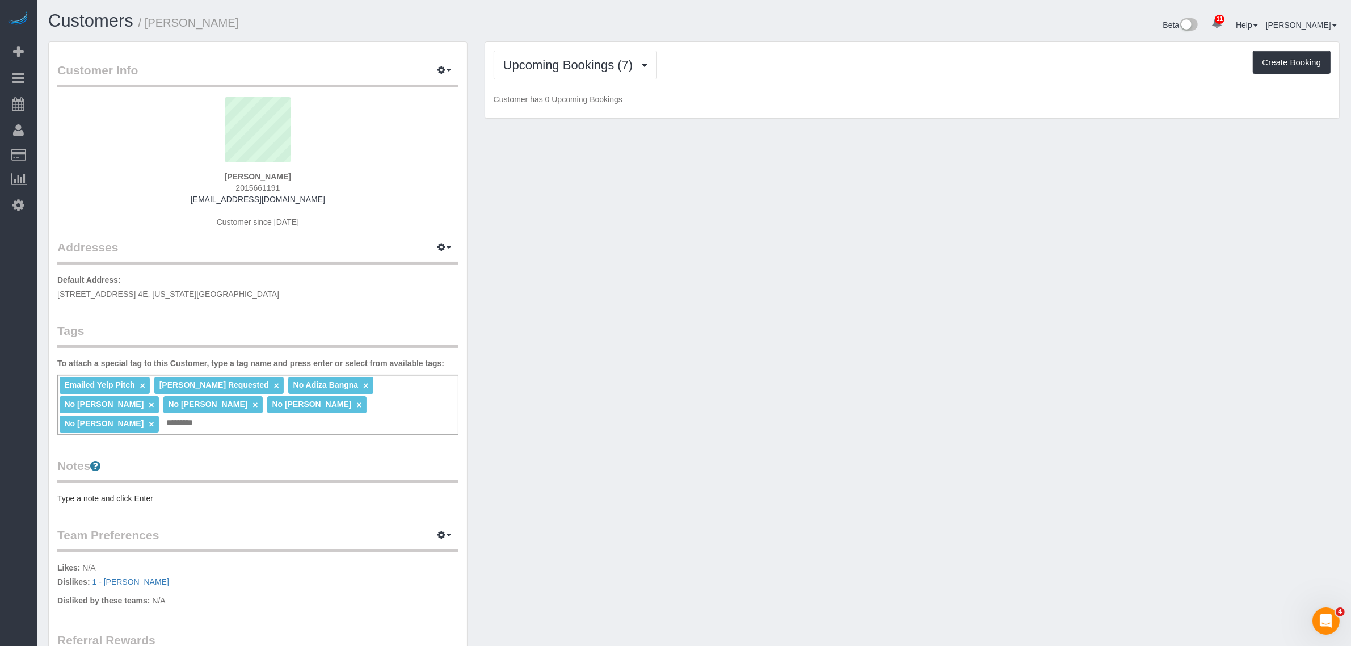
click at [741, 94] on p "Customer has 0 Upcoming Bookings" at bounding box center [912, 99] width 837 height 11
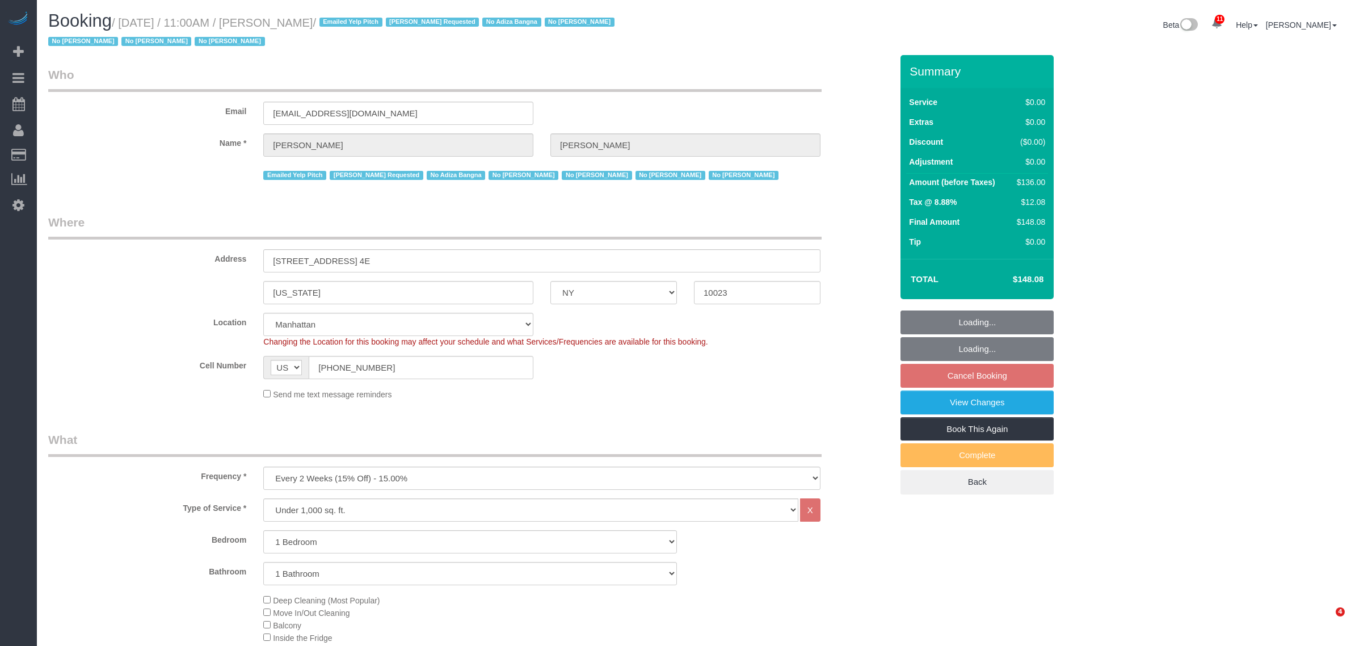
select select "NY"
select select "1"
select select "number:58"
select select "number:72"
select select "number:15"
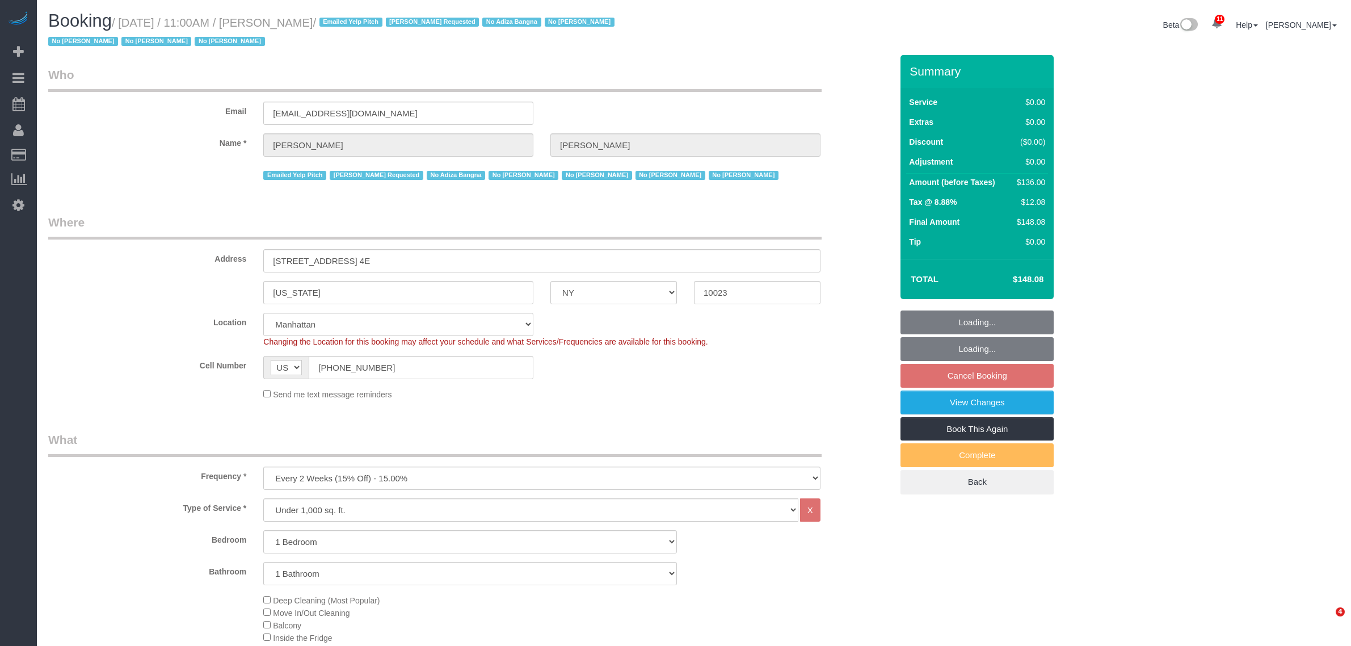
select select "number:6"
select select "object:1423"
select select "spot4"
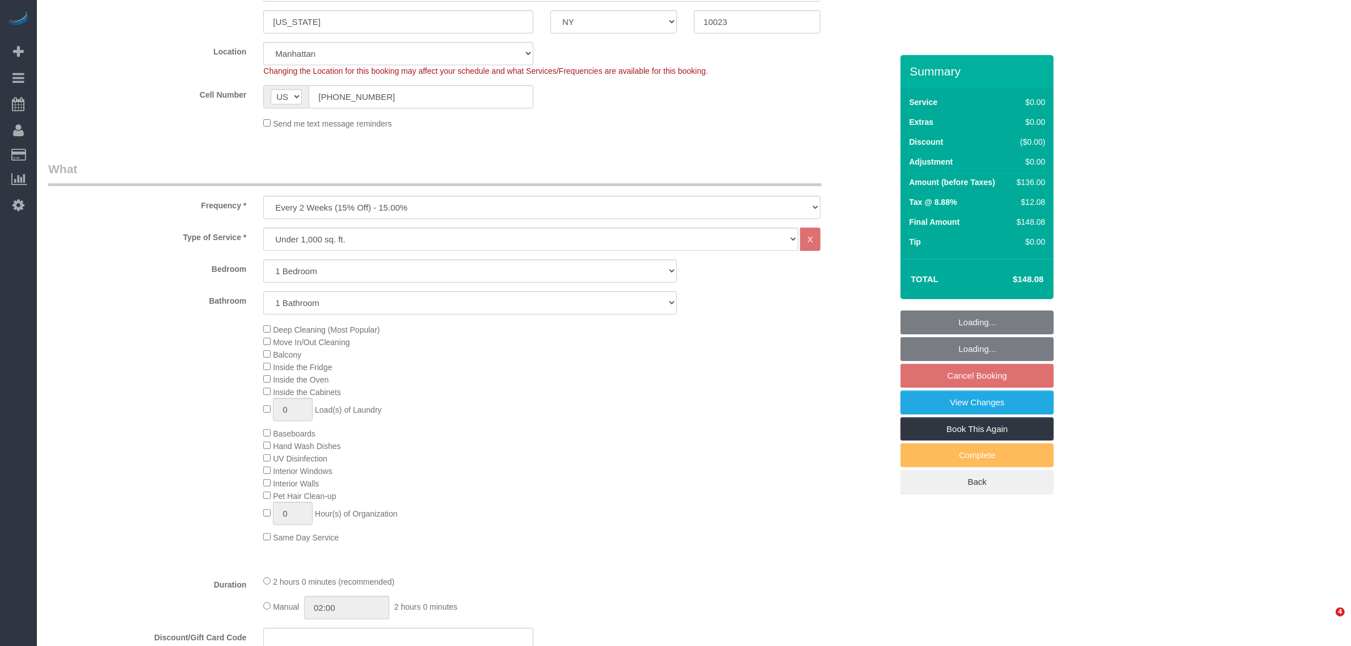
select select "1"
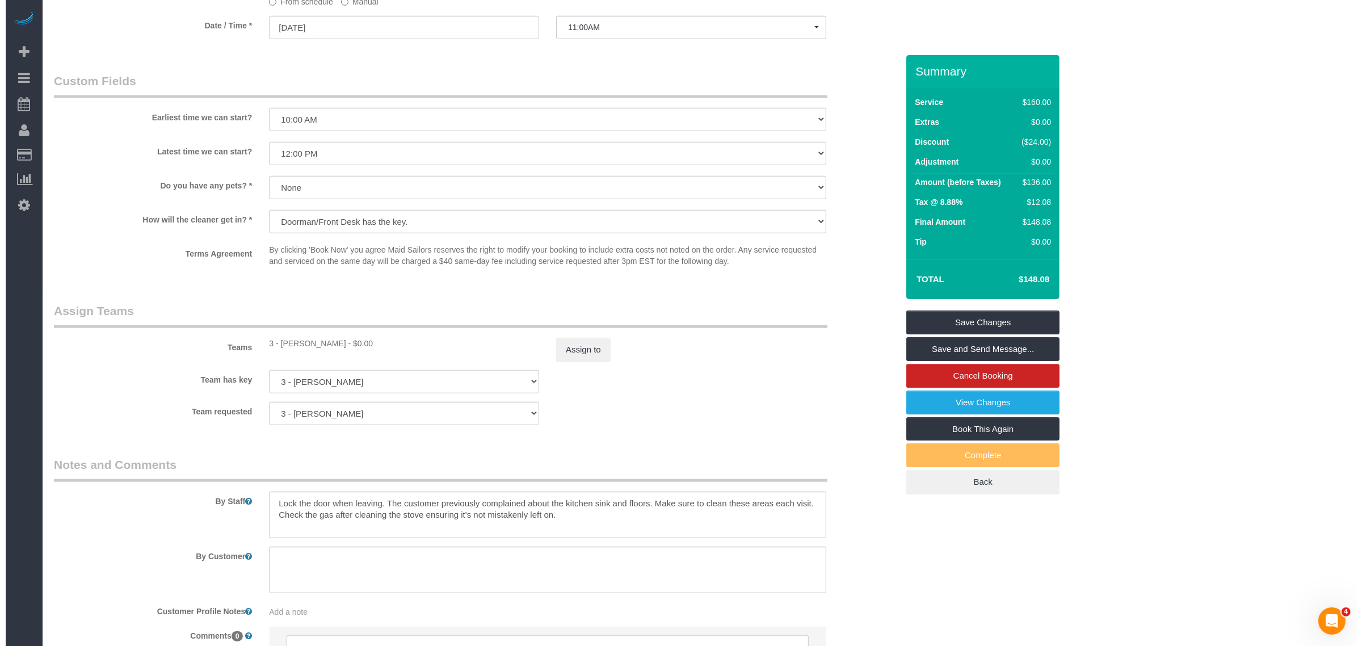
scroll to position [1329, 0]
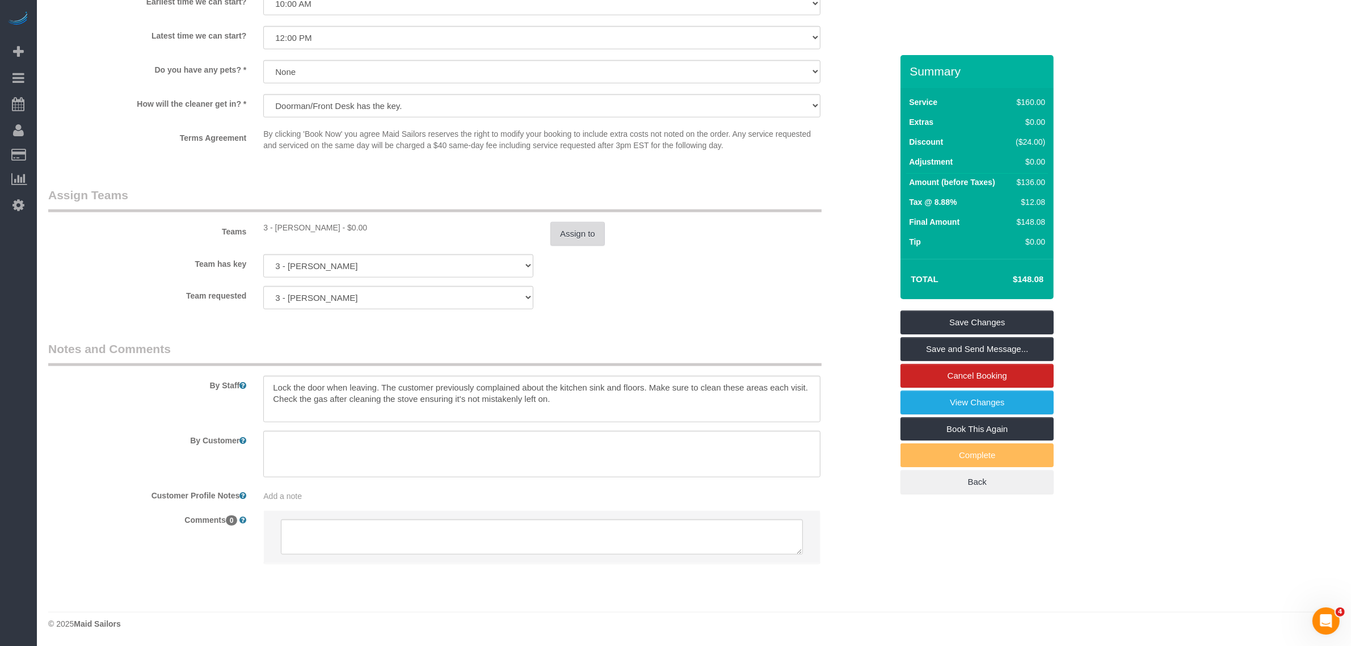
click at [572, 227] on button "Assign to" at bounding box center [577, 234] width 54 height 24
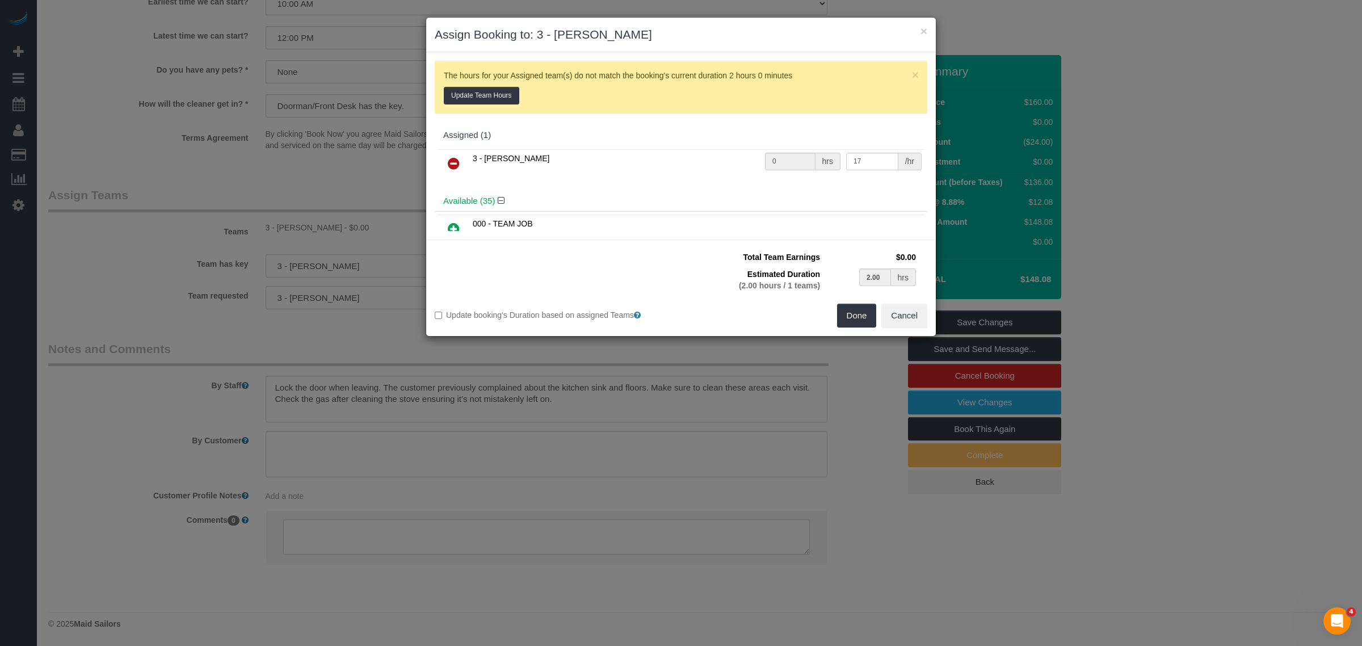
click at [448, 163] on icon at bounding box center [454, 164] width 12 height 14
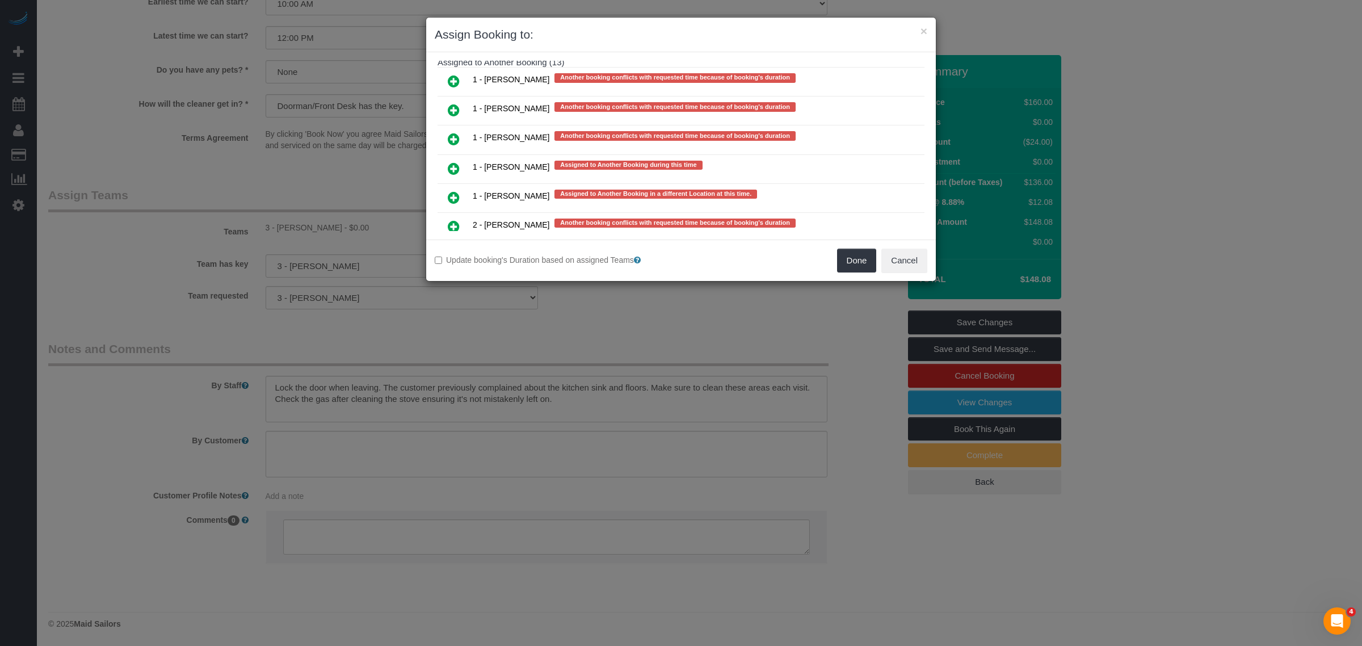
scroll to position [2199, 0]
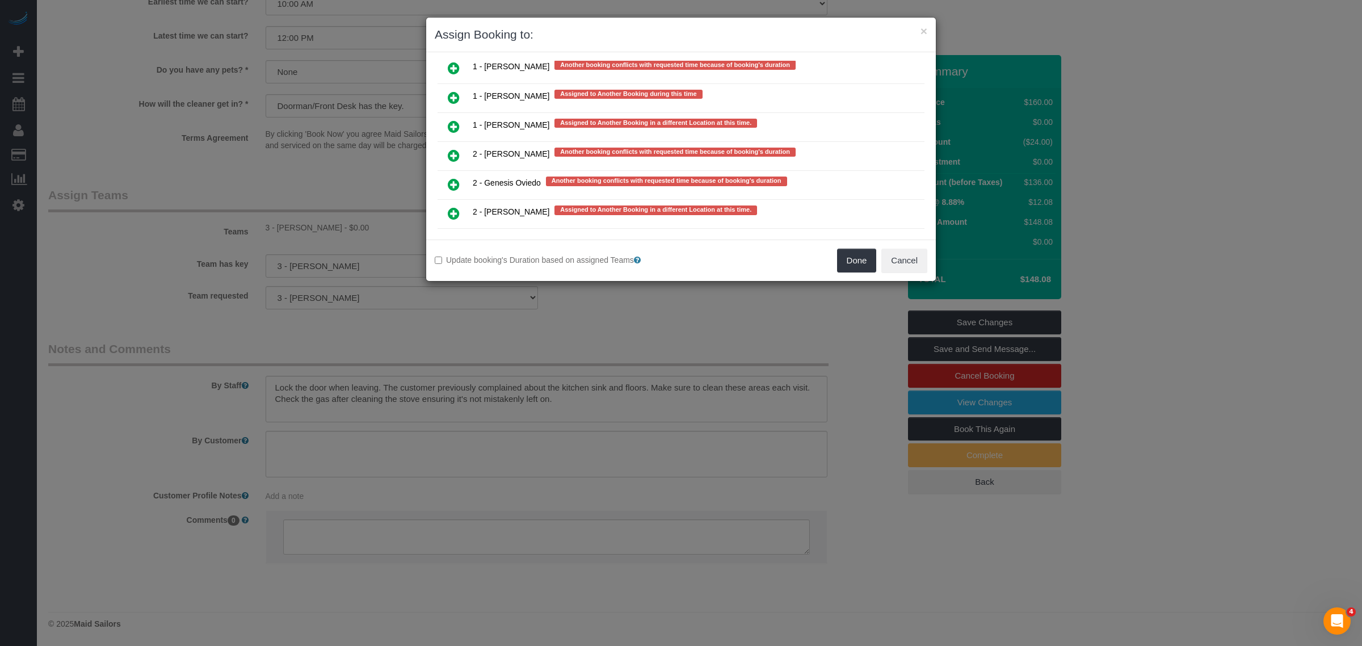
drag, startPoint x: 459, startPoint y: 128, endPoint x: 534, endPoint y: 141, distance: 76.5
click at [459, 149] on icon at bounding box center [454, 156] width 12 height 14
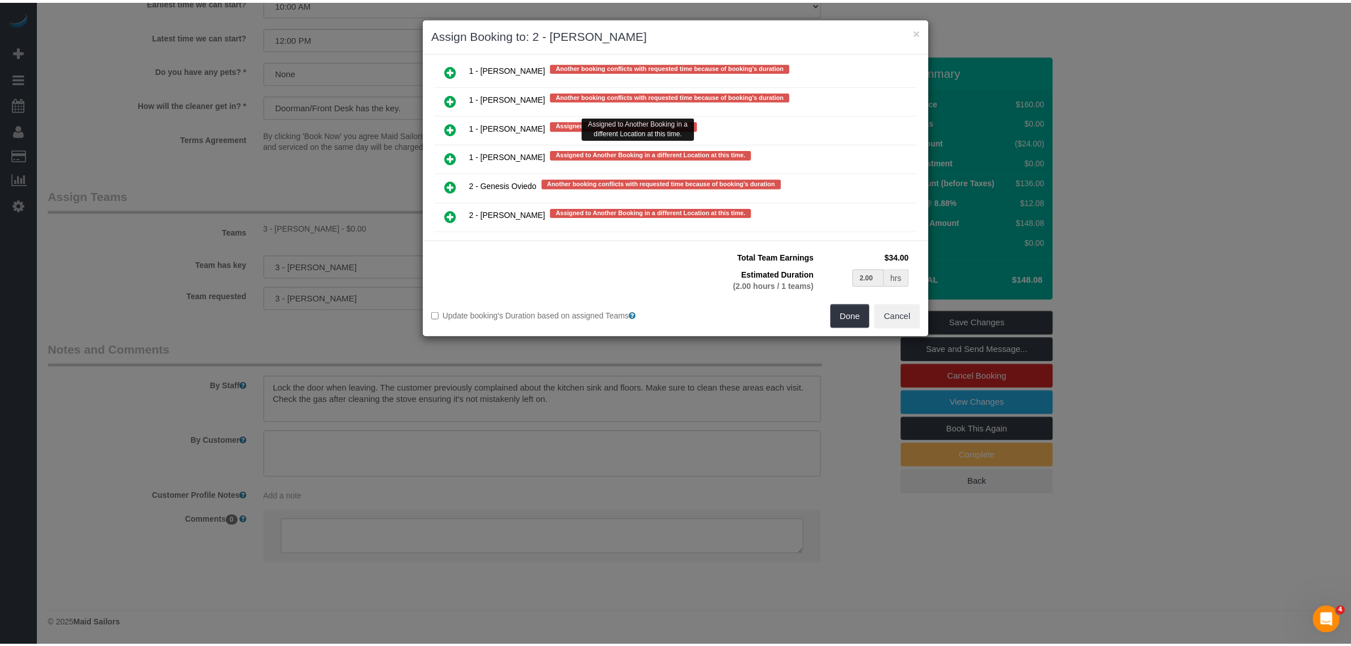
scroll to position [2229, 0]
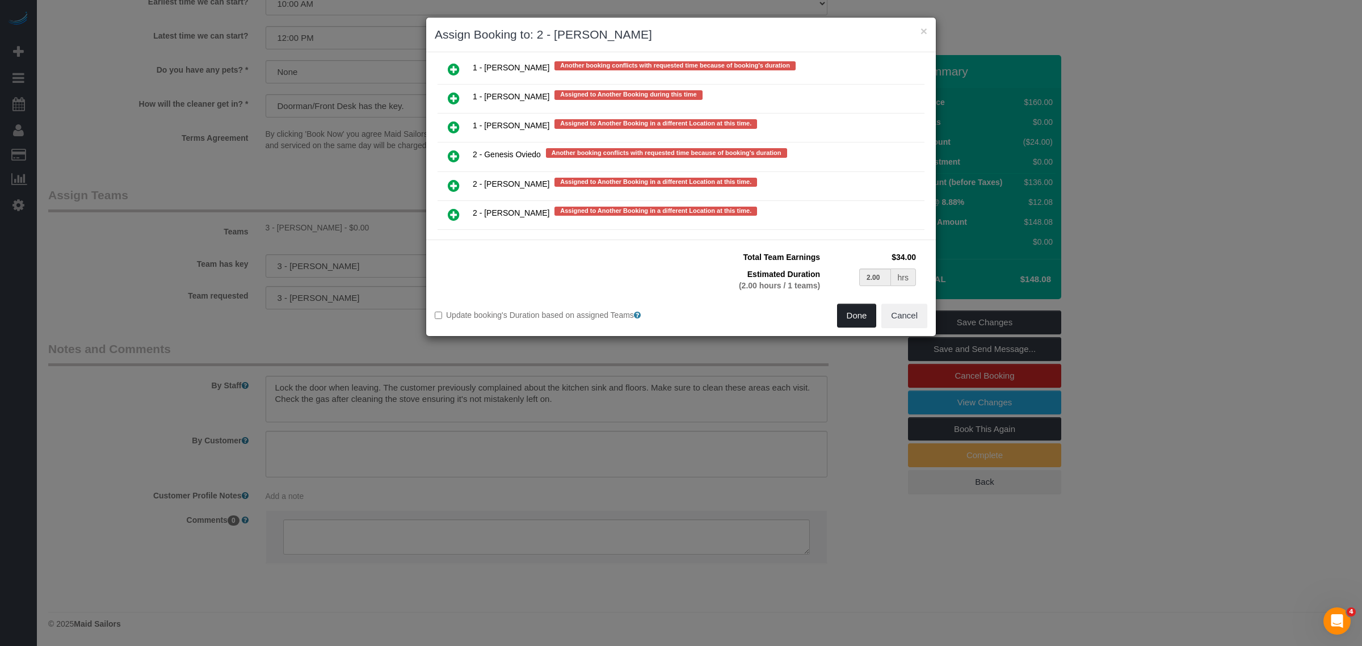
click at [852, 312] on button "Done" at bounding box center [857, 316] width 40 height 24
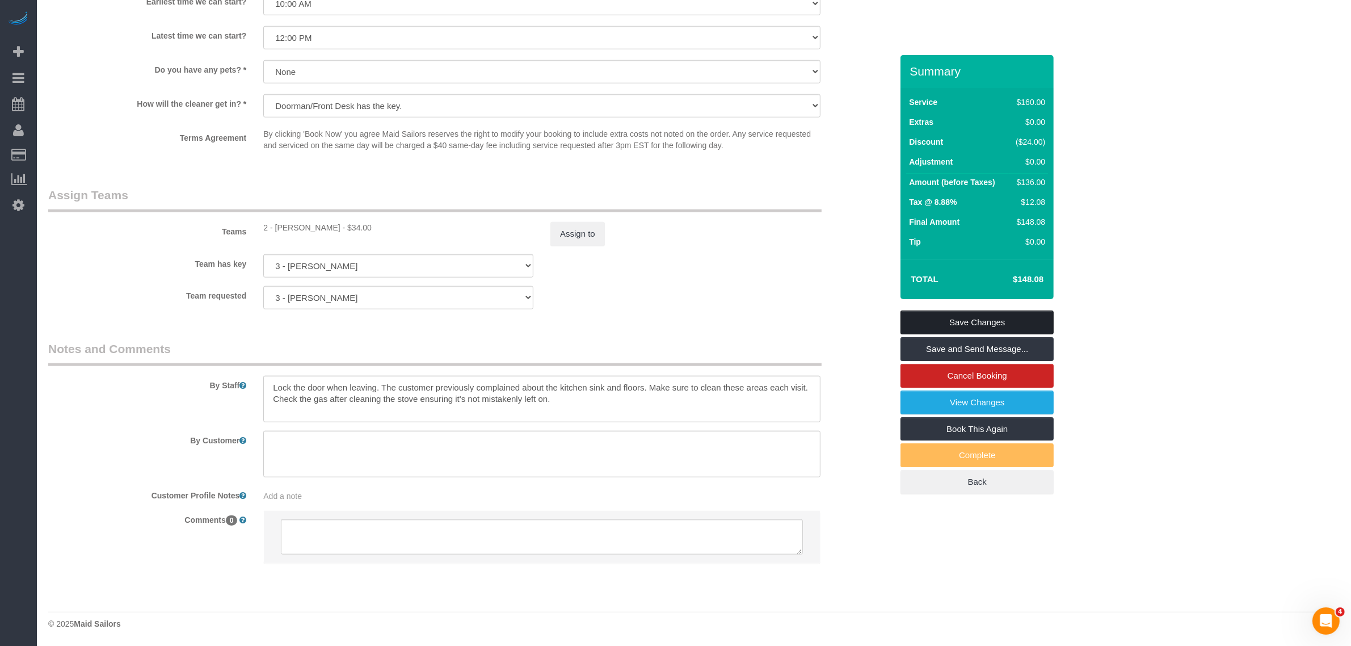
click at [1009, 315] on link "Save Changes" at bounding box center [977, 322] width 153 height 24
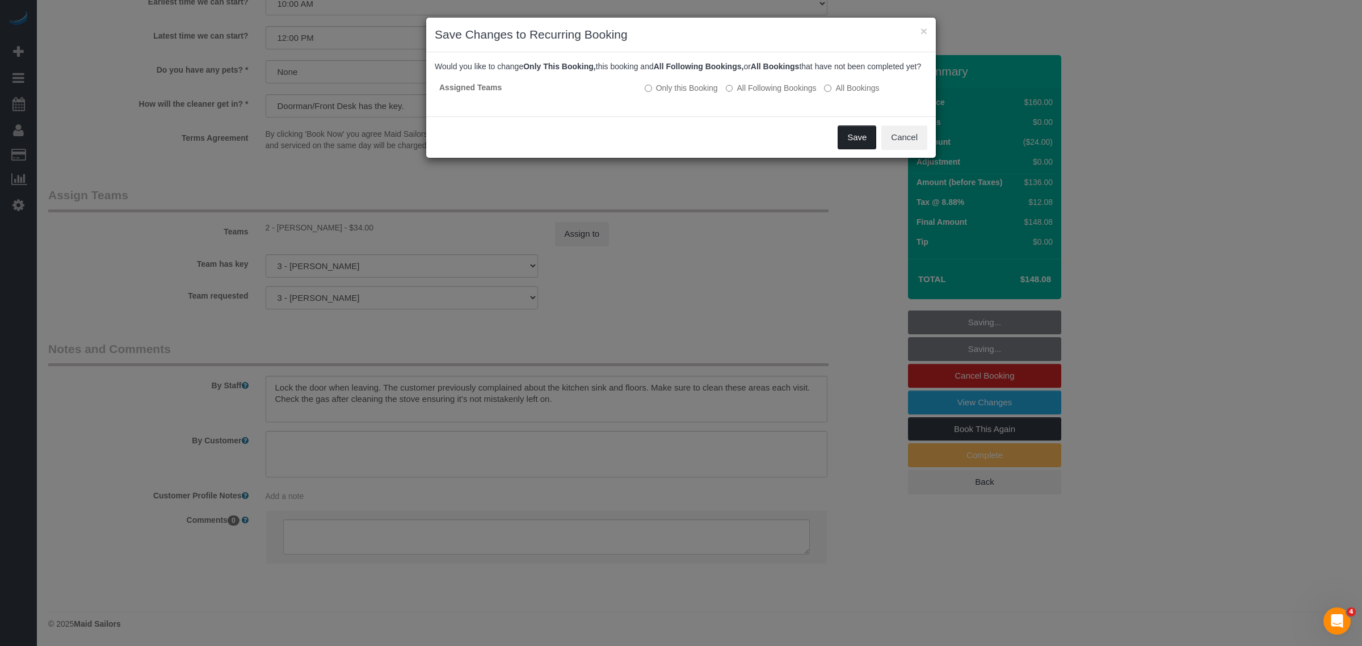
click at [863, 146] on button "Save" at bounding box center [857, 137] width 39 height 24
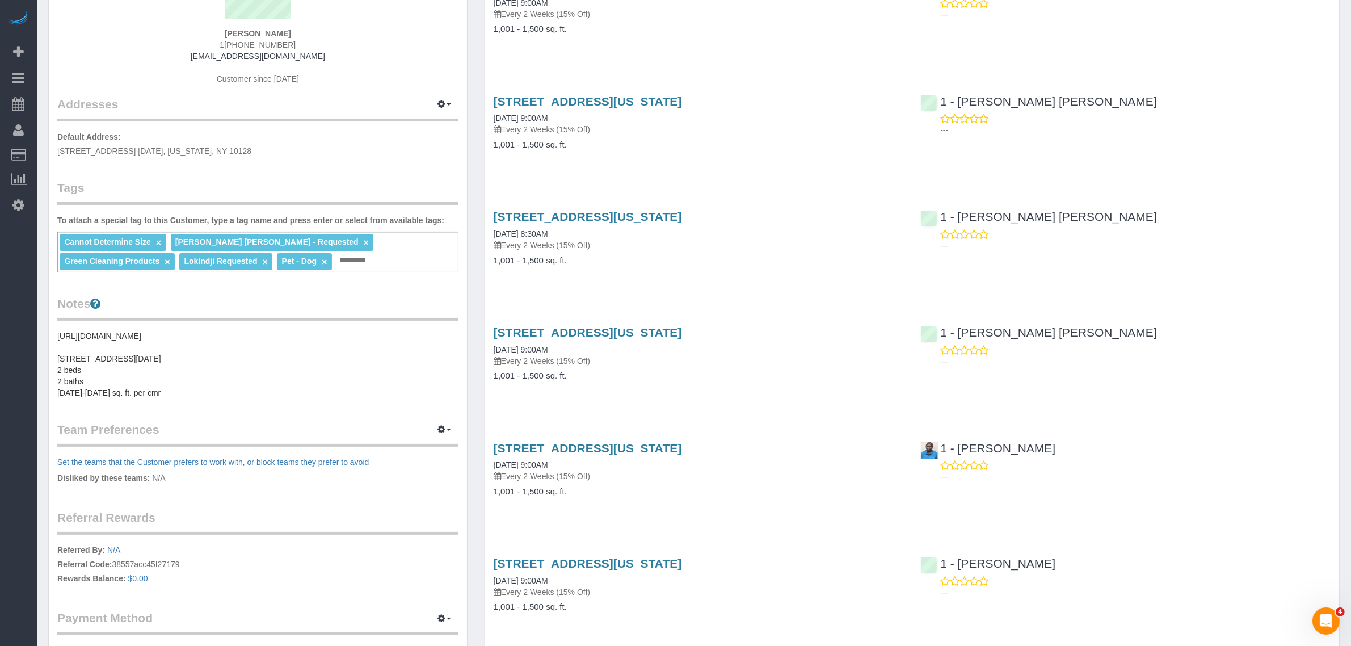
scroll to position [284, 0]
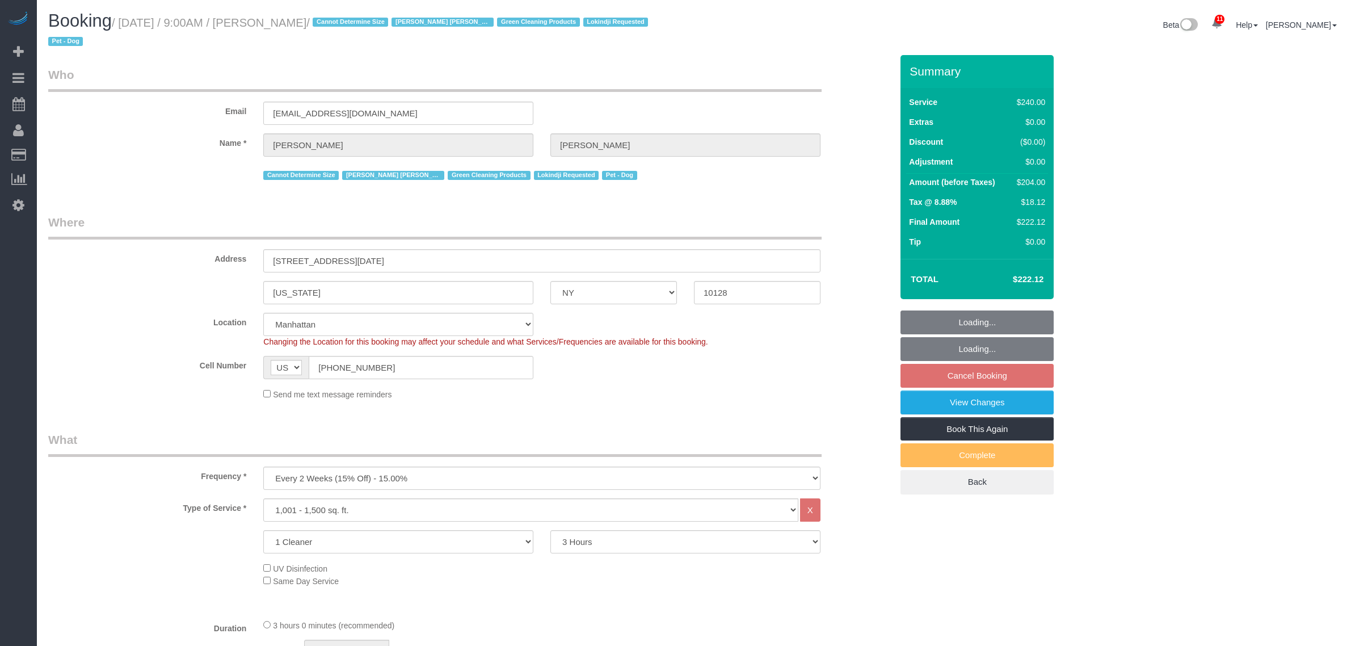
select select "NY"
select select "180"
select select "string:stripe-pm_1RHEiV4VGloSiKo7LfsKSaxC"
select select "spot2"
select select "number:89"
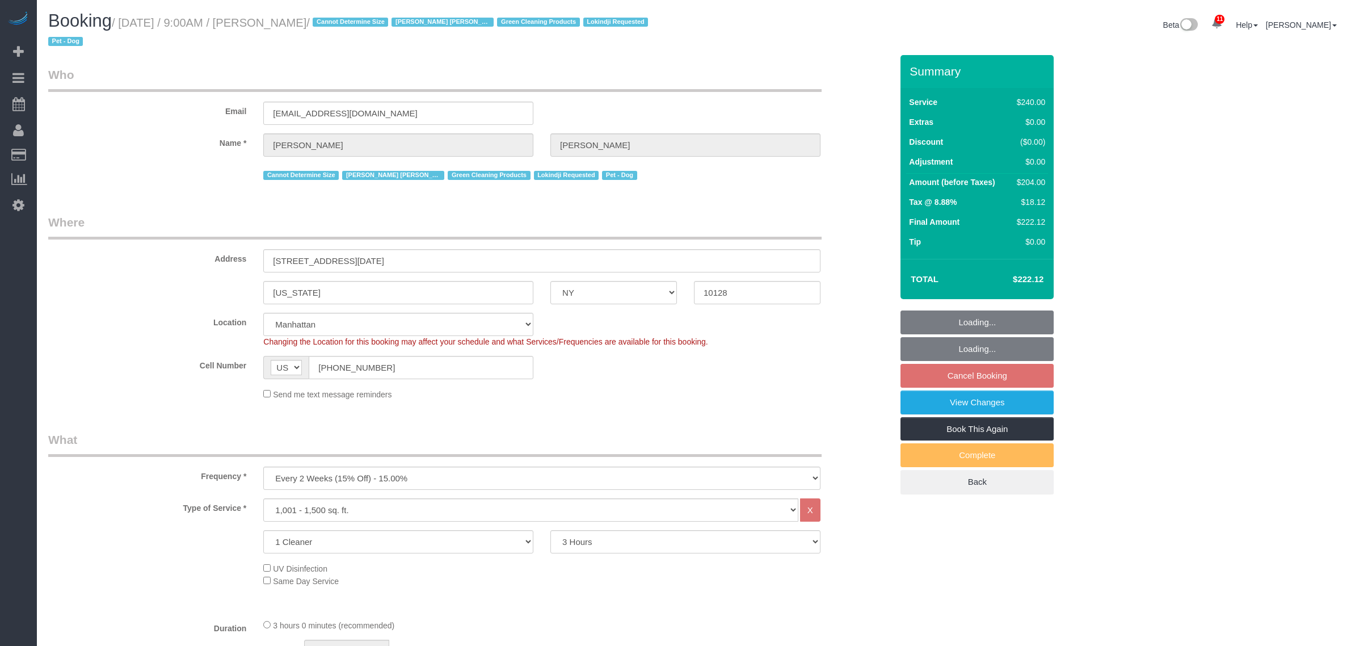
select select "number:90"
select select "number:13"
select select "number:5"
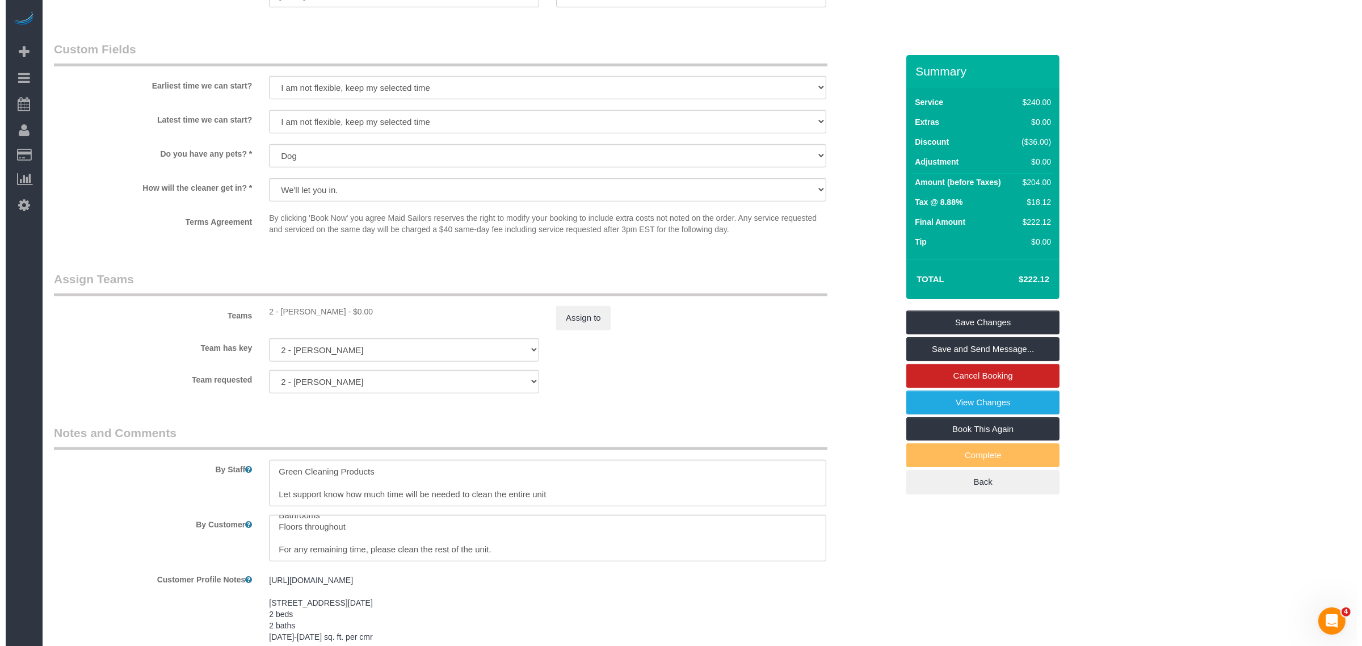
scroll to position [977, 0]
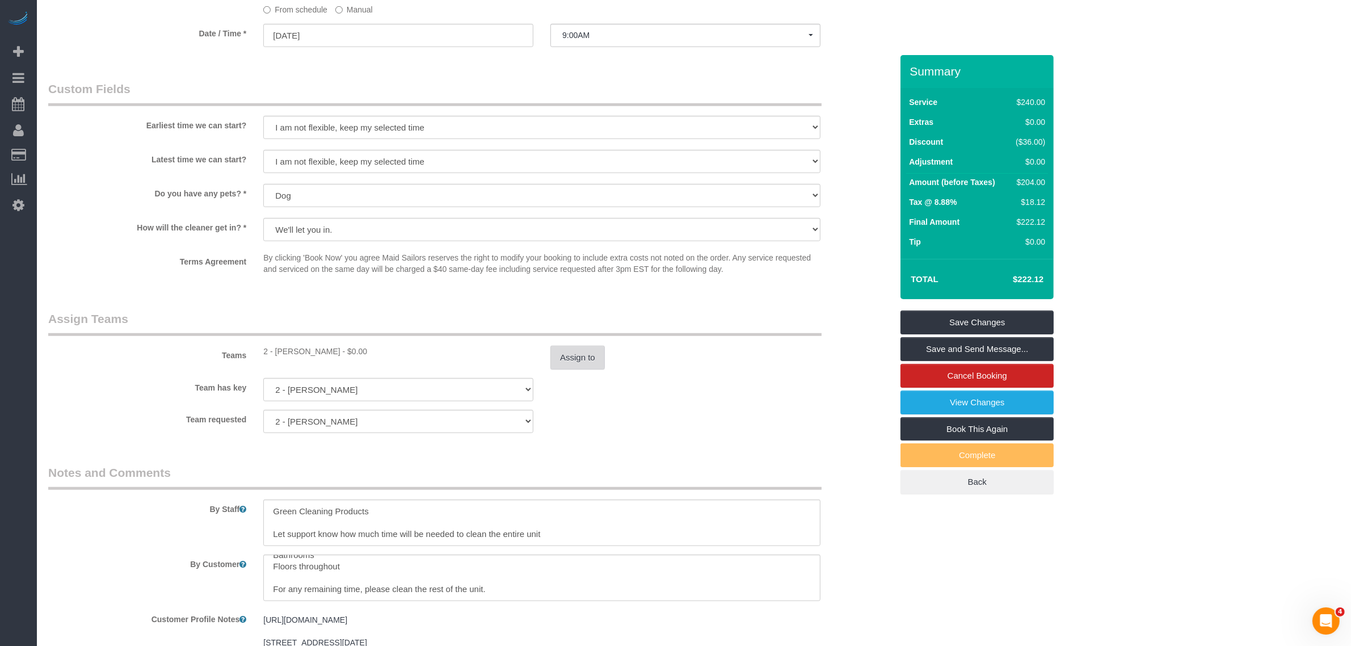
click at [572, 356] on button "Assign to" at bounding box center [577, 358] width 54 height 24
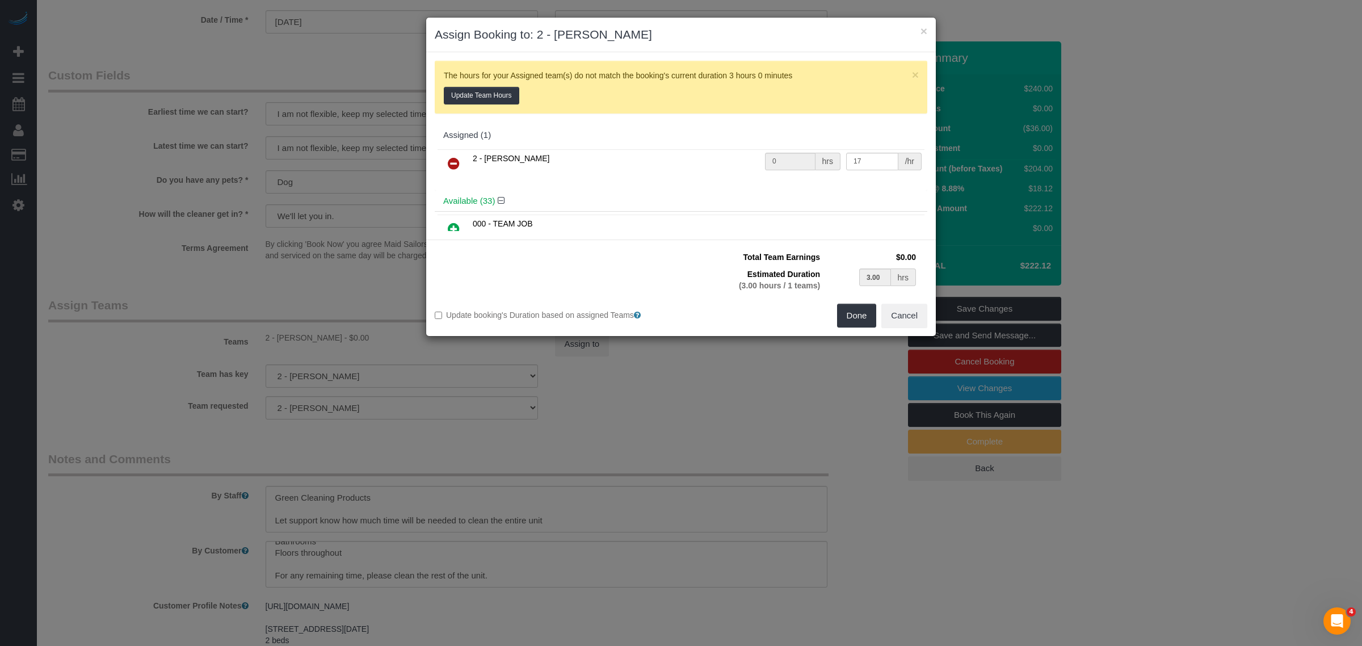
click at [449, 163] on icon at bounding box center [454, 164] width 12 height 14
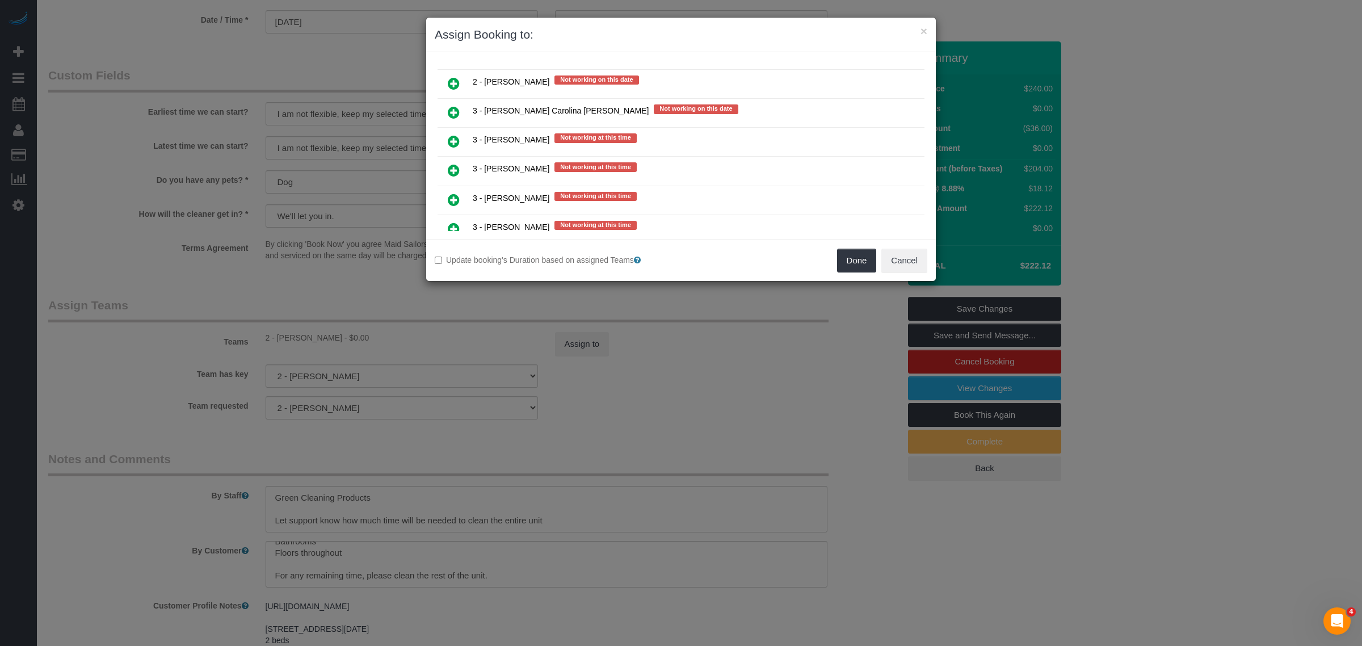
scroll to position [1986, 0]
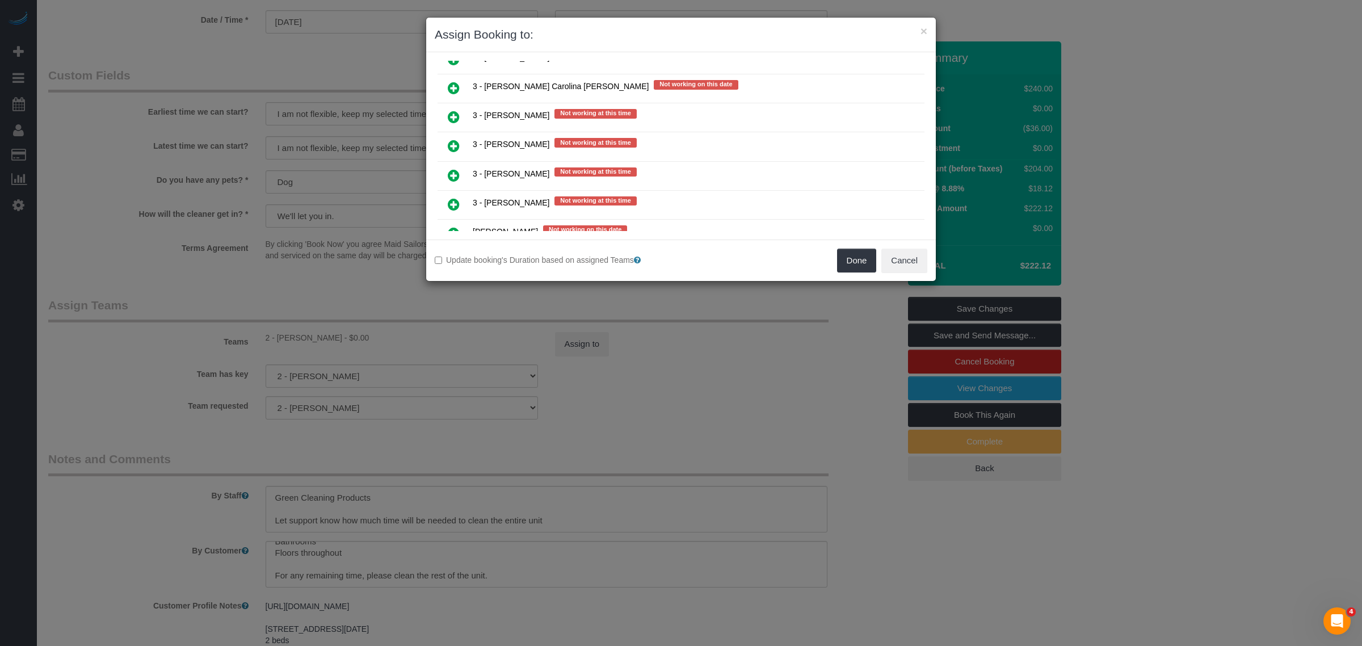
click at [448, 197] on icon at bounding box center [454, 204] width 12 height 14
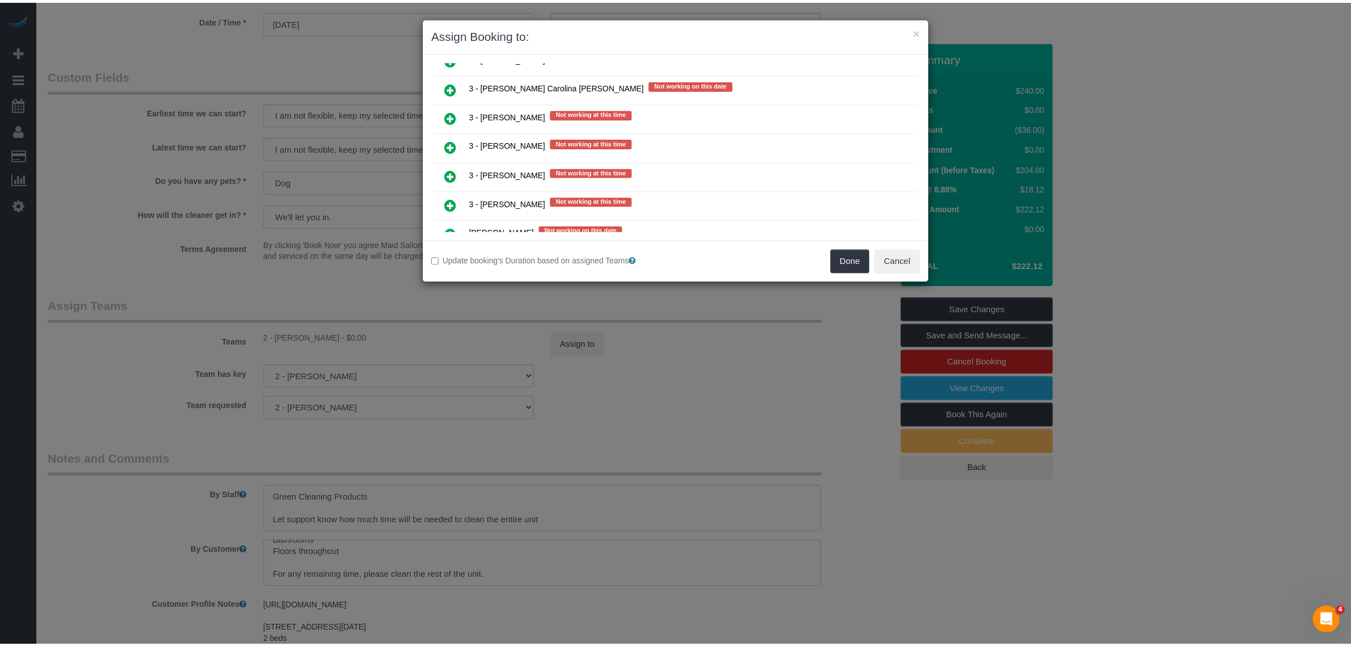
scroll to position [2013, 0]
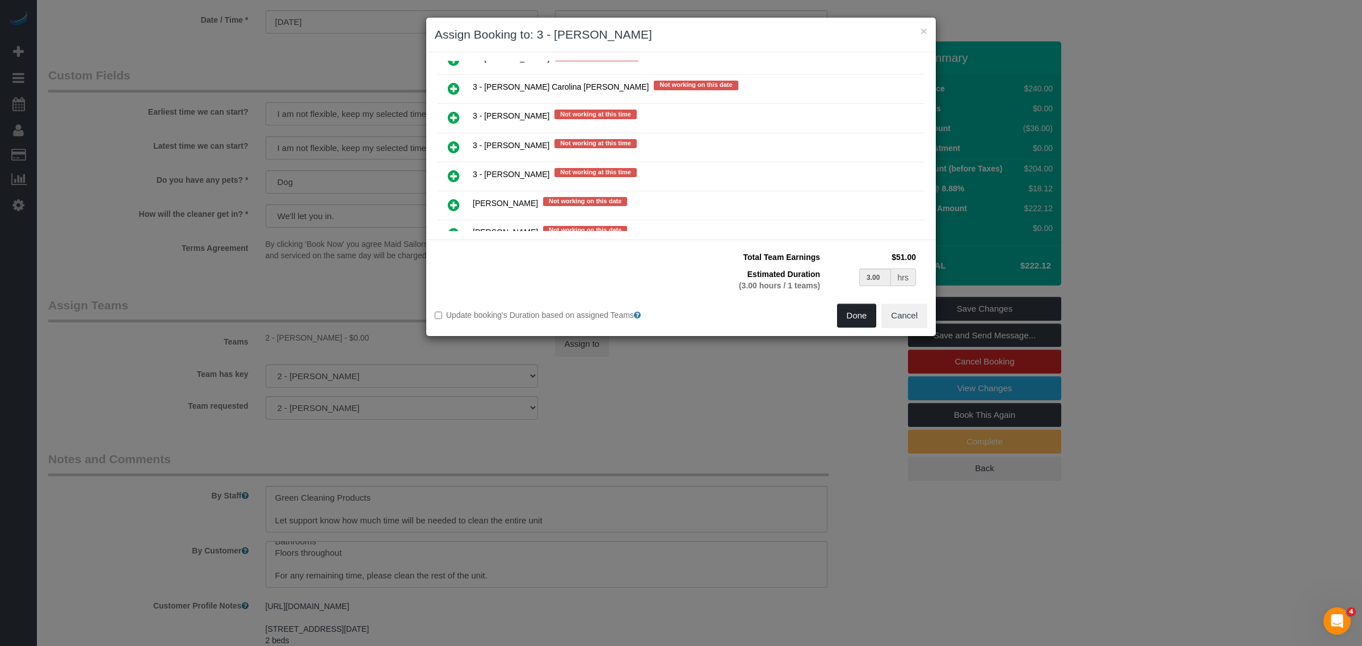
click at [854, 317] on button "Done" at bounding box center [857, 316] width 40 height 24
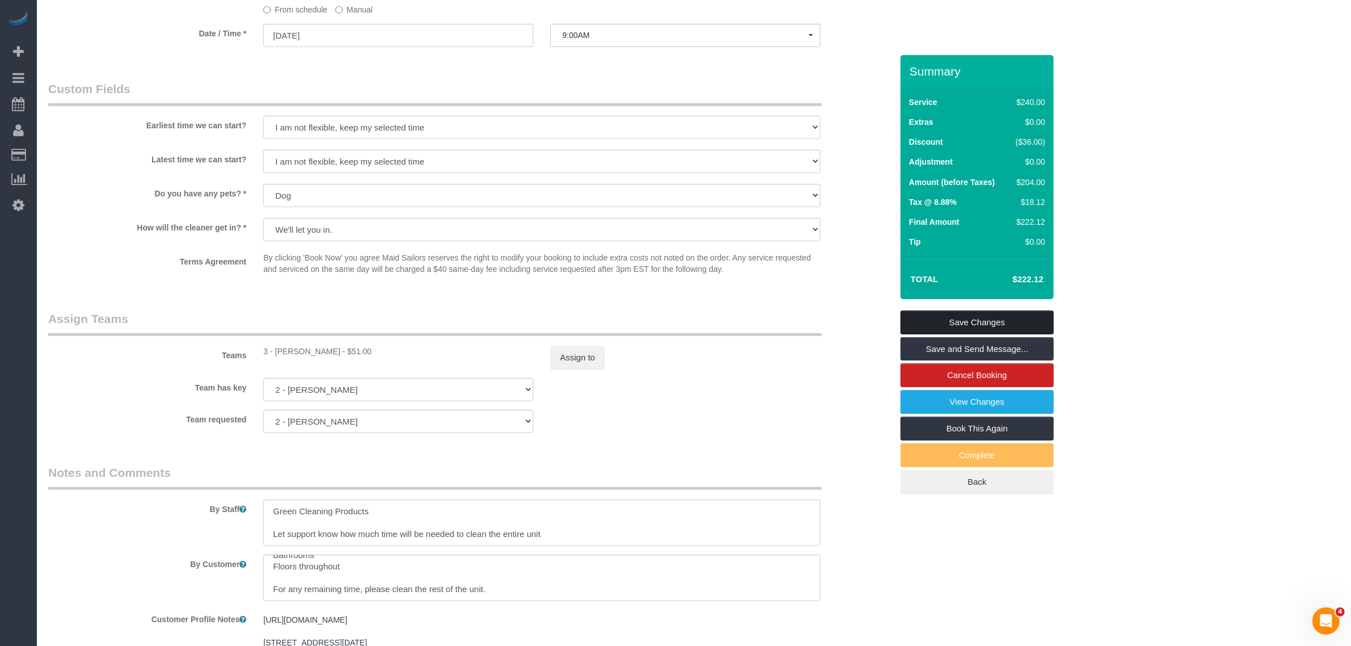
click at [985, 321] on link "Save Changes" at bounding box center [977, 322] width 153 height 24
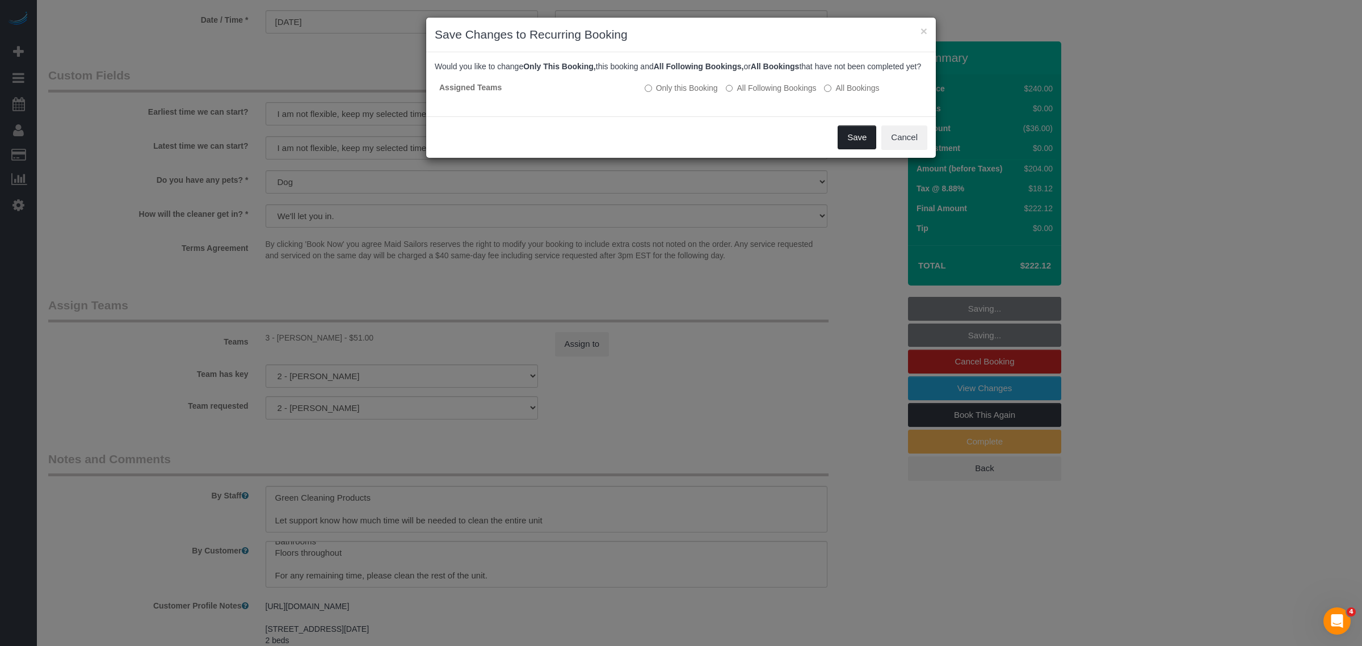
click at [864, 146] on button "Save" at bounding box center [857, 137] width 39 height 24
